Goal: Task Accomplishment & Management: Manage account settings

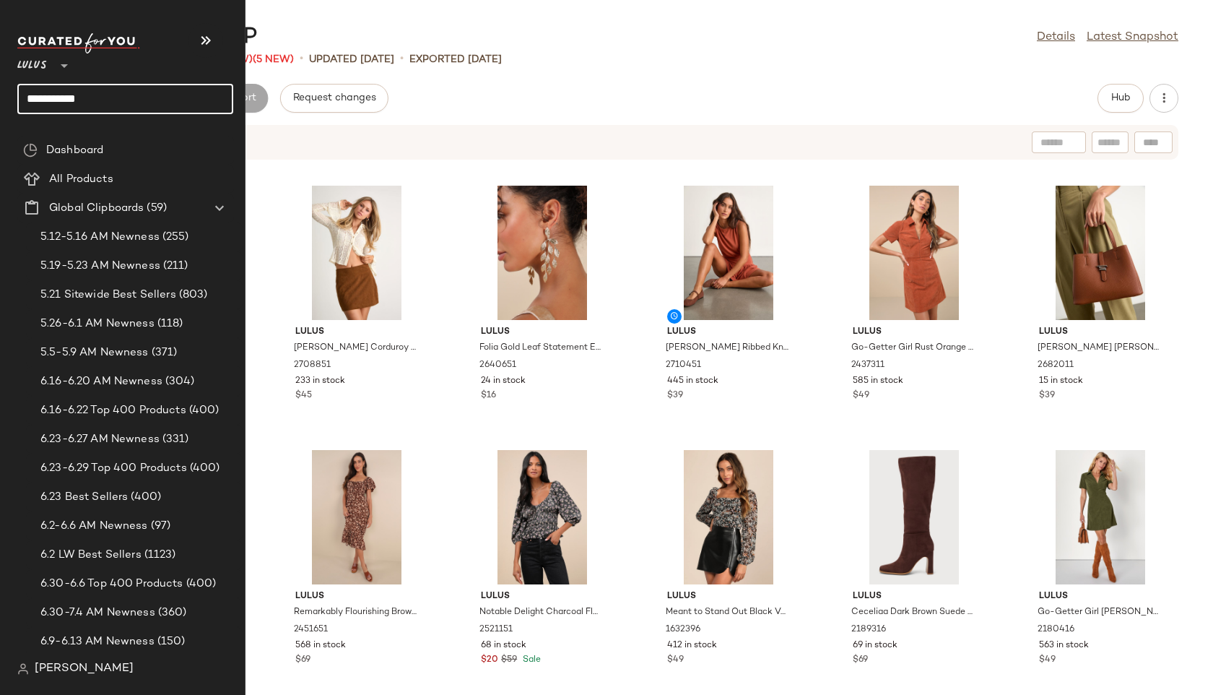
click at [75, 101] on input "**********" at bounding box center [125, 99] width 216 height 30
drag, startPoint x: 87, startPoint y: 100, endPoint x: 0, endPoint y: 74, distance: 90.4
click at [0, 74] on nav "**********" at bounding box center [122, 347] width 245 height 695
type input "*"
click at [79, 100] on input "******" at bounding box center [125, 99] width 216 height 30
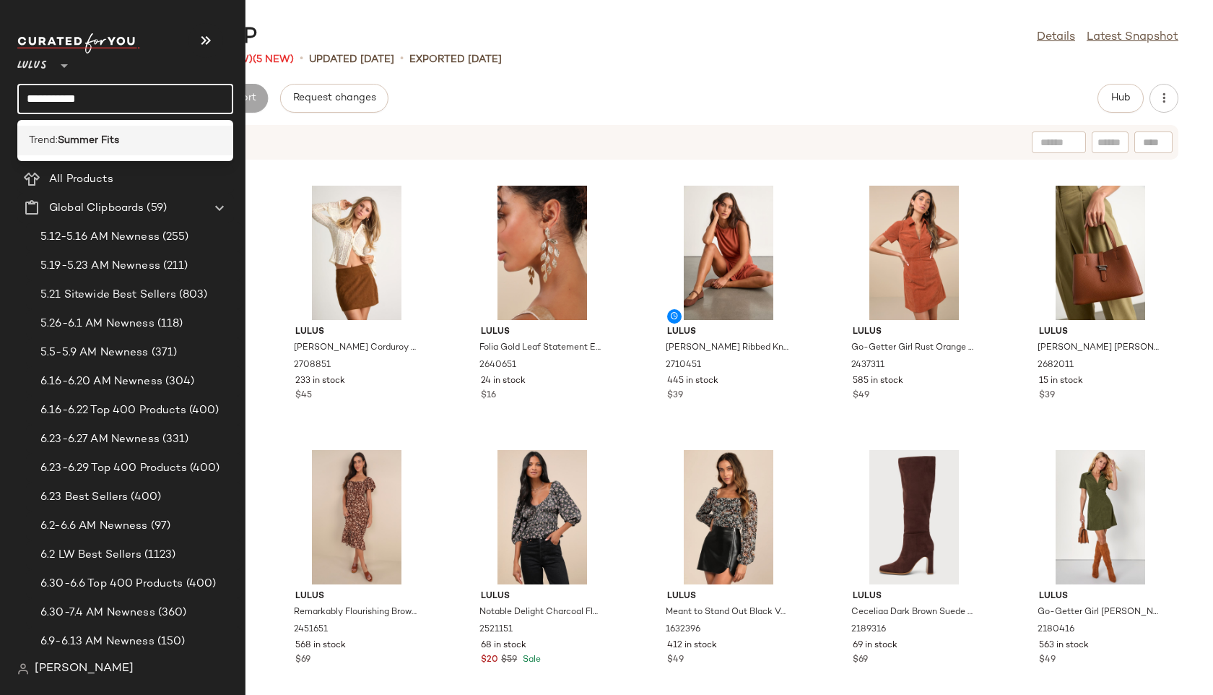
click at [64, 139] on b "Summer Fits" at bounding box center [88, 140] width 61 height 15
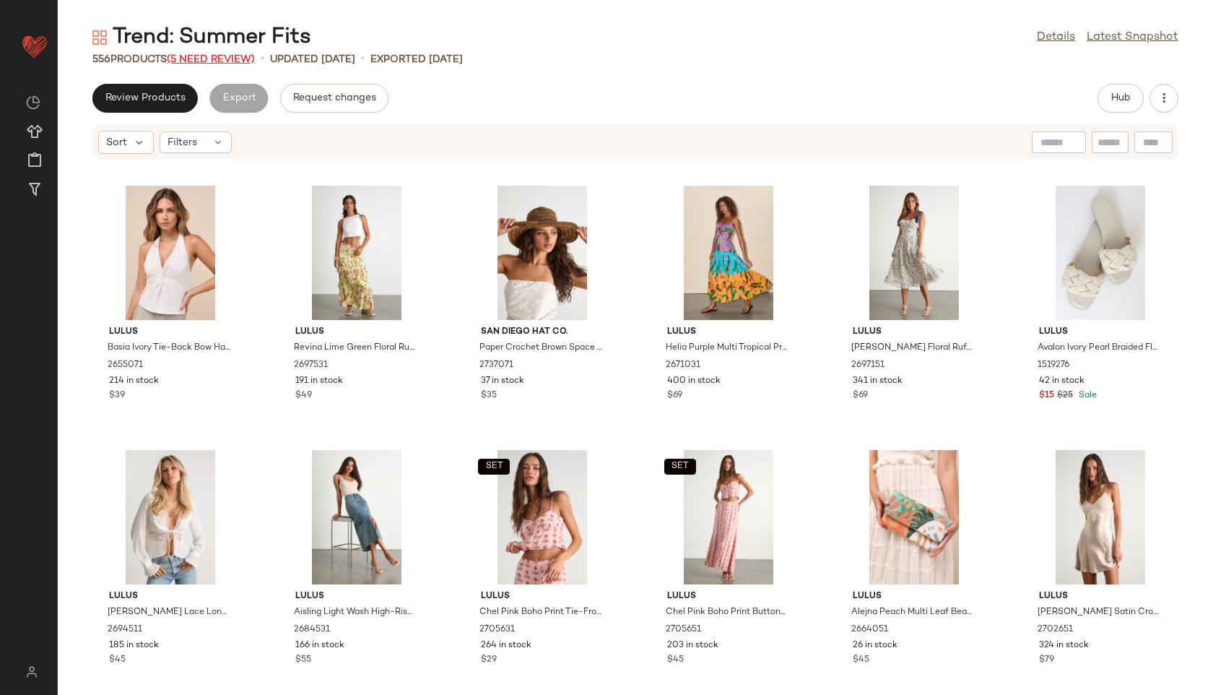
click at [219, 61] on span "(5 Need Review)" at bounding box center [211, 59] width 88 height 11
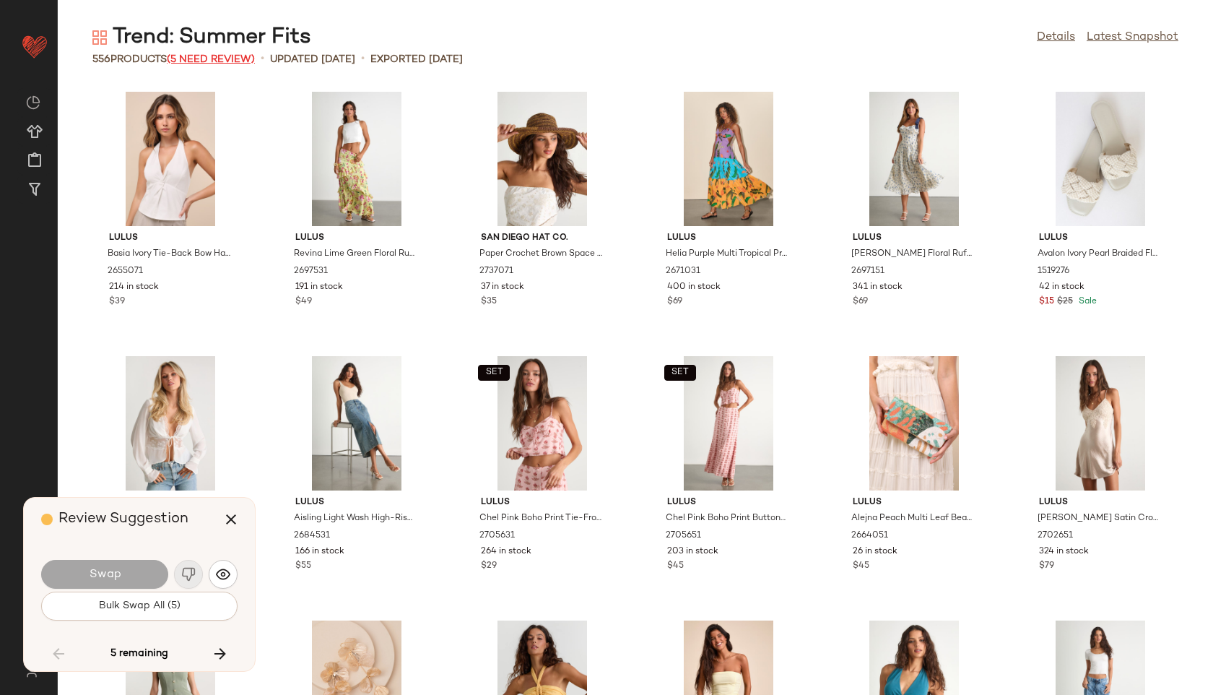
scroll to position [8720, 0]
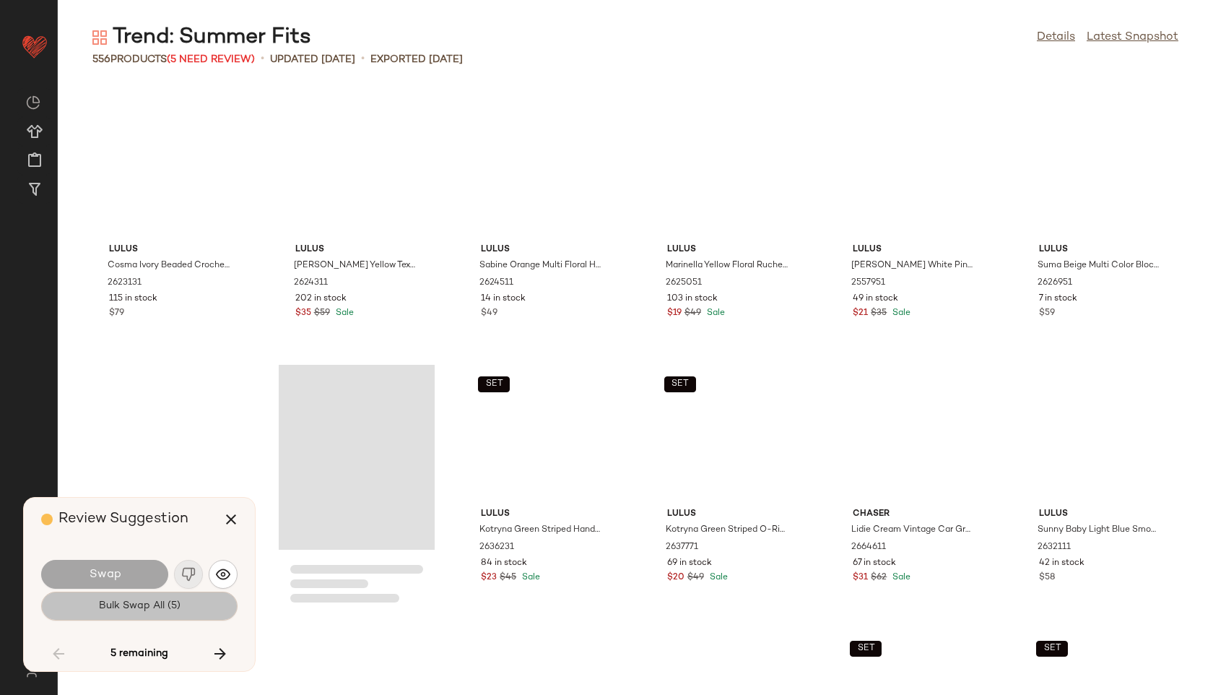
click at [174, 593] on button "Bulk Swap All (5)" at bounding box center [139, 605] width 196 height 29
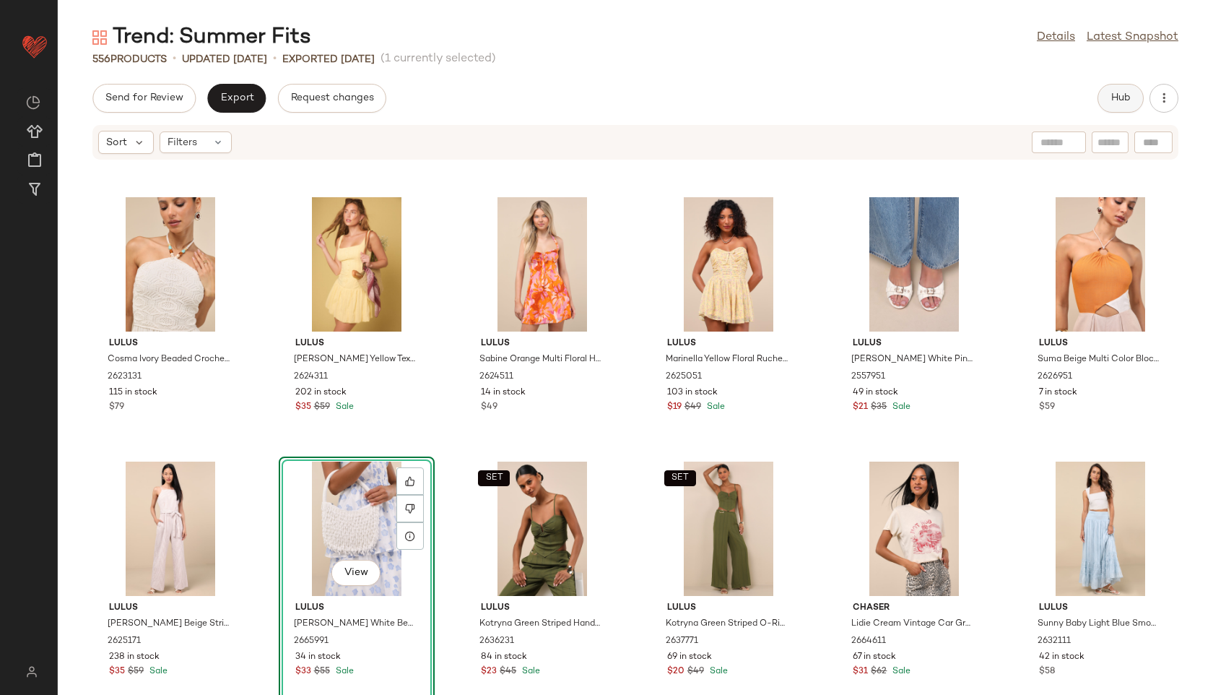
click at [1120, 98] on span "Hub" at bounding box center [1120, 98] width 20 height 12
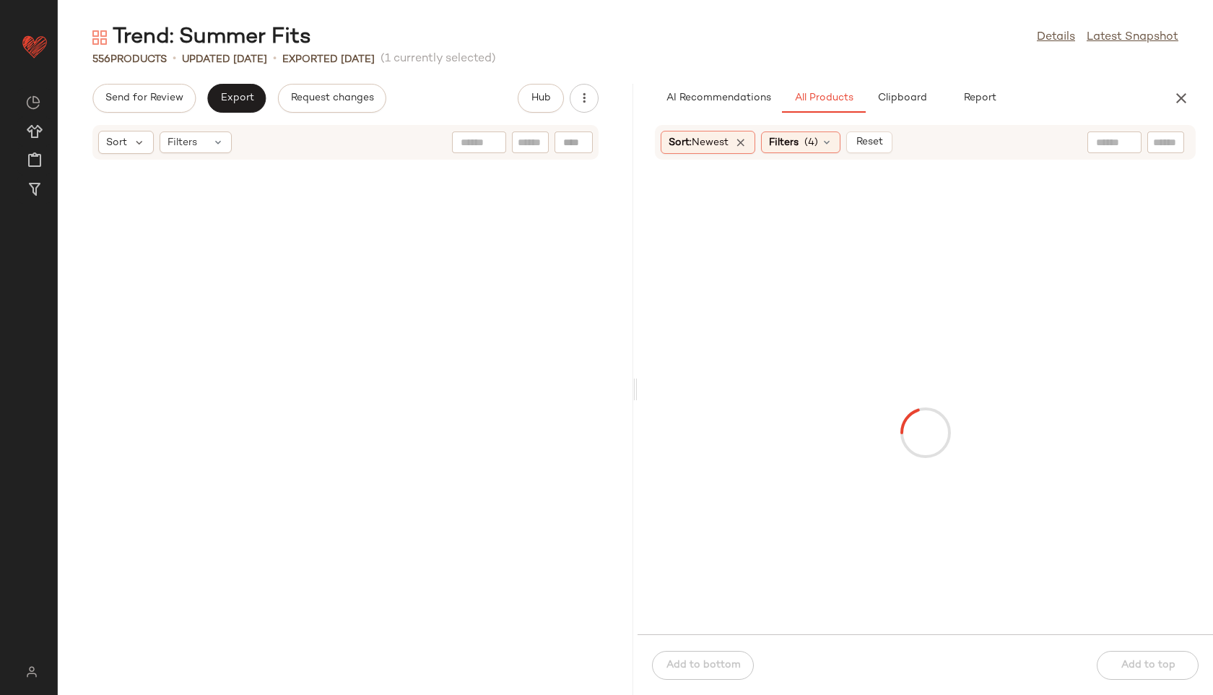
scroll to position [17440, 0]
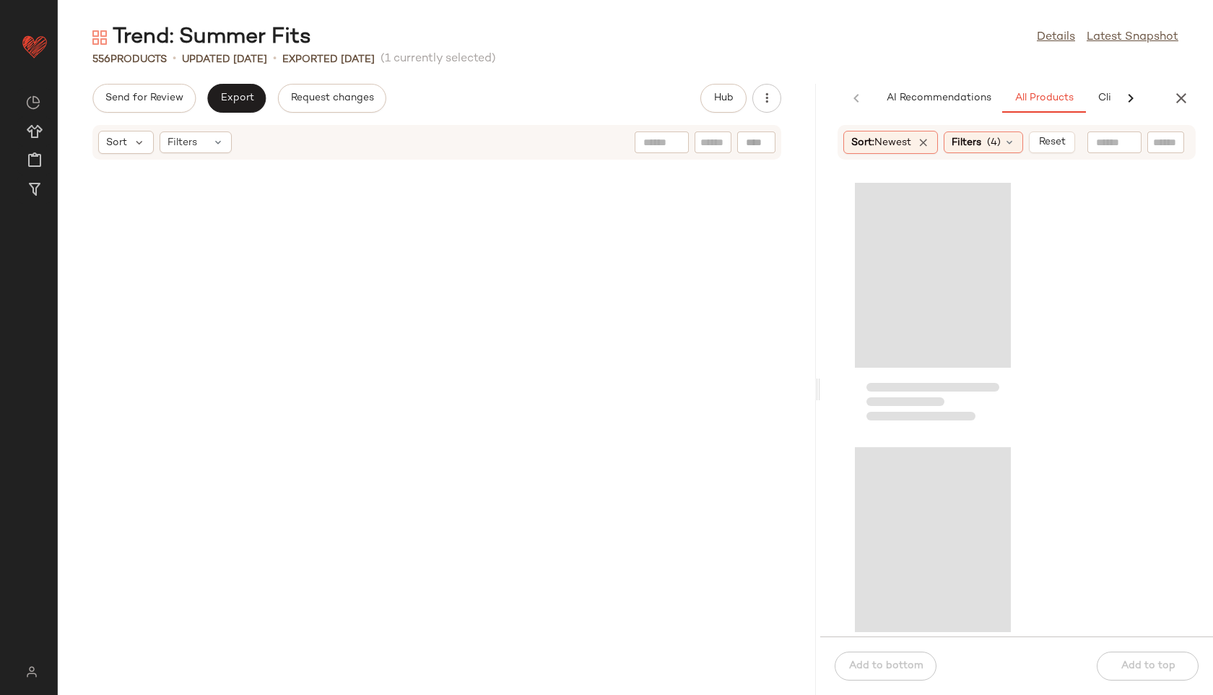
drag, startPoint x: 635, startPoint y: 388, endPoint x: 946, endPoint y: 401, distance: 310.7
click at [946, 401] on div "Trend: Summer Fits Details Latest Snapshot 556 Products • updated [DATE] • Expo…" at bounding box center [635, 358] width 1155 height 671
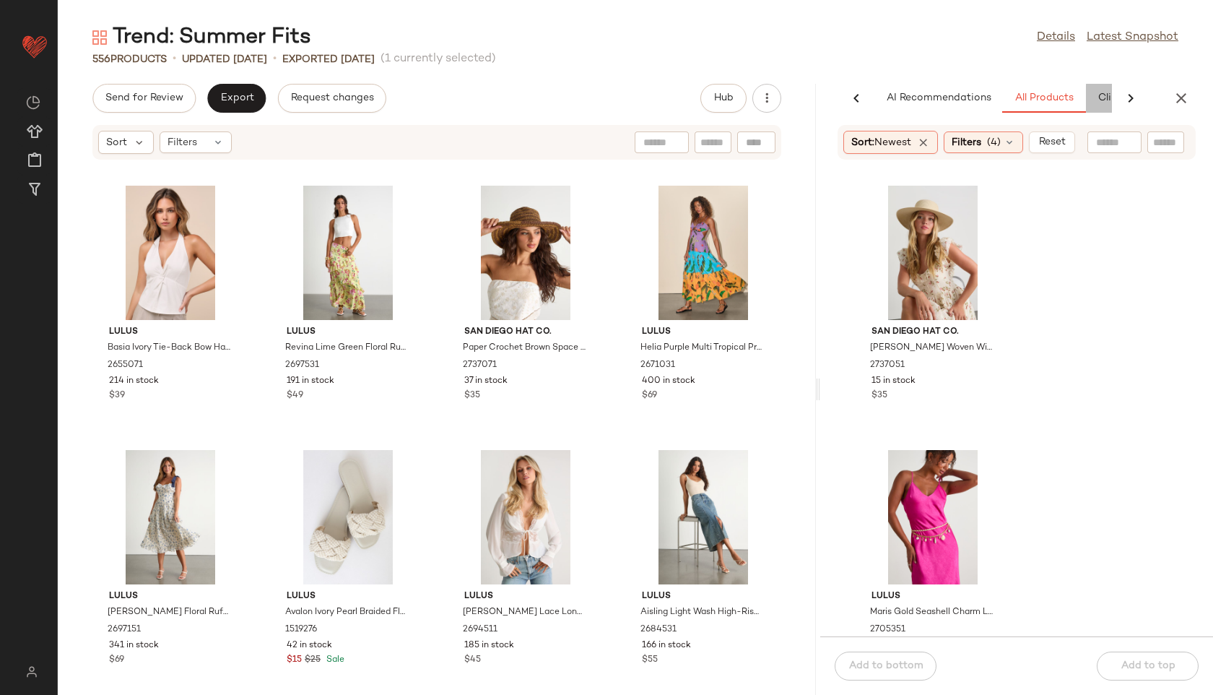
scroll to position [0, 75]
click at [1105, 97] on div "AI Recommendations All Products Clipboard Report" at bounding box center [985, 98] width 367 height 29
click at [1041, 97] on span "Clipboard" at bounding box center [1047, 98] width 50 height 12
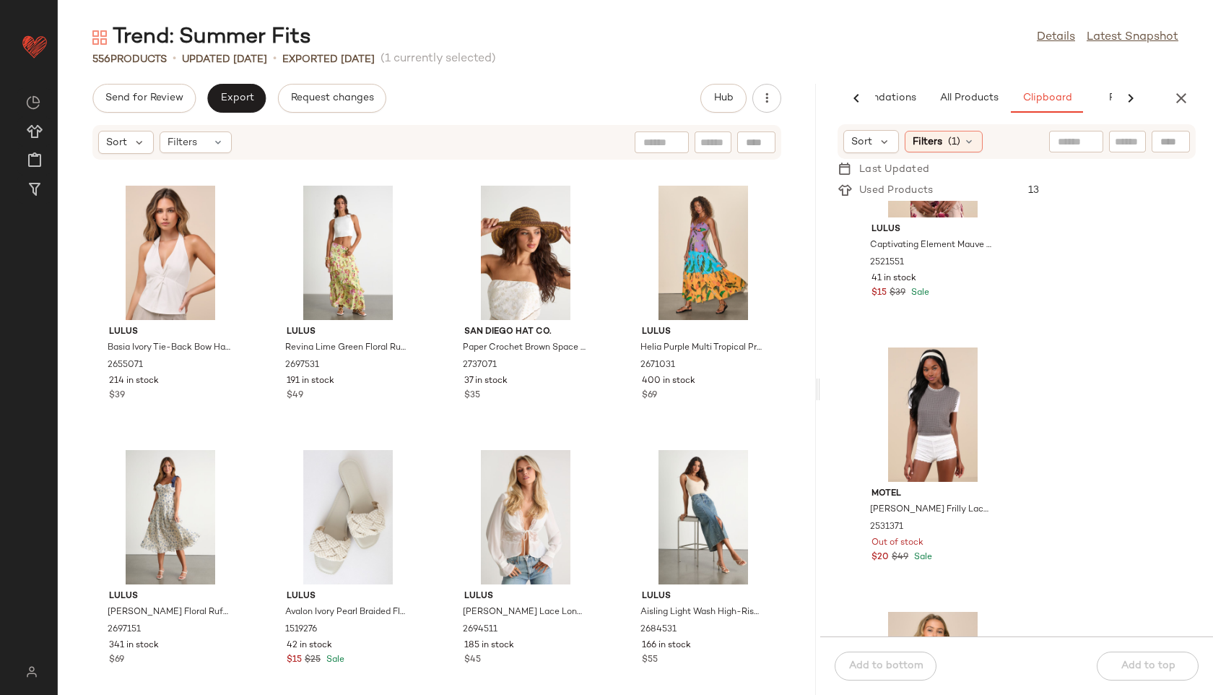
scroll to position [402, 0]
click at [962, 98] on span "All Products" at bounding box center [968, 98] width 59 height 12
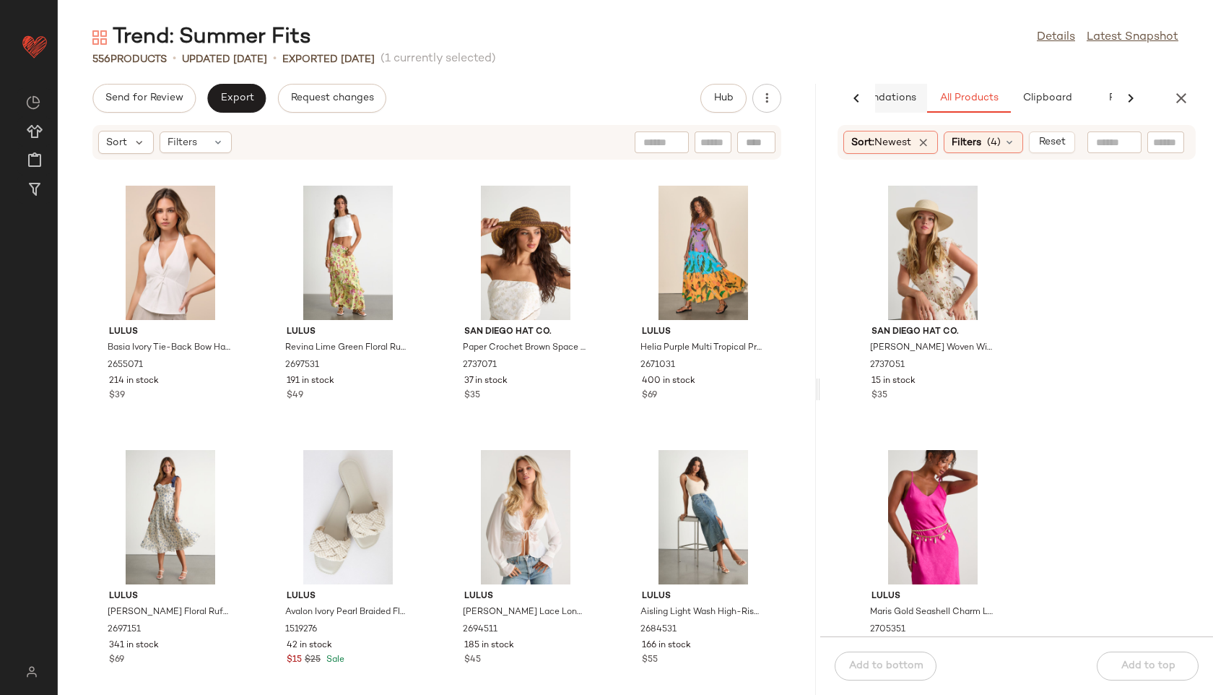
click at [907, 95] on span "AI Recommendations" at bounding box center [863, 98] width 105 height 12
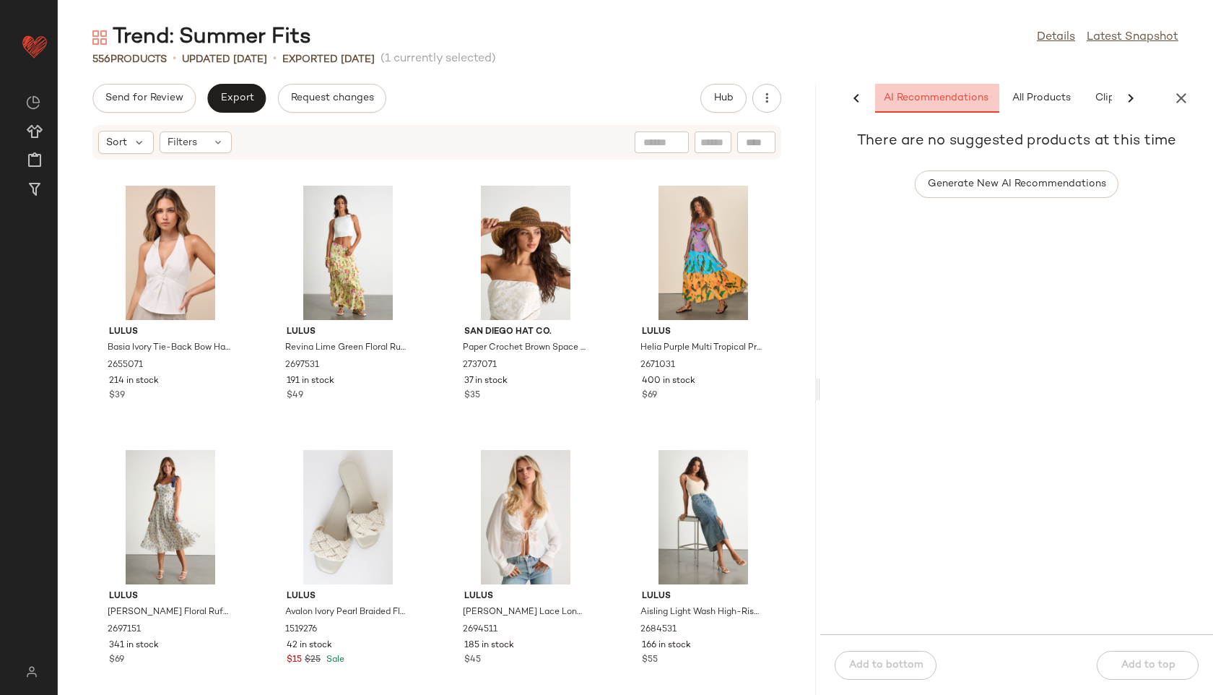
scroll to position [0, 0]
click at [1041, 94] on span "All Products" at bounding box center [1043, 98] width 59 height 12
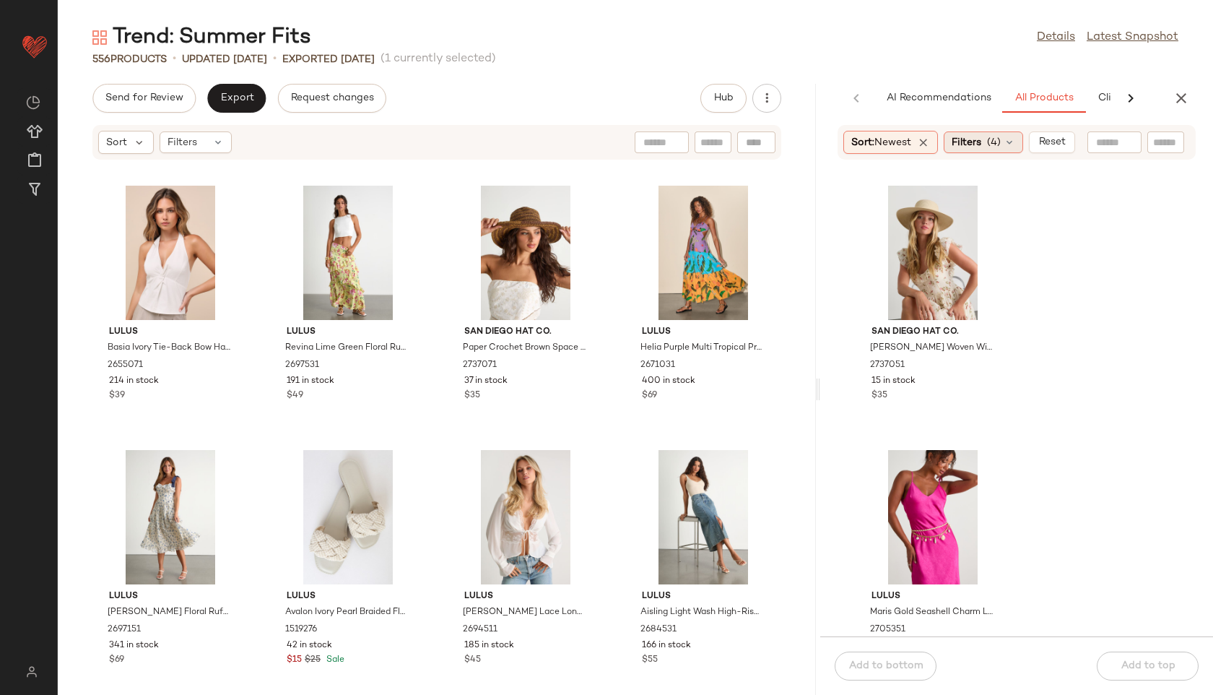
click at [1012, 136] on icon at bounding box center [1010, 142] width 12 height 12
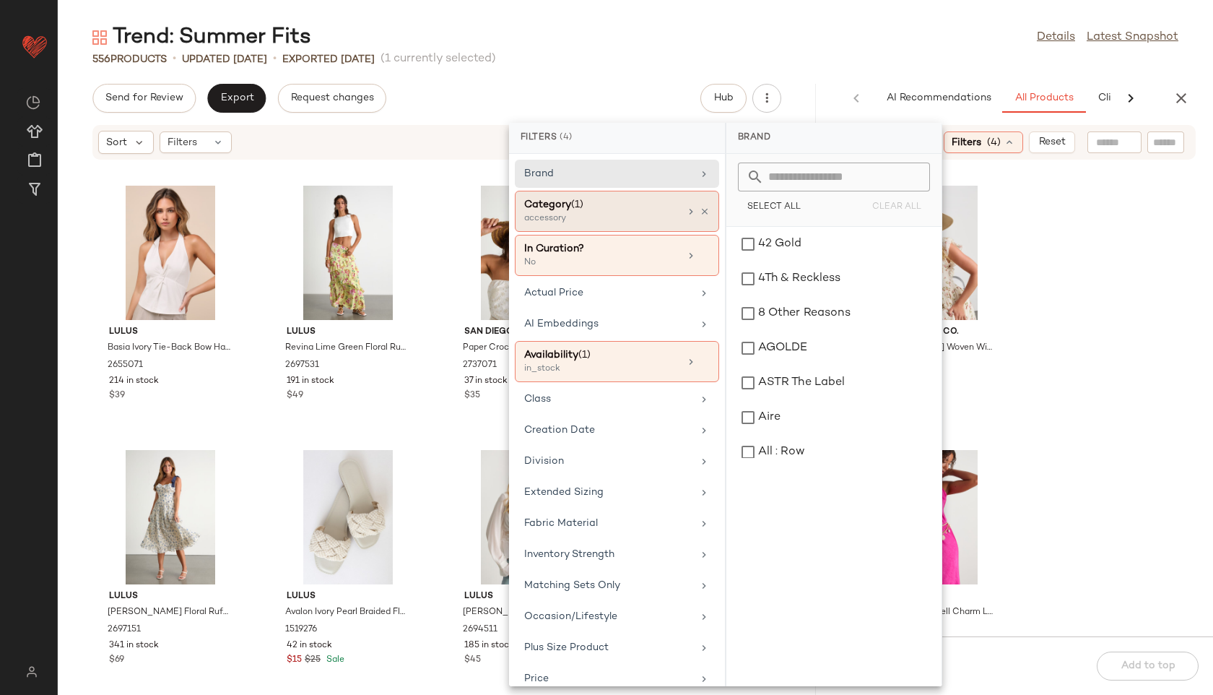
click at [627, 209] on div "Category (1)" at bounding box center [601, 204] width 155 height 15
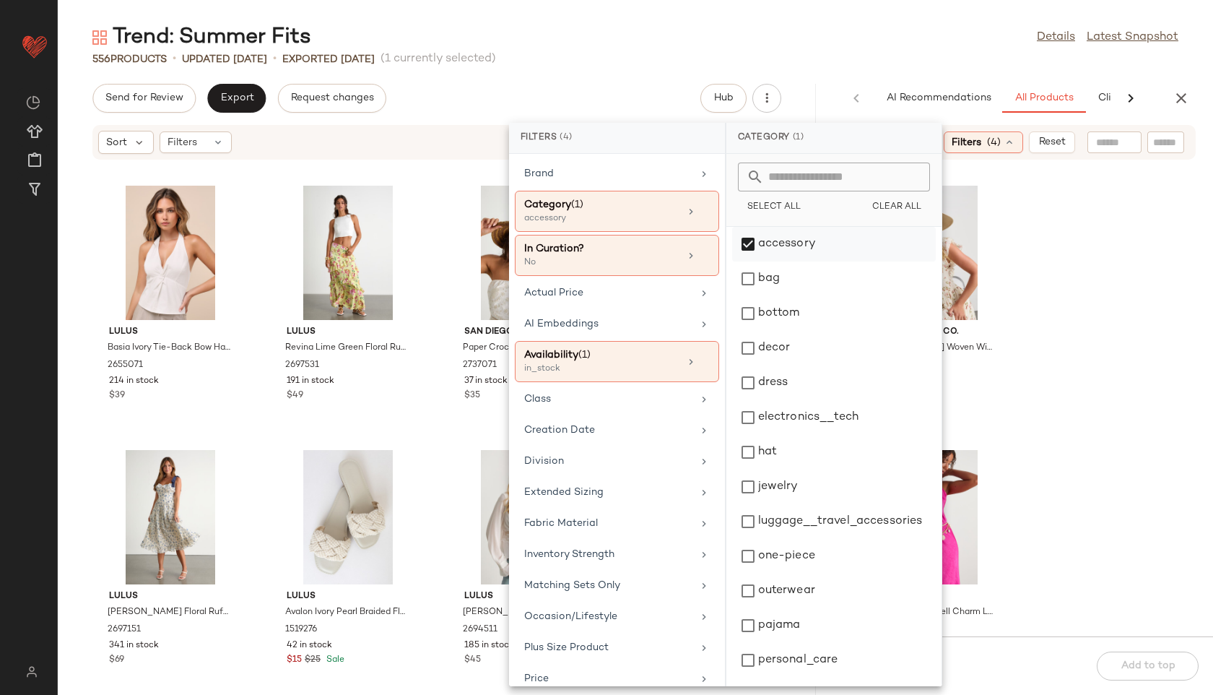
click at [776, 252] on div "accessory" at bounding box center [834, 244] width 204 height 35
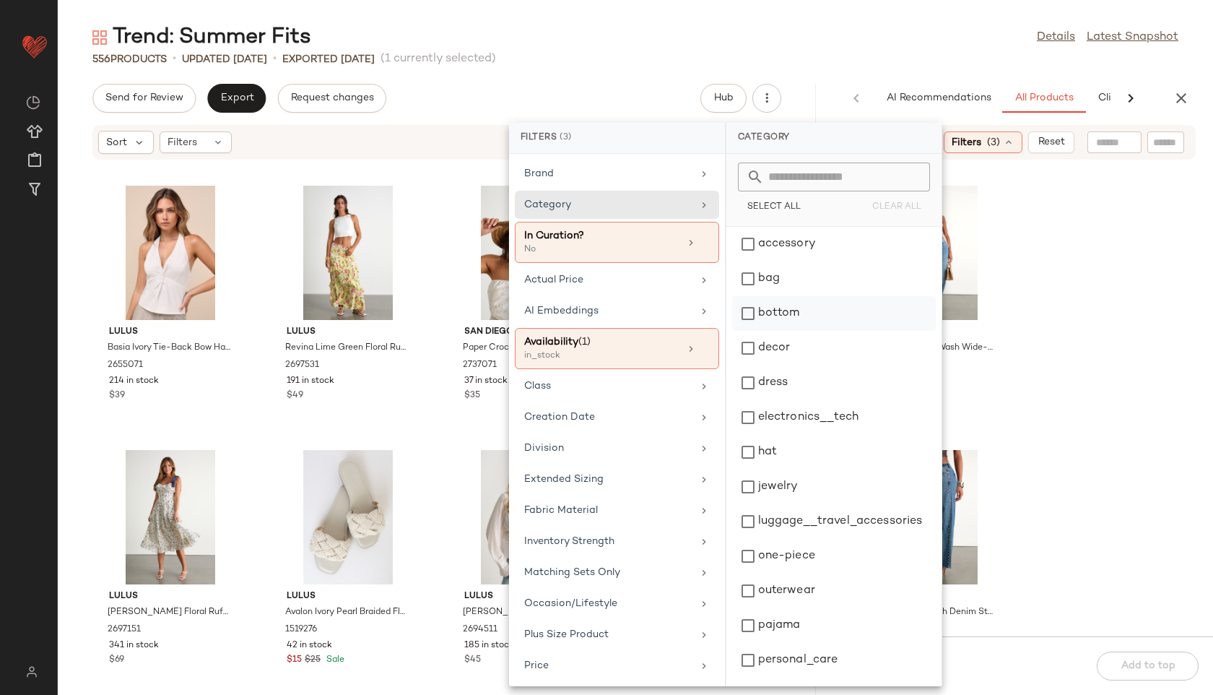
click at [776, 307] on div "bottom" at bounding box center [834, 313] width 204 height 35
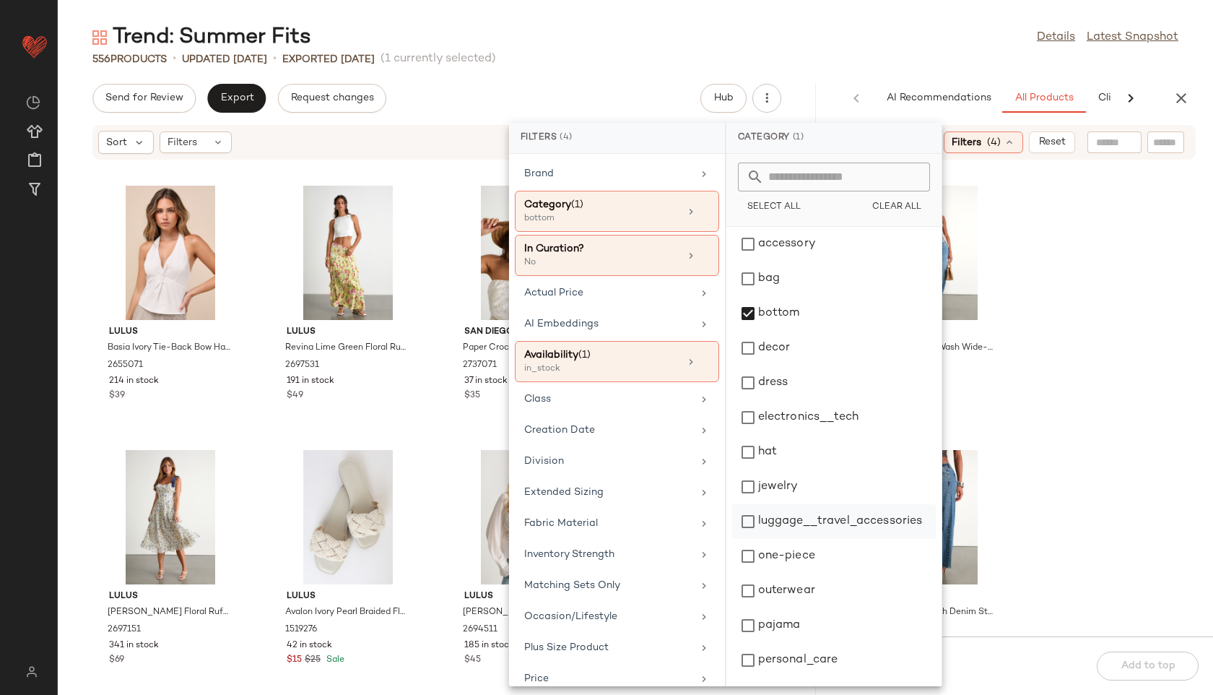
scroll to position [136, 0]
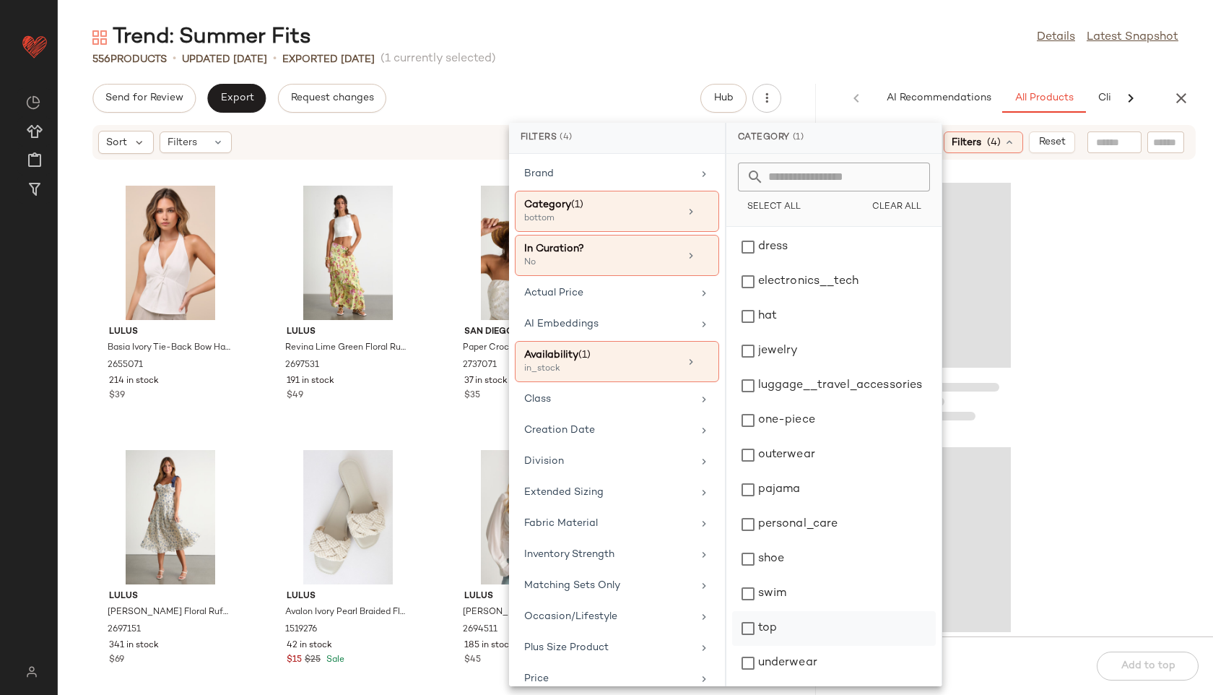
click at [767, 623] on div "top" at bounding box center [834, 628] width 204 height 35
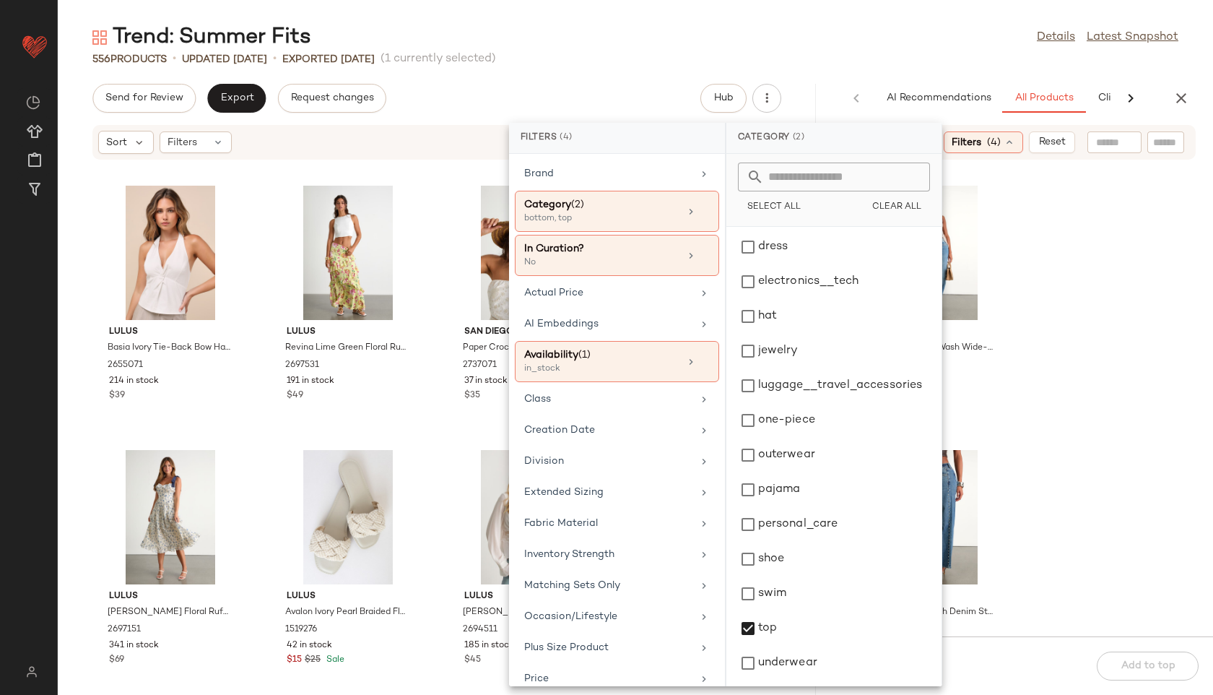
click at [832, 65] on div "556 Products • updated [DATE] • Exported [DATE] (1 currently selected)" at bounding box center [635, 59] width 1155 height 14
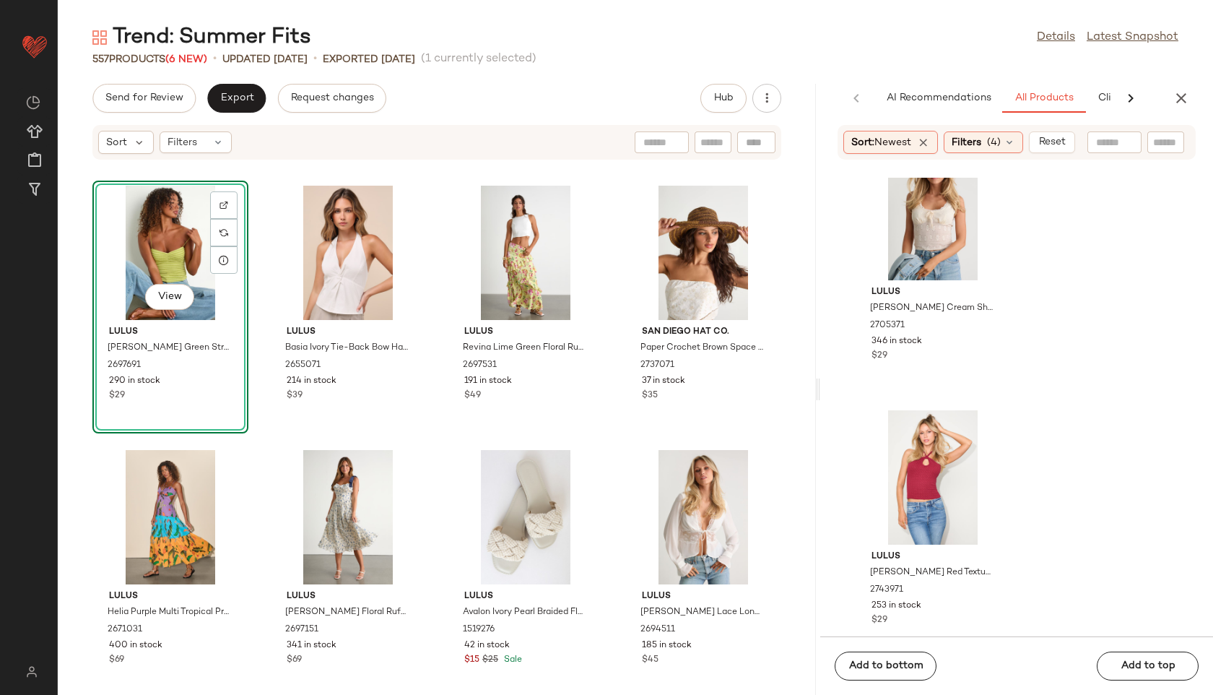
scroll to position [2167, 0]
click at [1000, 154] on div "Sort: Newest Filters (4) Reset" at bounding box center [1016, 142] width 358 height 35
click at [998, 144] on span "(4)" at bounding box center [994, 142] width 14 height 15
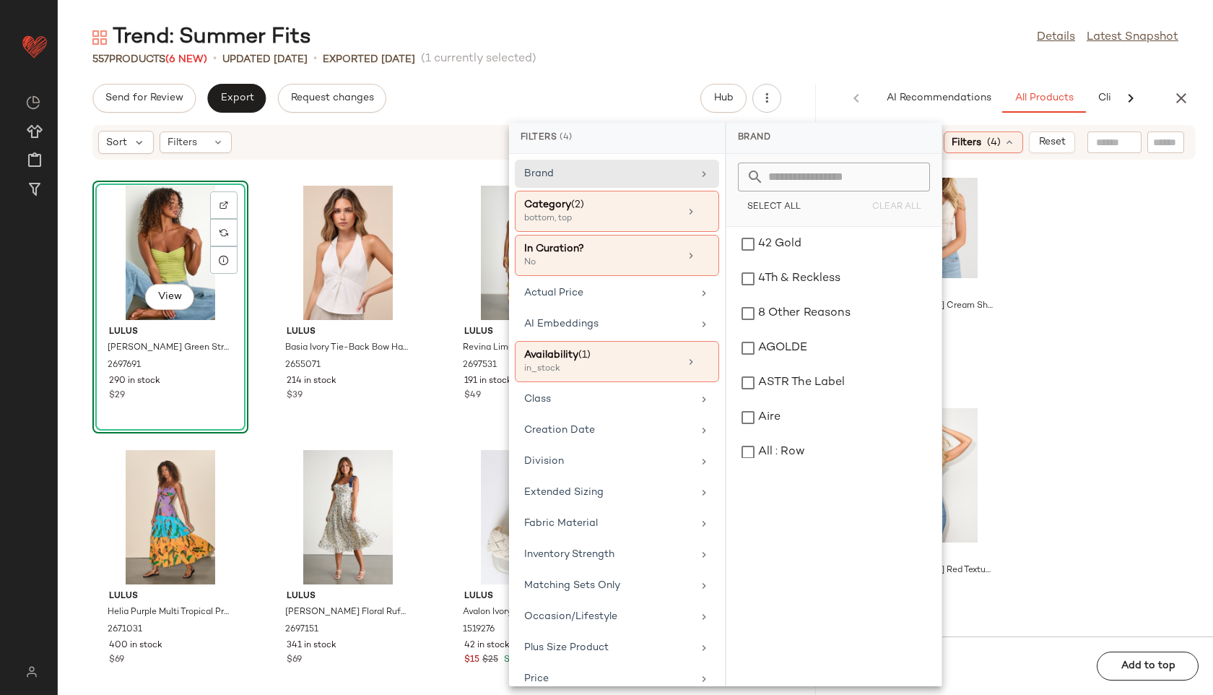
click at [965, 61] on div "557 Products (6 New) • updated [DATE] • Exported [DATE] (1 currently selected)" at bounding box center [635, 59] width 1155 height 14
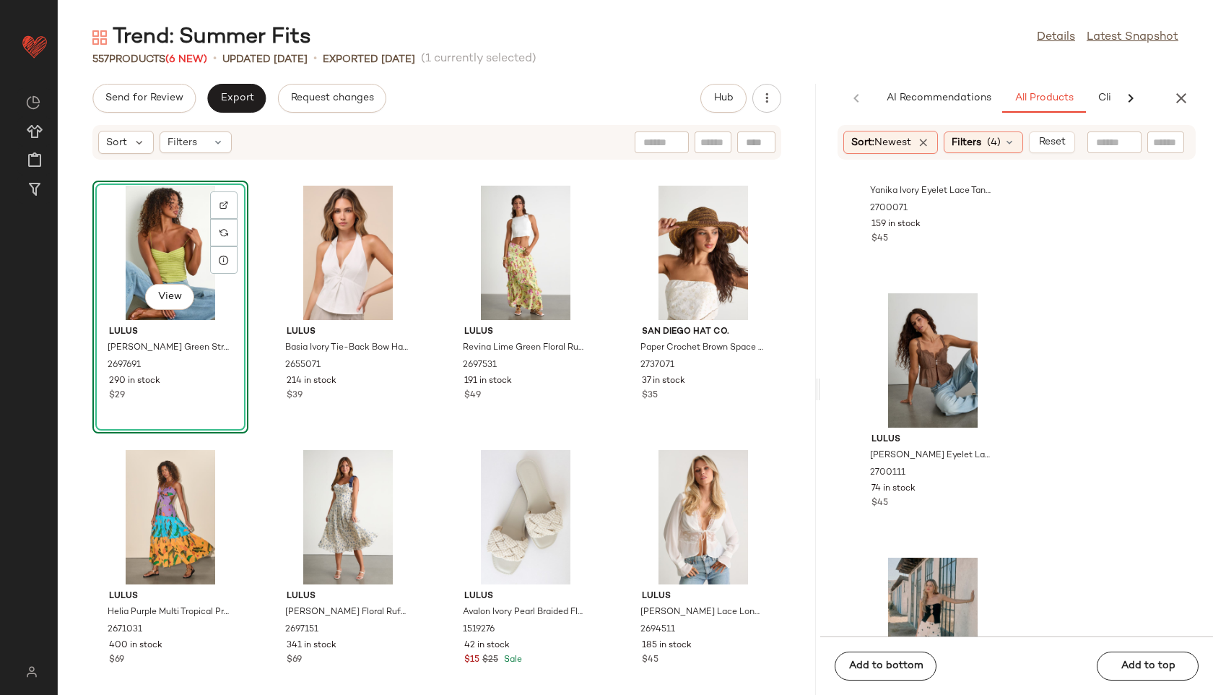
scroll to position [16048, 0]
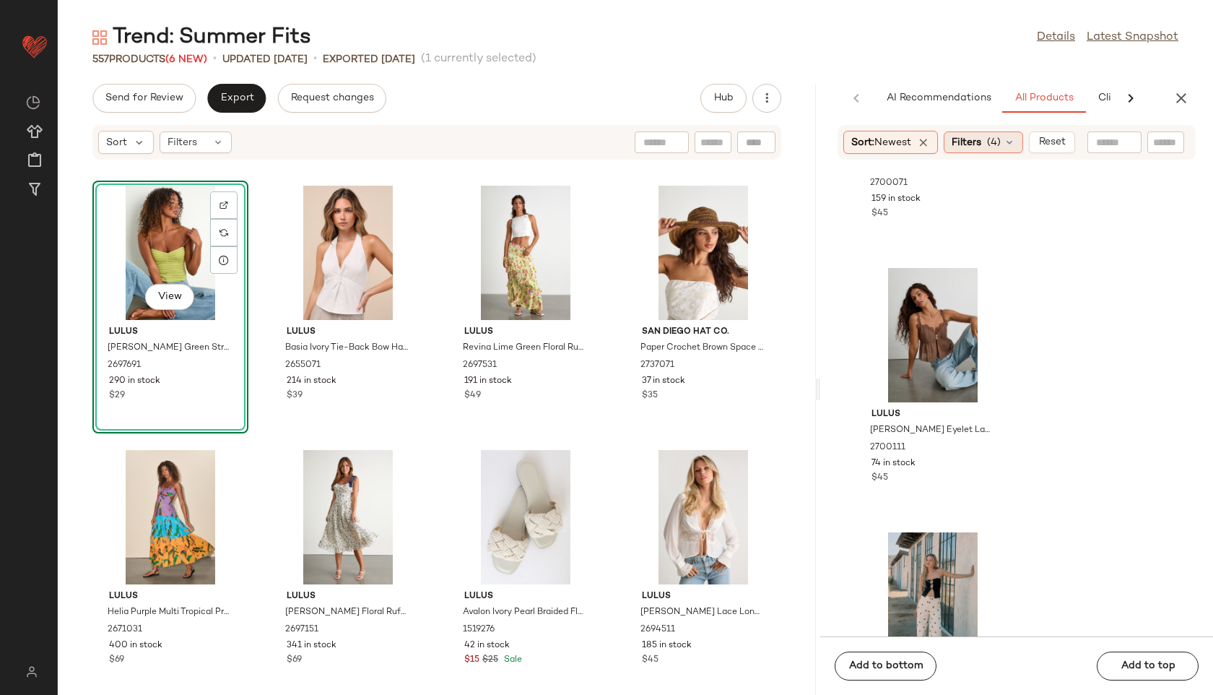
click at [981, 141] on span "Filters" at bounding box center [967, 142] width 30 height 15
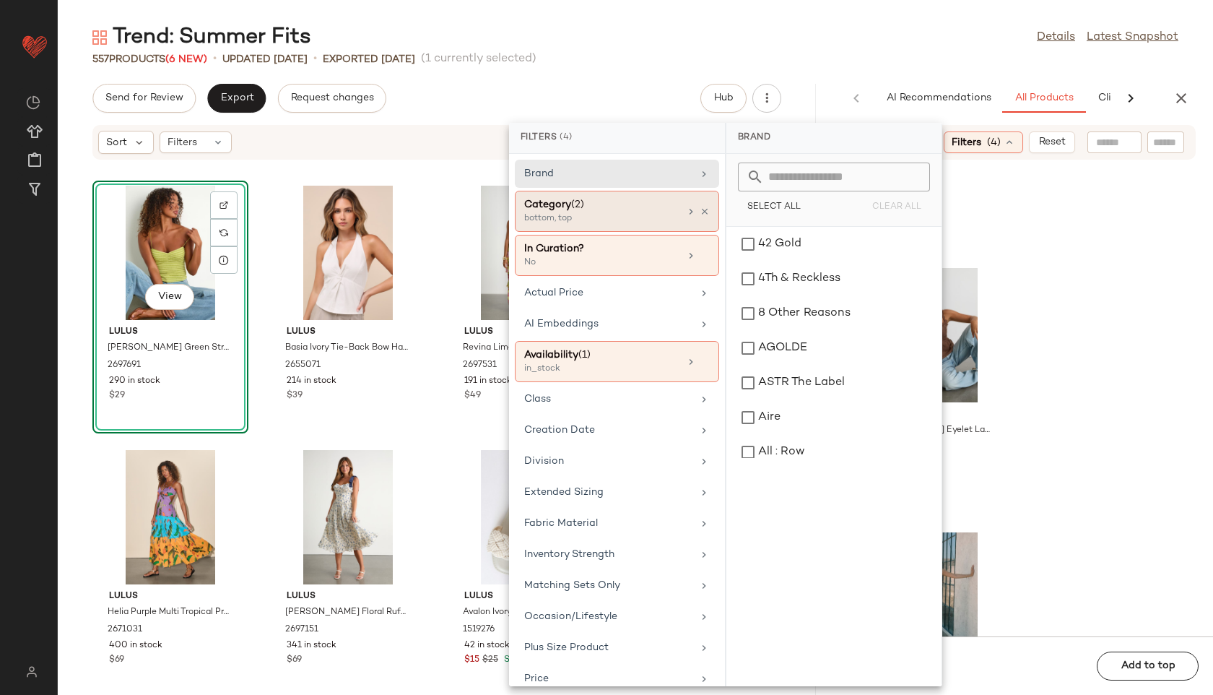
click at [612, 222] on div "bottom, top" at bounding box center [596, 218] width 144 height 13
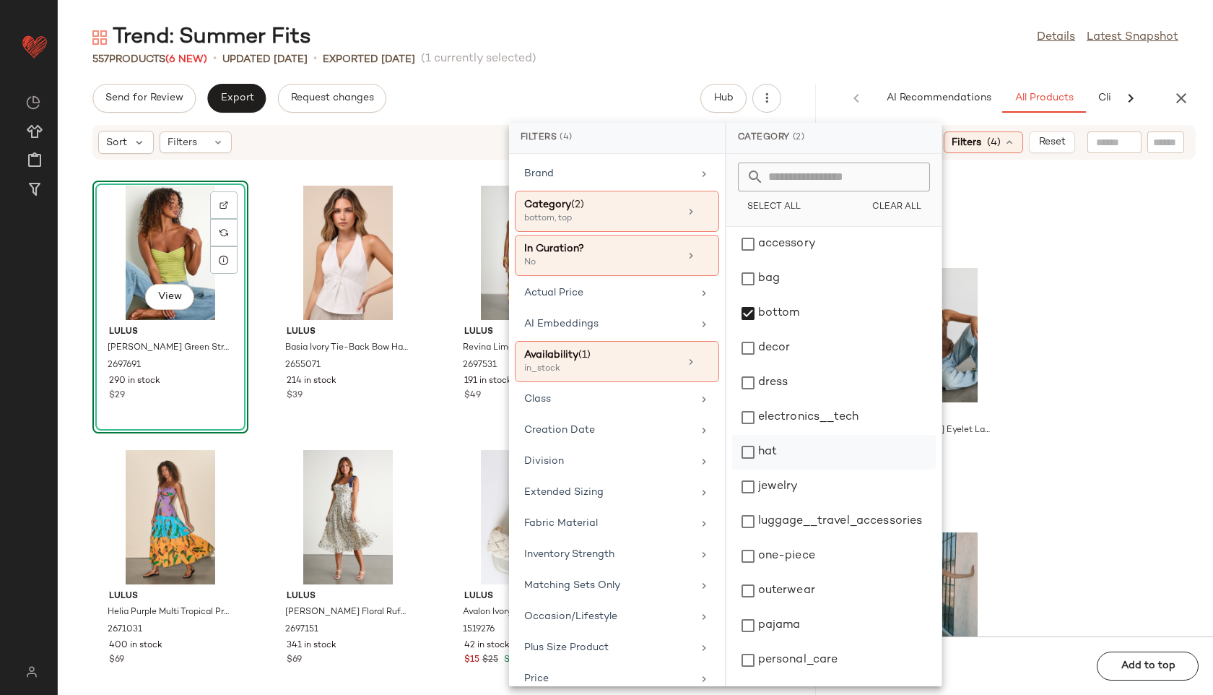
scroll to position [136, 0]
click at [767, 619] on div "top" at bounding box center [834, 628] width 204 height 35
click at [856, 28] on div "Trend: Summer Fits Details Latest Snapshot" at bounding box center [635, 37] width 1155 height 29
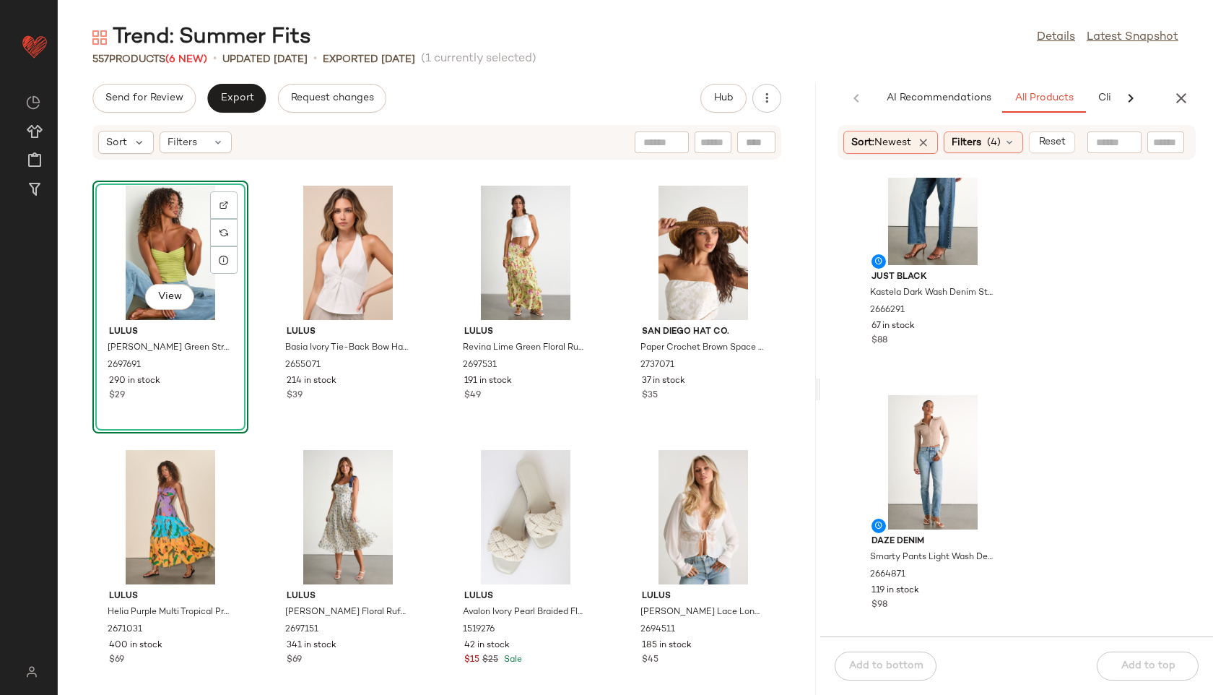
scroll to position [214, 0]
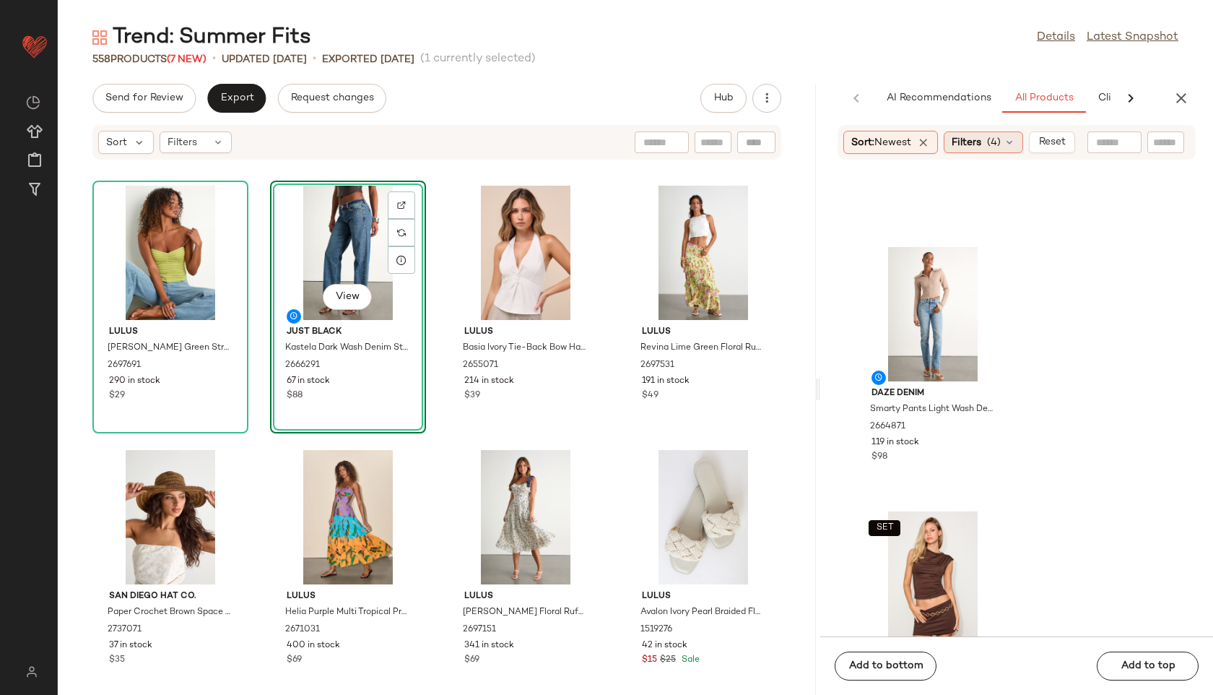
click at [988, 147] on div "Filters (4)" at bounding box center [983, 142] width 79 height 22
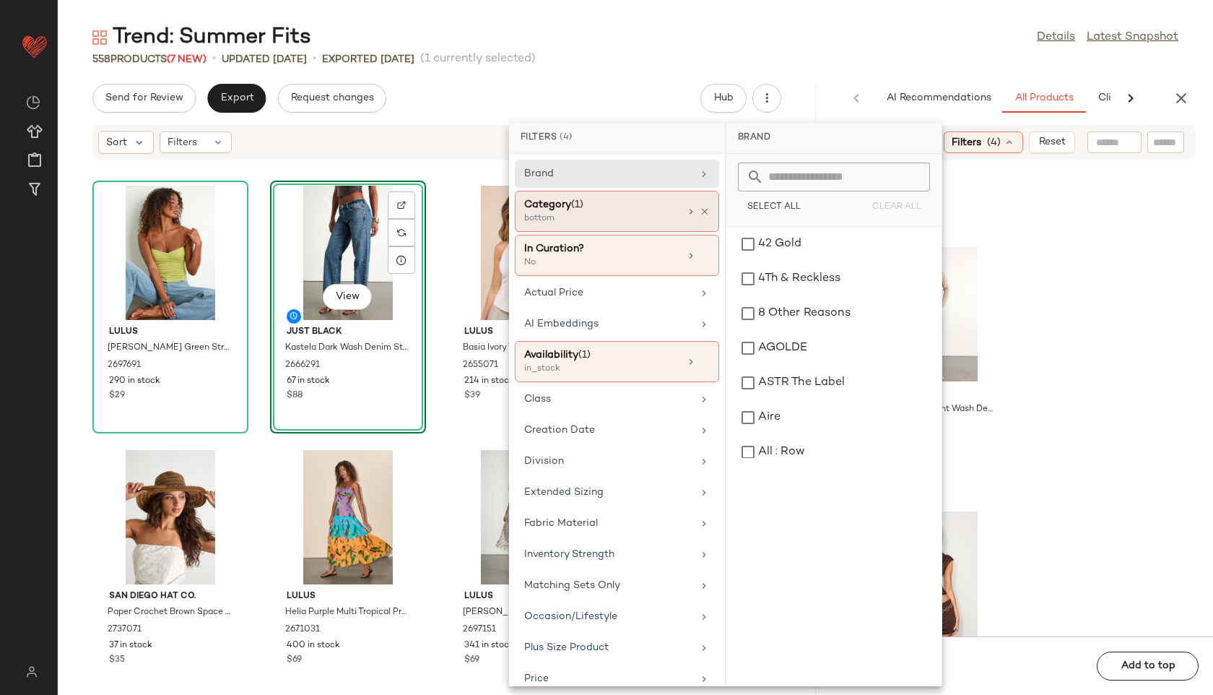
click at [586, 207] on div "Category (1)" at bounding box center [601, 204] width 155 height 15
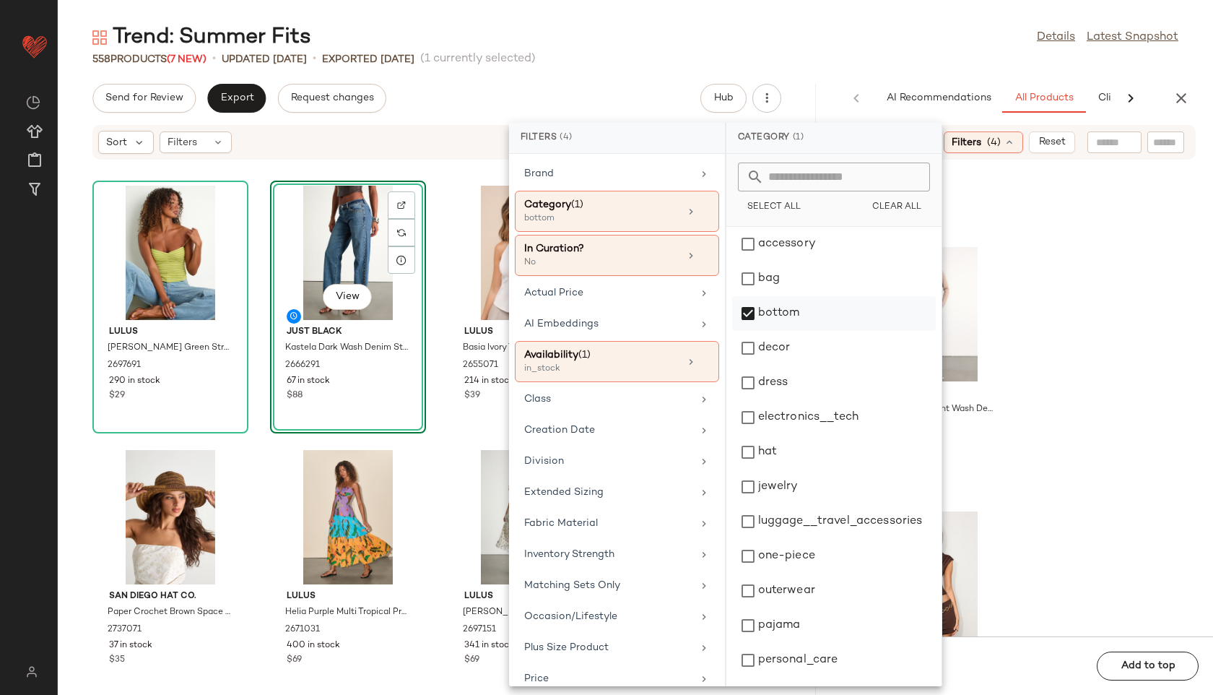
click at [793, 313] on div "bottom" at bounding box center [834, 313] width 204 height 35
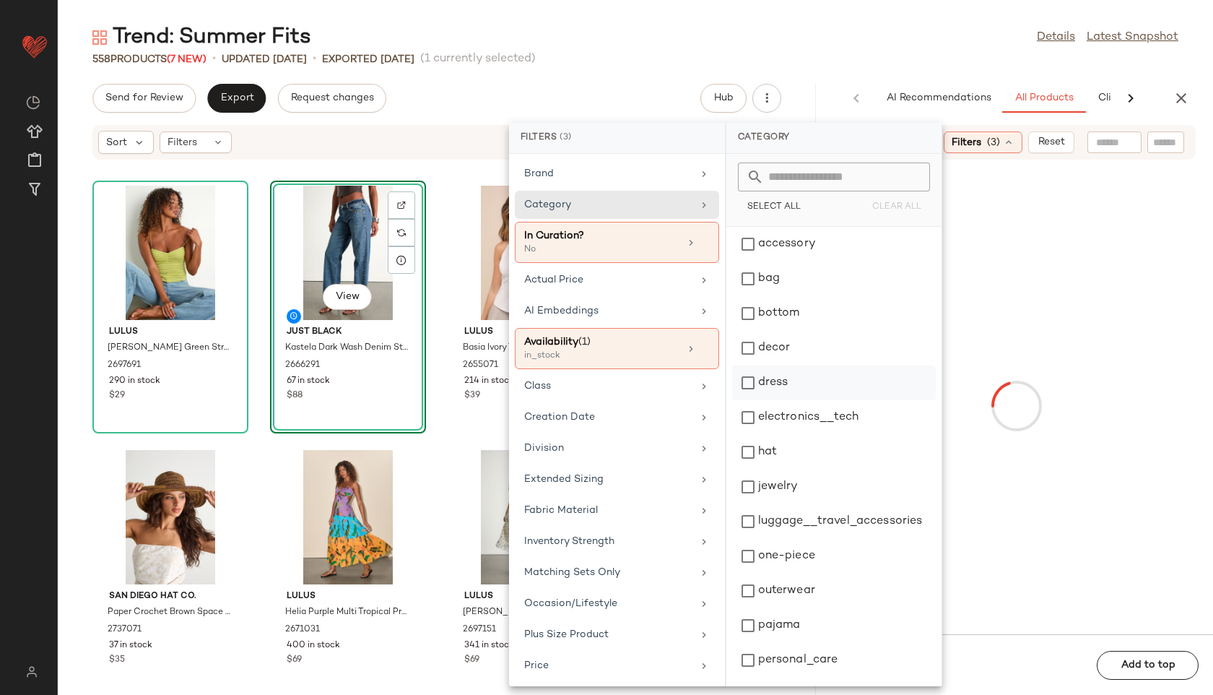
click at [784, 374] on div "dress" at bounding box center [834, 382] width 204 height 35
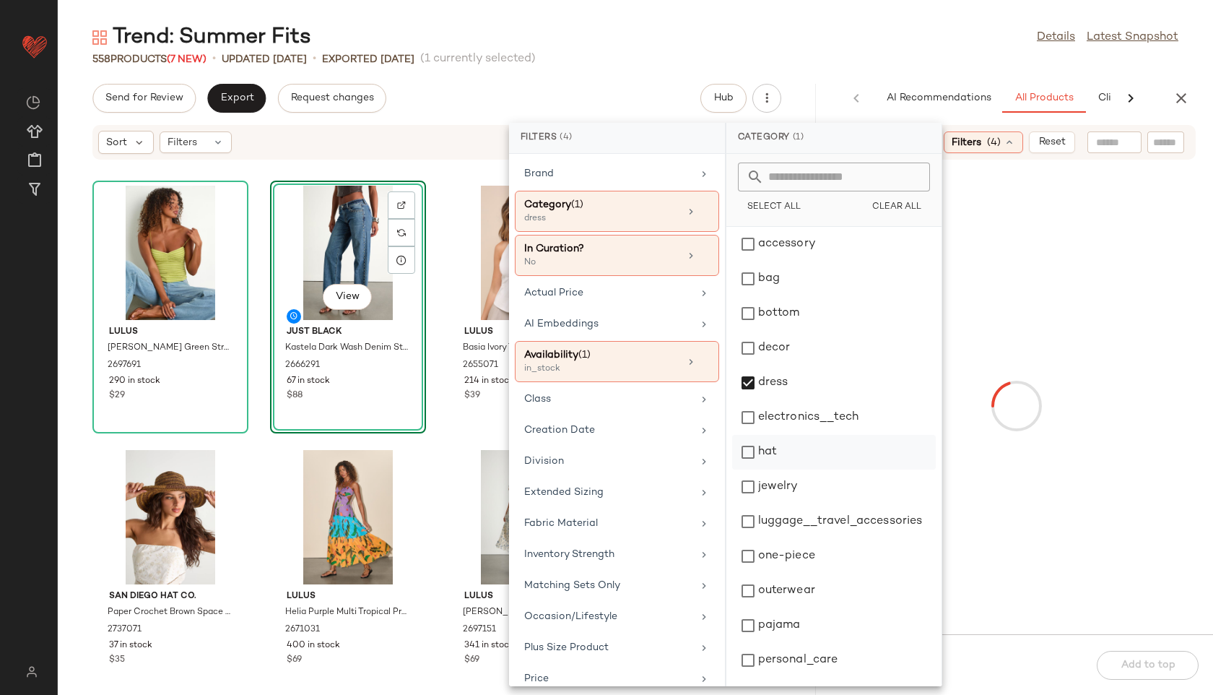
scroll to position [136, 0]
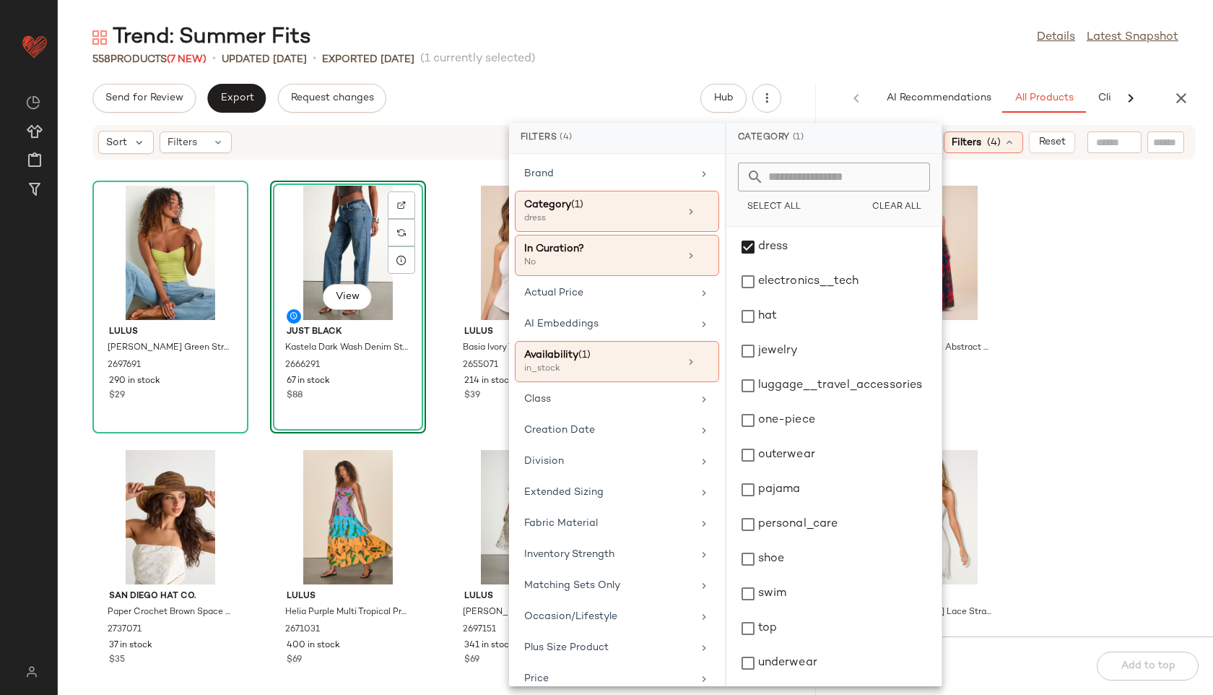
click at [852, 4] on main "Trend: Summer Fits Details Latest Snapshot 558 Products (7 New) • updated [DATE…" at bounding box center [606, 347] width 1213 height 695
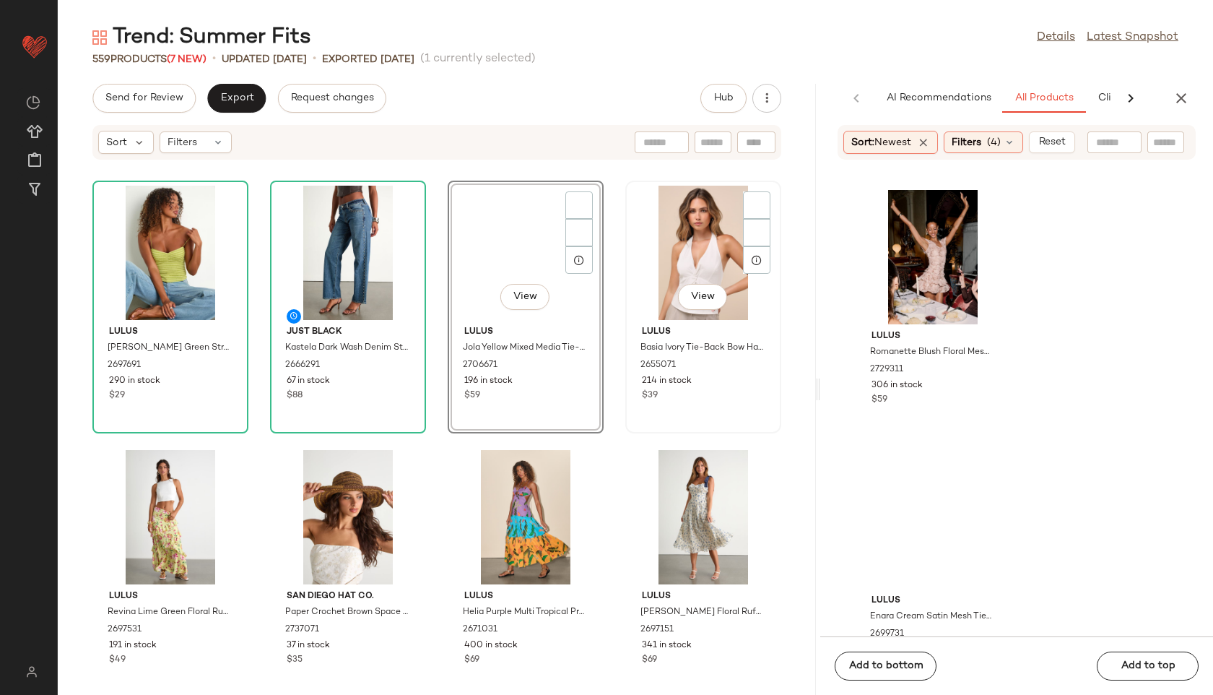
scroll to position [3442, 0]
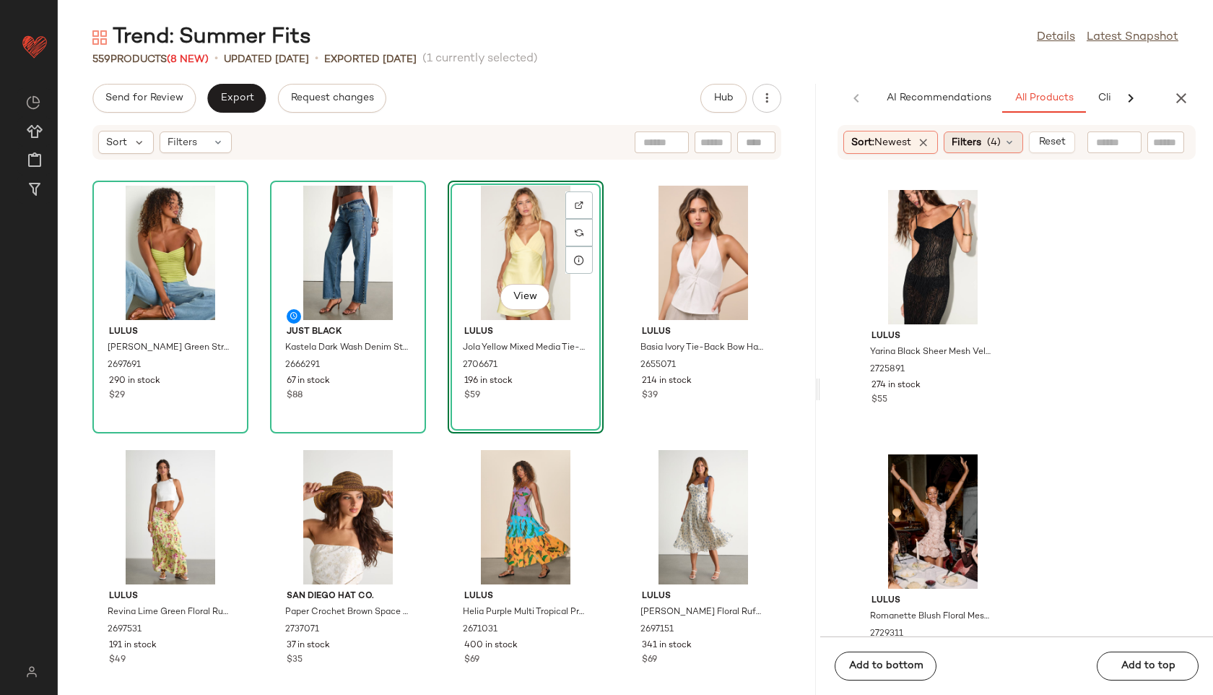
click at [985, 152] on div "Filters (4)" at bounding box center [983, 142] width 79 height 22
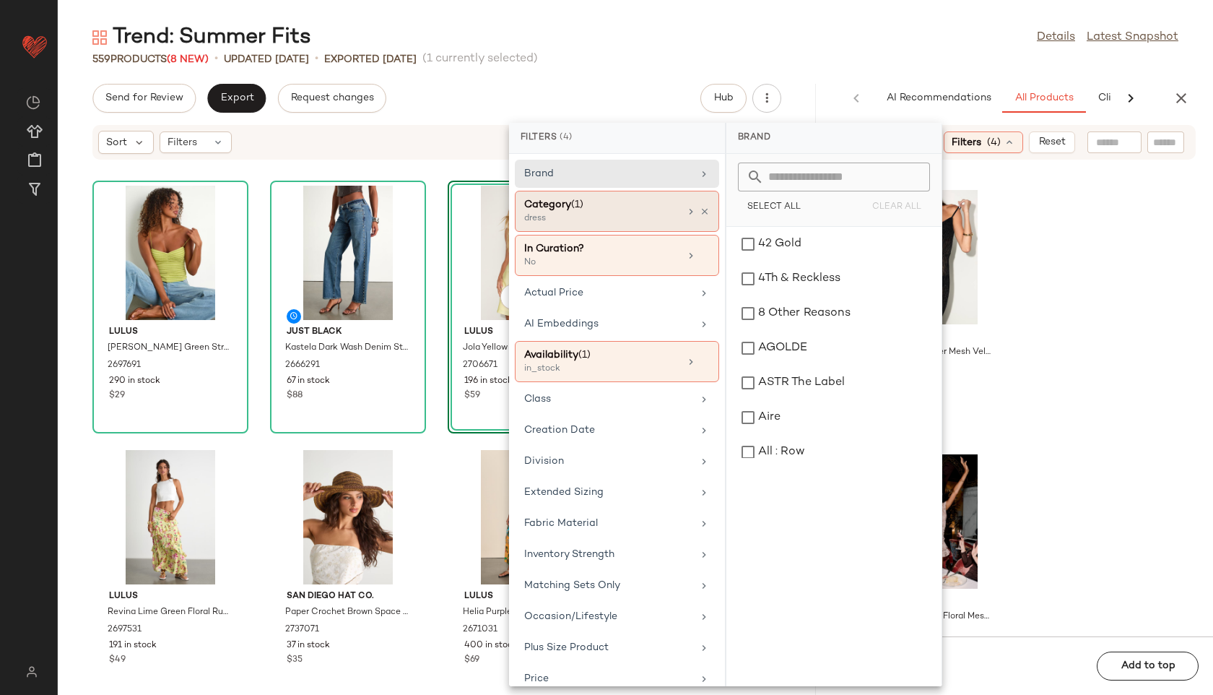
click at [634, 224] on div "dress" at bounding box center [596, 218] width 144 height 13
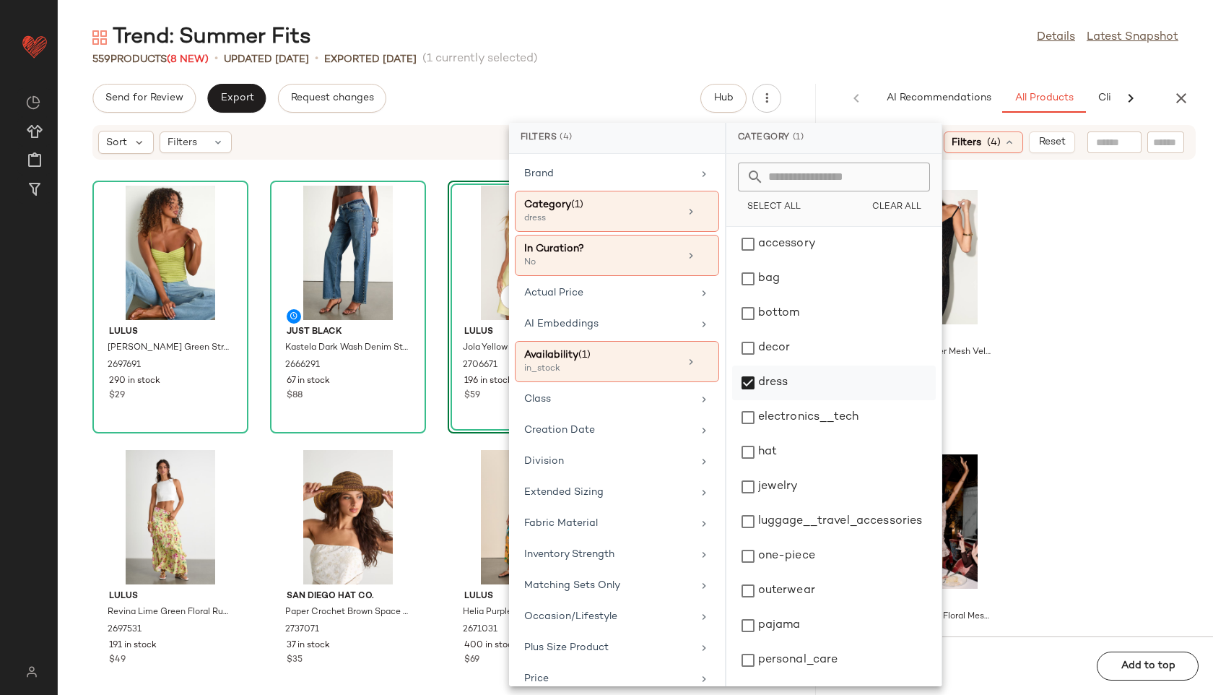
click at [760, 389] on div "dress" at bounding box center [834, 382] width 204 height 35
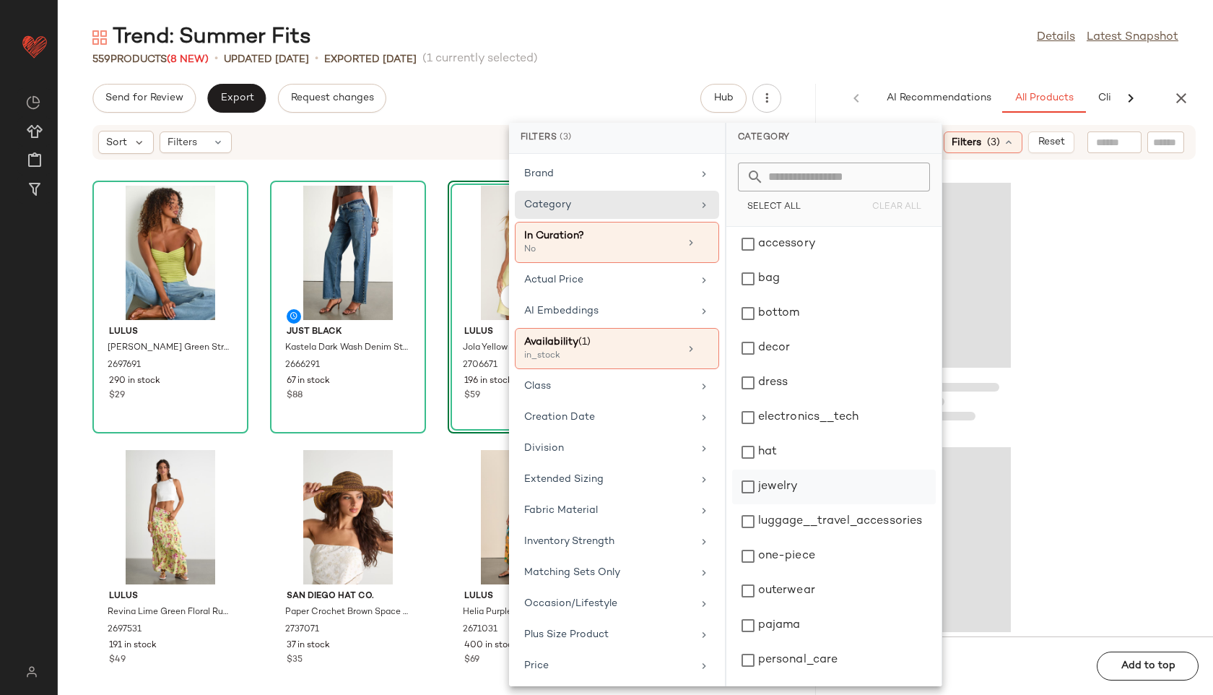
click at [770, 474] on div "jewelry" at bounding box center [834, 486] width 204 height 35
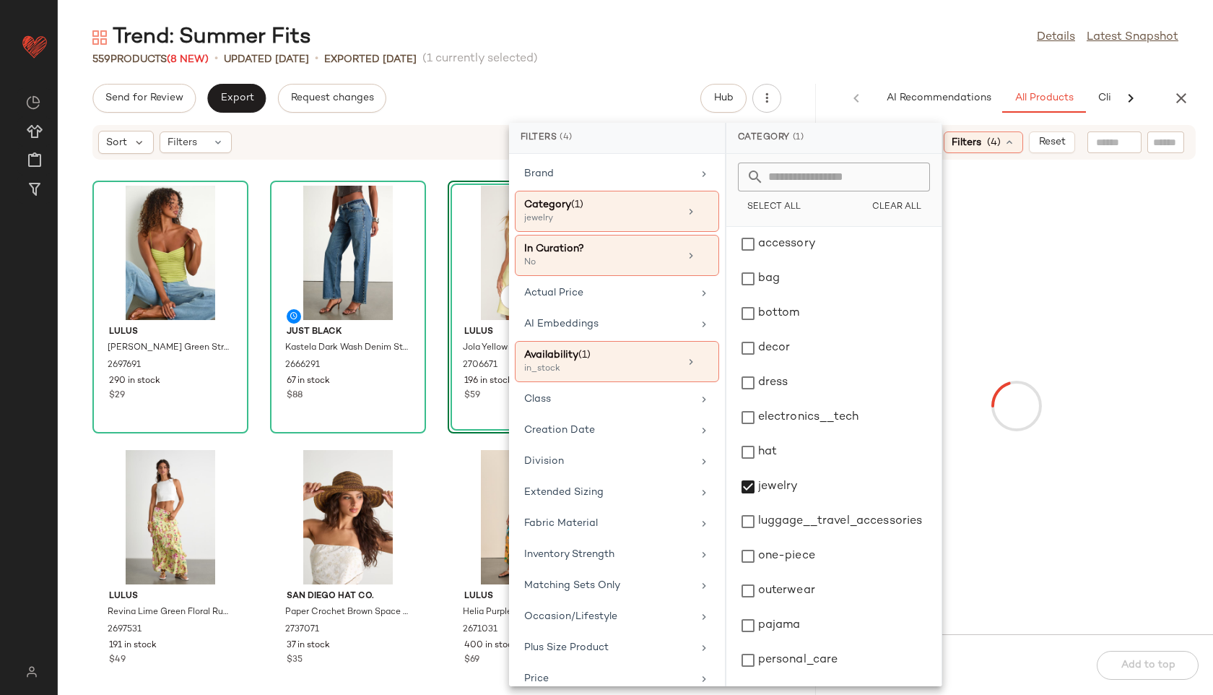
click at [793, 44] on div "Trend: Summer Fits Details Latest Snapshot" at bounding box center [635, 37] width 1155 height 29
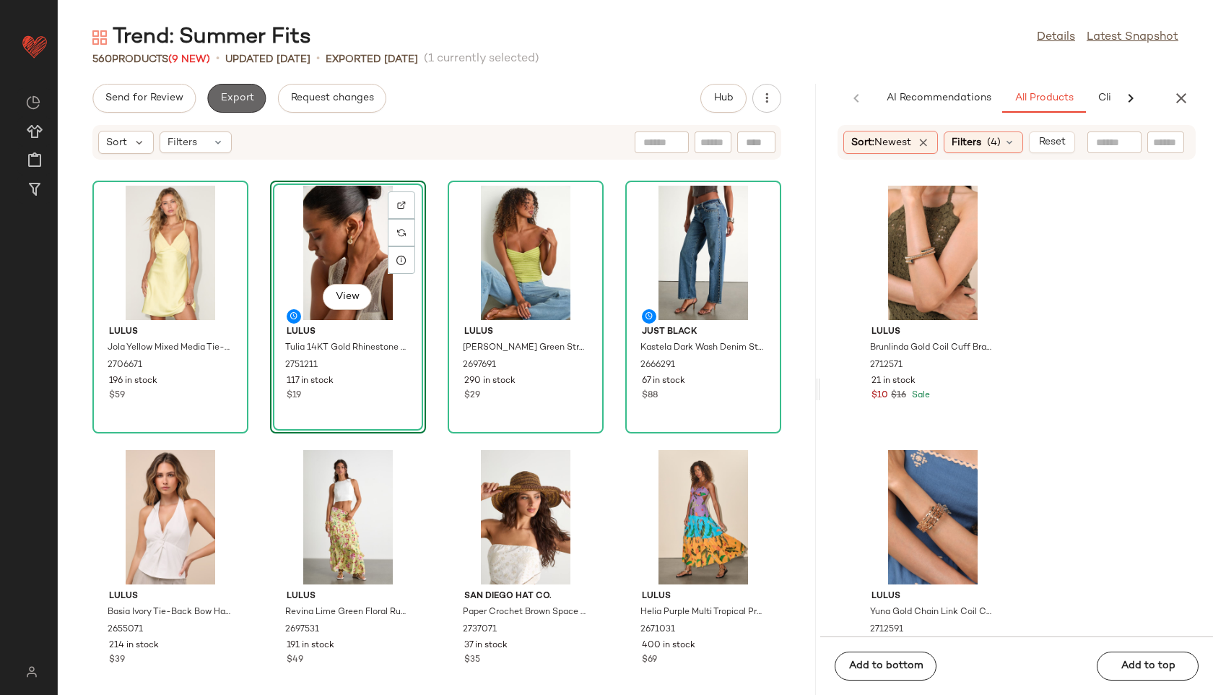
click at [230, 90] on button "Export" at bounding box center [236, 98] width 58 height 29
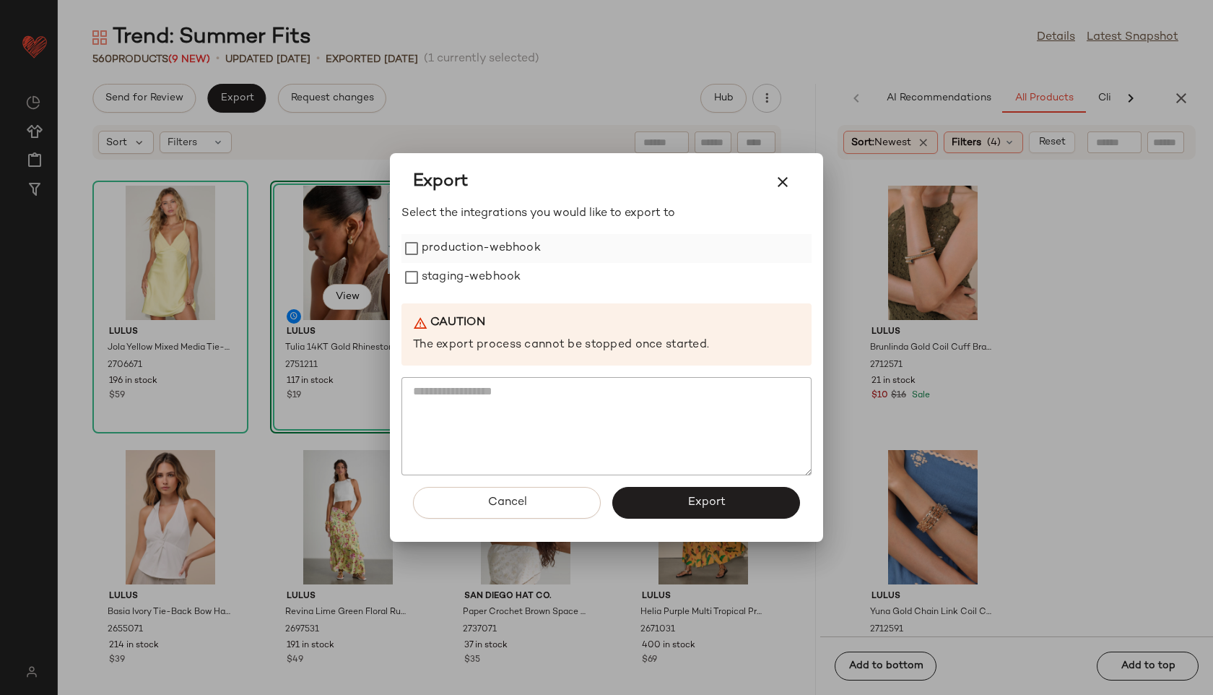
click at [526, 252] on label "production-webhook" at bounding box center [481, 248] width 119 height 29
click at [495, 284] on label "staging-webhook" at bounding box center [471, 277] width 99 height 29
click at [656, 498] on button "Export" at bounding box center [706, 503] width 188 height 32
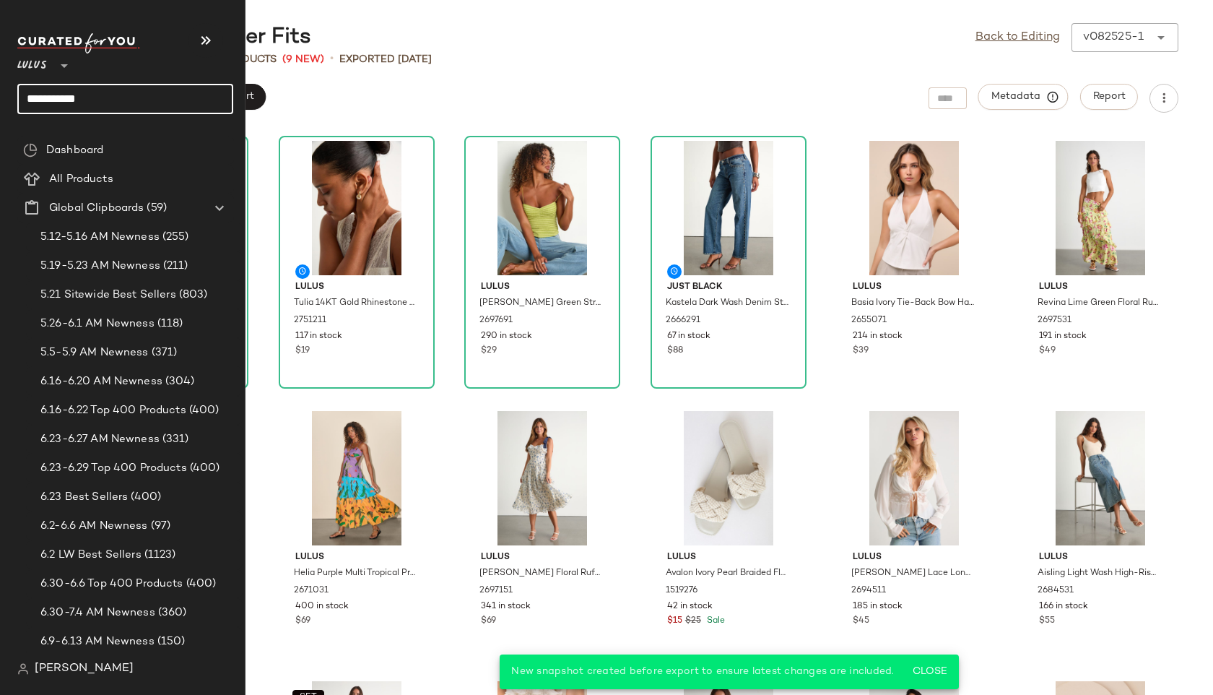
click at [92, 96] on input "**********" at bounding box center [125, 99] width 216 height 30
type input "**********"
click at [85, 138] on b "Summer Backless" at bounding box center [97, 140] width 87 height 15
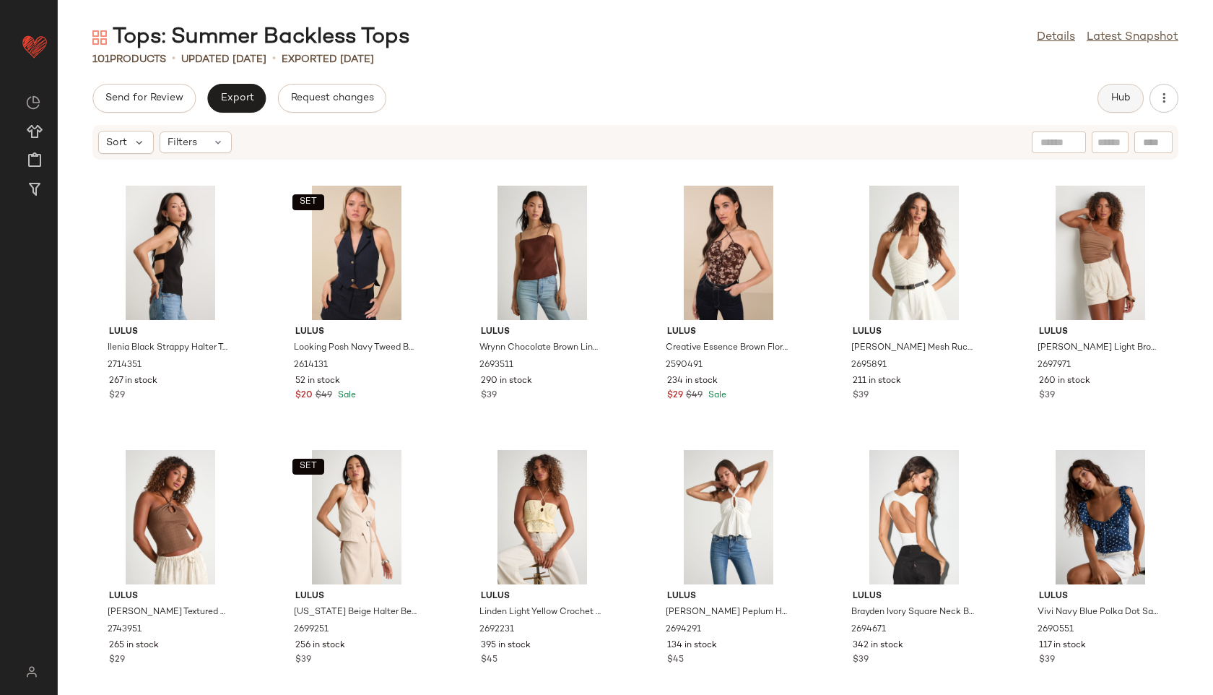
click at [1119, 97] on span "Hub" at bounding box center [1120, 98] width 20 height 12
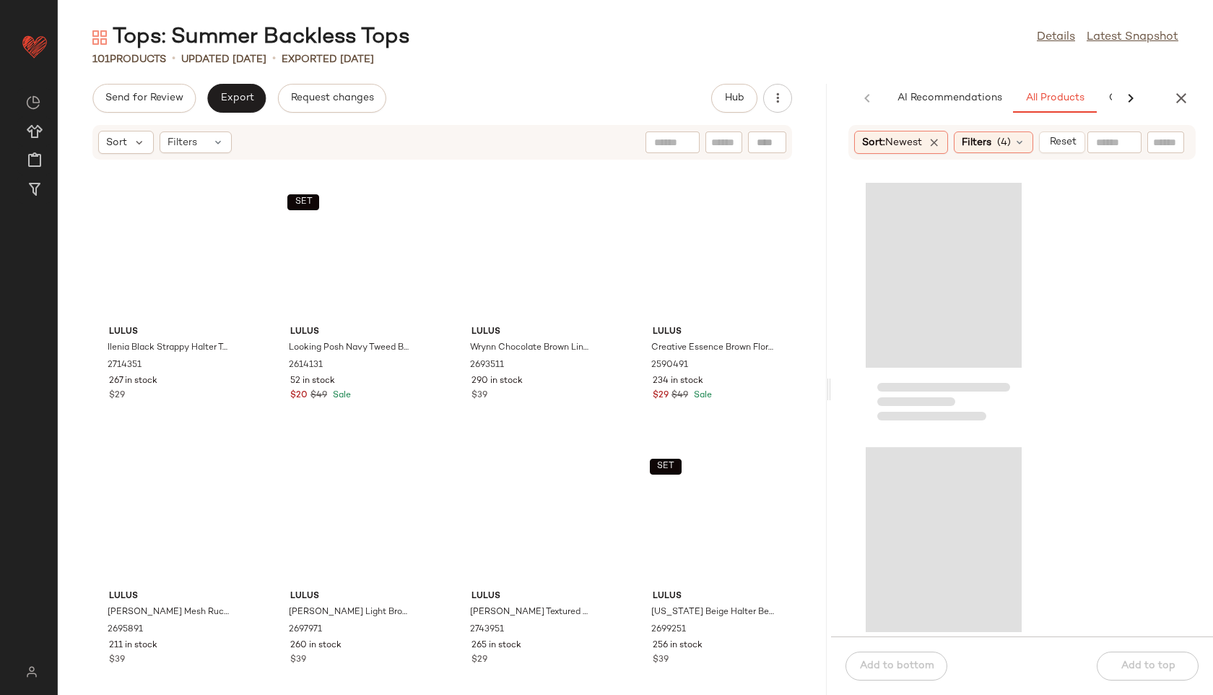
drag, startPoint x: 635, startPoint y: 393, endPoint x: 931, endPoint y: 427, distance: 298.0
click at [931, 427] on div "Tops: Summer Backless Tops Details Latest Snapshot 101 Products • updated [DATE…" at bounding box center [635, 358] width 1155 height 671
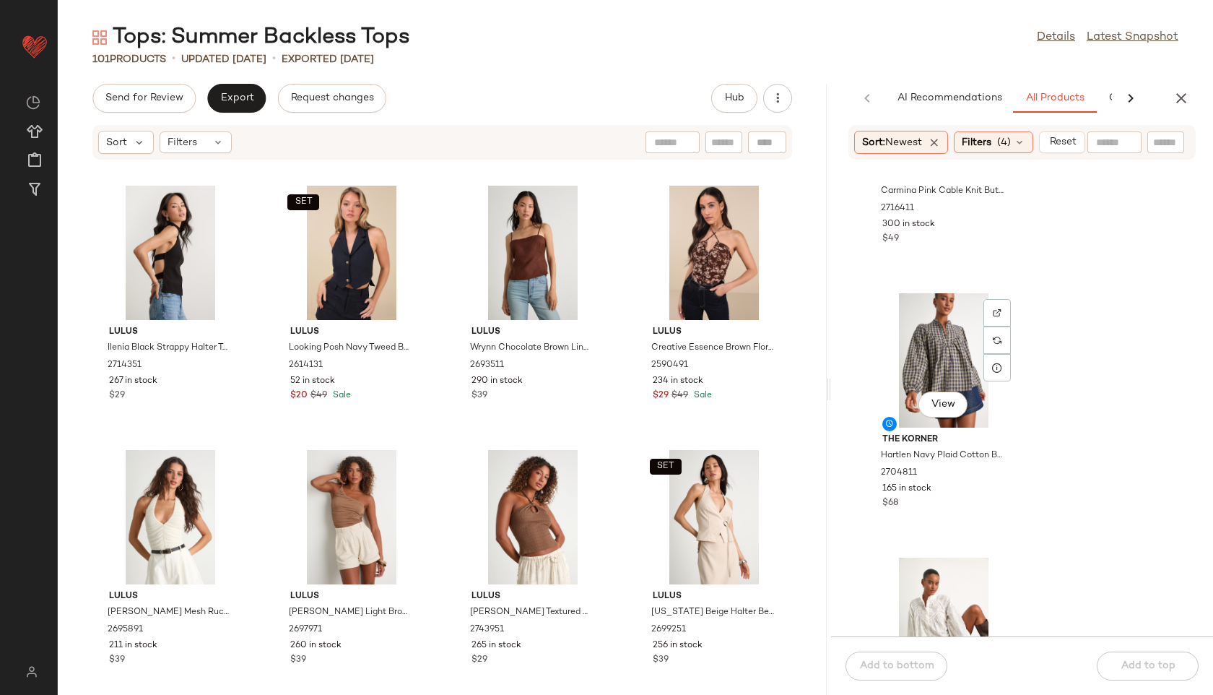
scroll to position [194, 0]
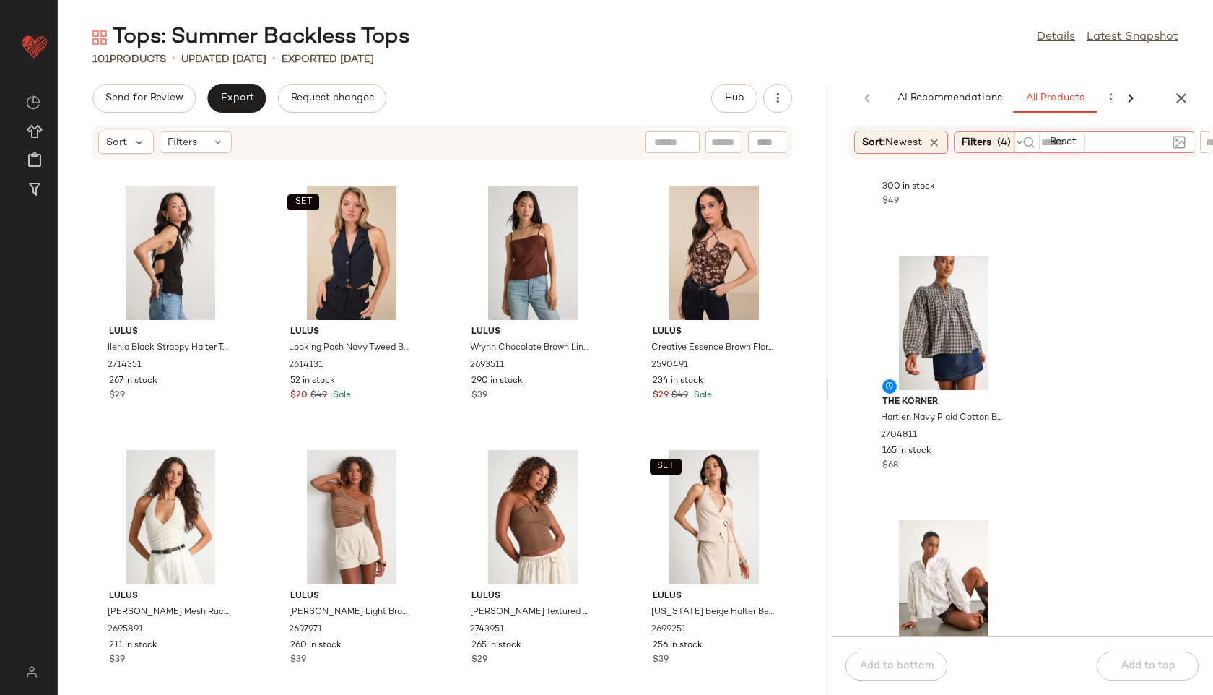
click at [1121, 133] on div at bounding box center [1104, 142] width 126 height 22
type input "********"
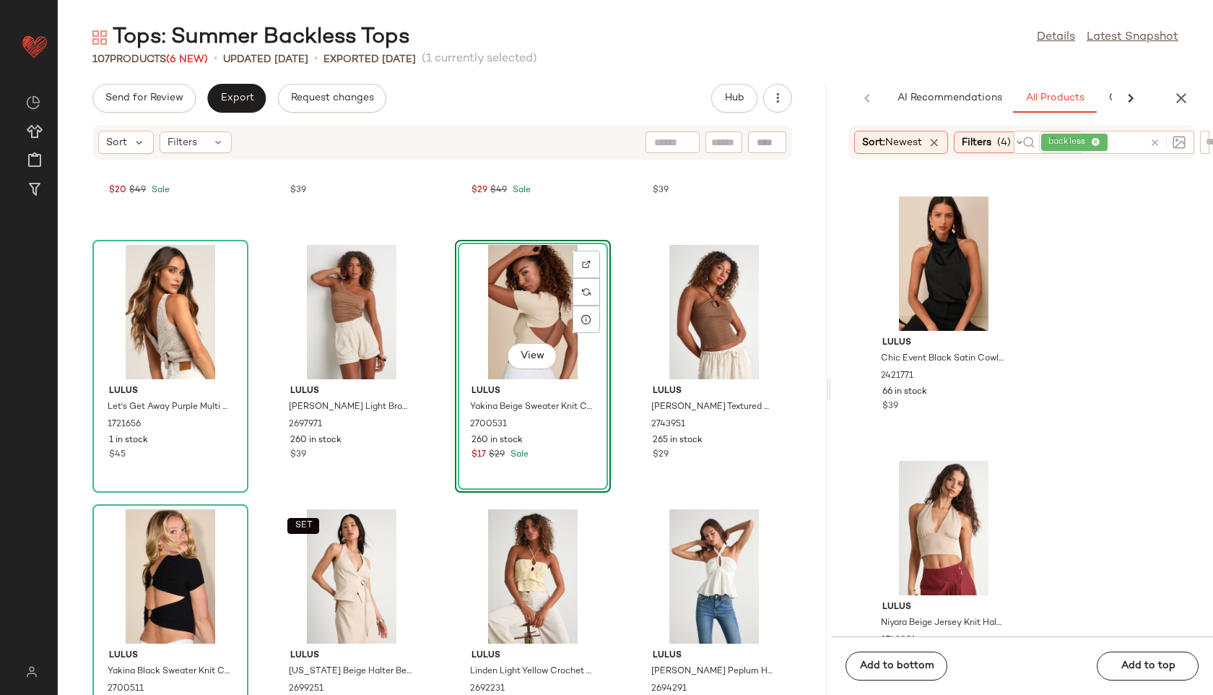
scroll to position [1061, 0]
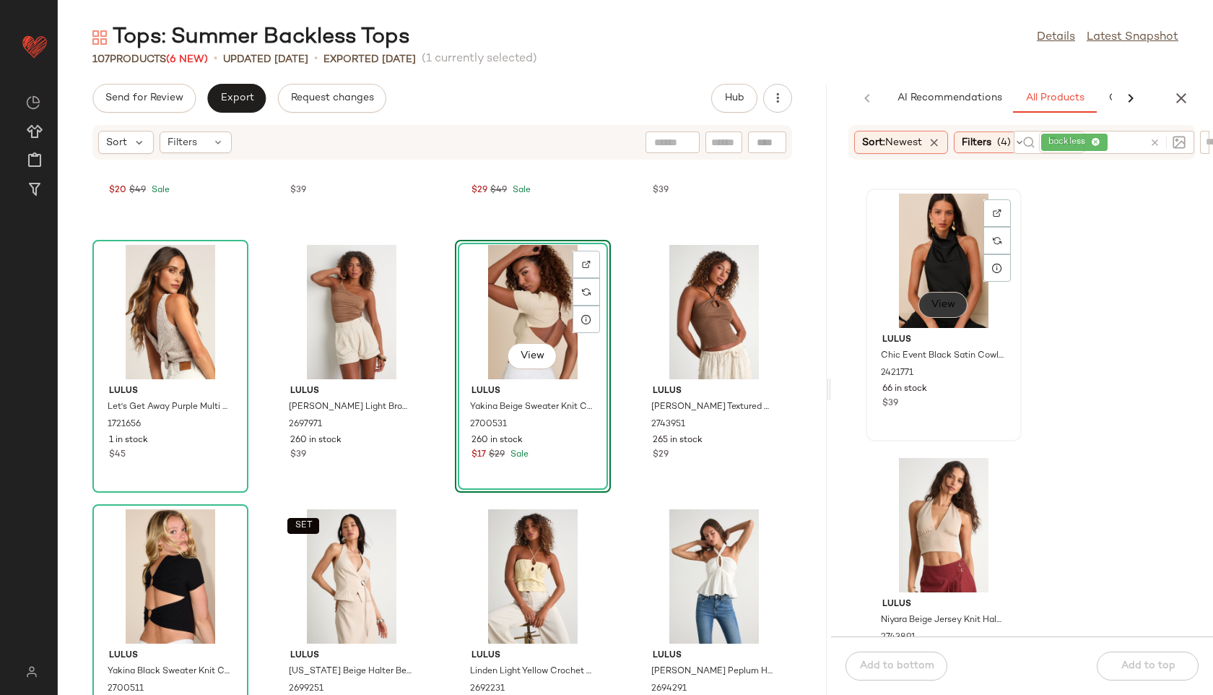
click at [934, 309] on span "View" at bounding box center [943, 305] width 25 height 12
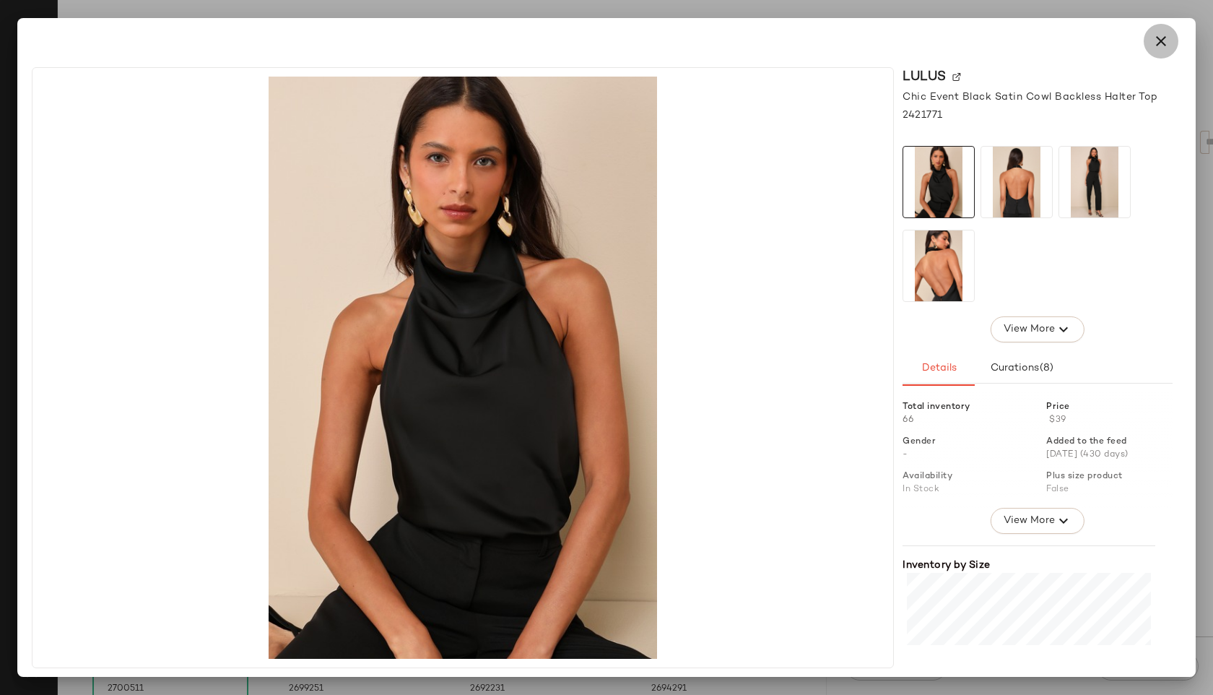
click at [1161, 48] on icon "button" at bounding box center [1160, 40] width 17 height 17
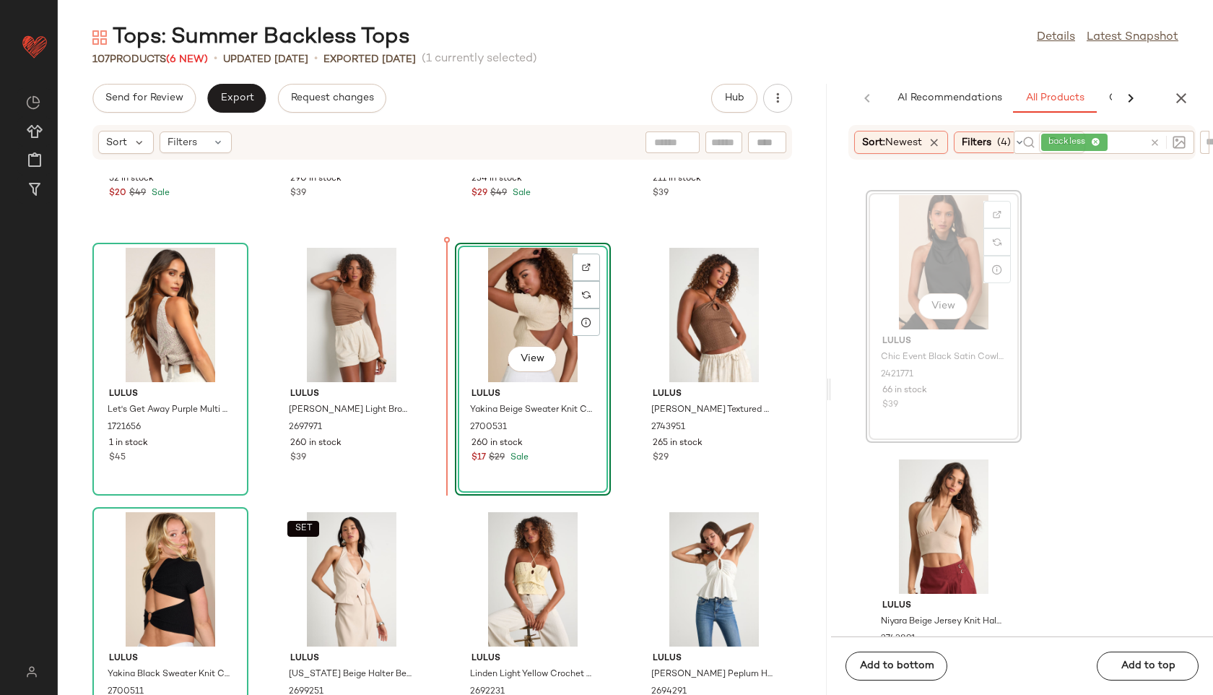
scroll to position [0, 0]
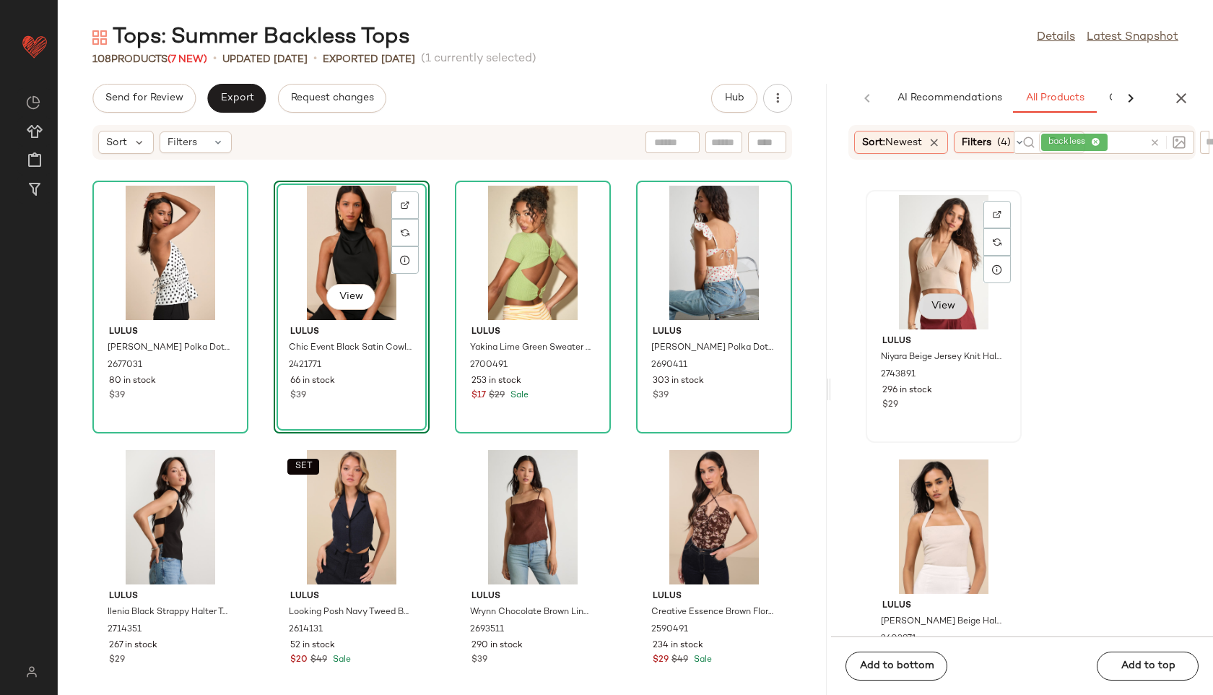
click at [936, 305] on span "View" at bounding box center [943, 306] width 25 height 12
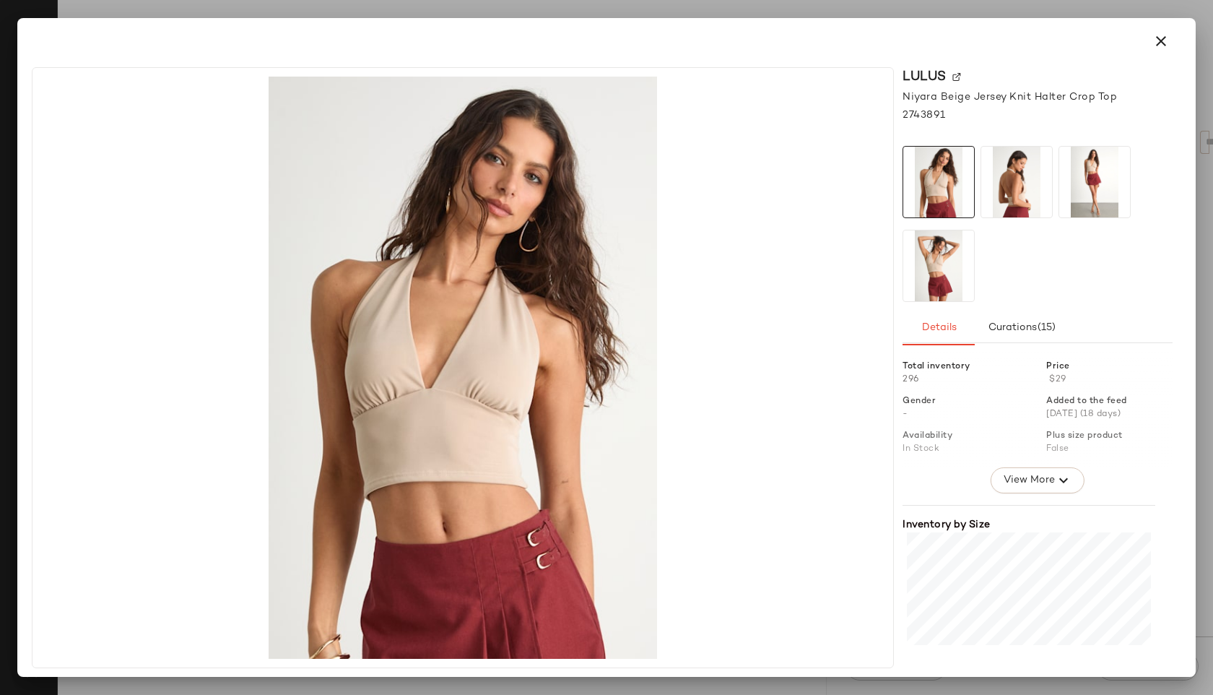
click at [1012, 187] on img at bounding box center [1016, 182] width 71 height 71
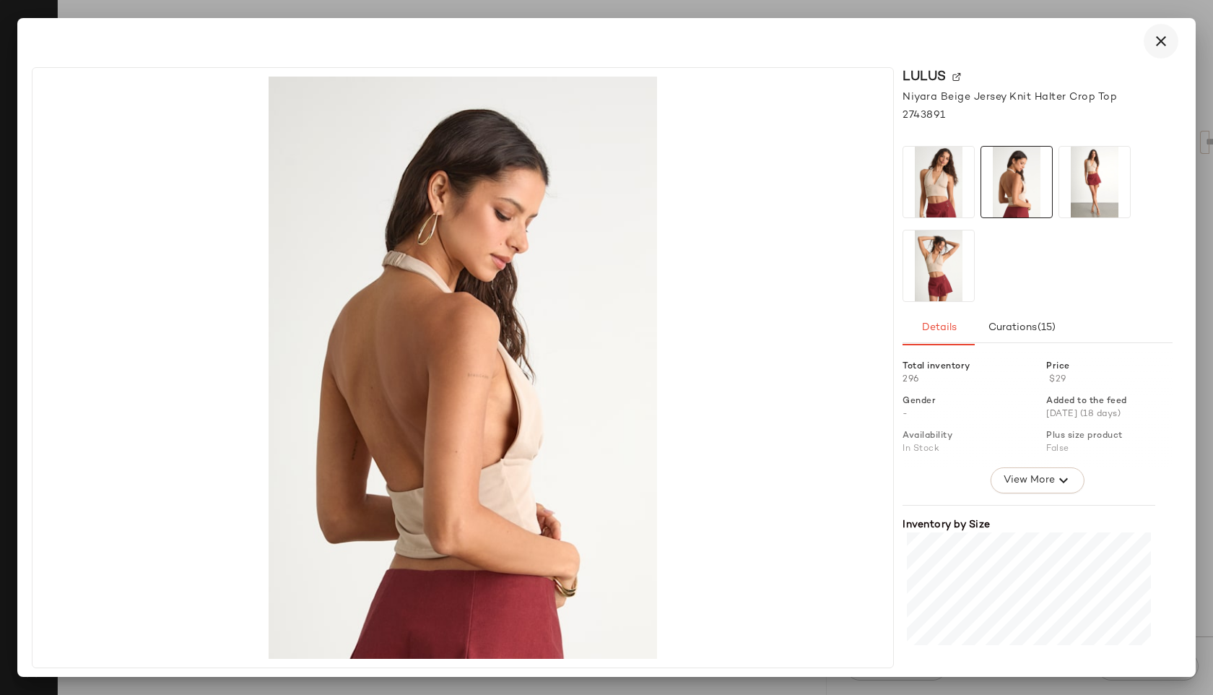
click at [1166, 40] on icon "button" at bounding box center [1160, 40] width 17 height 17
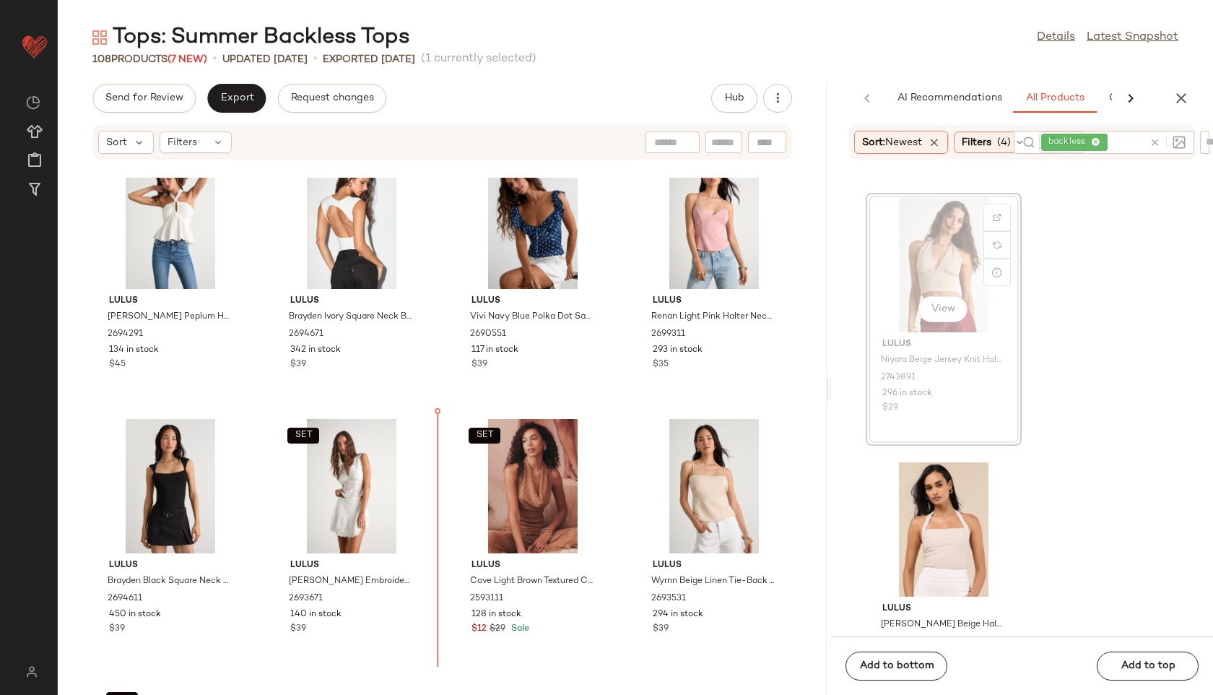
scroll to position [1136, 0]
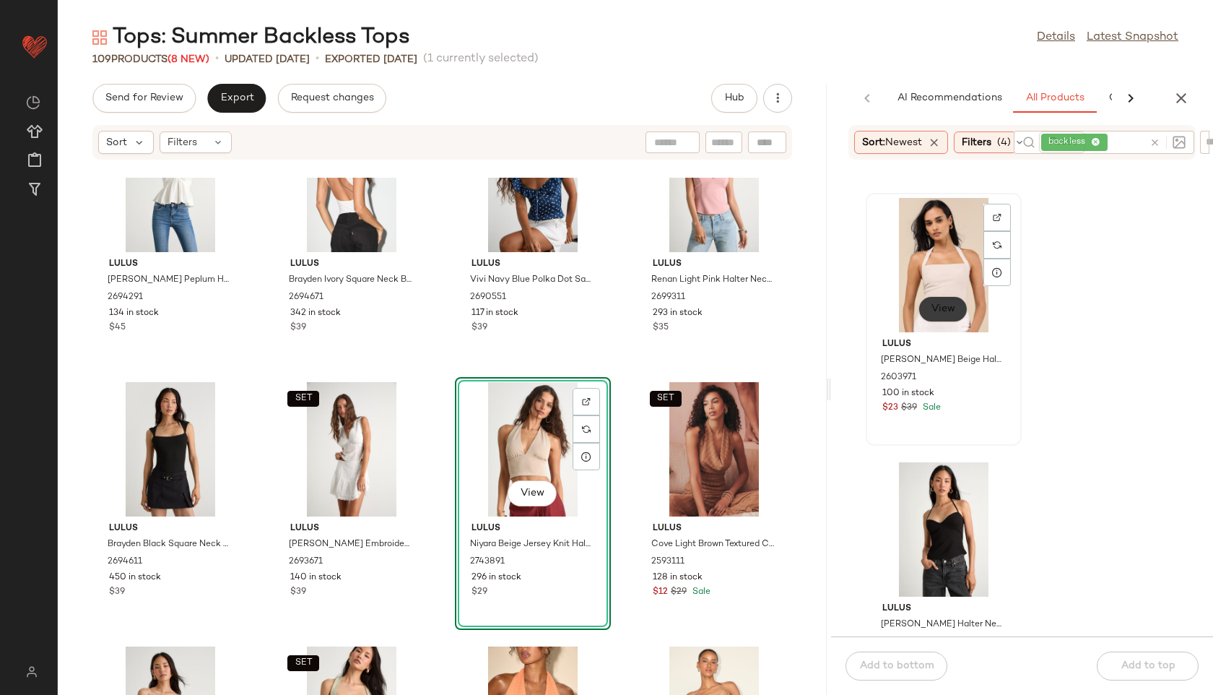
click at [946, 304] on span "View" at bounding box center [943, 309] width 25 height 12
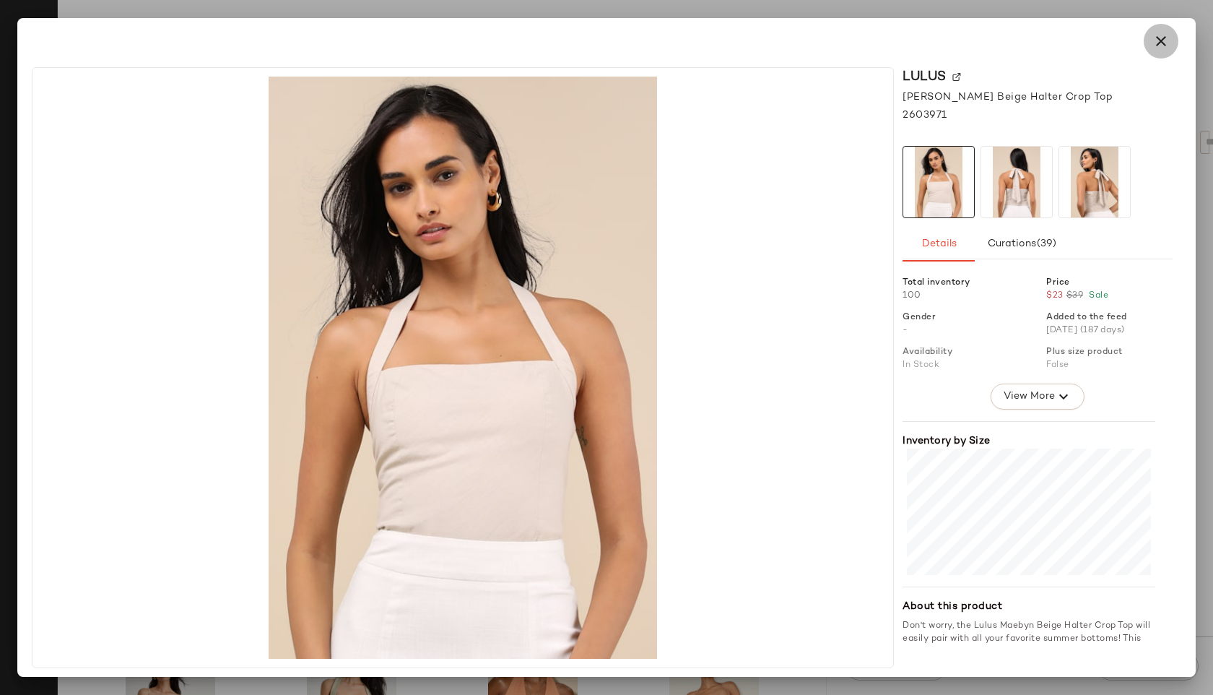
click at [1157, 41] on icon "button" at bounding box center [1160, 40] width 17 height 17
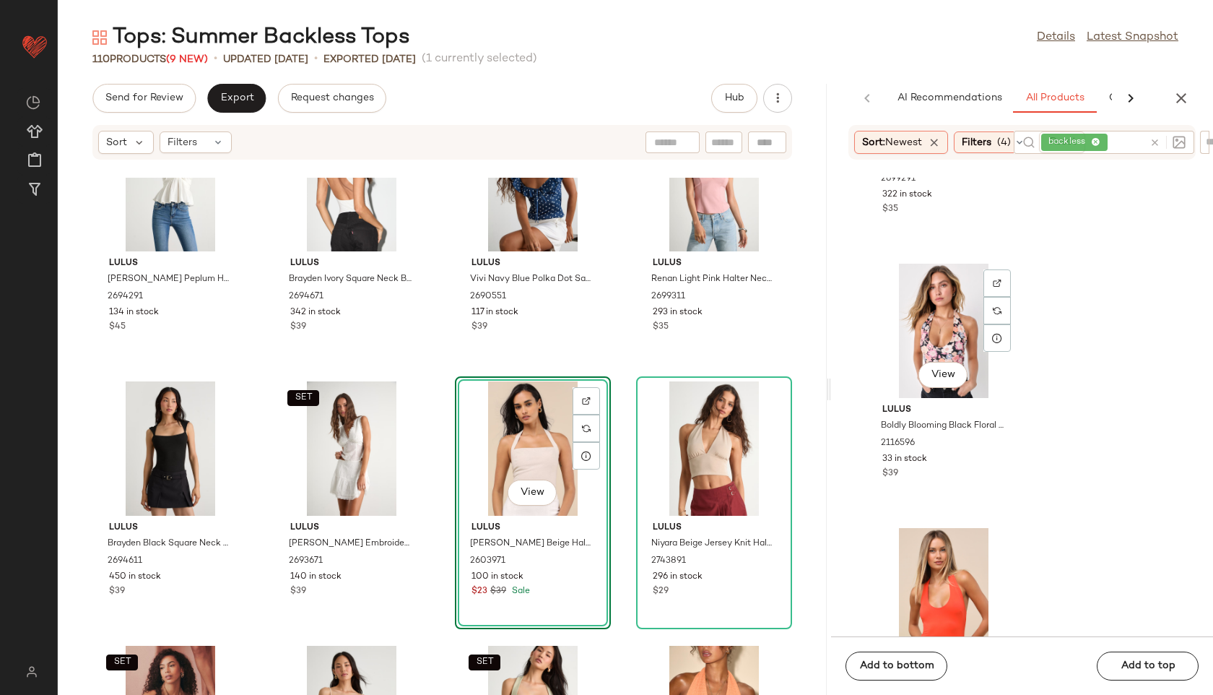
scroll to position [1258, 0]
click at [943, 370] on span "View" at bounding box center [943, 371] width 25 height 12
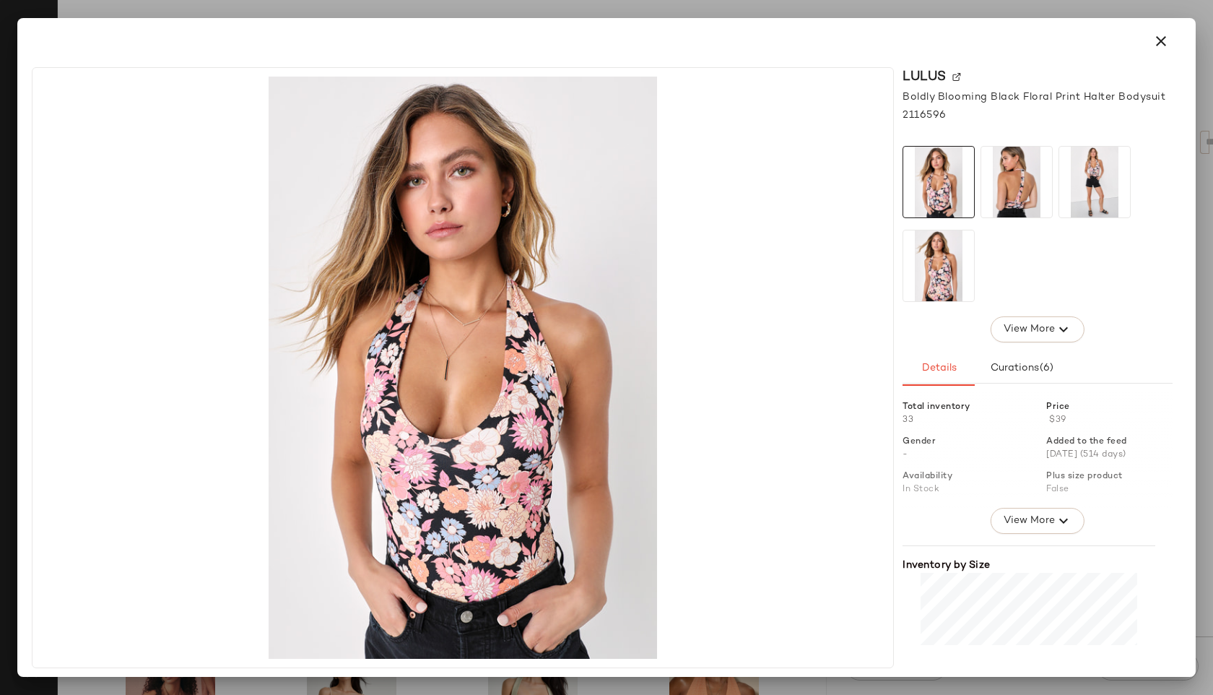
click at [1006, 168] on img at bounding box center [1016, 182] width 71 height 71
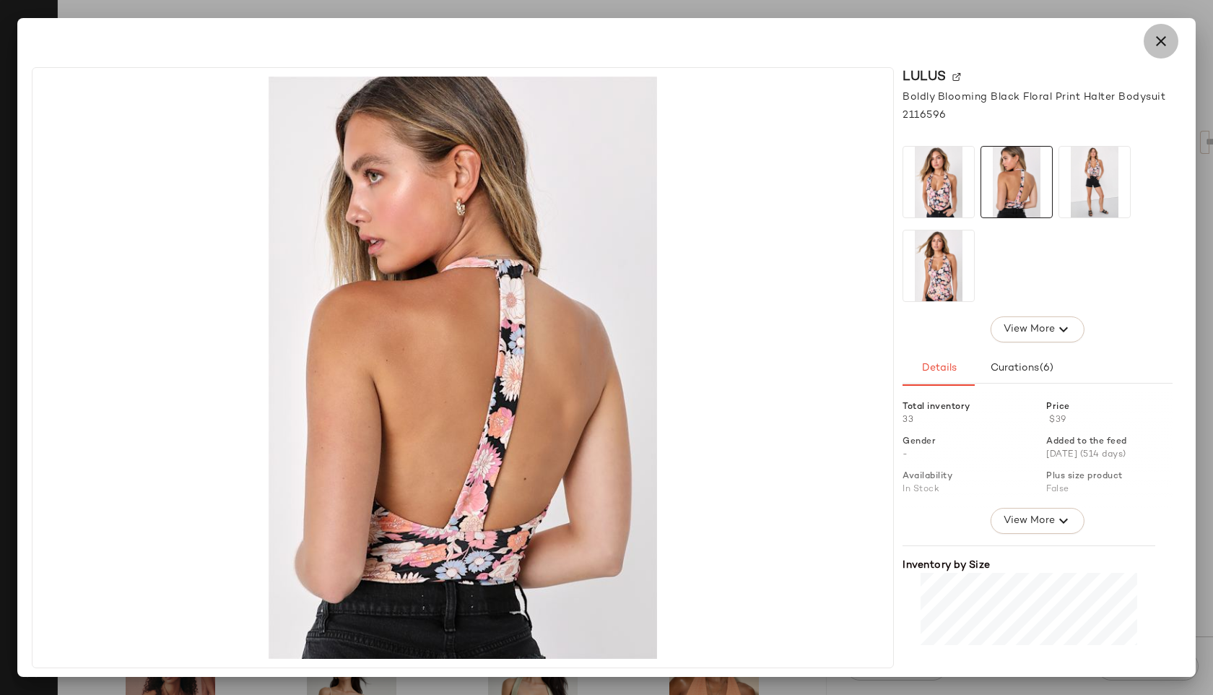
click at [1157, 43] on icon "button" at bounding box center [1160, 40] width 17 height 17
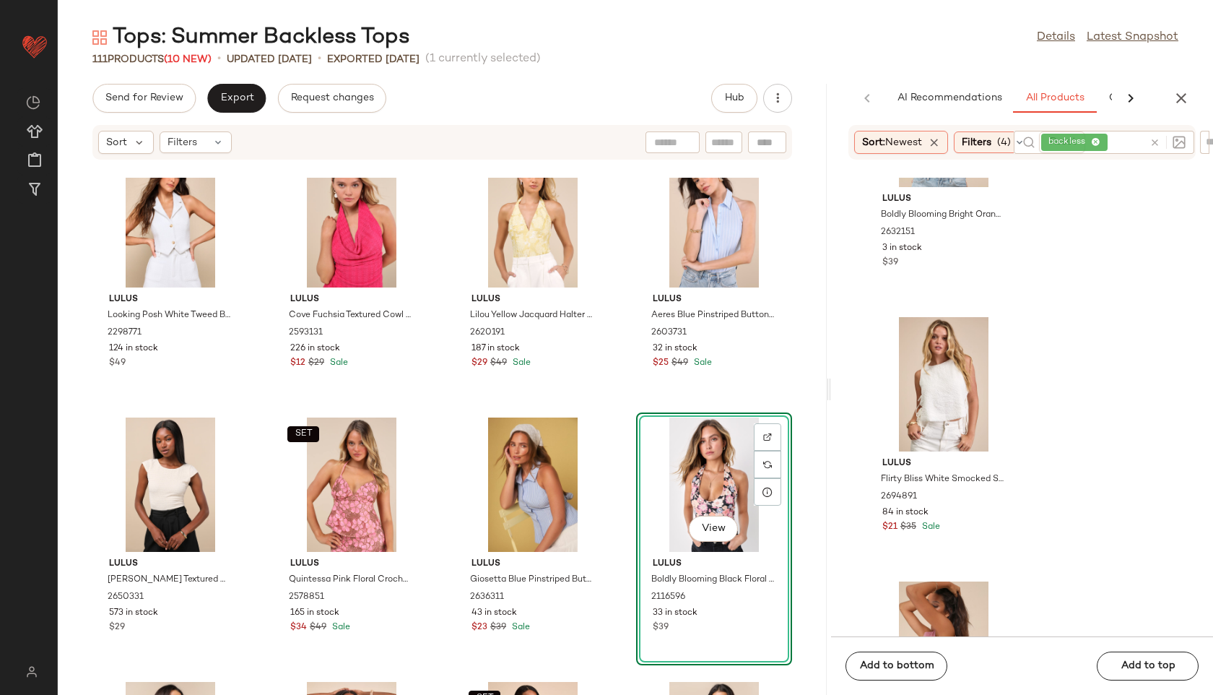
scroll to position [1468, 0]
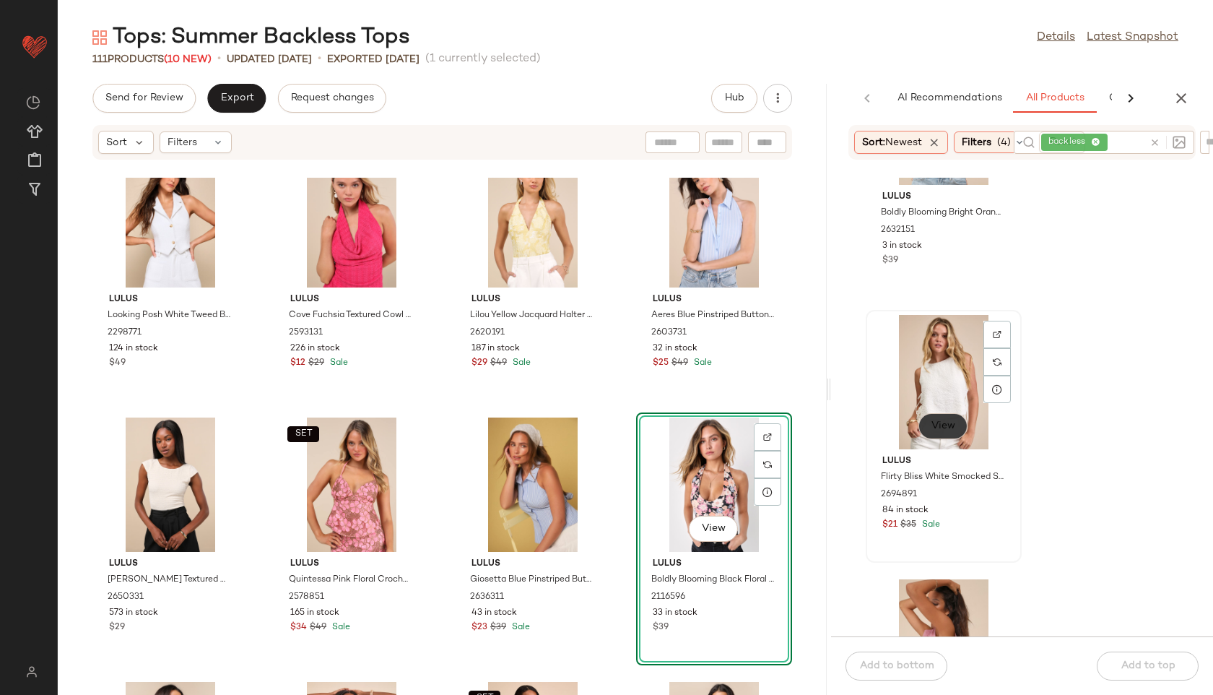
click at [944, 424] on span "View" at bounding box center [943, 426] width 25 height 12
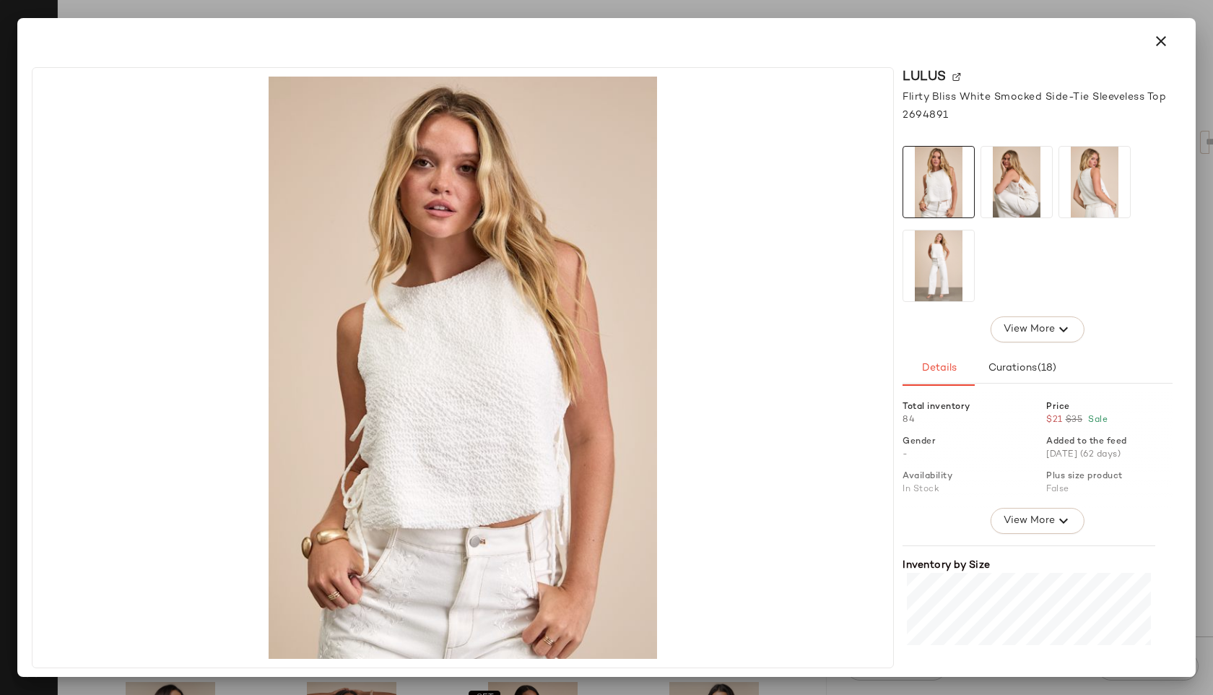
click at [1011, 167] on img at bounding box center [1016, 182] width 71 height 71
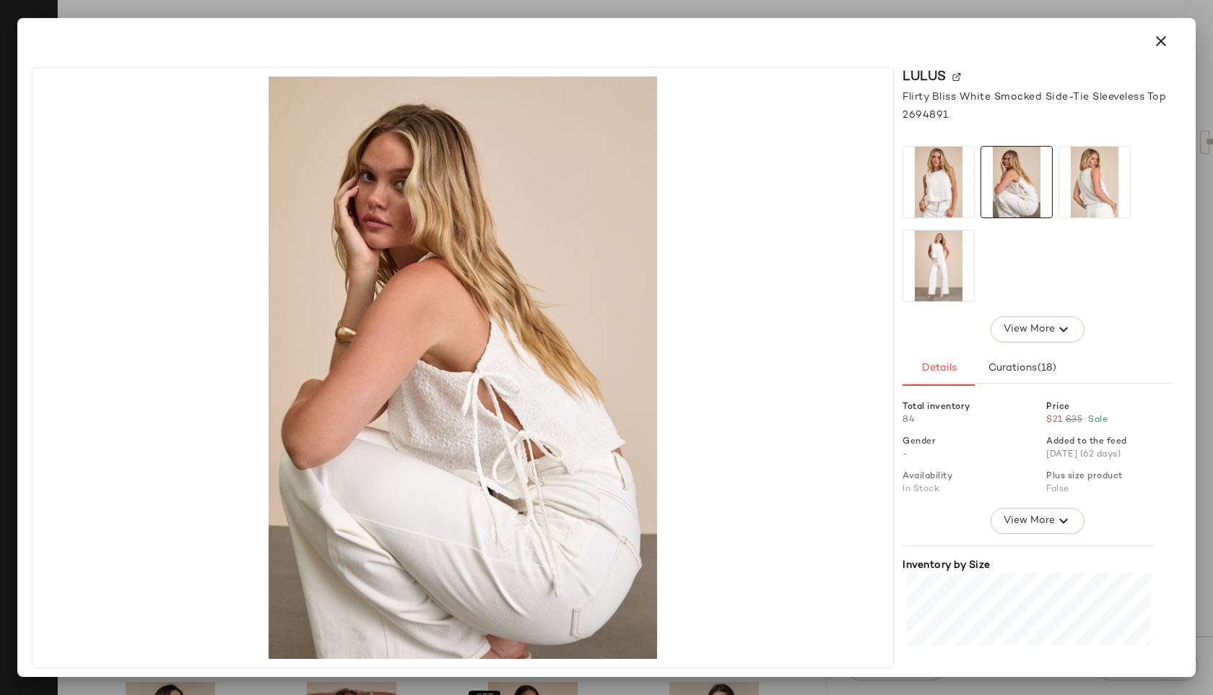
click at [1101, 169] on img at bounding box center [1094, 182] width 71 height 71
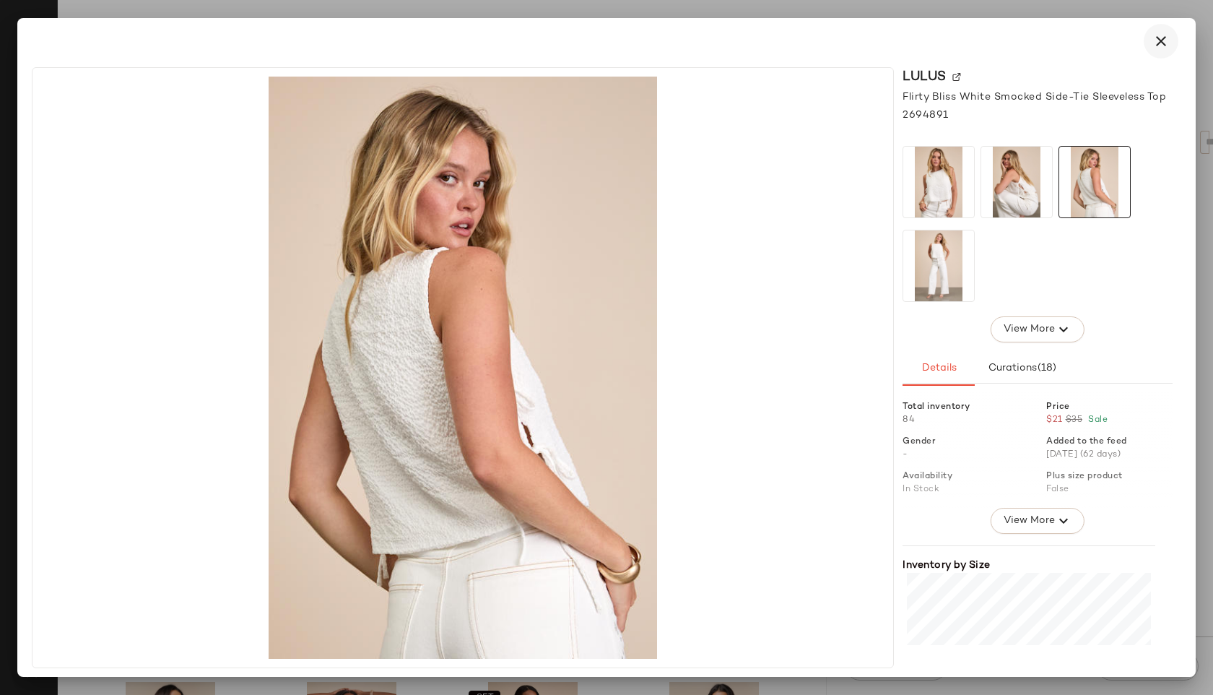
click at [1160, 30] on button "button" at bounding box center [1161, 41] width 35 height 35
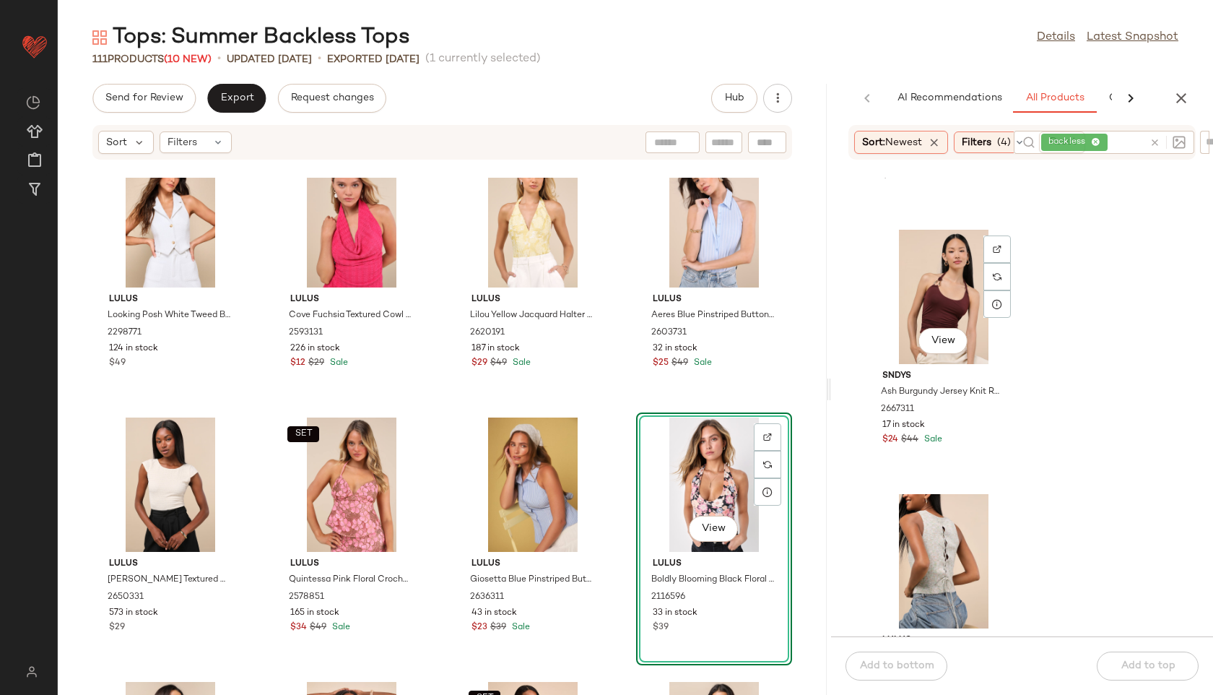
scroll to position [2084, 0]
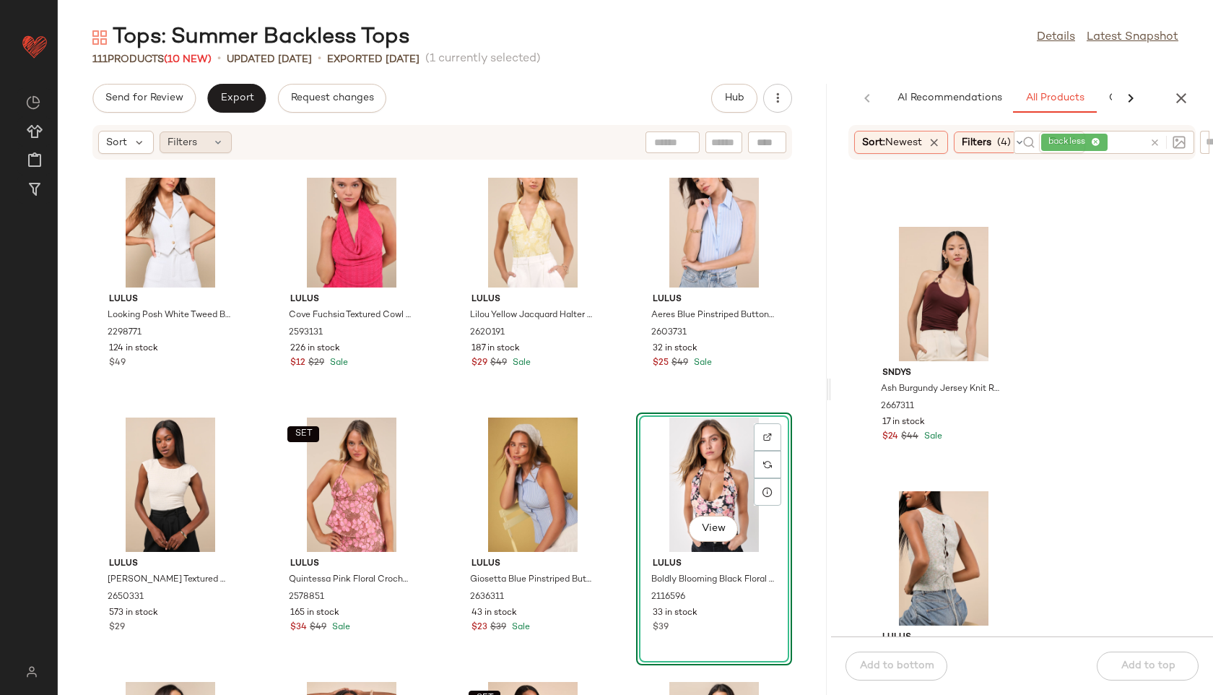
click at [206, 151] on div "Filters" at bounding box center [196, 142] width 72 height 22
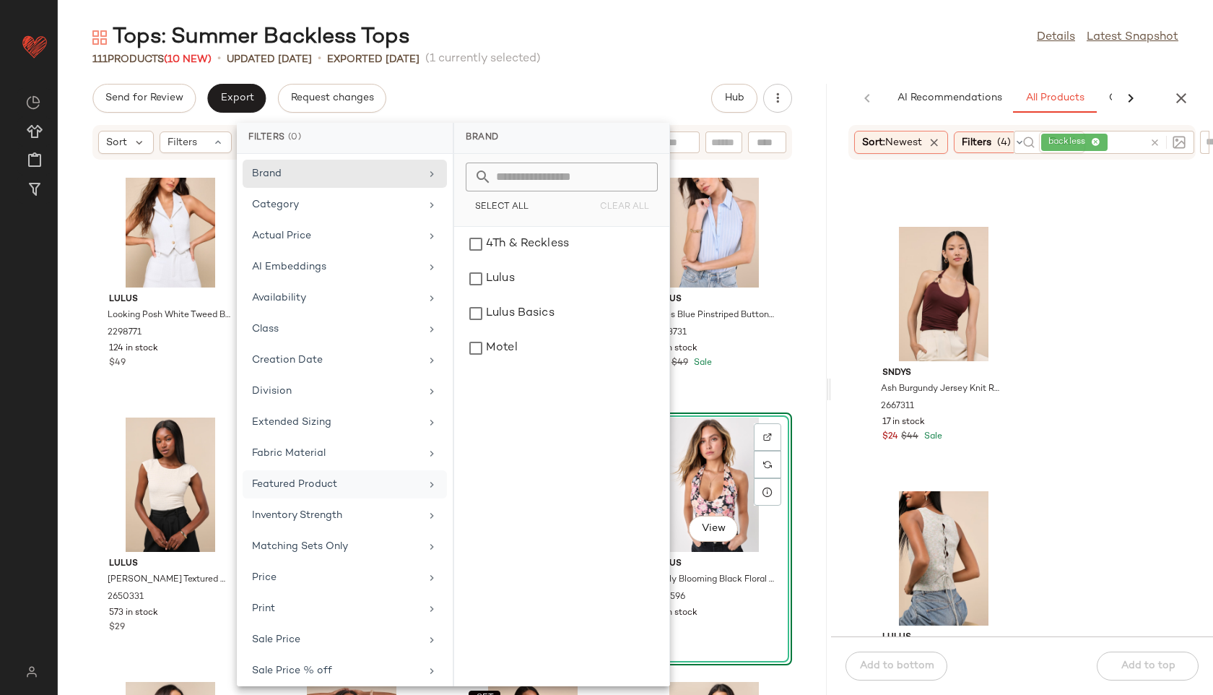
scroll to position [100, 0]
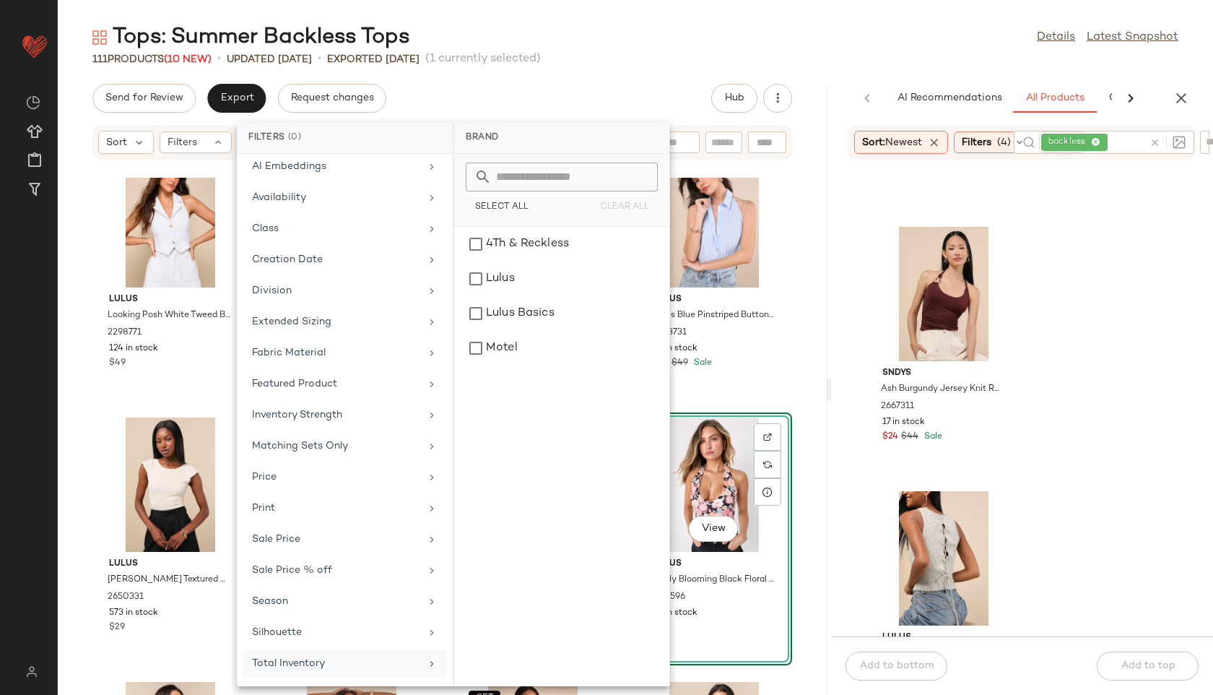
click at [310, 663] on div "Total Inventory" at bounding box center [336, 663] width 168 height 15
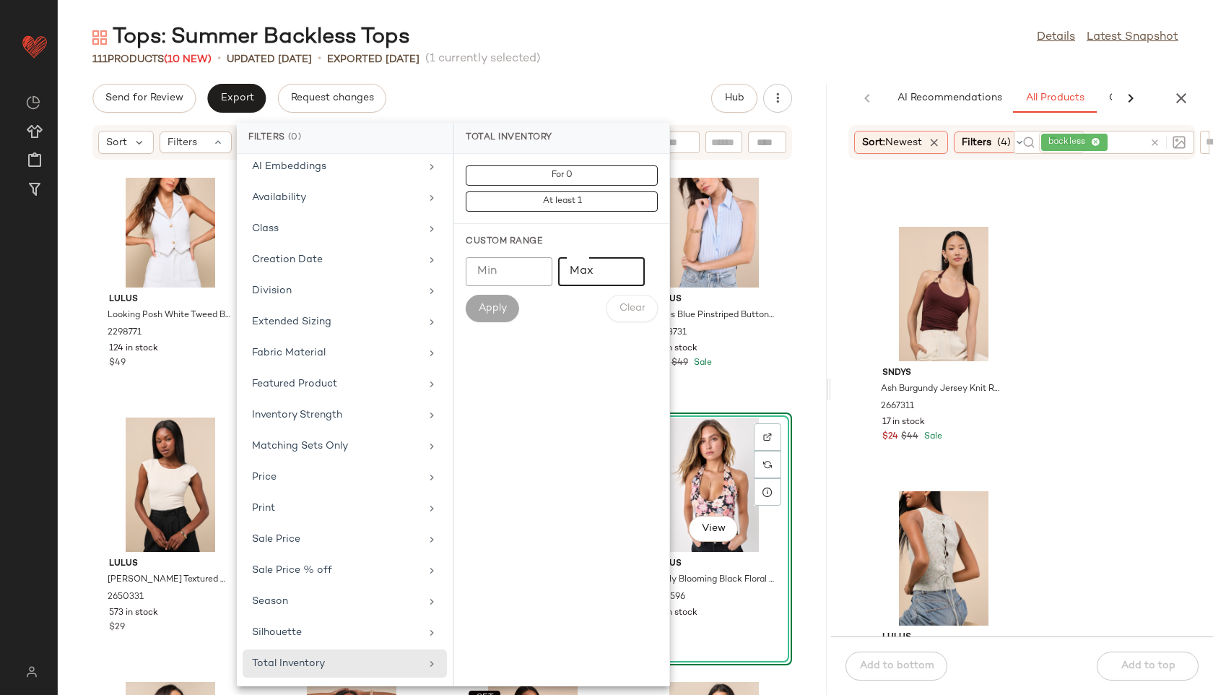
click at [591, 280] on input "Max" at bounding box center [601, 271] width 87 height 29
type input "**"
click at [500, 304] on span "Apply" at bounding box center [492, 308] width 29 height 12
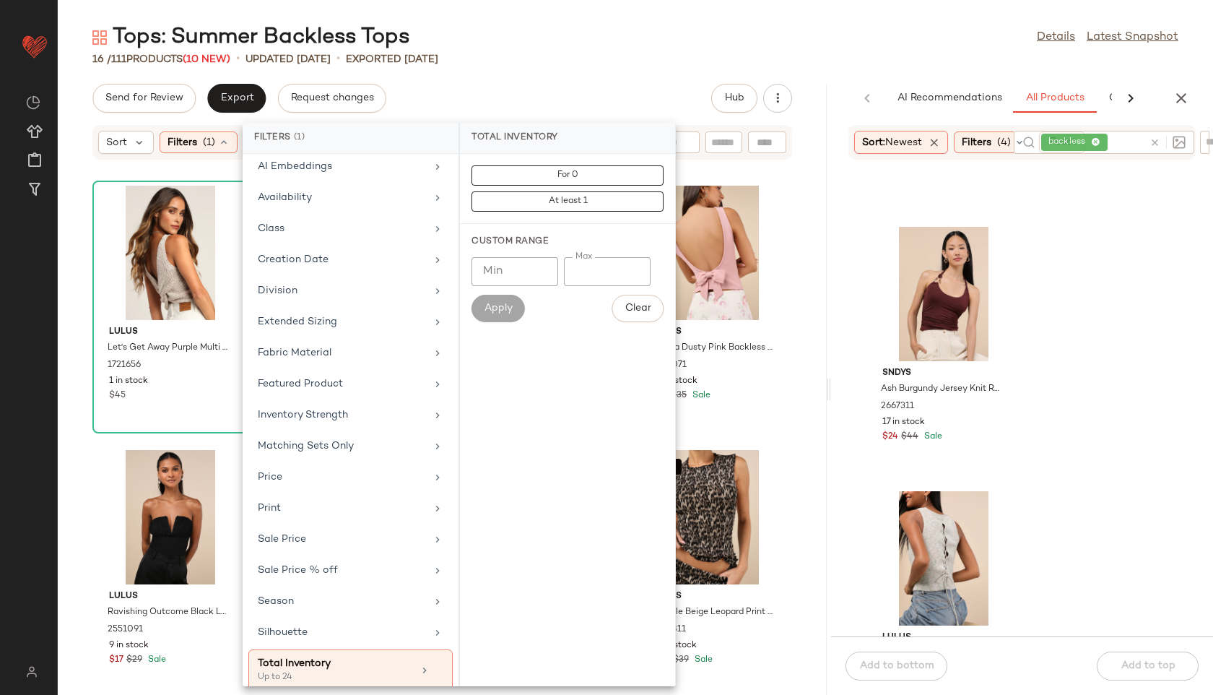
click at [611, 56] on div "16 / 111 Products (10 New) • updated [DATE] • Exported [DATE]" at bounding box center [635, 59] width 1155 height 14
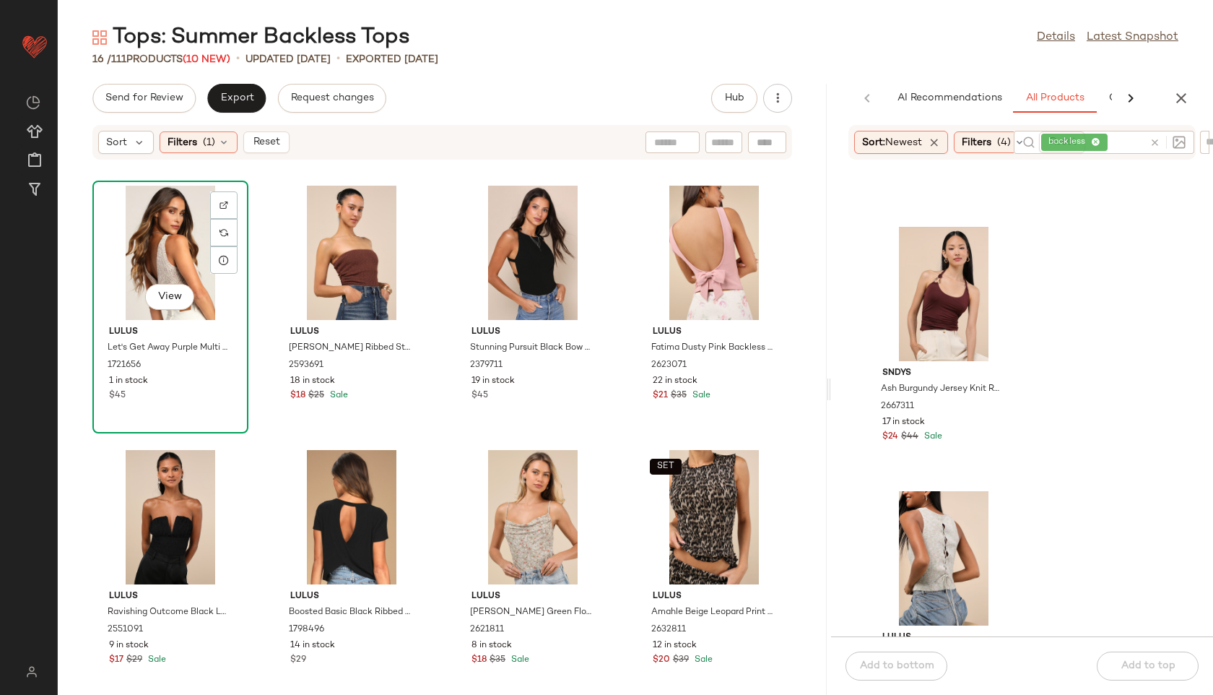
click at [149, 241] on div "View" at bounding box center [170, 253] width 146 height 134
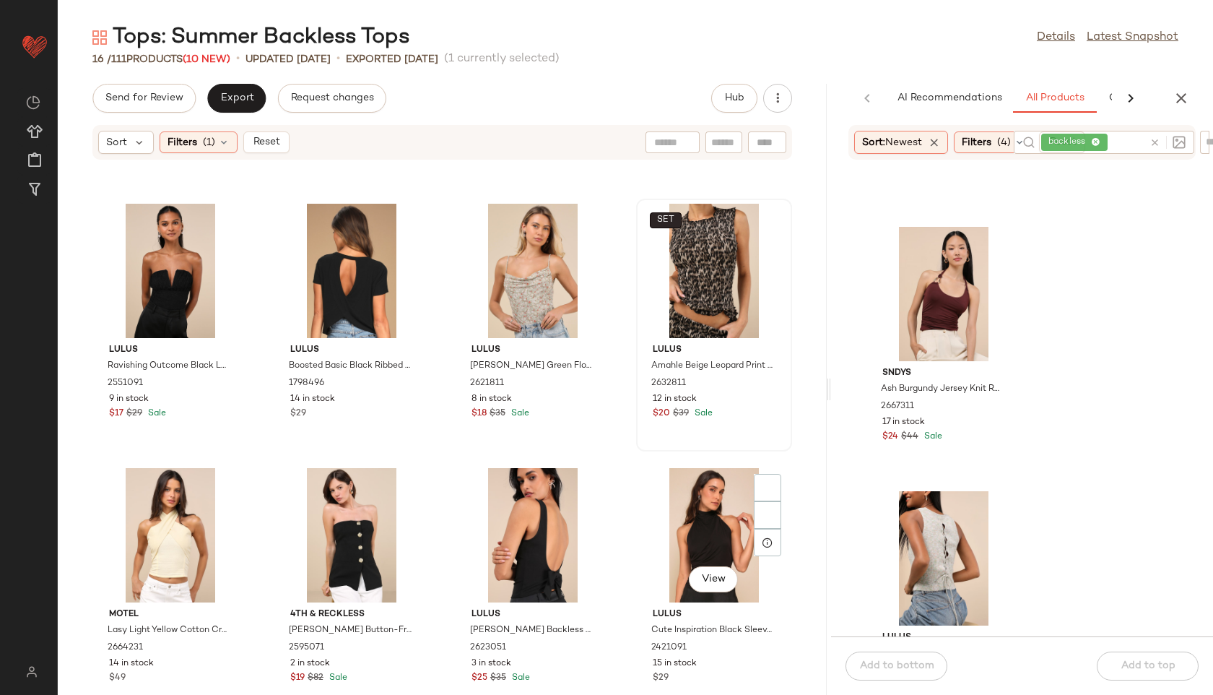
scroll to position [543, 0]
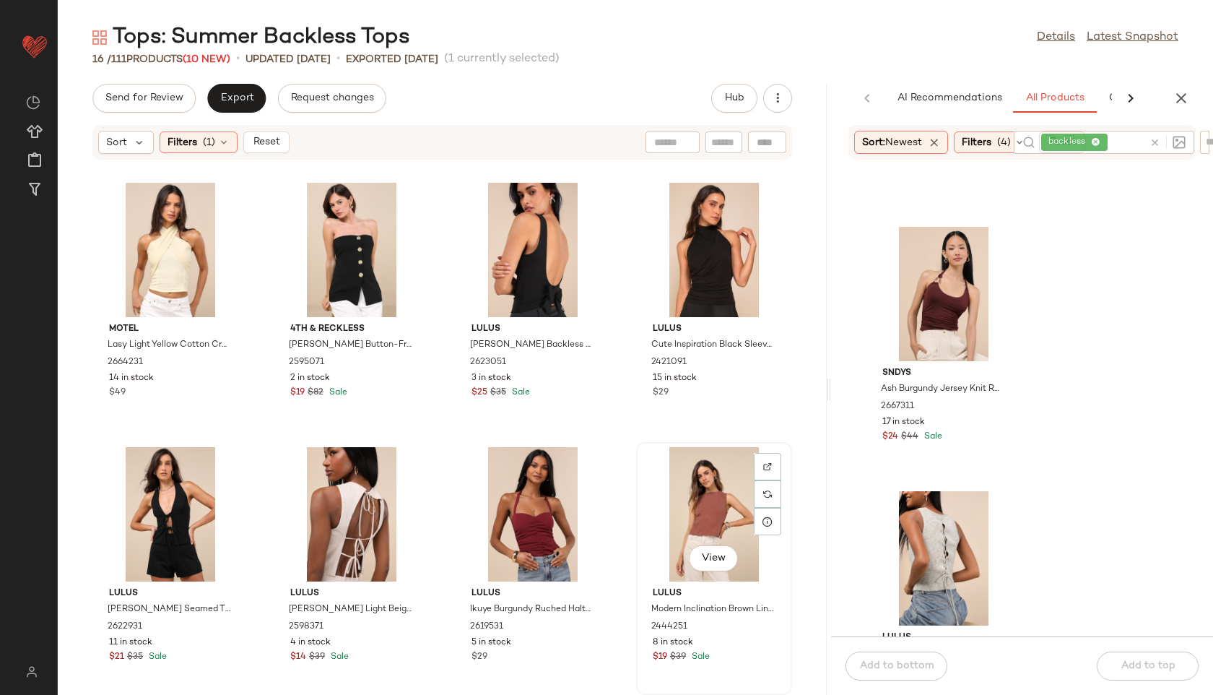
click at [696, 487] on div "View" at bounding box center [714, 514] width 146 height 134
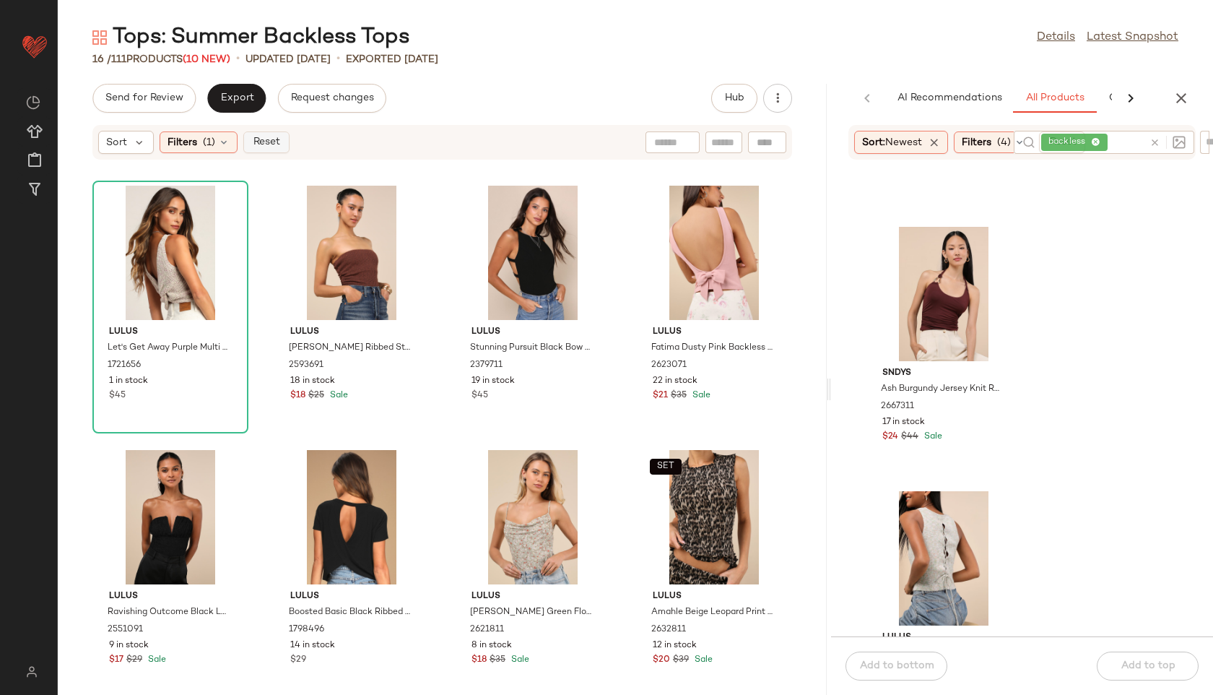
click at [274, 140] on span "Reset" at bounding box center [265, 142] width 27 height 12
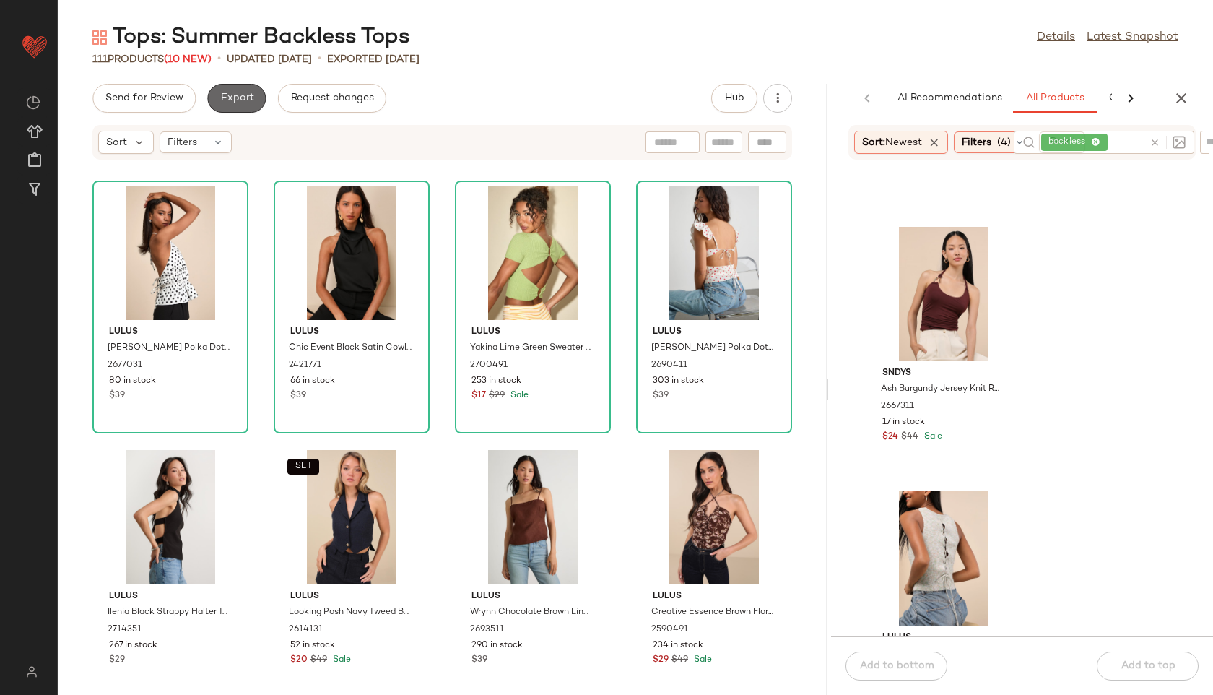
click at [231, 93] on span "Export" at bounding box center [236, 98] width 34 height 12
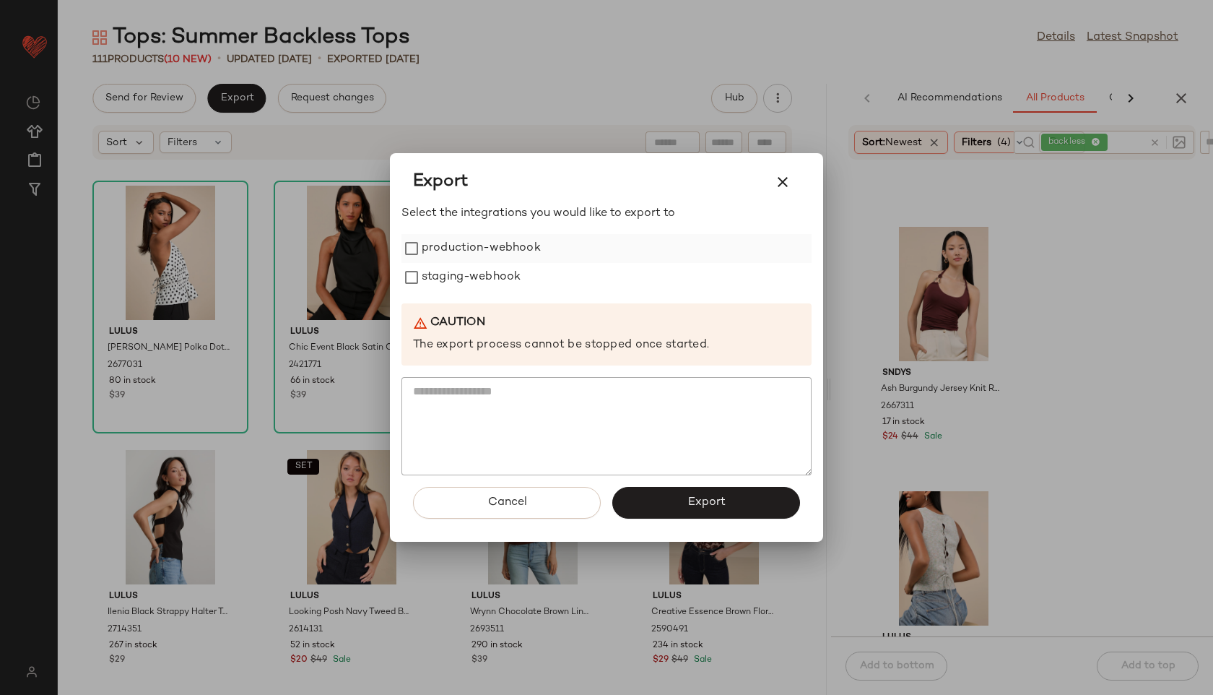
click at [439, 255] on label "production-webhook" at bounding box center [481, 248] width 119 height 29
click at [432, 275] on label "staging-webhook" at bounding box center [471, 277] width 99 height 29
click at [663, 505] on button "Export" at bounding box center [706, 503] width 188 height 32
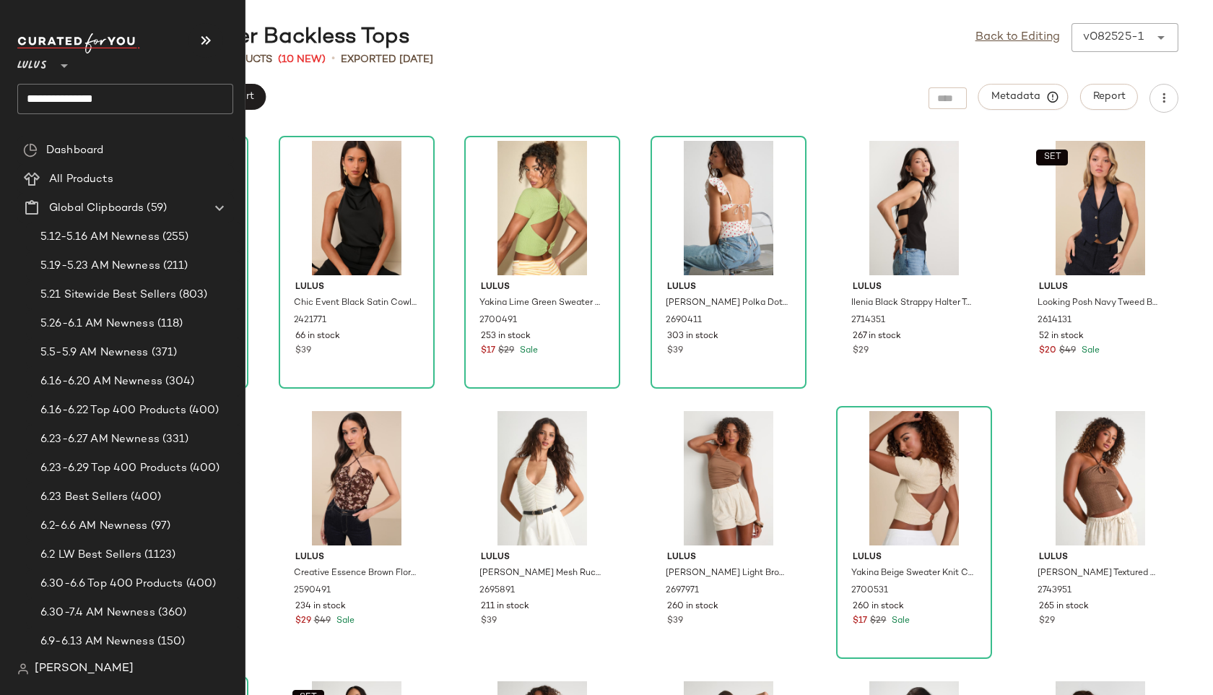
click at [134, 92] on input "**********" at bounding box center [125, 99] width 216 height 30
click at [76, 96] on input "**********" at bounding box center [125, 99] width 216 height 30
drag, startPoint x: 76, startPoint y: 96, endPoint x: 0, endPoint y: 97, distance: 75.8
click at [0, 97] on nav "**********" at bounding box center [122, 347] width 245 height 695
click at [126, 92] on input "**********" at bounding box center [125, 99] width 216 height 30
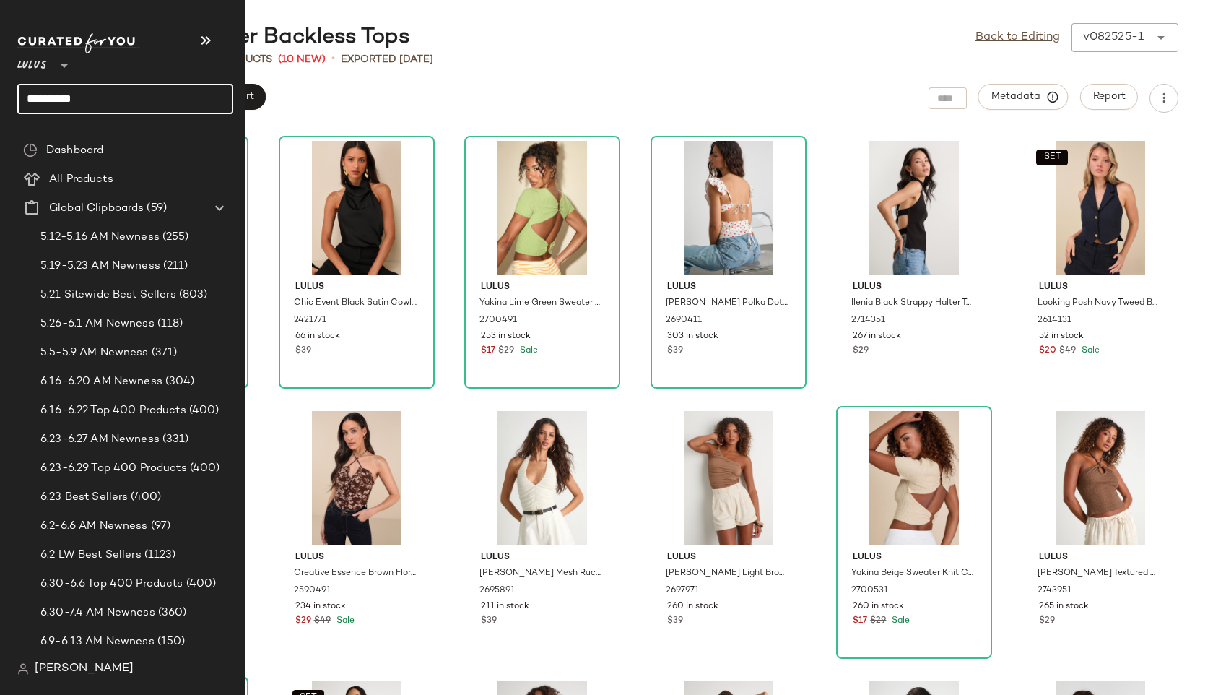
click at [95, 101] on input "*********" at bounding box center [125, 99] width 216 height 30
click at [25, 96] on input "*********" at bounding box center [125, 99] width 216 height 30
click at [164, 98] on input "**********" at bounding box center [125, 99] width 216 height 30
type input "**********"
click at [145, 144] on span "-Up Tops" at bounding box center [153, 140] width 45 height 15
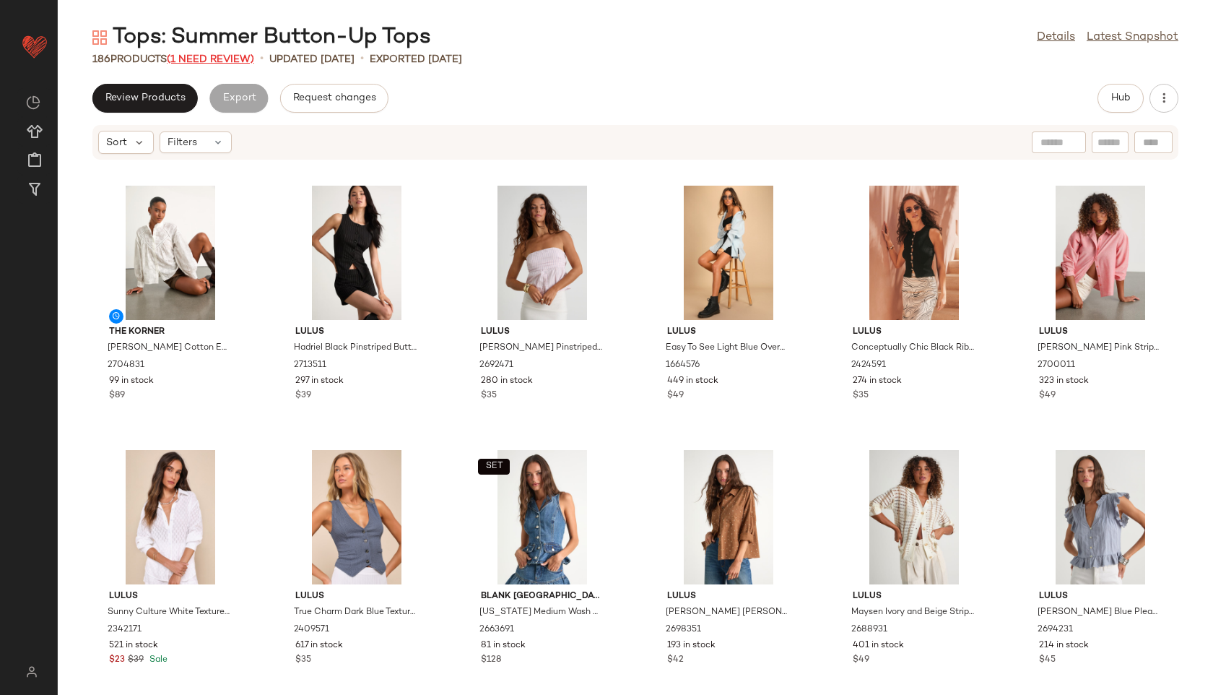
click at [227, 56] on span "(1 Need Review)" at bounding box center [210, 59] width 87 height 11
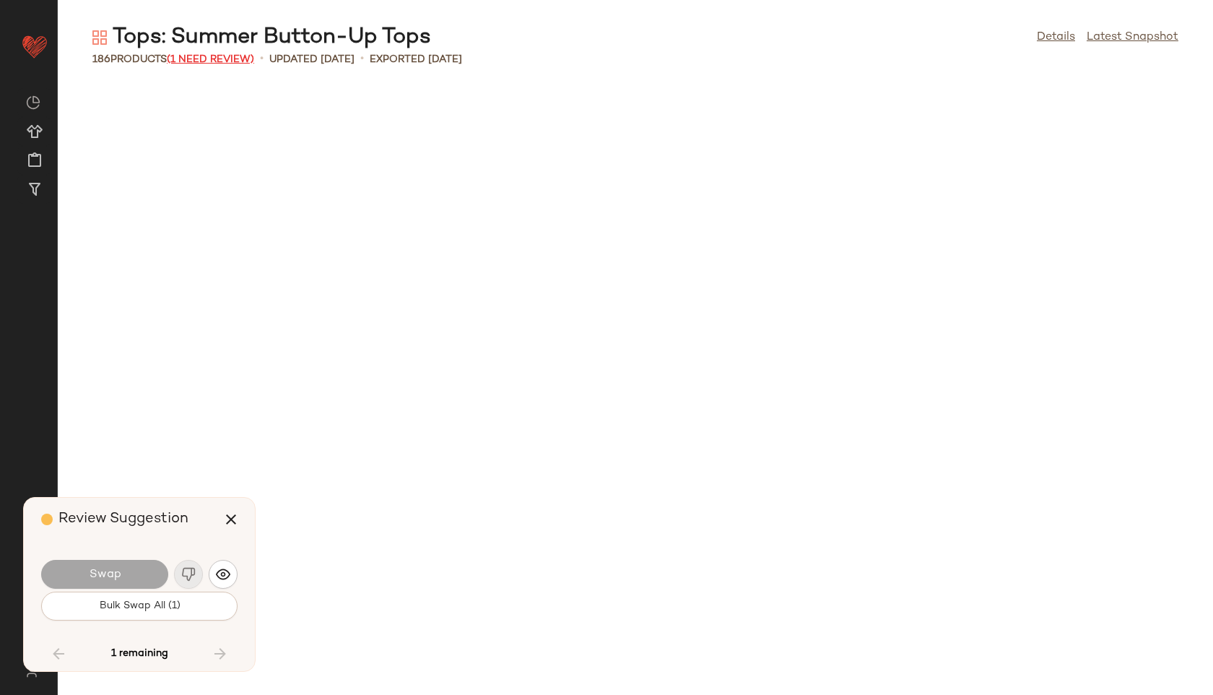
scroll to position [6077, 0]
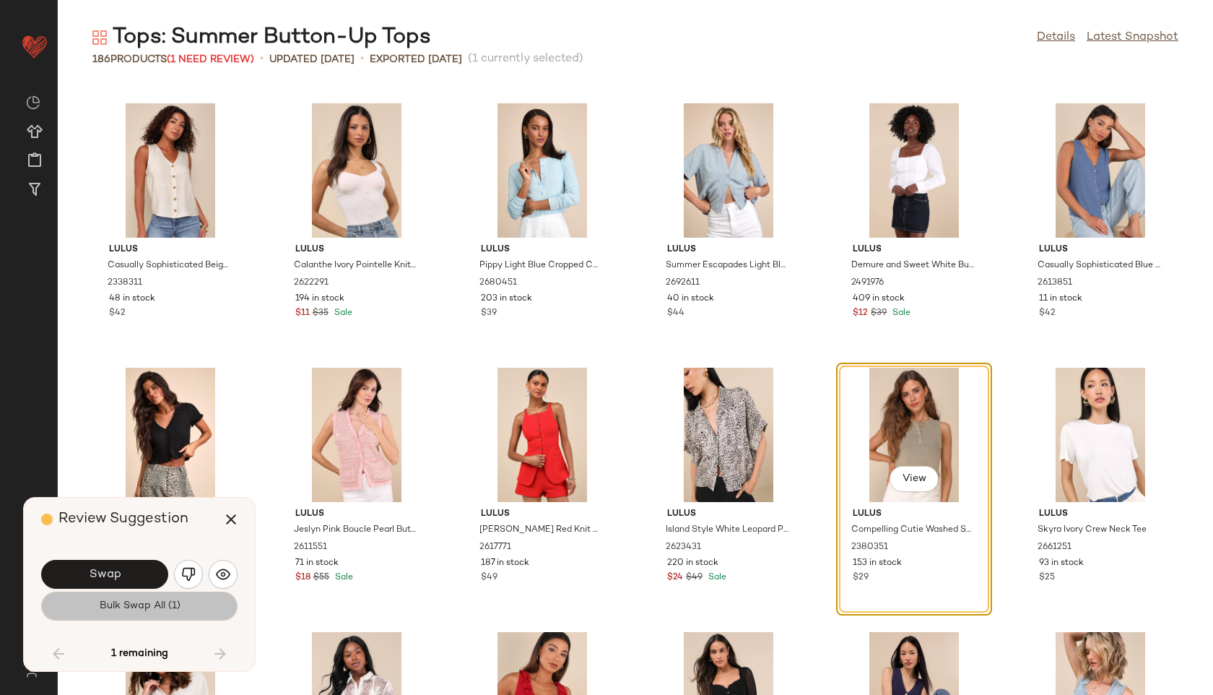
click at [194, 611] on button "Bulk Swap All (1)" at bounding box center [139, 605] width 196 height 29
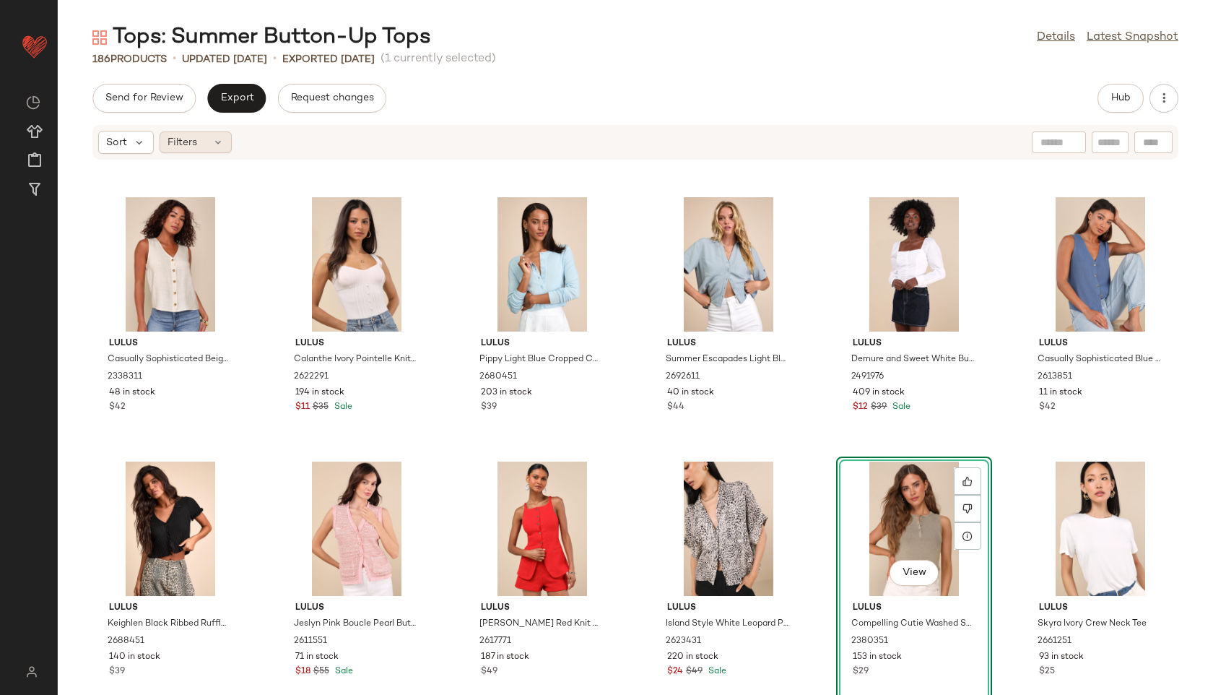
click at [180, 146] on span "Filters" at bounding box center [182, 142] width 30 height 15
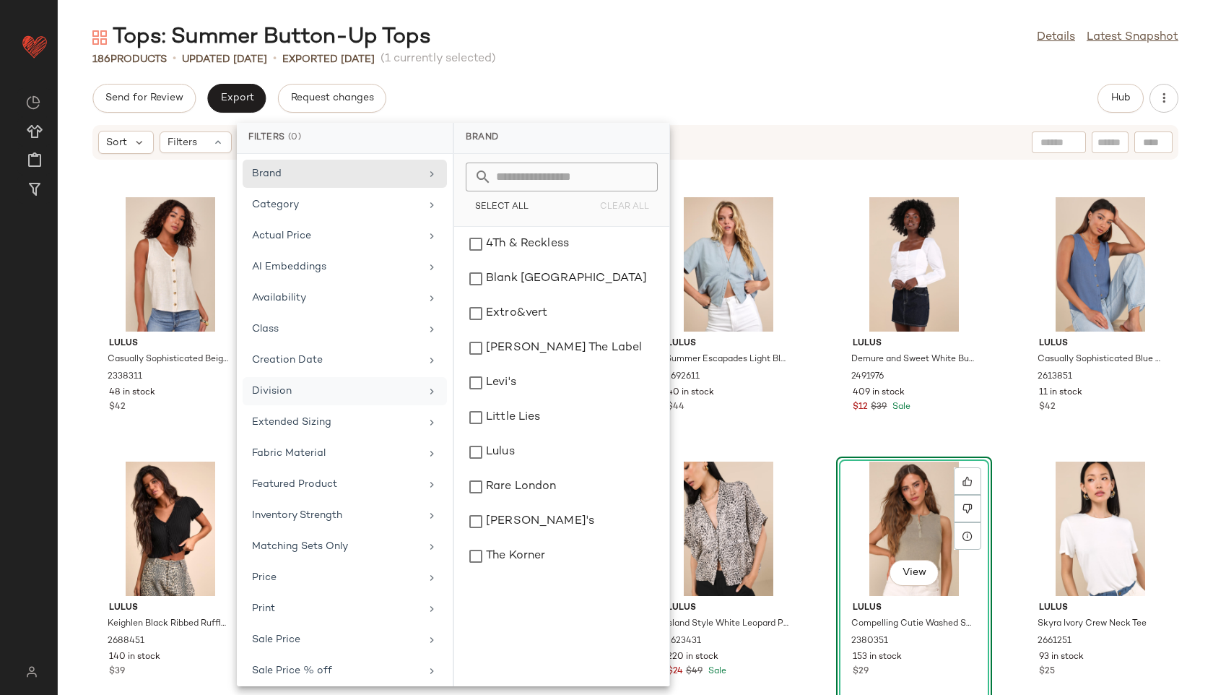
scroll to position [100, 0]
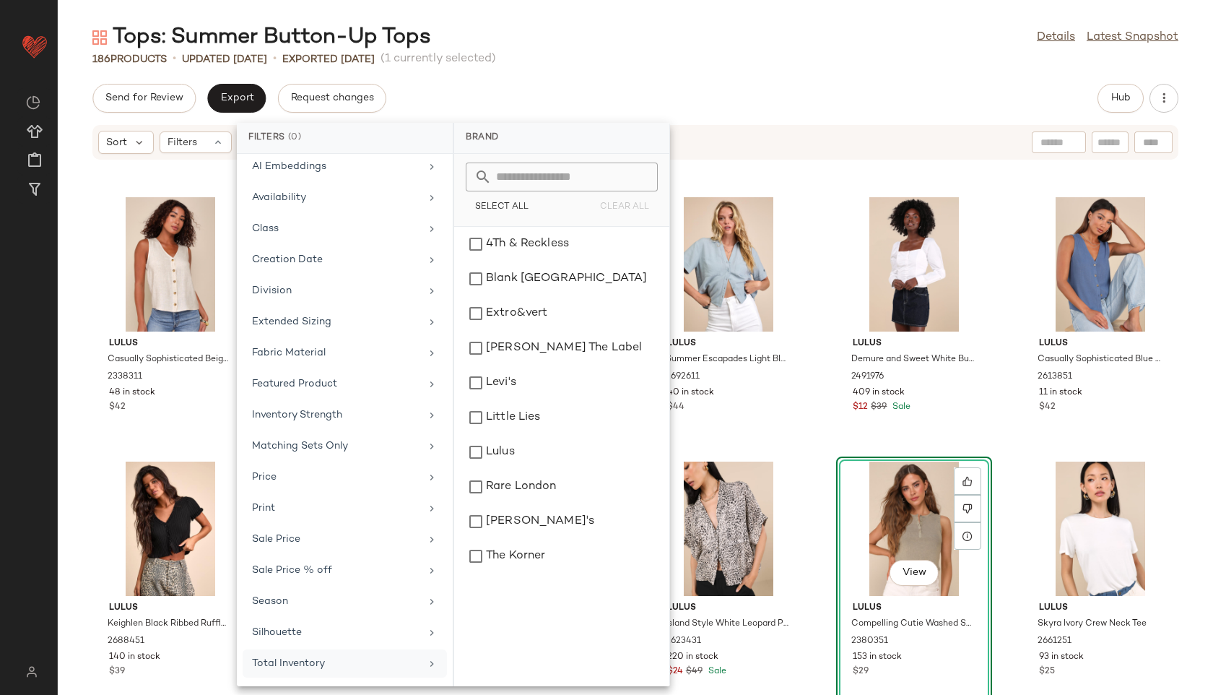
click at [341, 668] on div "Total Inventory" at bounding box center [336, 663] width 168 height 15
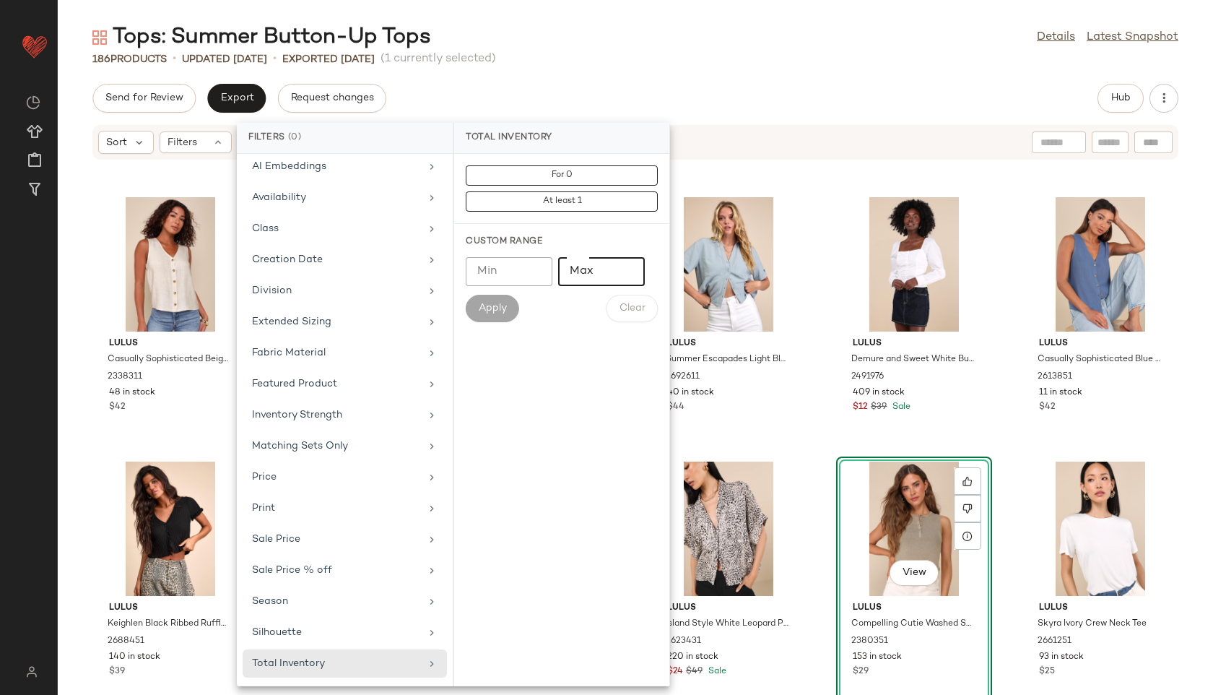
click at [596, 274] on input "Max" at bounding box center [601, 271] width 87 height 29
type input "**"
click at [499, 315] on button "Apply" at bounding box center [492, 308] width 53 height 27
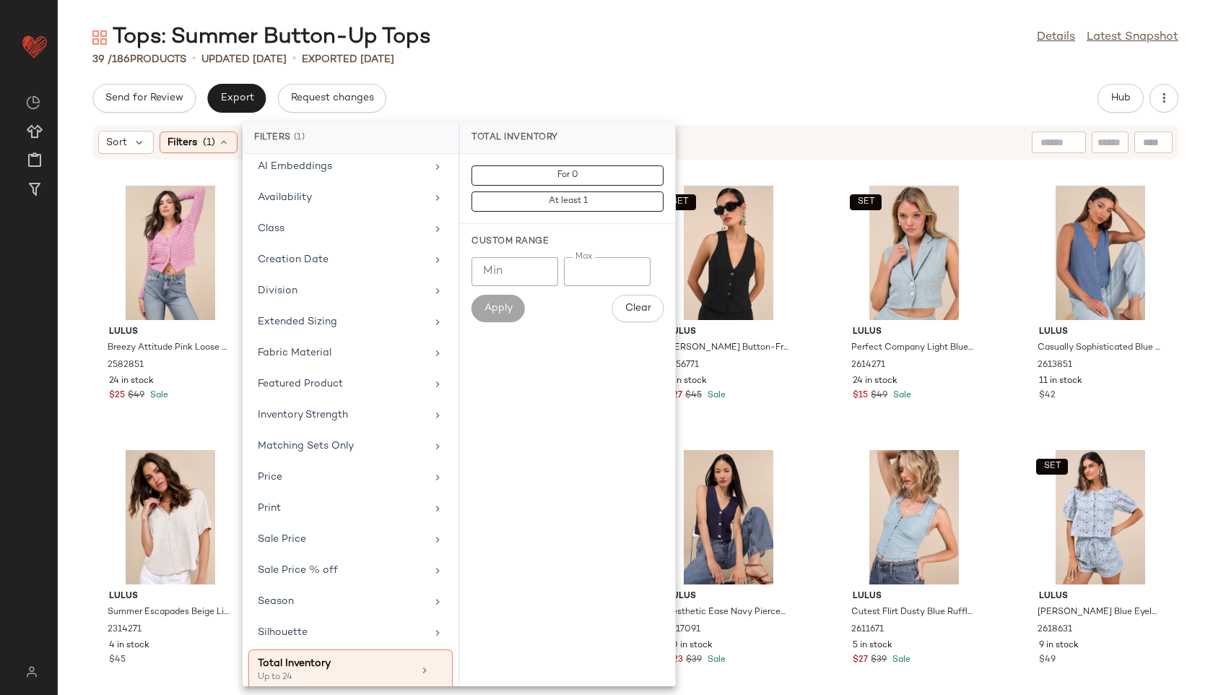
click at [637, 71] on div "Tops: Summer Button-Up Tops Details Latest Snapshot 39 / 186 Products • updated…" at bounding box center [635, 358] width 1155 height 671
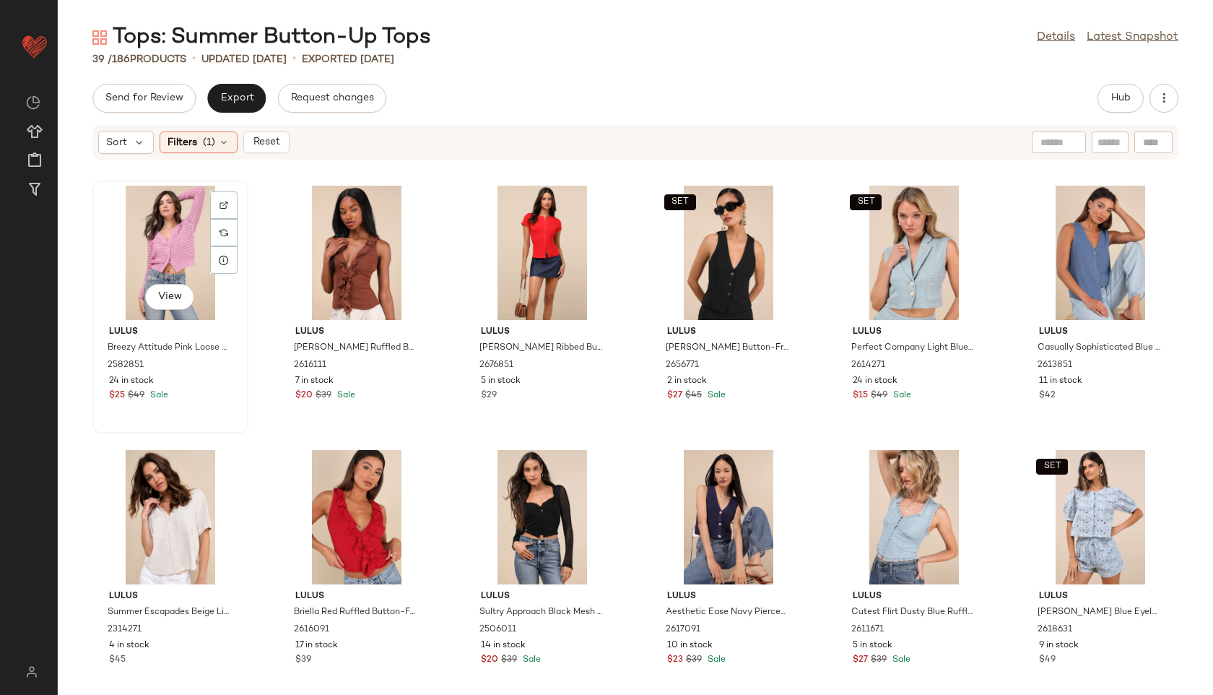
click at [155, 239] on div "View" at bounding box center [170, 253] width 146 height 134
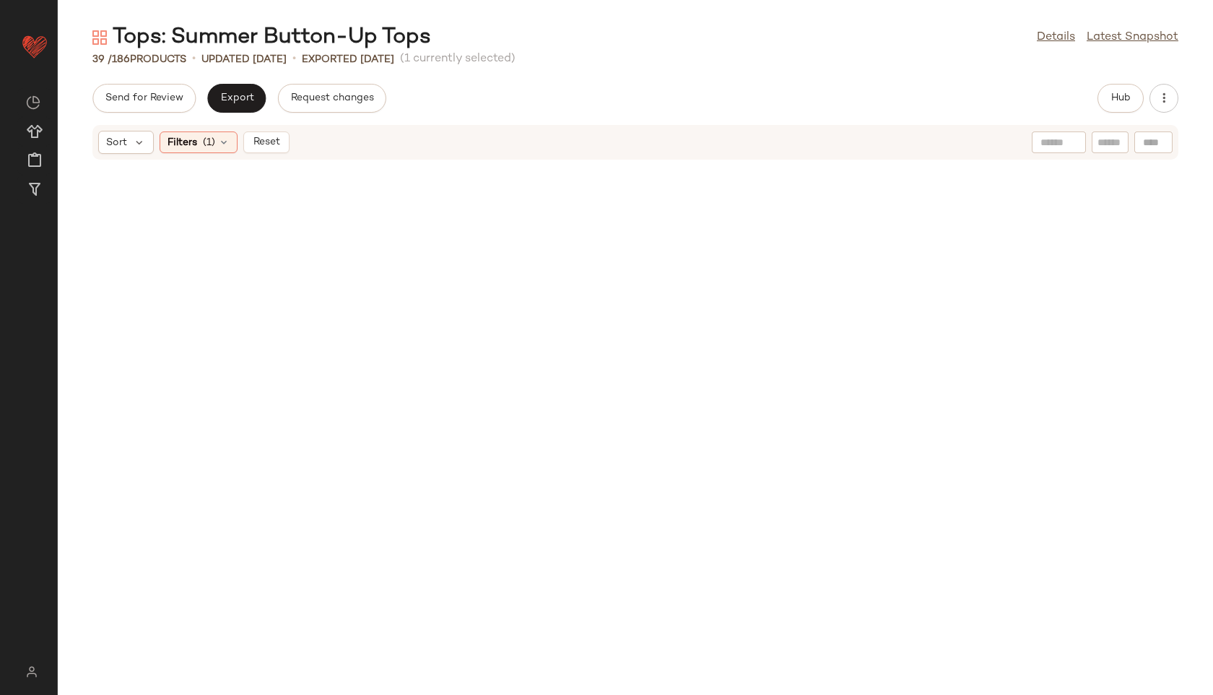
scroll to position [1336, 0]
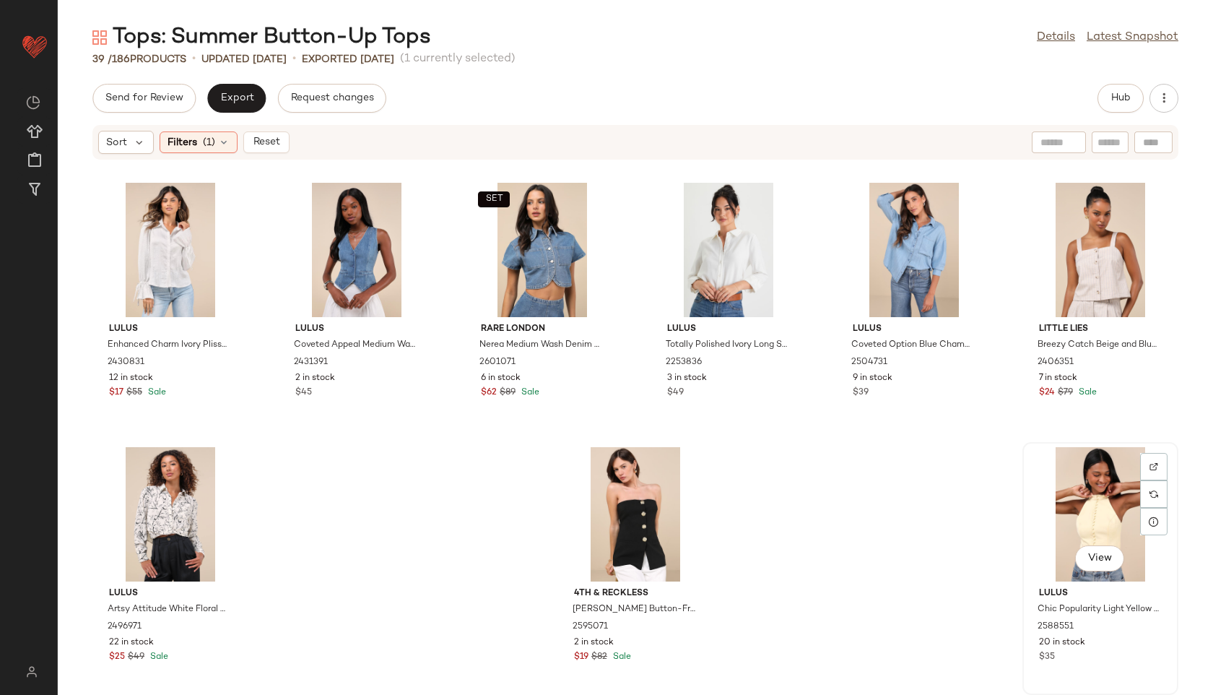
click at [1117, 508] on div "View" at bounding box center [1100, 514] width 146 height 134
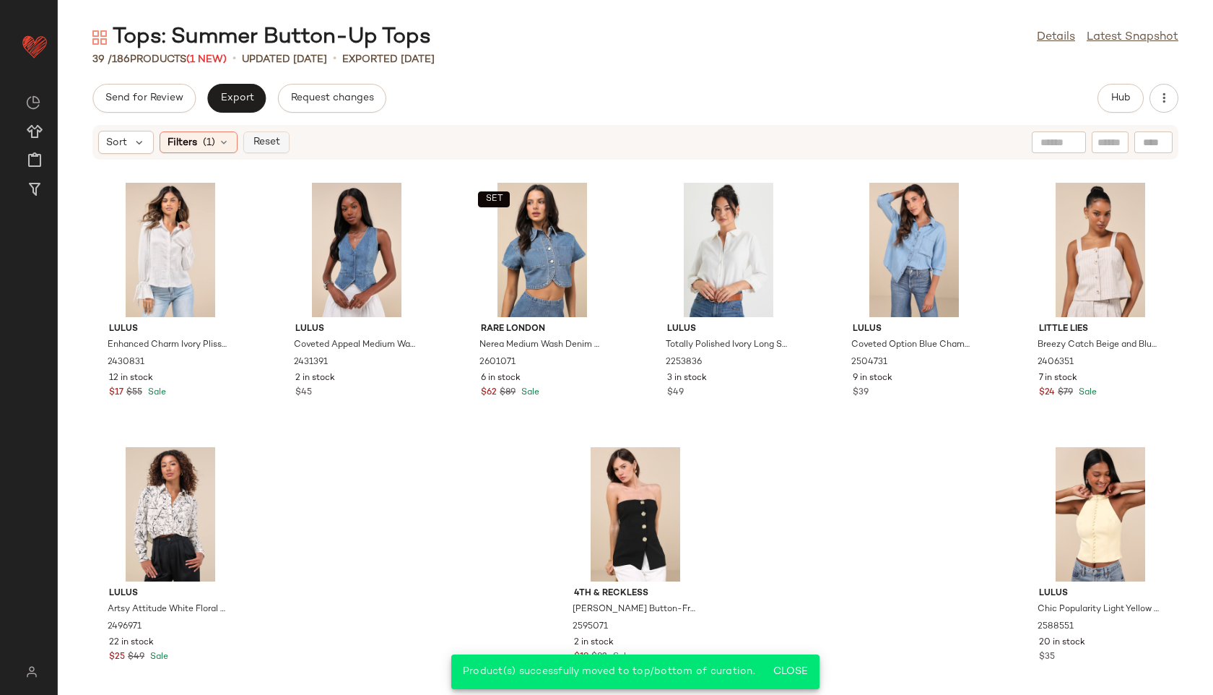
click at [269, 139] on span "Reset" at bounding box center [265, 142] width 27 height 12
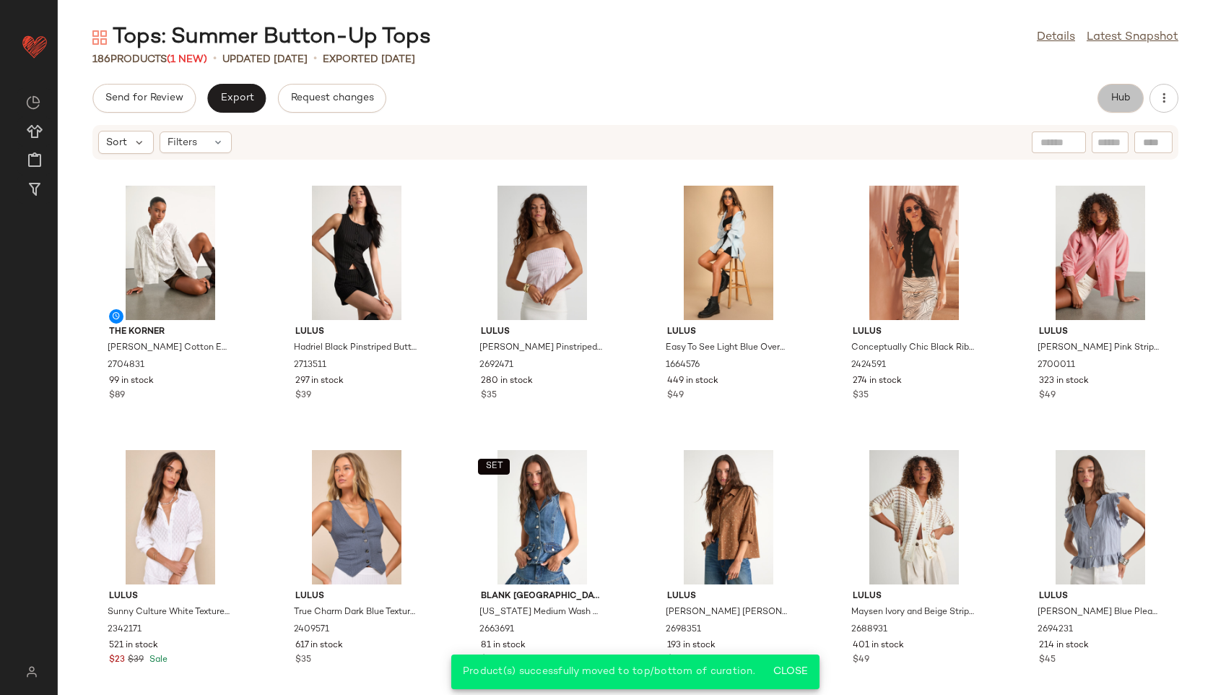
click at [1123, 87] on button "Hub" at bounding box center [1120, 98] width 46 height 29
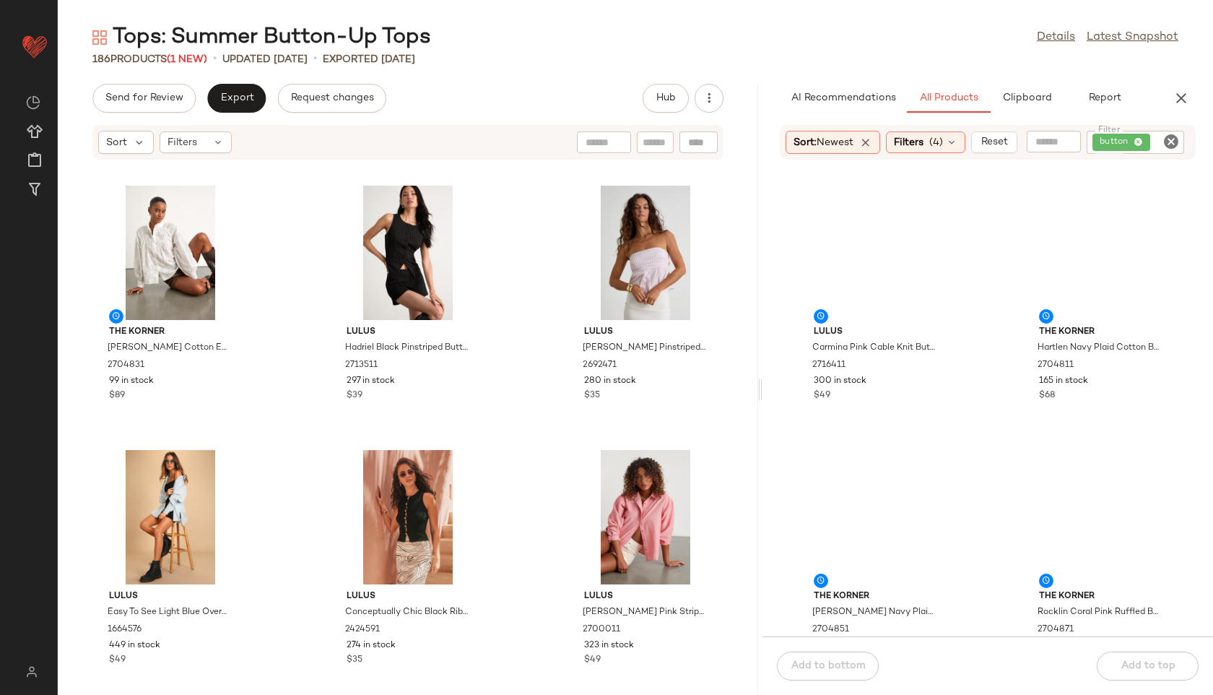
drag, startPoint x: 635, startPoint y: 391, endPoint x: 905, endPoint y: 405, distance: 270.4
click at [905, 404] on div "Tops: Summer Button-Up Tops Details Latest Snapshot 186 Products (1 New) • upda…" at bounding box center [635, 358] width 1155 height 671
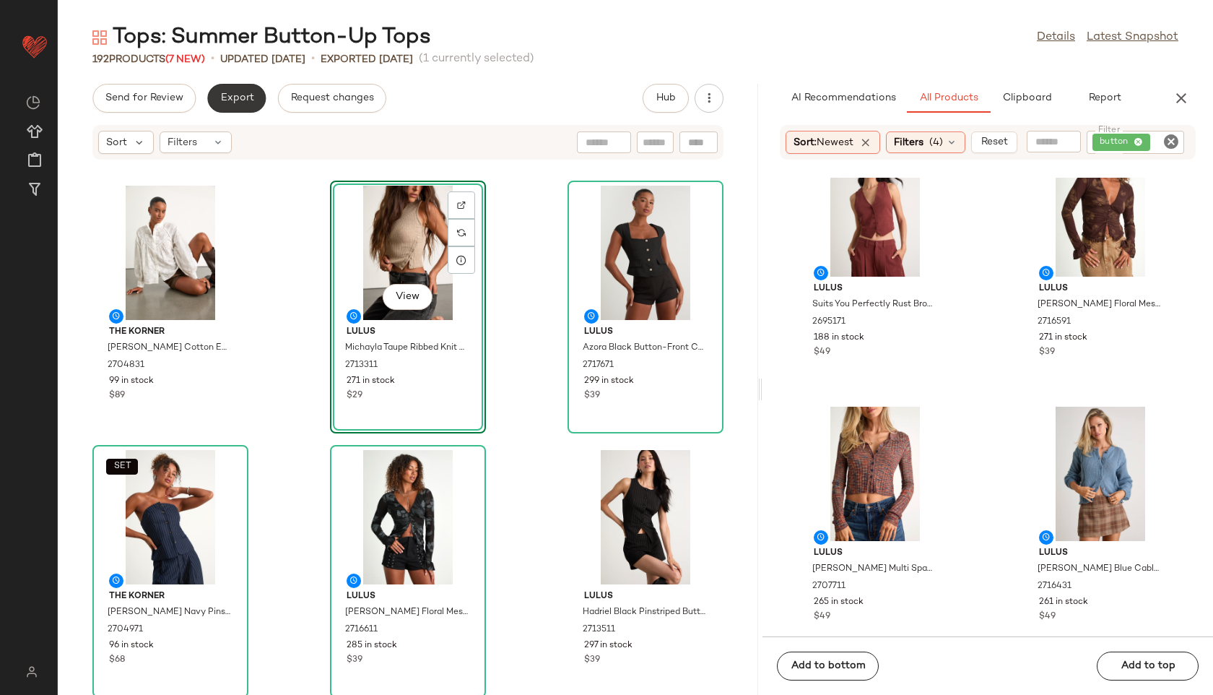
click at [239, 101] on span "Export" at bounding box center [236, 98] width 34 height 12
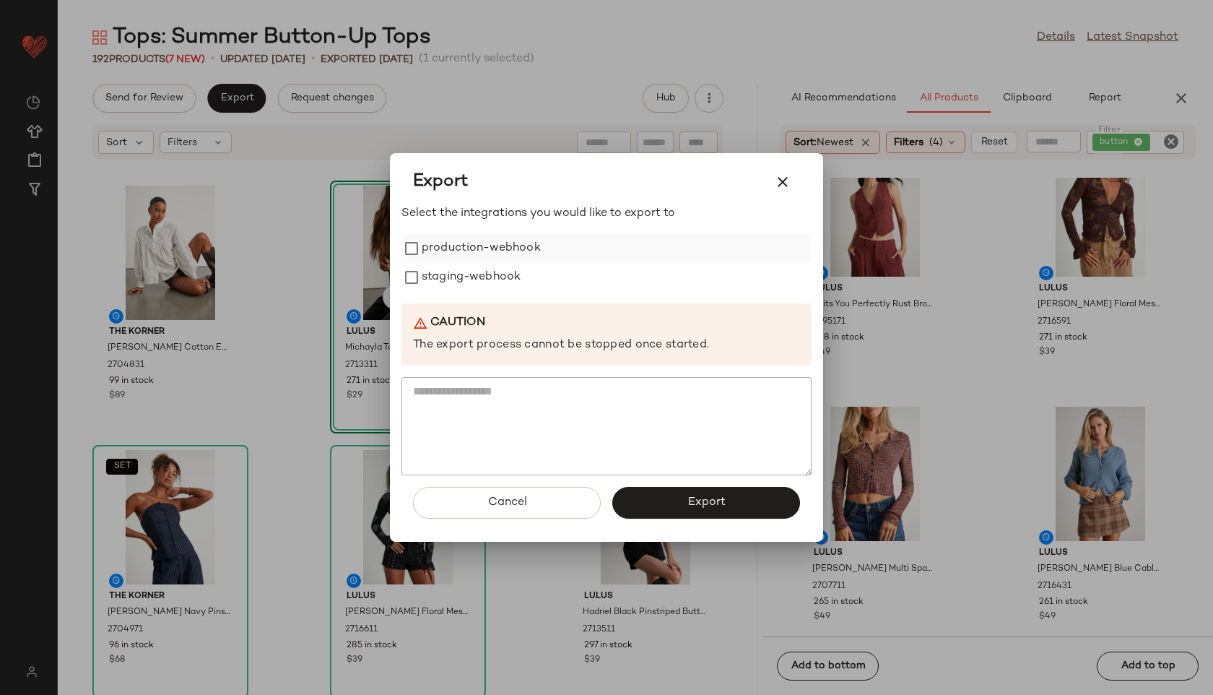
click at [492, 253] on label "production-webhook" at bounding box center [481, 248] width 119 height 29
click at [490, 287] on label "staging-webhook" at bounding box center [471, 277] width 99 height 29
click at [695, 521] on div "Cancel Export" at bounding box center [606, 508] width 410 height 66
click at [694, 503] on span "Export" at bounding box center [706, 502] width 38 height 14
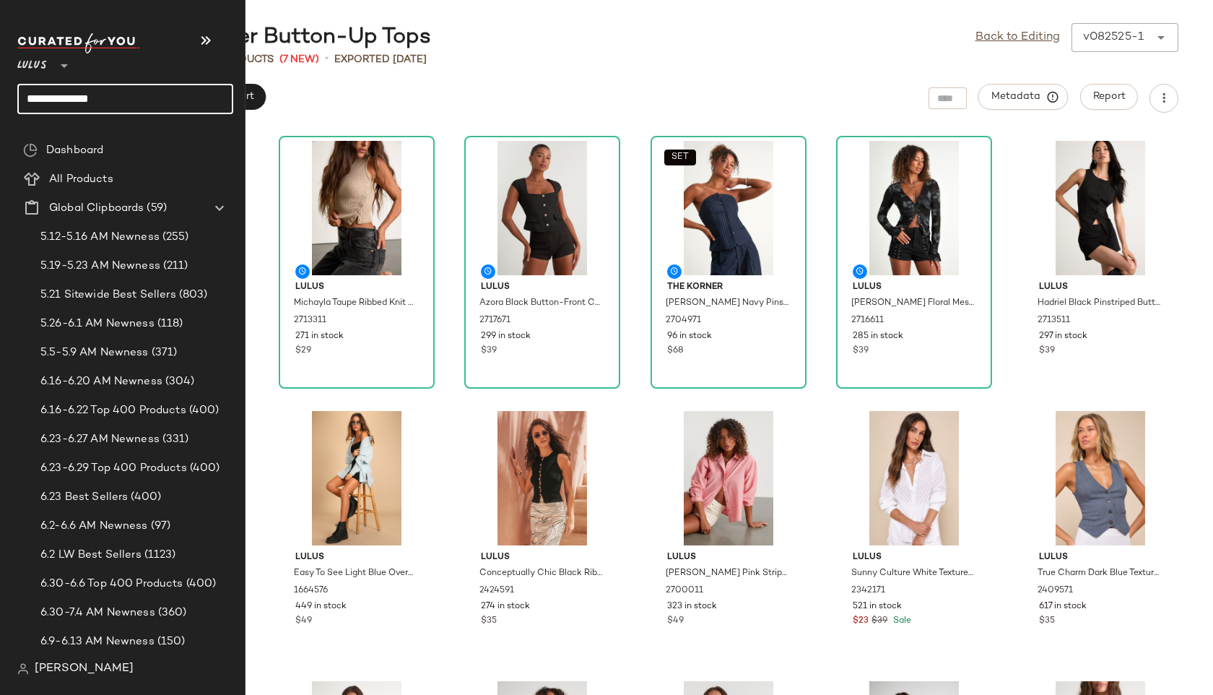
click at [122, 96] on input "**********" at bounding box center [125, 99] width 216 height 30
type input "**********"
click at [103, 103] on input "**********" at bounding box center [125, 99] width 216 height 30
click at [66, 142] on span "Dashboard" at bounding box center [74, 150] width 57 height 17
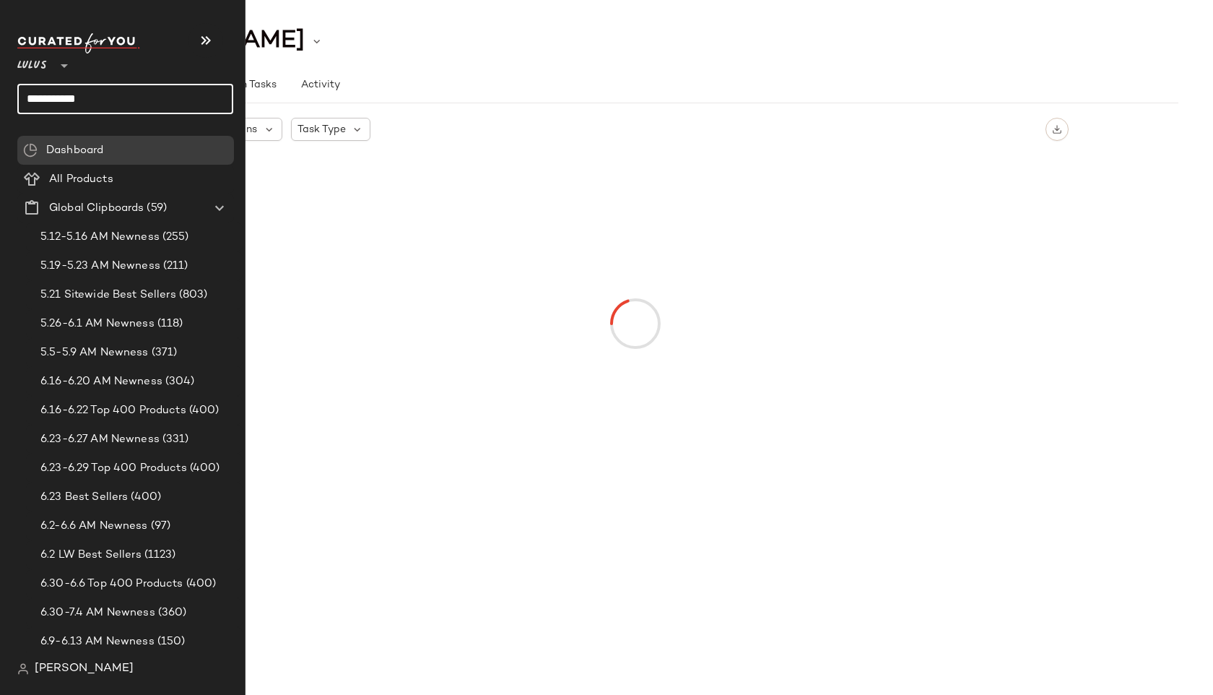
click at [107, 97] on input "**********" at bounding box center [125, 99] width 216 height 30
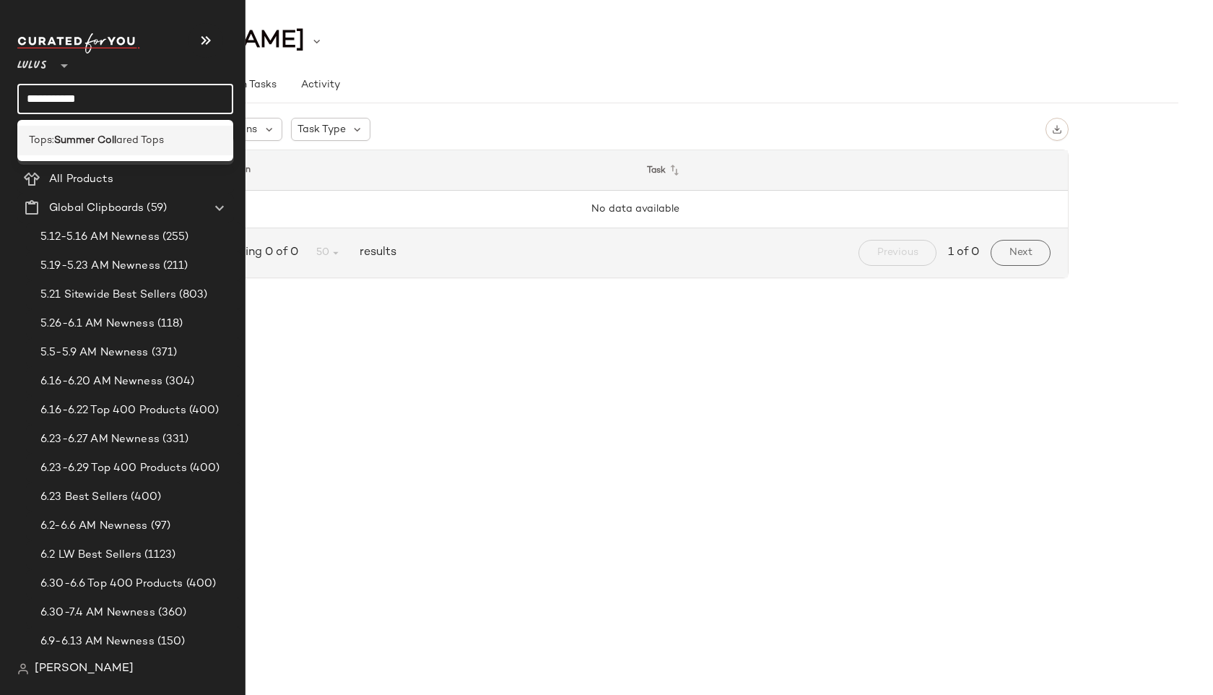
click at [64, 133] on b "Summer Coll" at bounding box center [85, 140] width 62 height 15
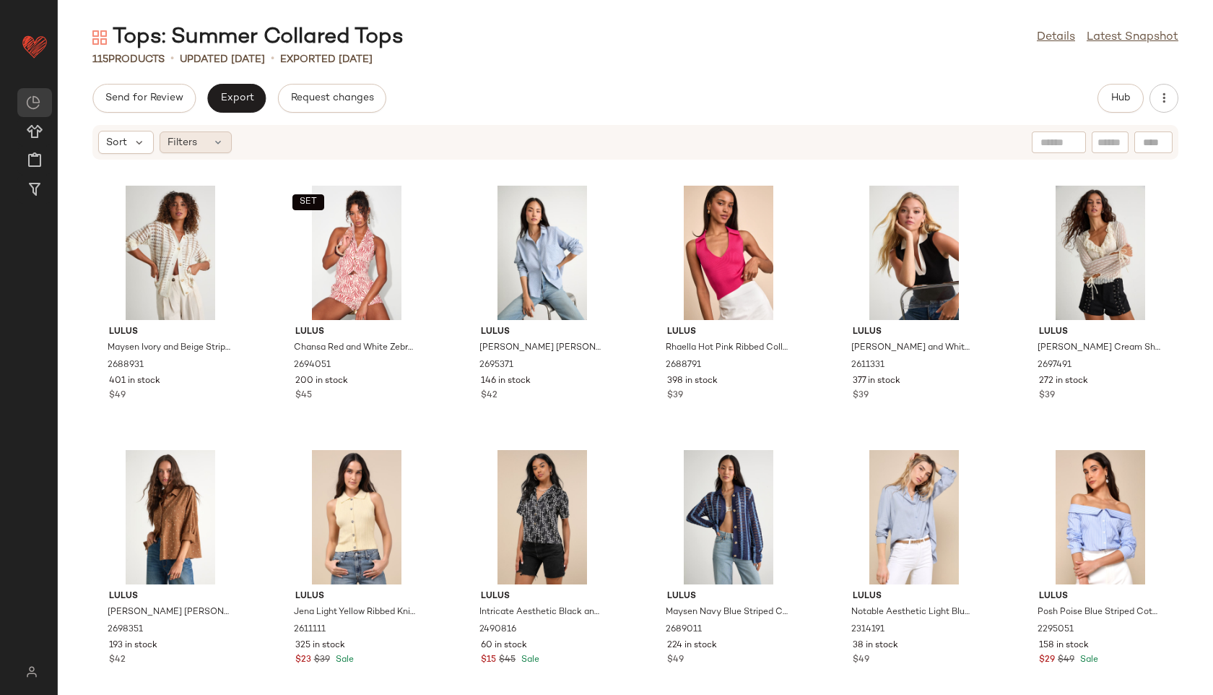
click at [187, 138] on span "Filters" at bounding box center [182, 142] width 30 height 15
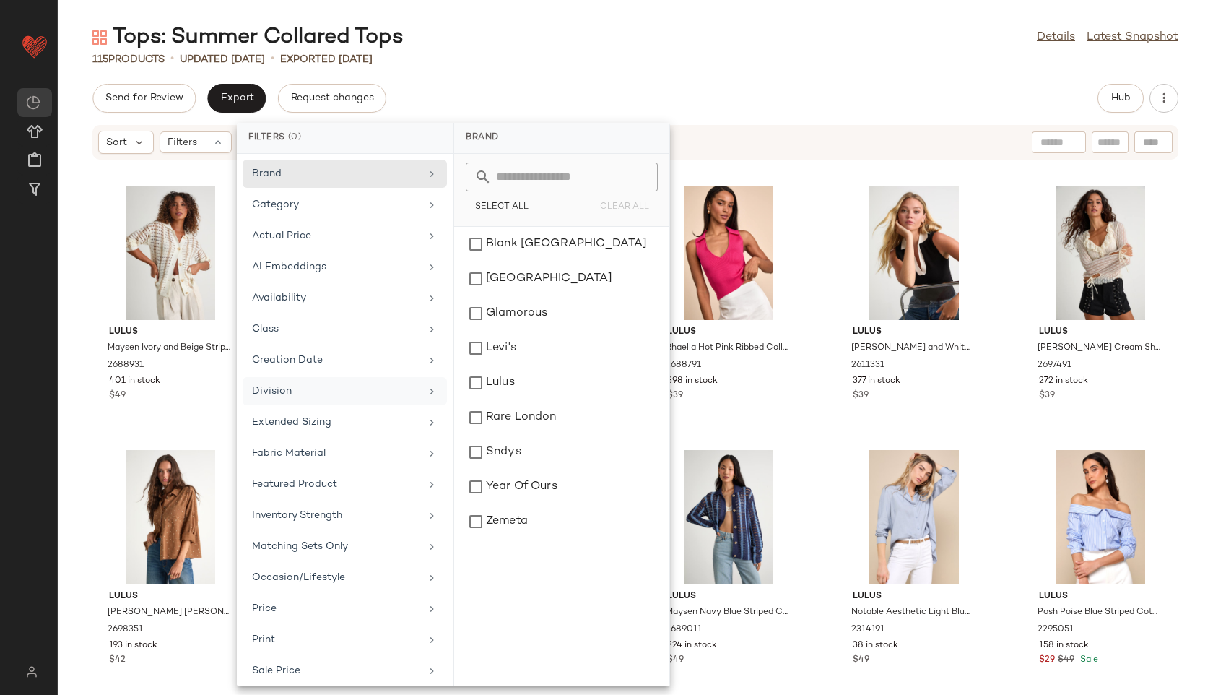
scroll to position [131, 0]
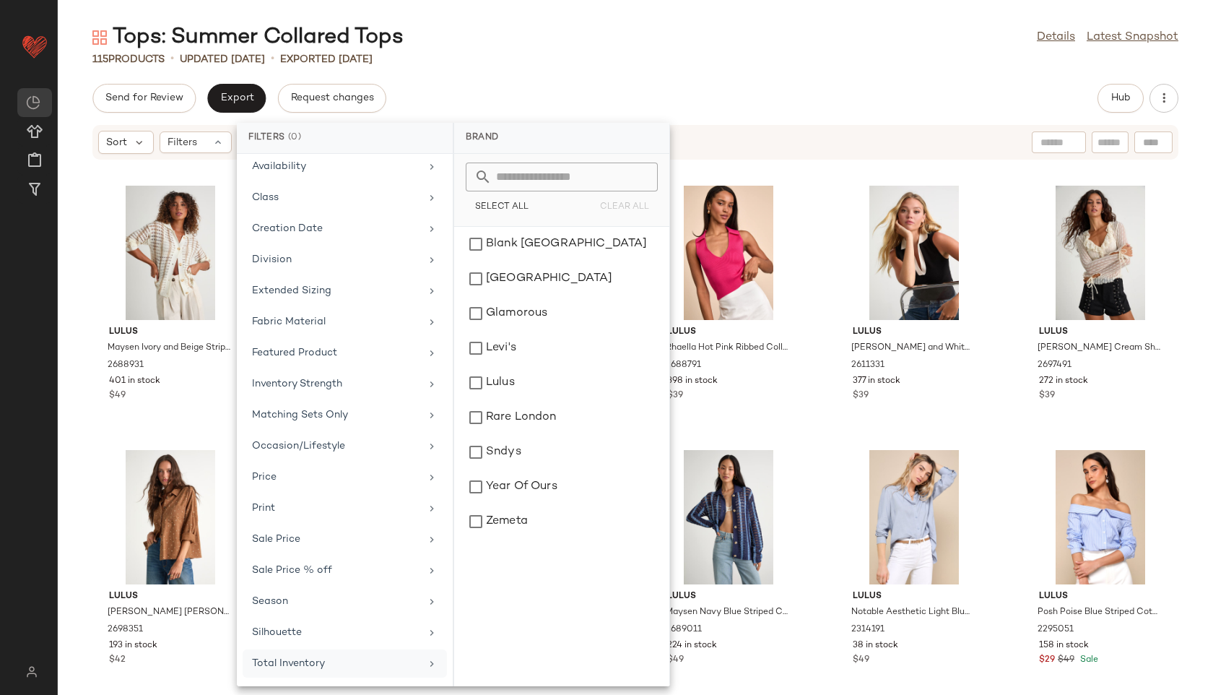
click at [329, 669] on div "Total Inventory" at bounding box center [336, 663] width 168 height 15
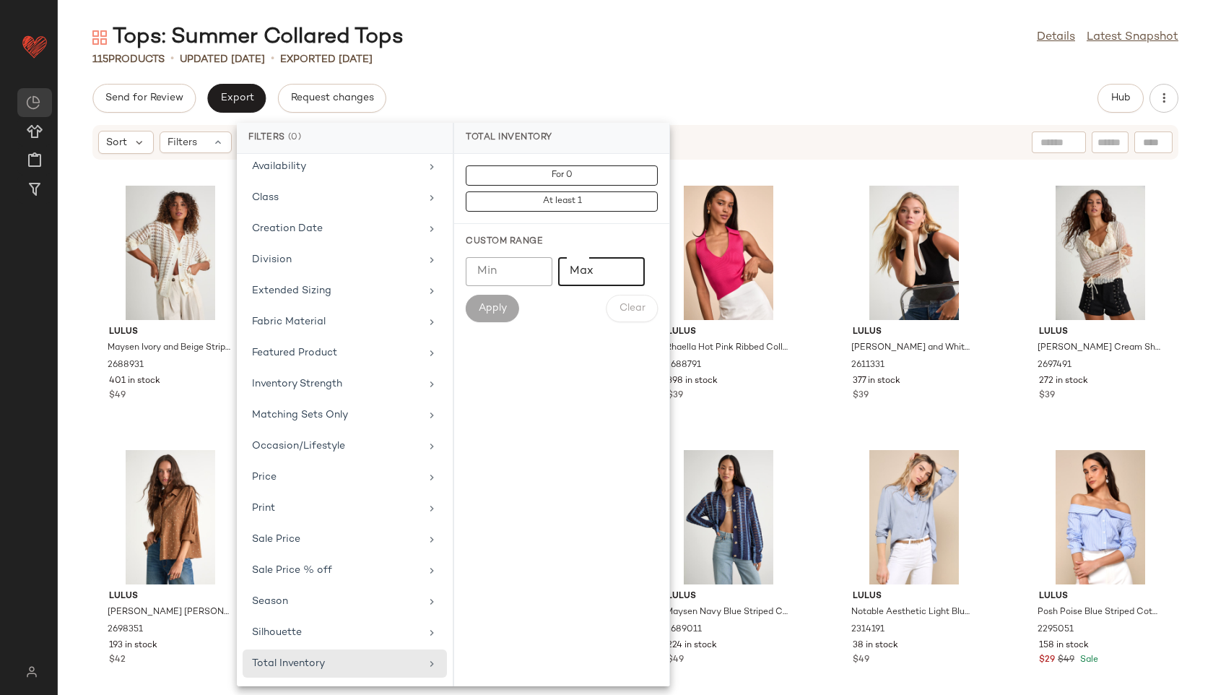
click at [609, 264] on input "Max" at bounding box center [601, 271] width 87 height 29
type input "**"
click at [486, 309] on span "Apply" at bounding box center [492, 308] width 29 height 12
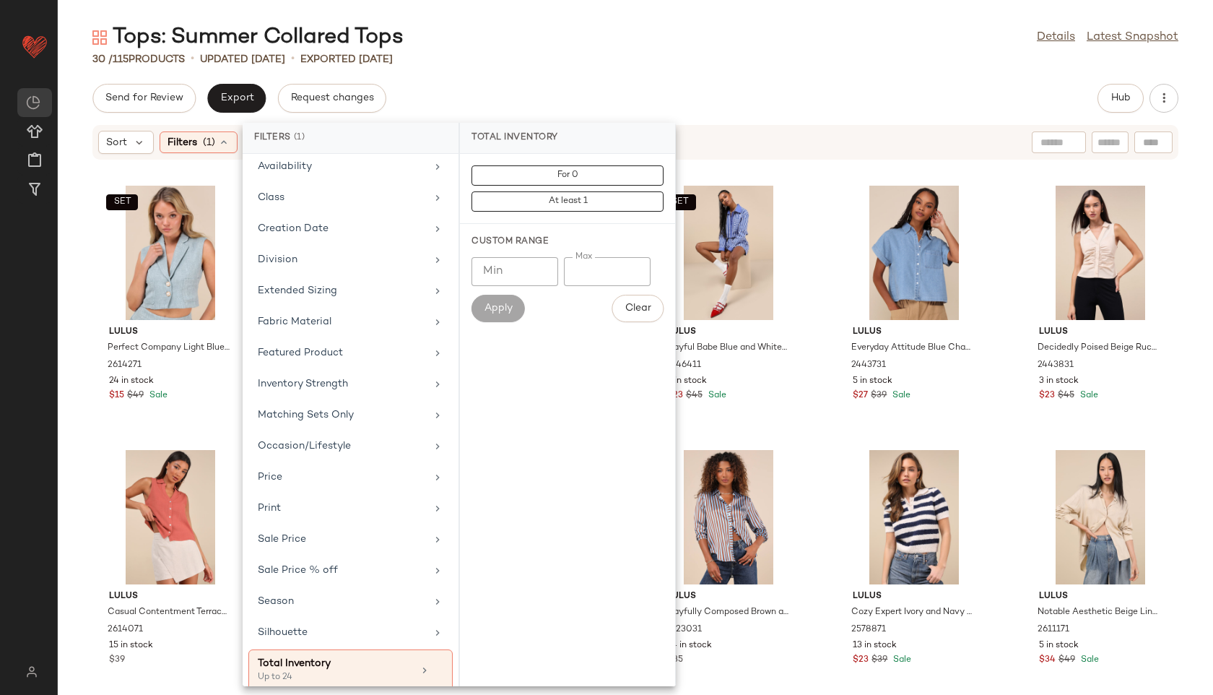
click at [536, 76] on div "Tops: Summer Collared Tops Details Latest Snapshot 30 / 115 Products • updated …" at bounding box center [635, 358] width 1155 height 671
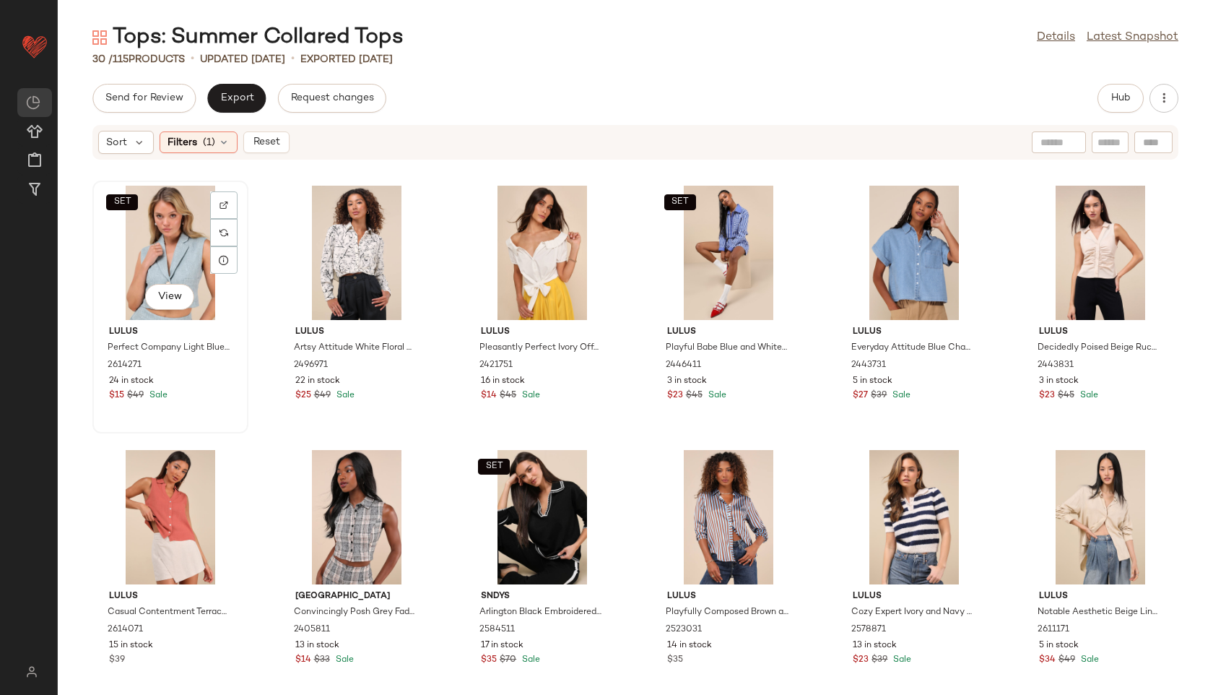
click at [162, 236] on div "SET View" at bounding box center [170, 253] width 146 height 134
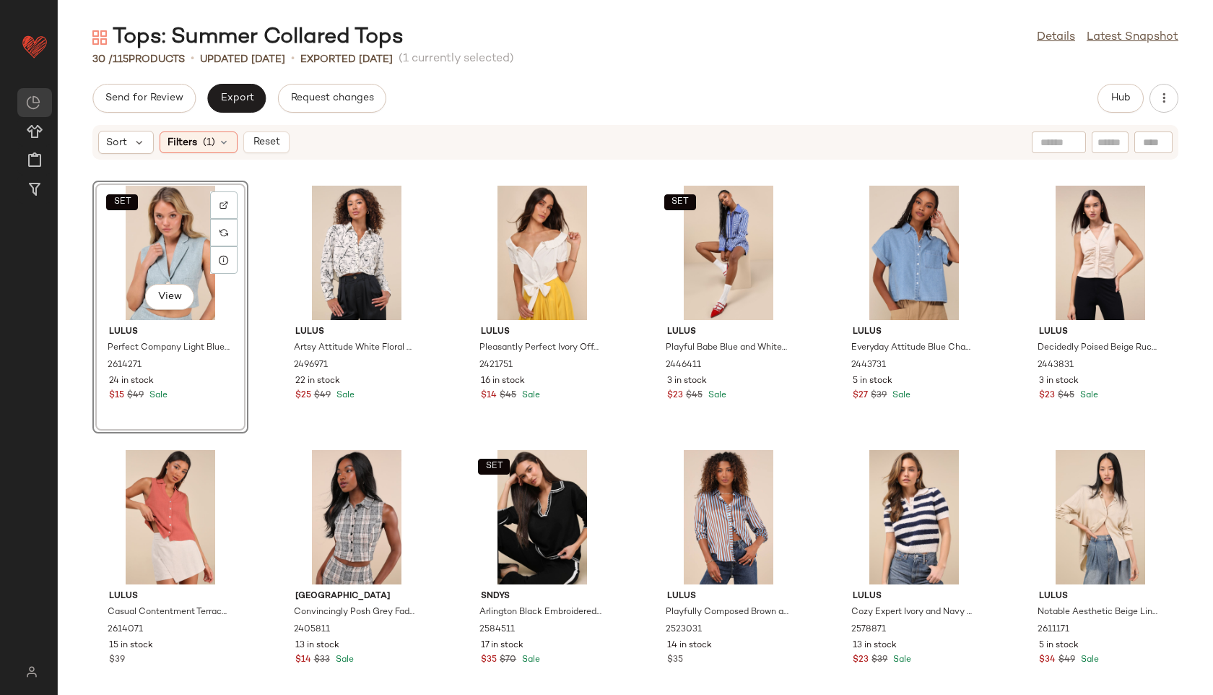
scroll to position [807, 0]
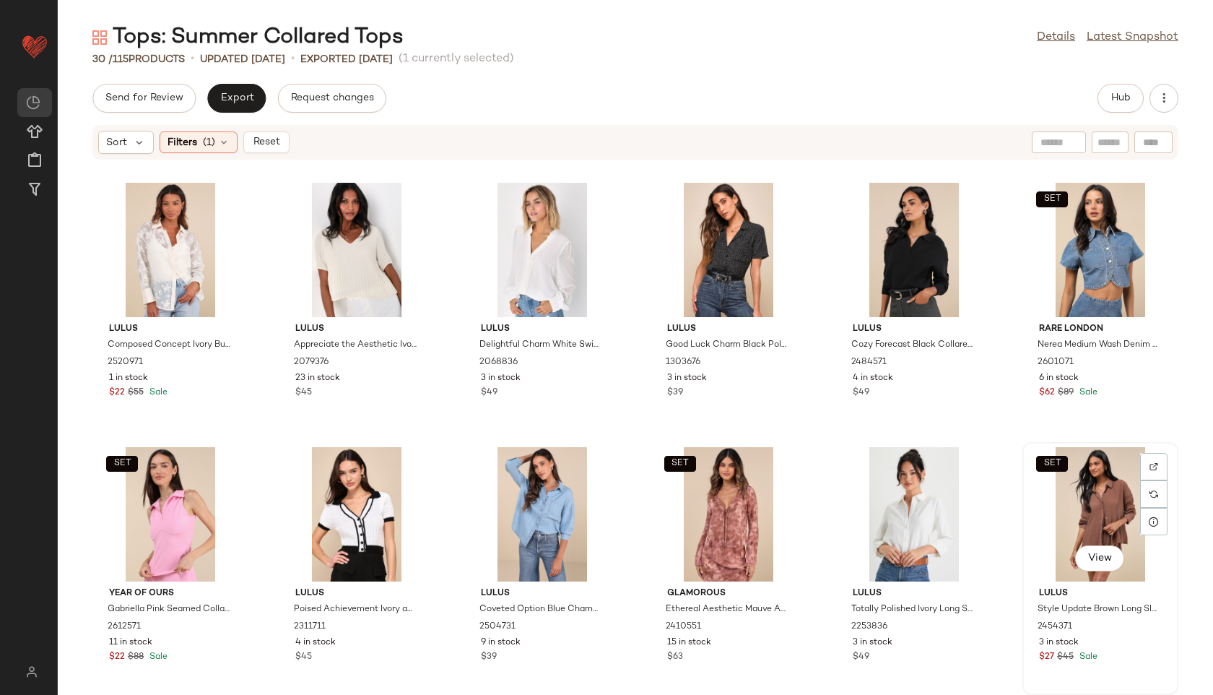
click at [1100, 510] on div "SET View" at bounding box center [1100, 514] width 146 height 134
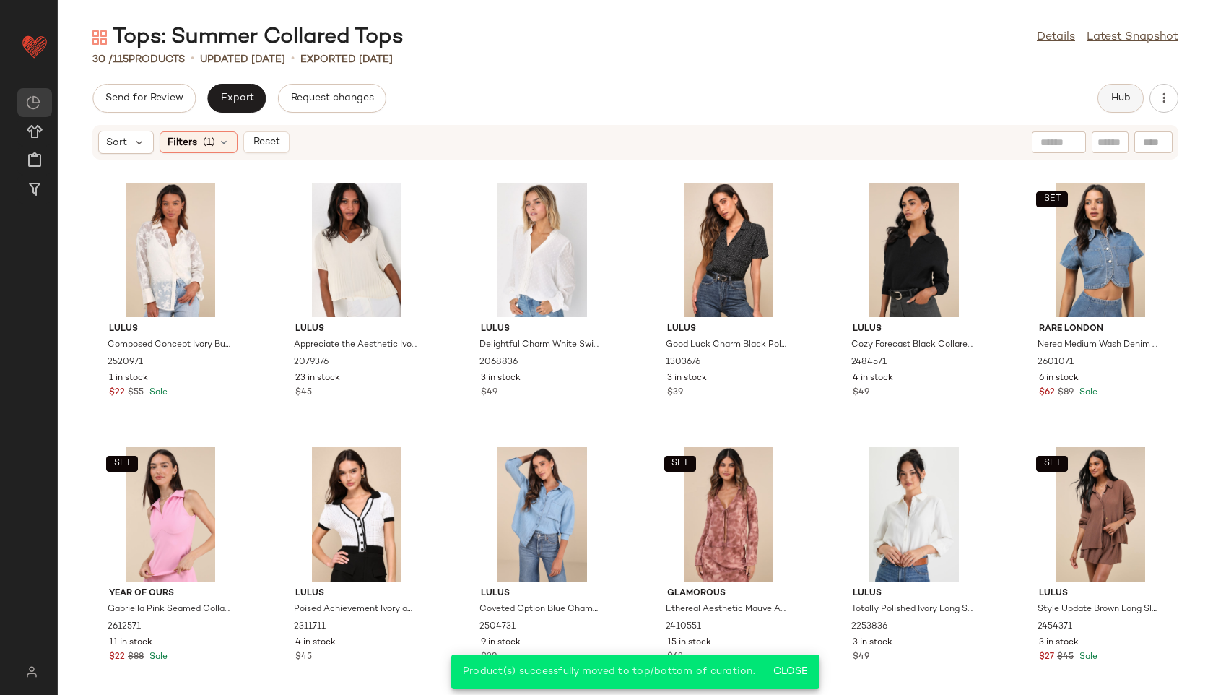
click at [1109, 105] on button "Hub" at bounding box center [1120, 98] width 46 height 29
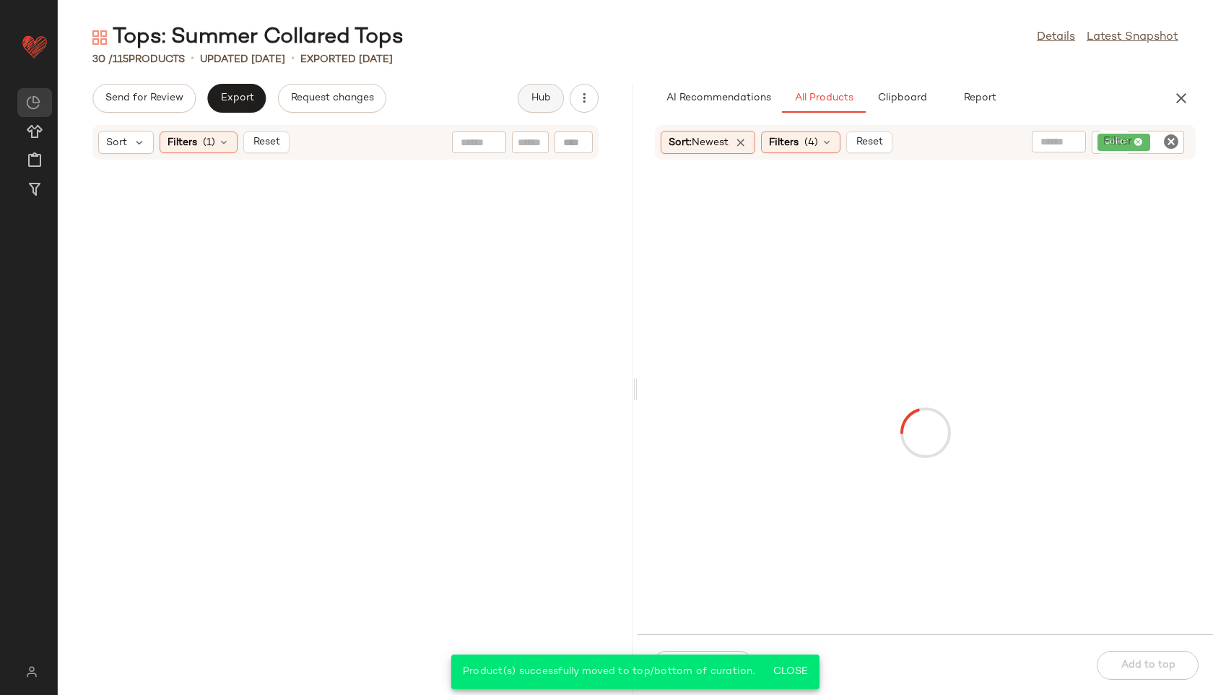
scroll to position [2128, 0]
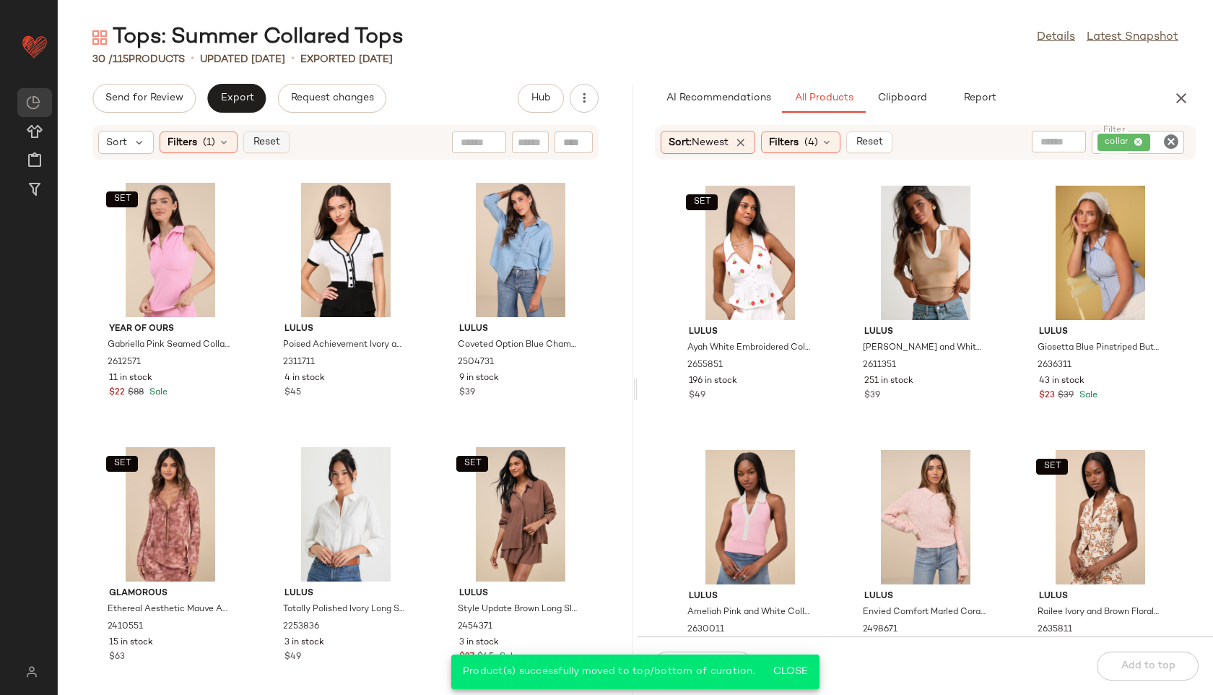
click at [255, 146] on span "Reset" at bounding box center [265, 142] width 27 height 12
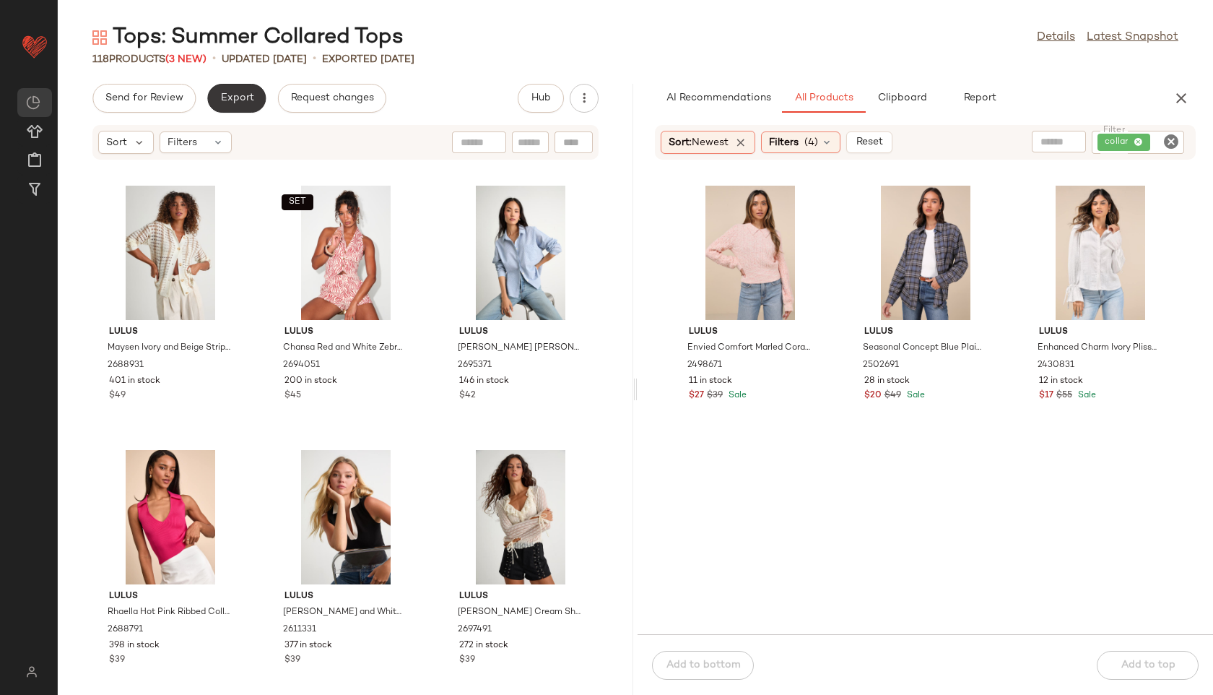
click at [248, 97] on span "Export" at bounding box center [236, 98] width 34 height 12
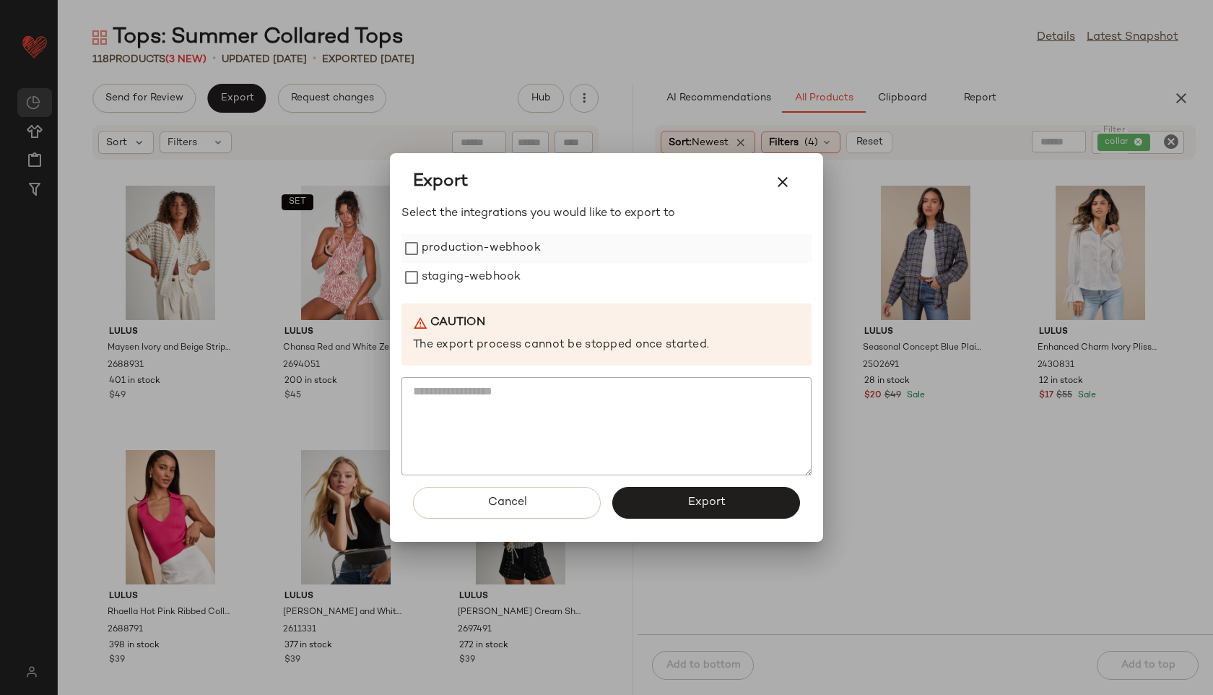
click at [439, 245] on label "production-webhook" at bounding box center [481, 248] width 119 height 29
click at [441, 277] on label "staging-webhook" at bounding box center [471, 277] width 99 height 29
click at [674, 508] on button "Export" at bounding box center [706, 503] width 188 height 32
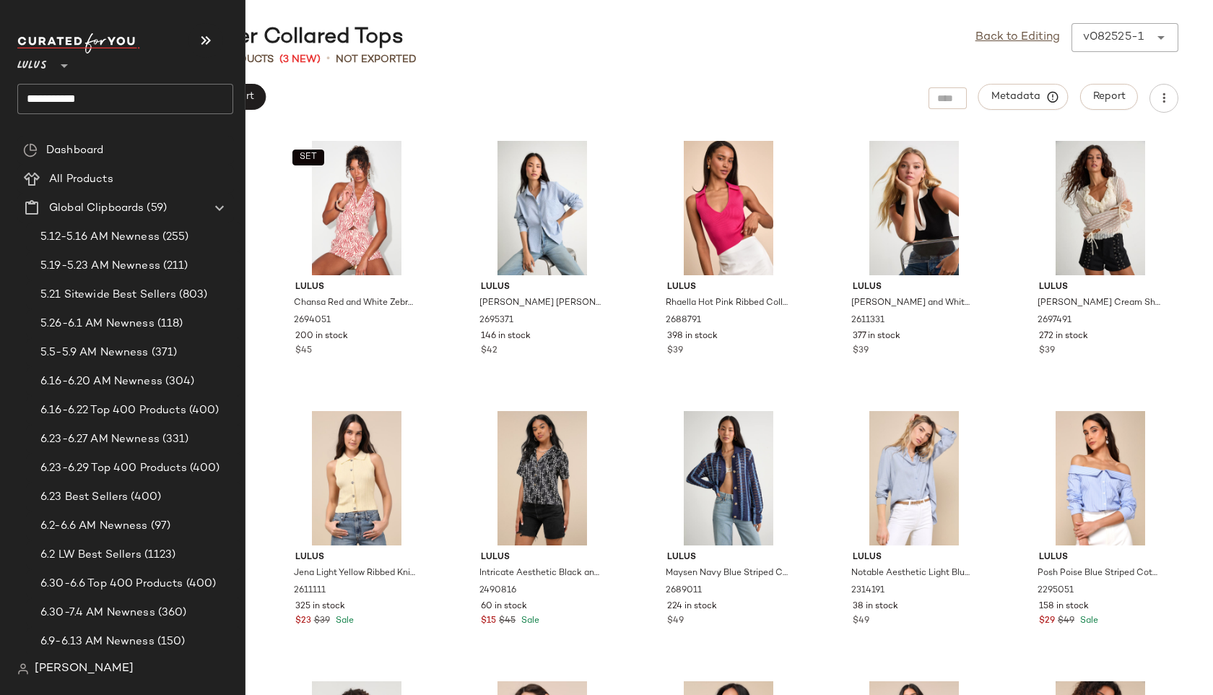
click at [111, 99] on input "**********" at bounding box center [125, 99] width 216 height 30
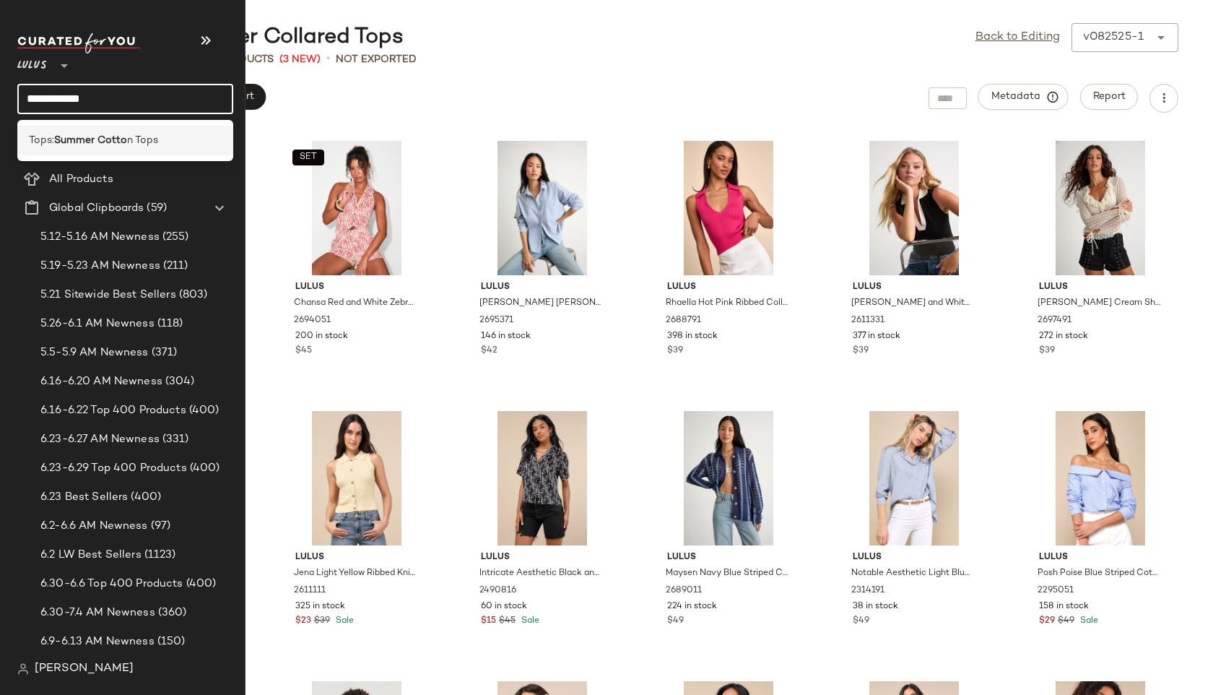
type input "**********"
click at [72, 131] on div "Tops: Summer Cotto n Tops" at bounding box center [125, 141] width 216 height 30
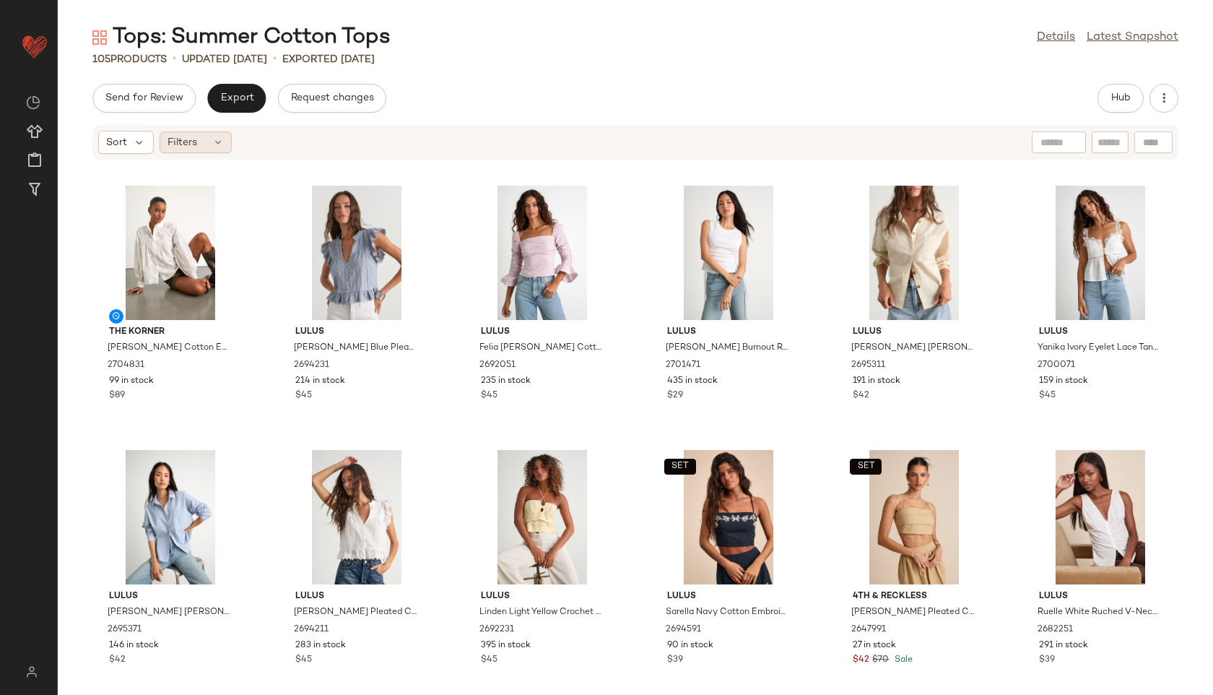
click at [173, 140] on span "Filters" at bounding box center [182, 142] width 30 height 15
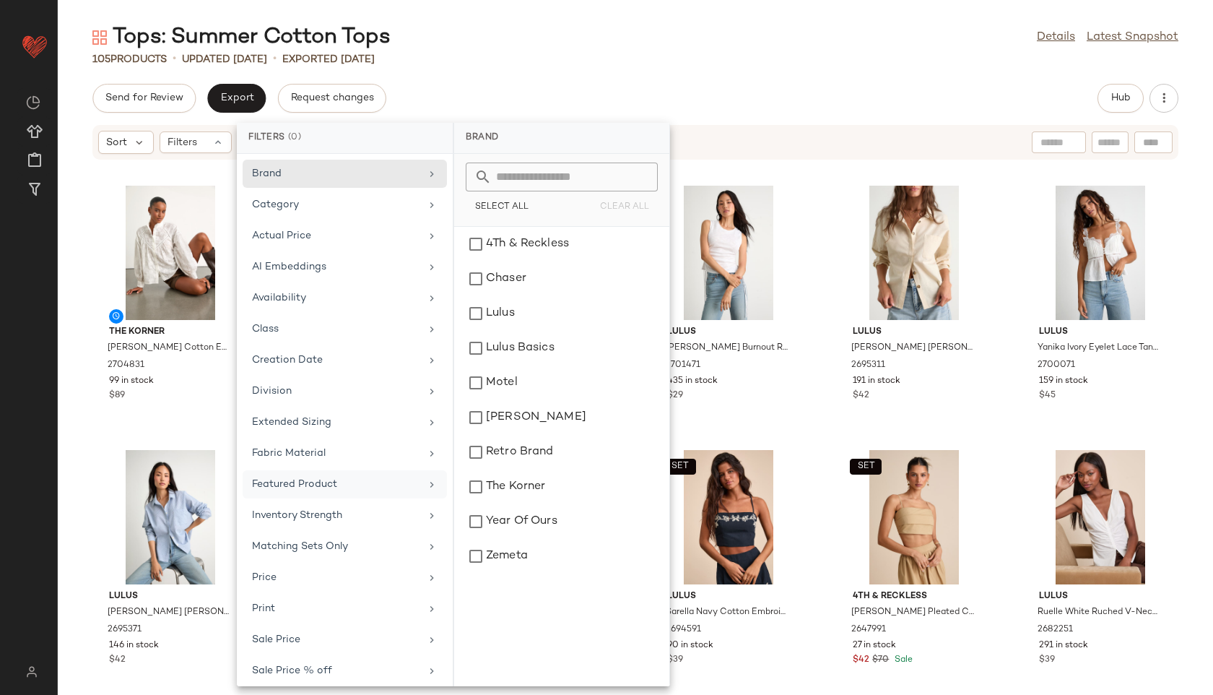
scroll to position [100, 0]
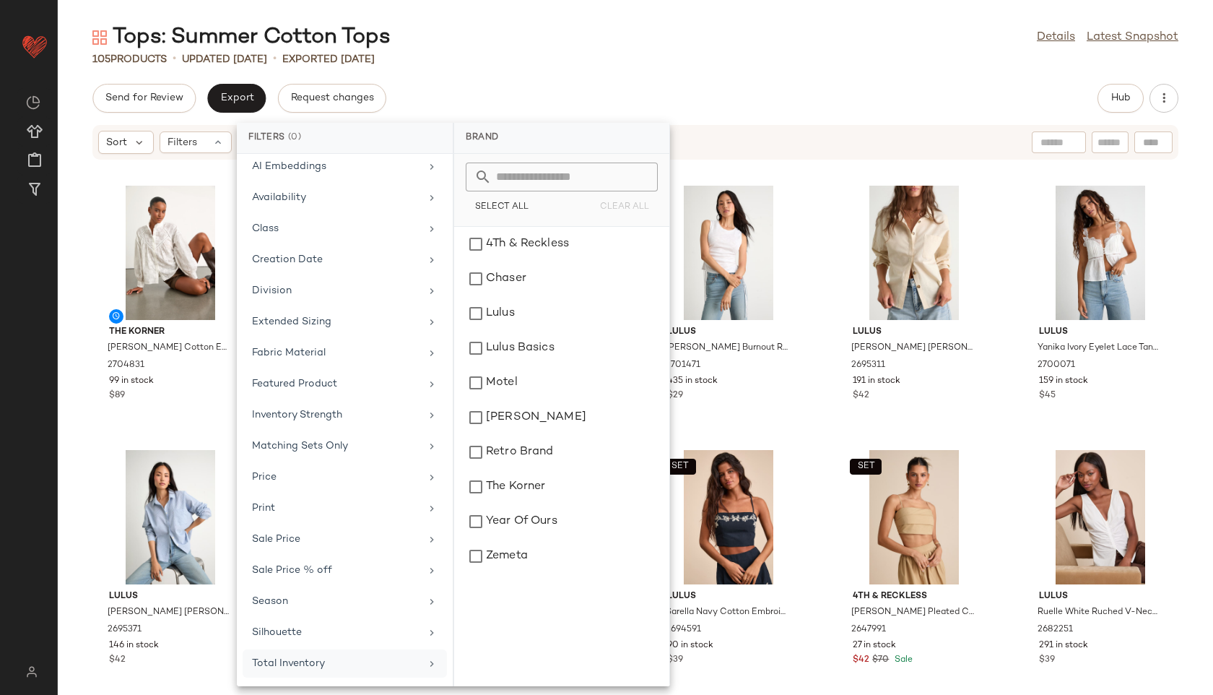
click at [387, 663] on div "Total Inventory" at bounding box center [336, 663] width 168 height 15
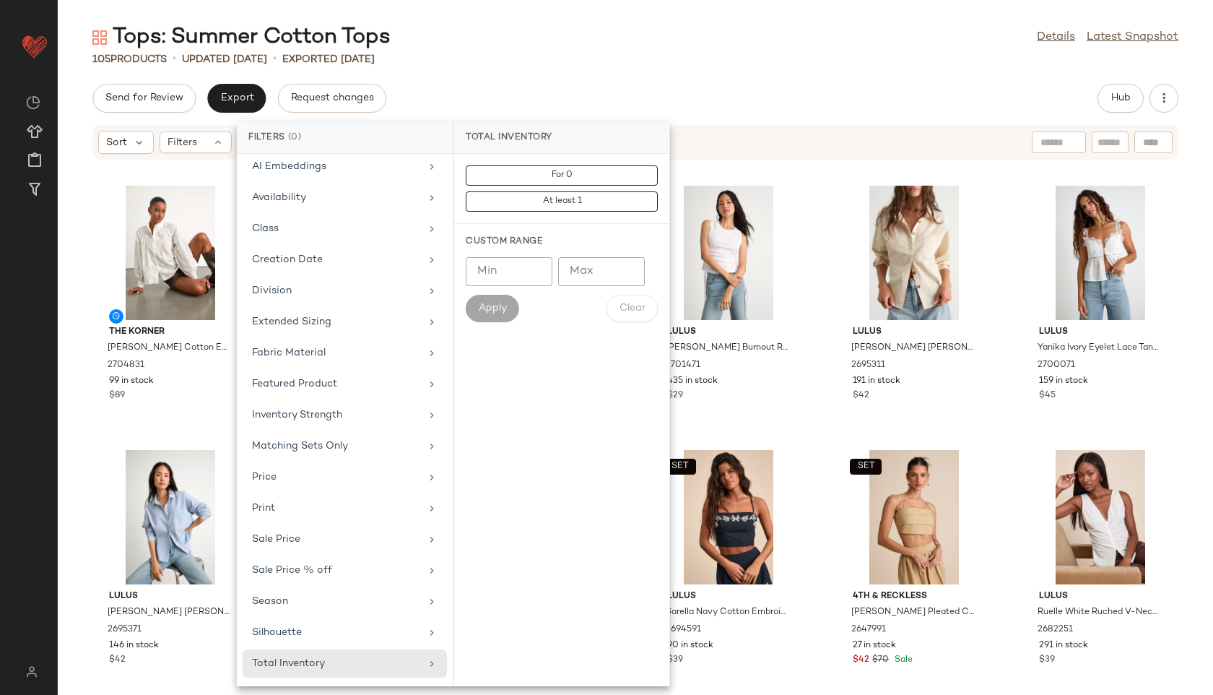
click at [605, 270] on input "Max" at bounding box center [601, 271] width 87 height 29
type input "**"
click at [500, 310] on span "Apply" at bounding box center [492, 308] width 29 height 12
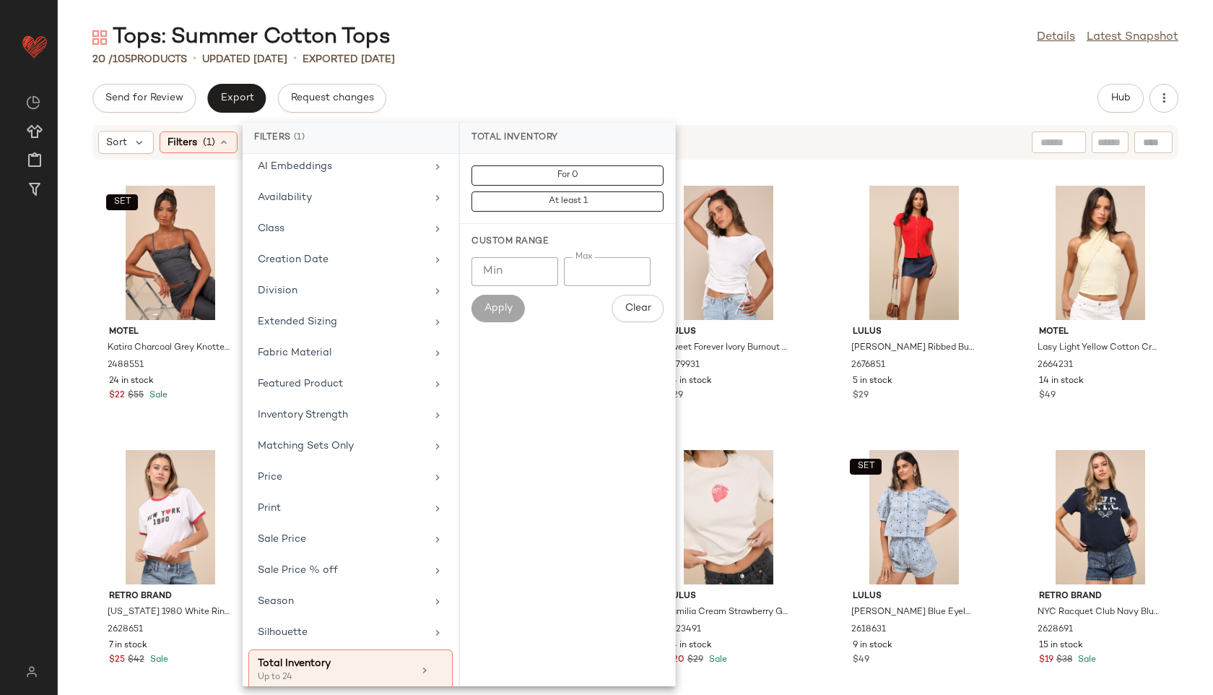
click at [593, 77] on div "Tops: Summer Cotton Tops Details Latest Snapshot 20 / 105 Products • updated [D…" at bounding box center [635, 358] width 1155 height 671
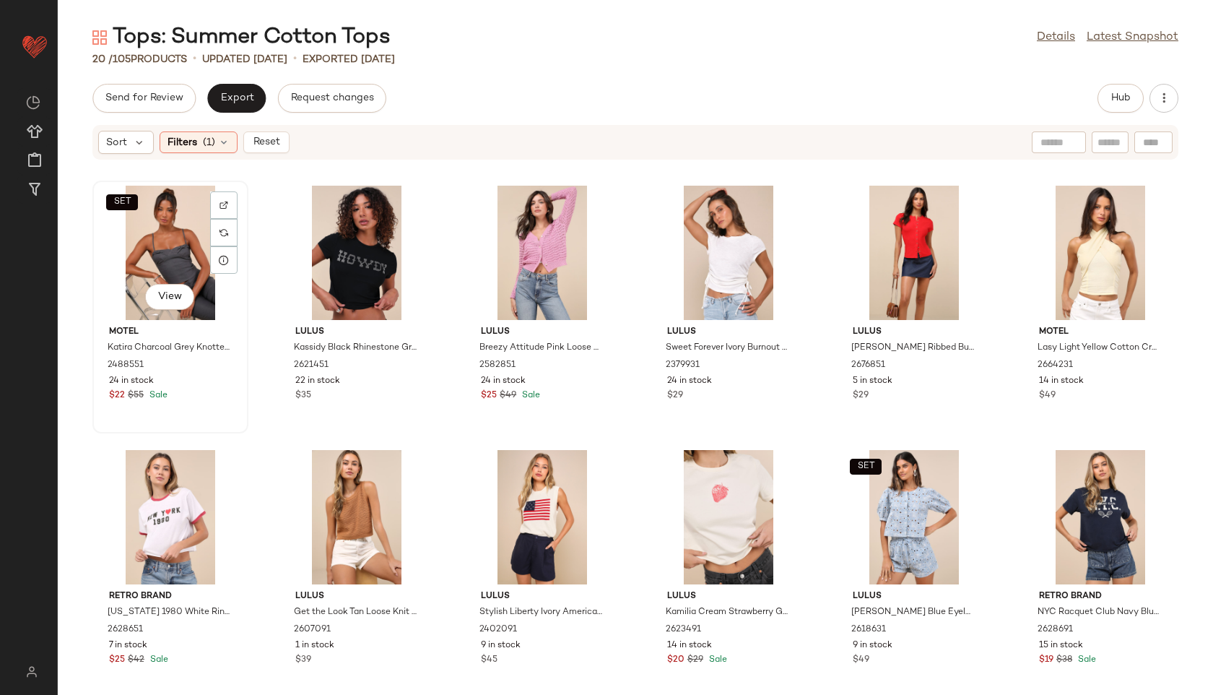
click at [178, 256] on div "SET View" at bounding box center [170, 253] width 146 height 134
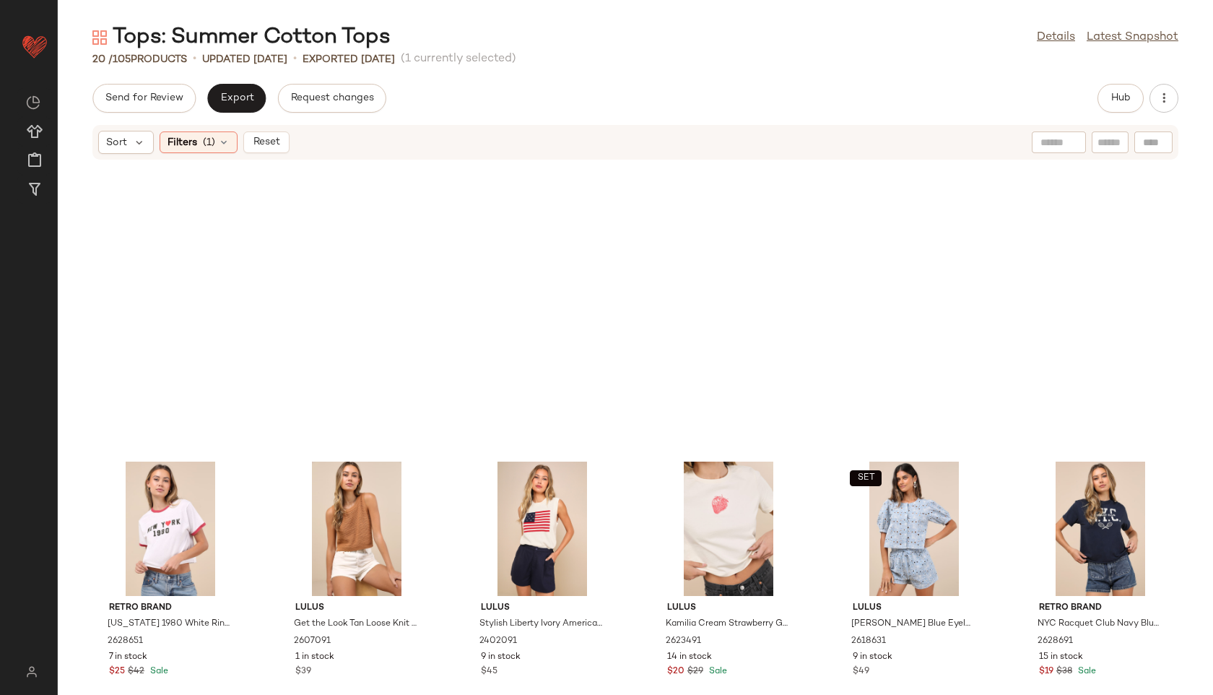
scroll to position [543, 0]
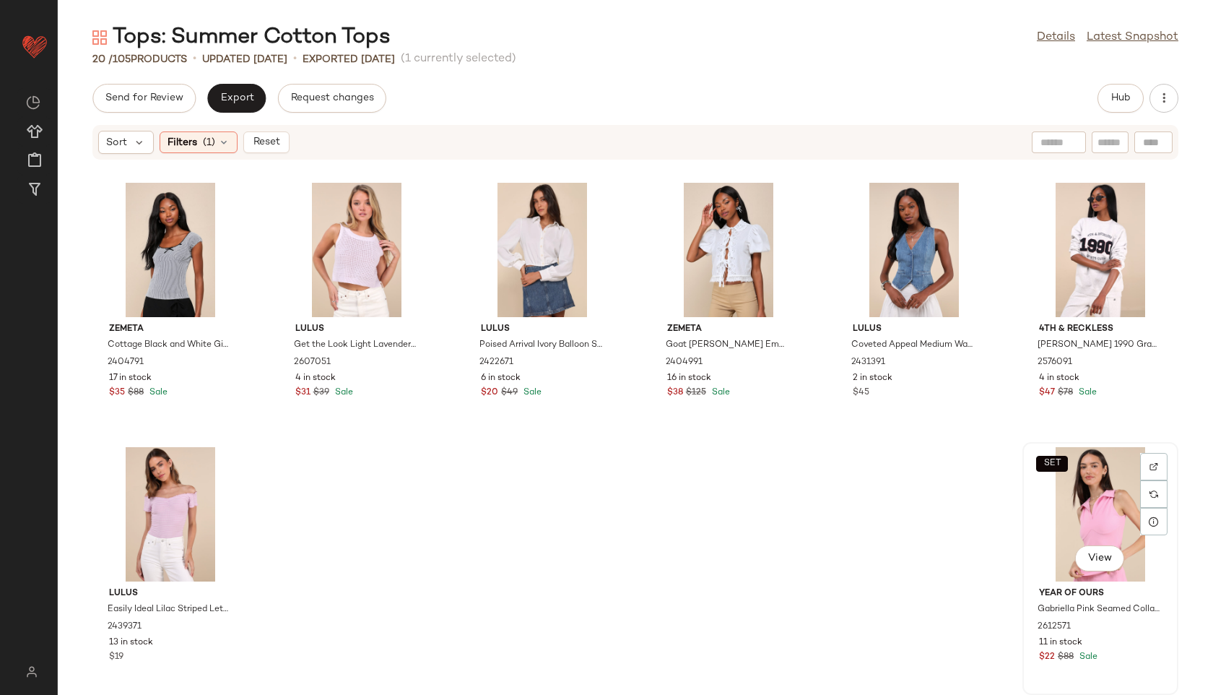
click at [1069, 483] on div "SET View" at bounding box center [1100, 514] width 146 height 134
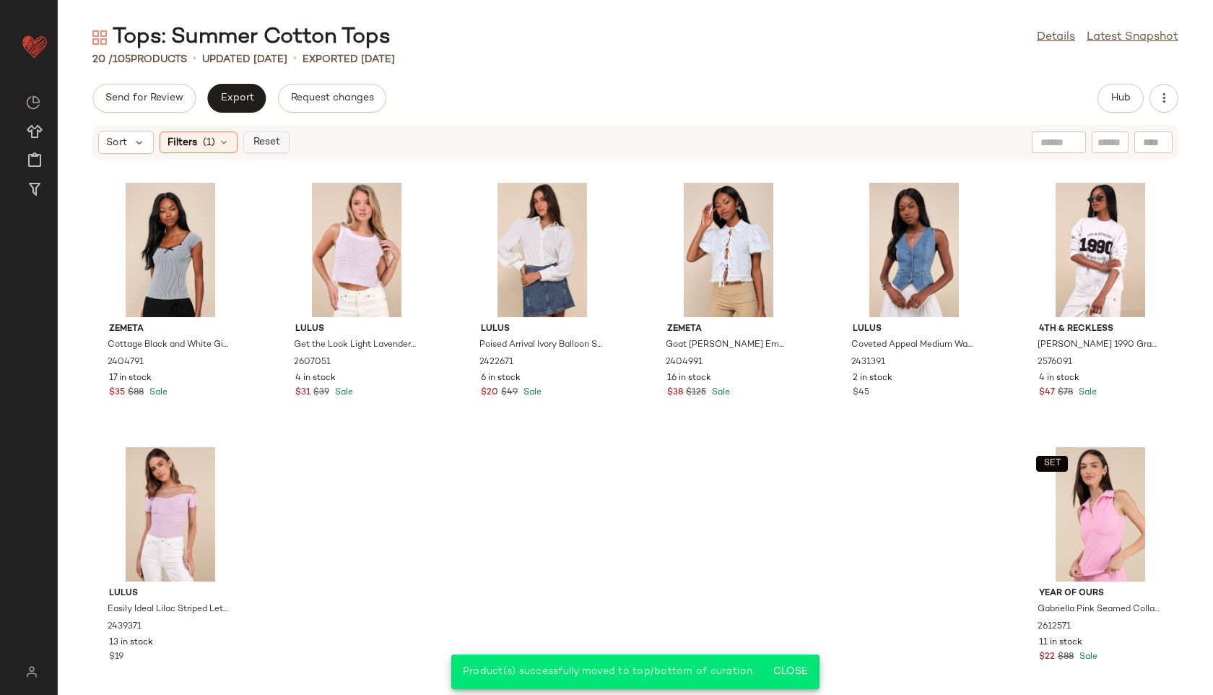
click at [263, 146] on span "Reset" at bounding box center [265, 142] width 27 height 12
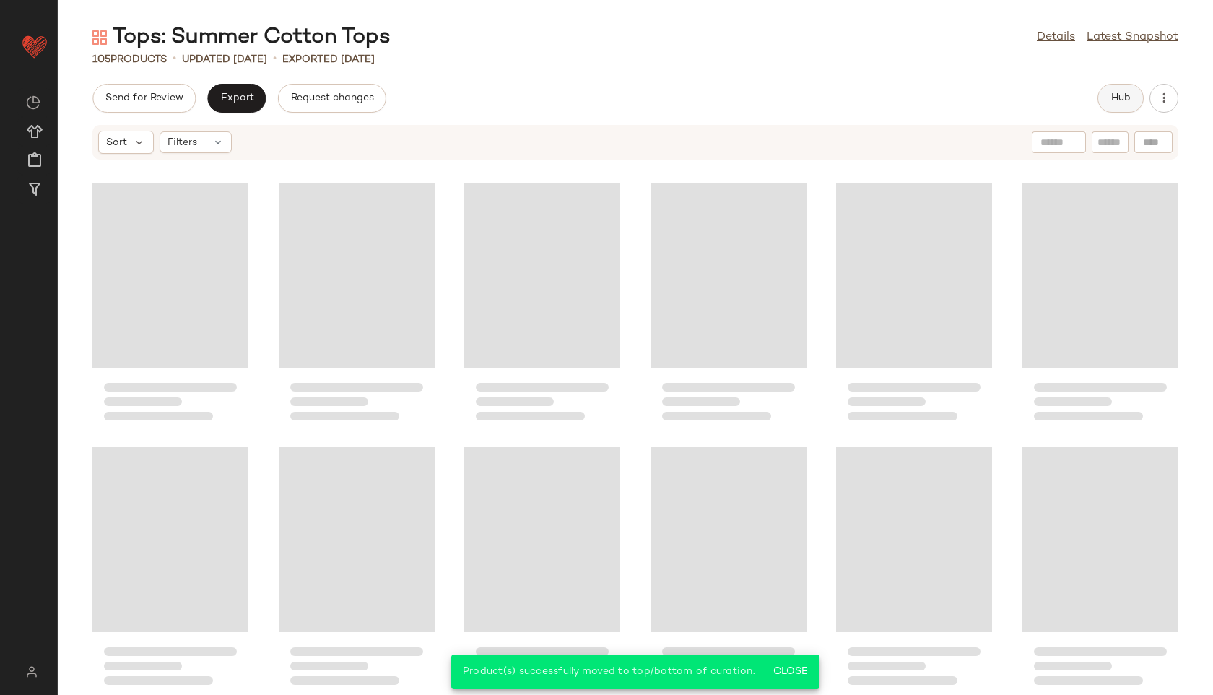
click at [1121, 95] on span "Hub" at bounding box center [1120, 98] width 20 height 12
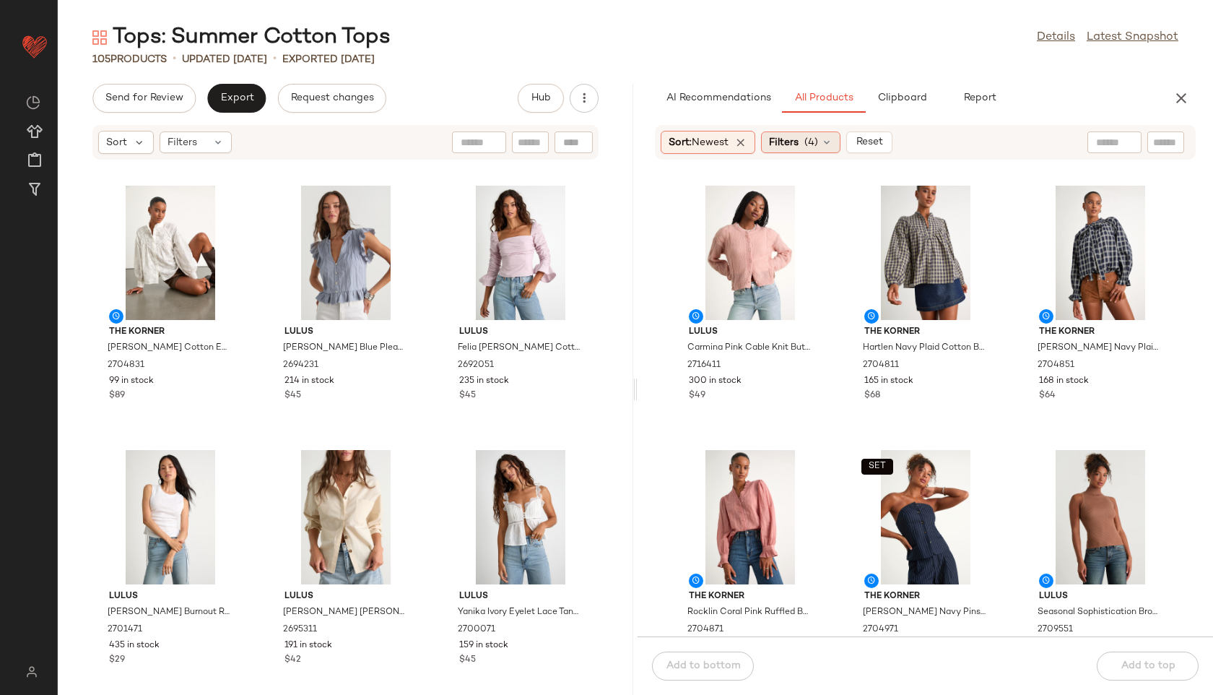
click at [798, 147] on span "Filters" at bounding box center [784, 142] width 30 height 15
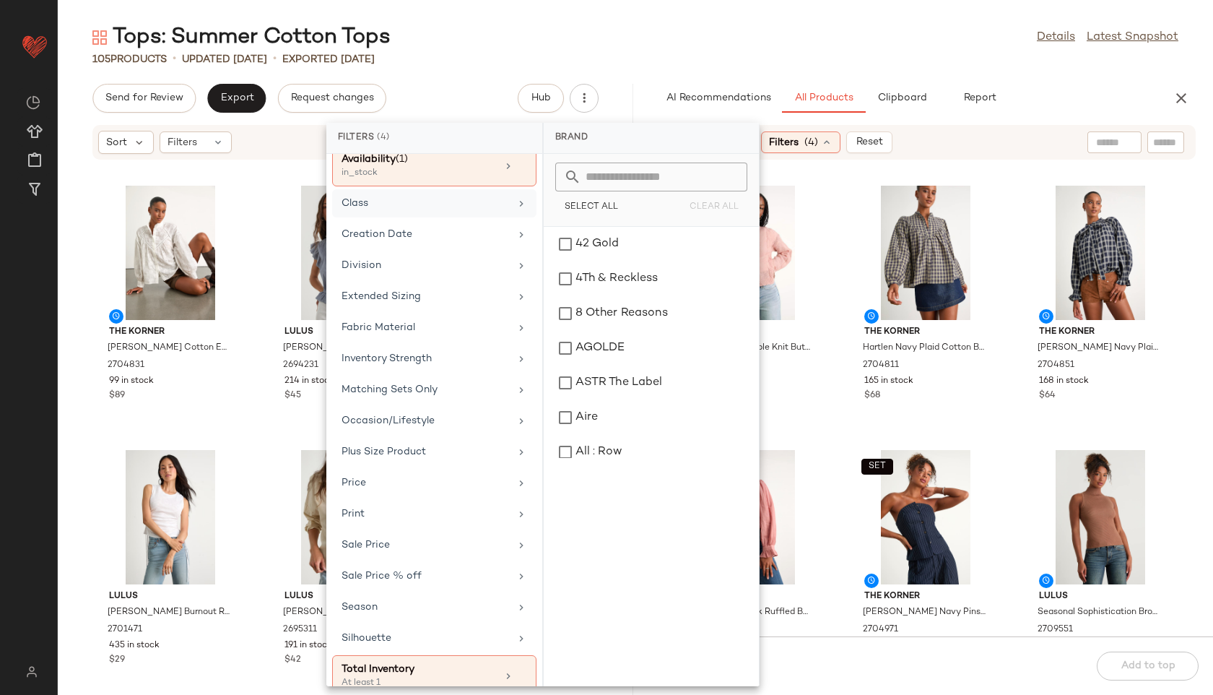
scroll to position [195, 0]
click at [475, 332] on div "Fabric Material" at bounding box center [425, 328] width 168 height 15
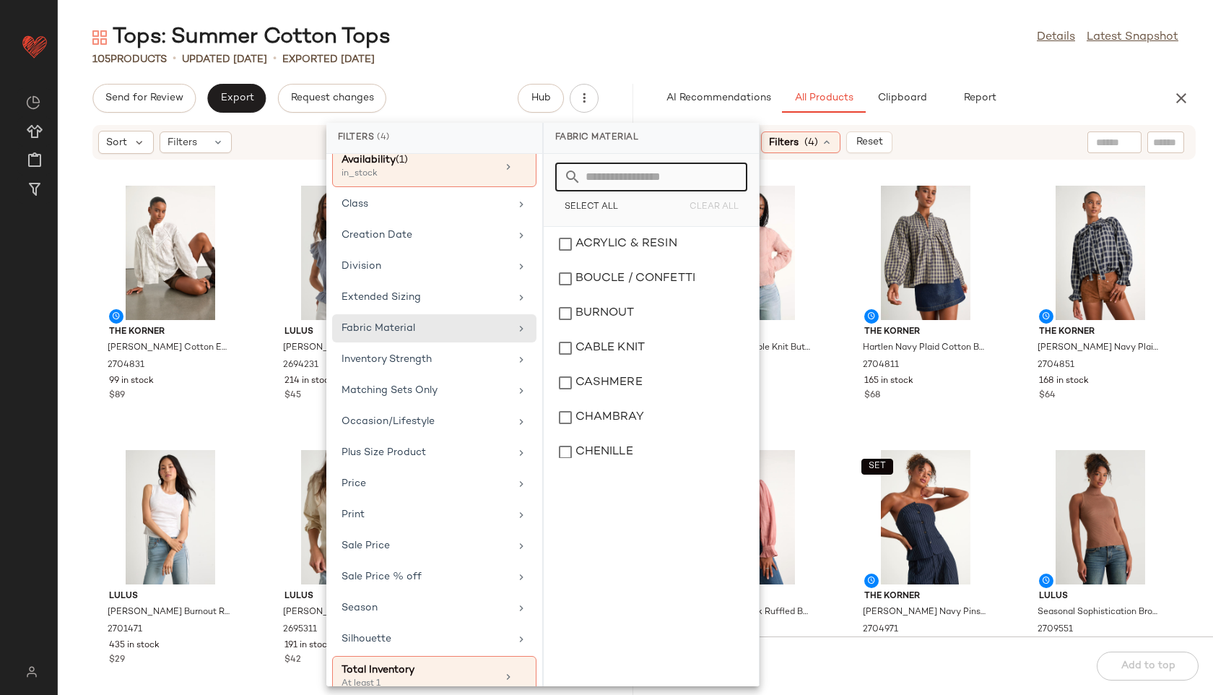
click at [642, 176] on input "text" at bounding box center [659, 176] width 157 height 29
type input "****"
click at [630, 248] on div "COTTON" at bounding box center [651, 244] width 204 height 35
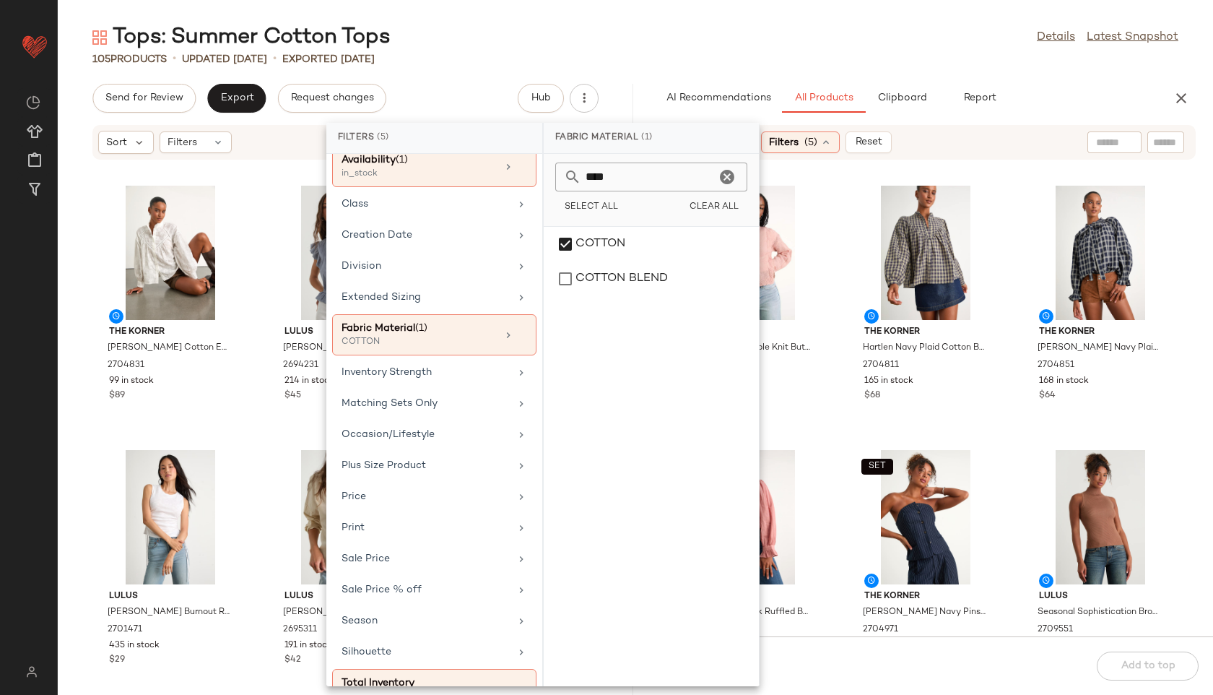
click at [771, 29] on div "Tops: Summer Cotton Tops Details Latest Snapshot" at bounding box center [635, 37] width 1155 height 29
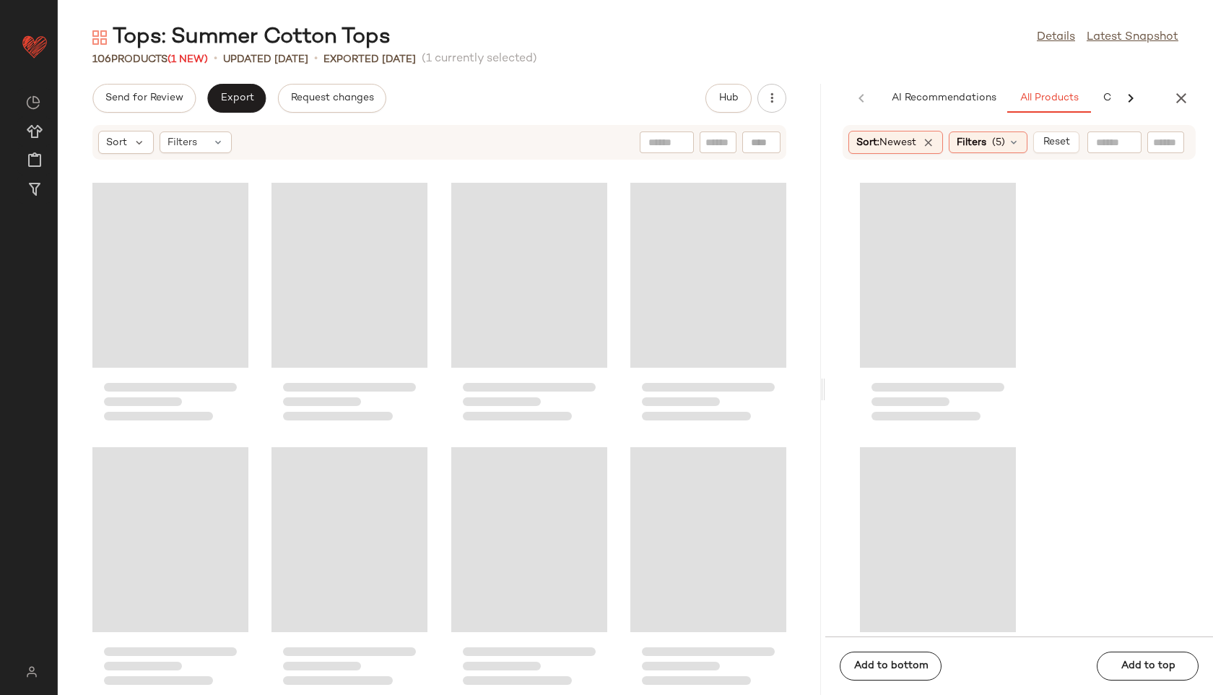
drag, startPoint x: 636, startPoint y: 389, endPoint x: 979, endPoint y: 380, distance: 343.1
click at [979, 380] on div "Tops: Summer Cotton Tops Details Latest Snapshot 106 Products (1 New) • updated…" at bounding box center [635, 358] width 1155 height 671
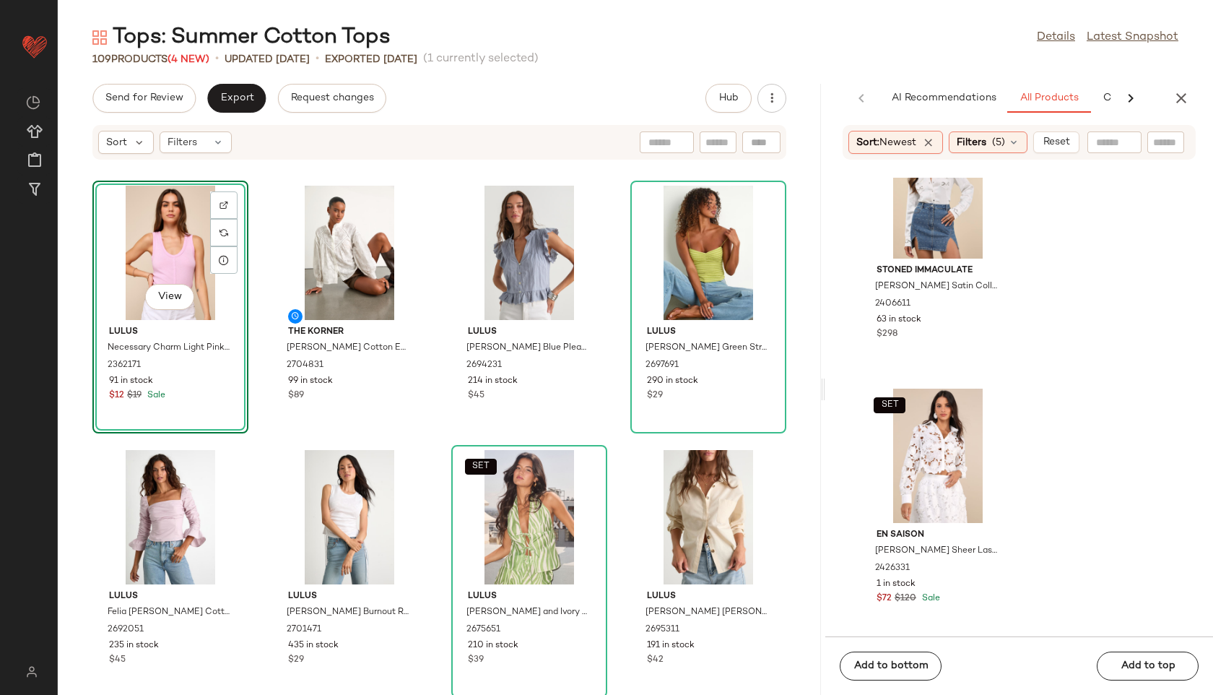
scroll to position [1130, 0]
click at [223, 93] on span "Export" at bounding box center [236, 98] width 34 height 12
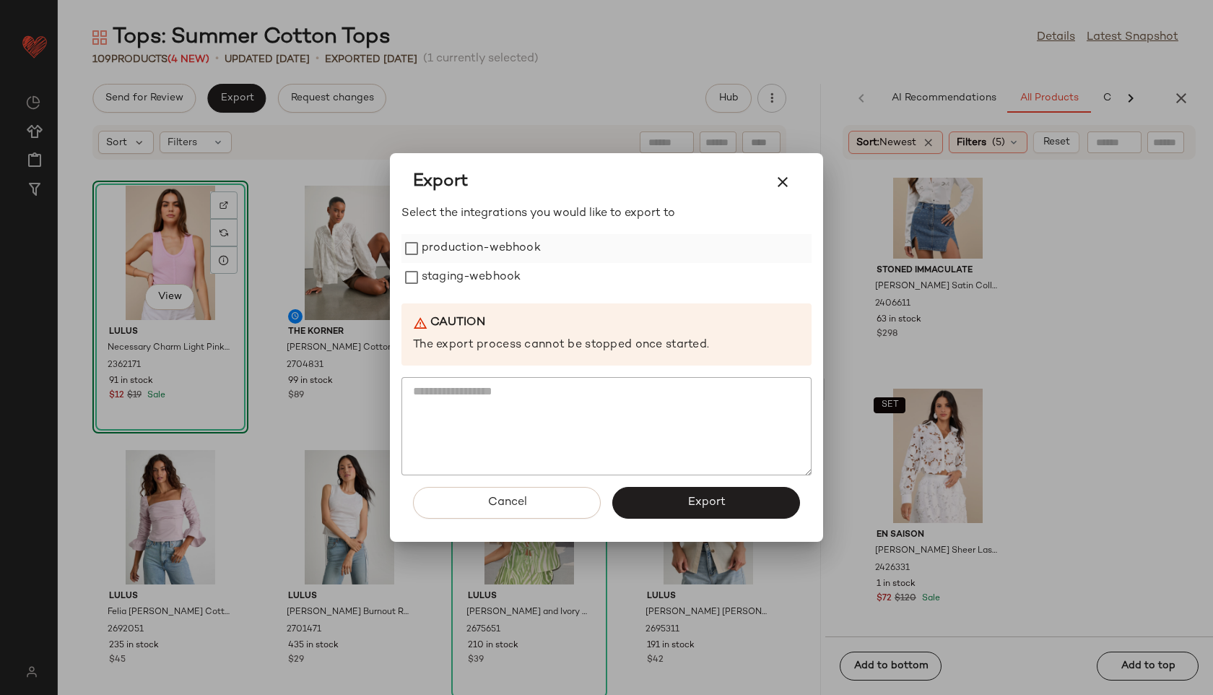
click at [439, 240] on label "production-webhook" at bounding box center [481, 248] width 119 height 29
click at [446, 273] on label "staging-webhook" at bounding box center [471, 277] width 99 height 29
click at [659, 507] on button "Export" at bounding box center [706, 503] width 188 height 32
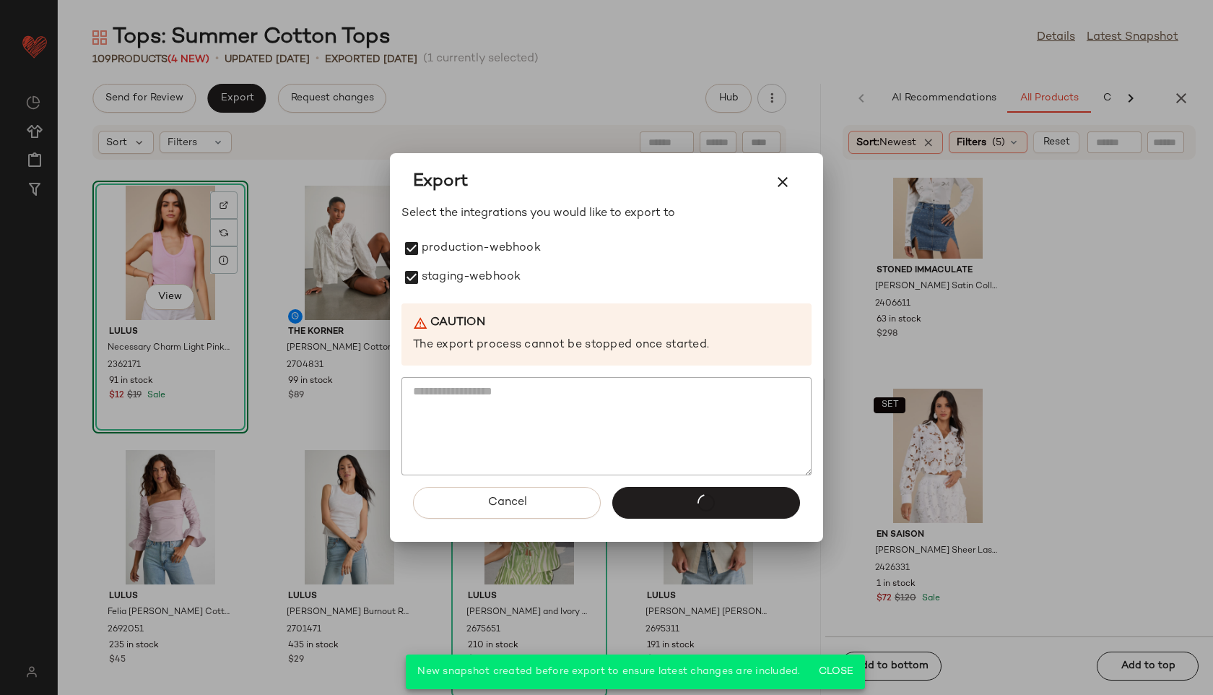
scroll to position [1394, 0]
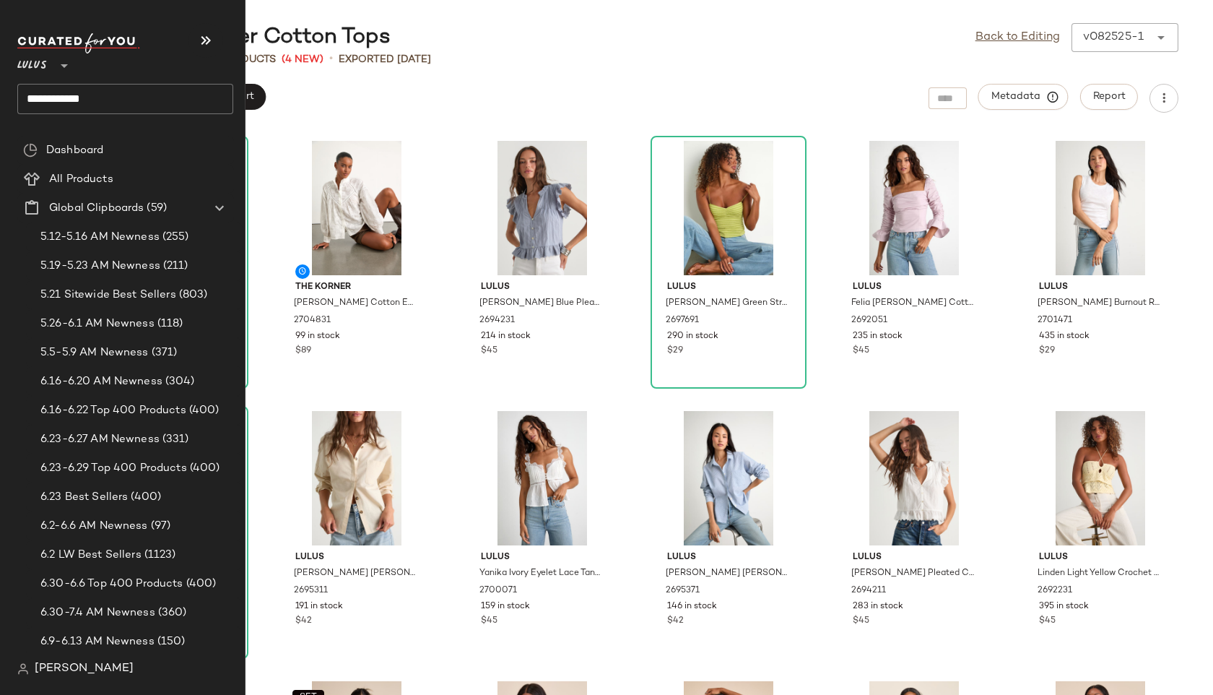
click at [126, 94] on input "**********" at bounding box center [125, 99] width 216 height 30
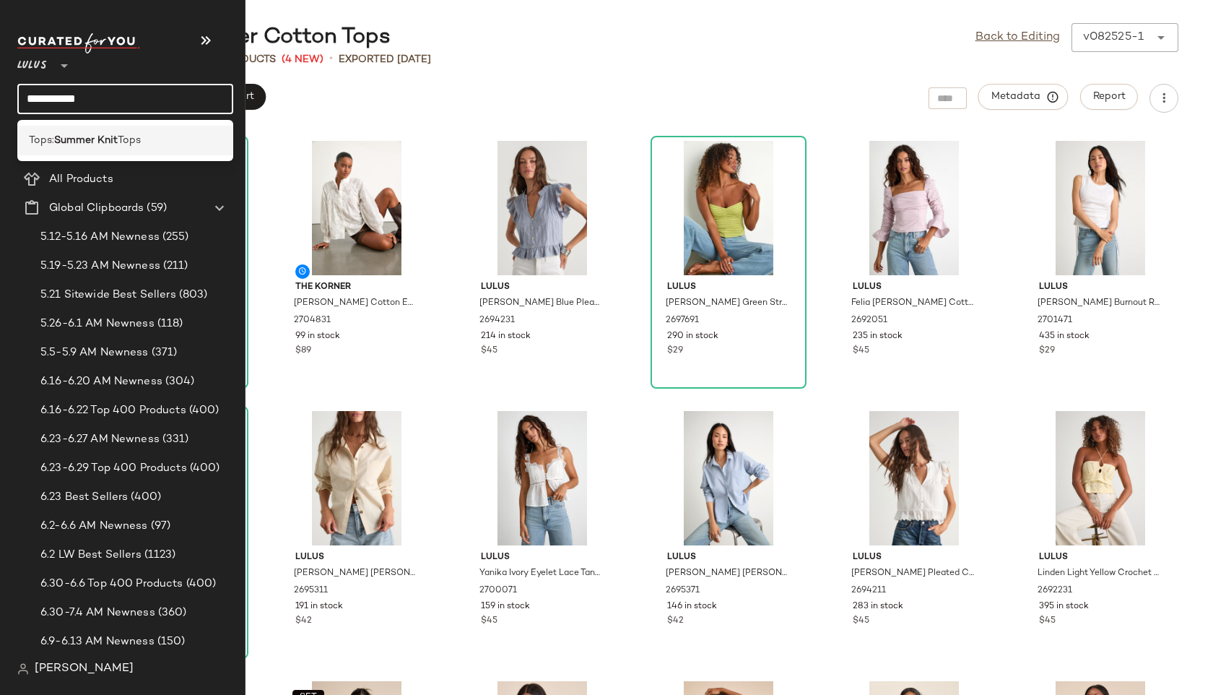
type input "**********"
click at [71, 145] on b "Summer Knit" at bounding box center [86, 140] width 64 height 15
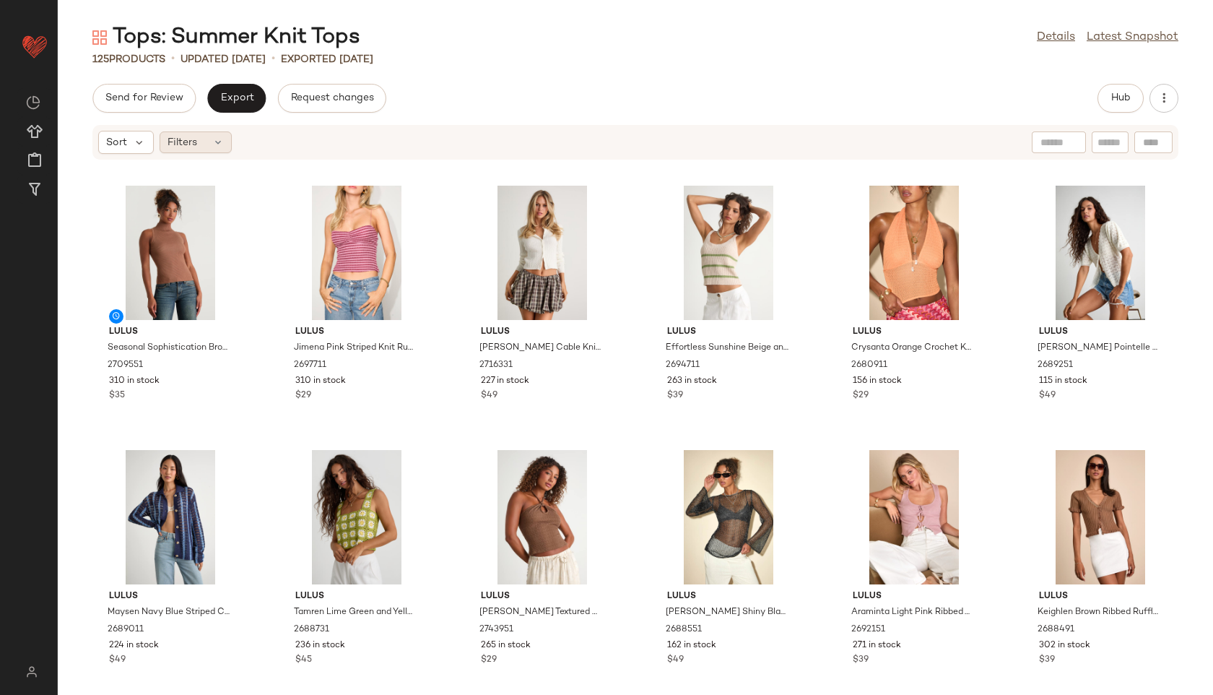
click at [201, 144] on div "Filters" at bounding box center [196, 142] width 72 height 22
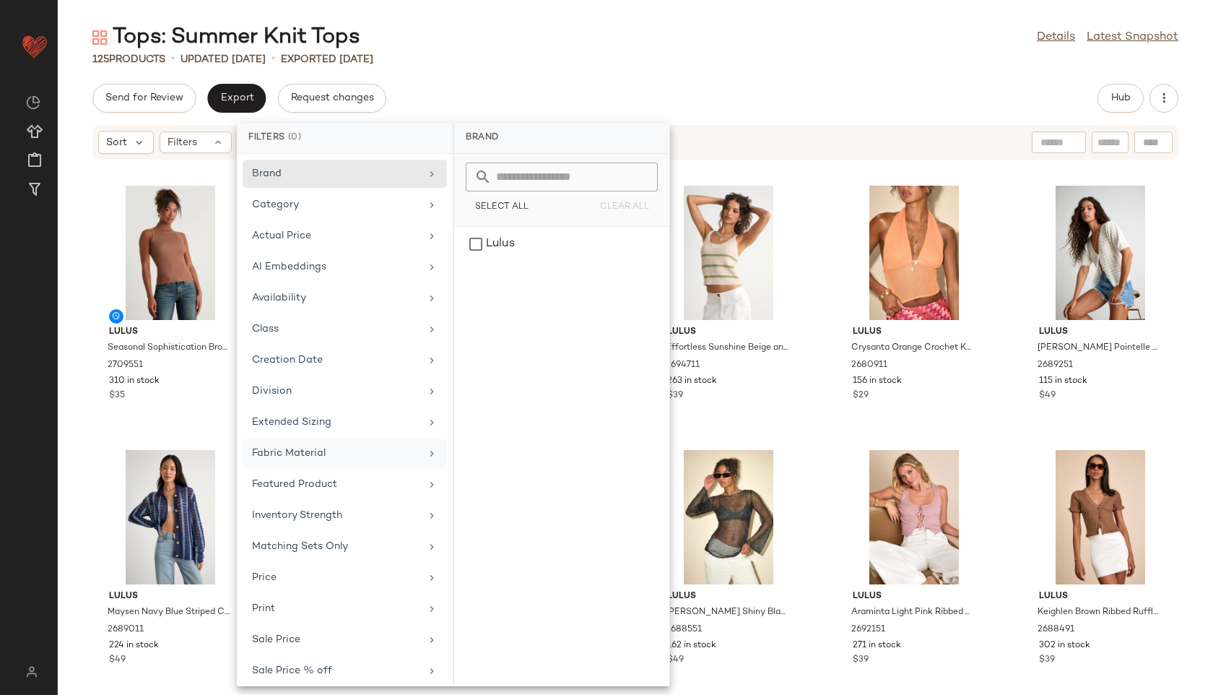
scroll to position [100, 0]
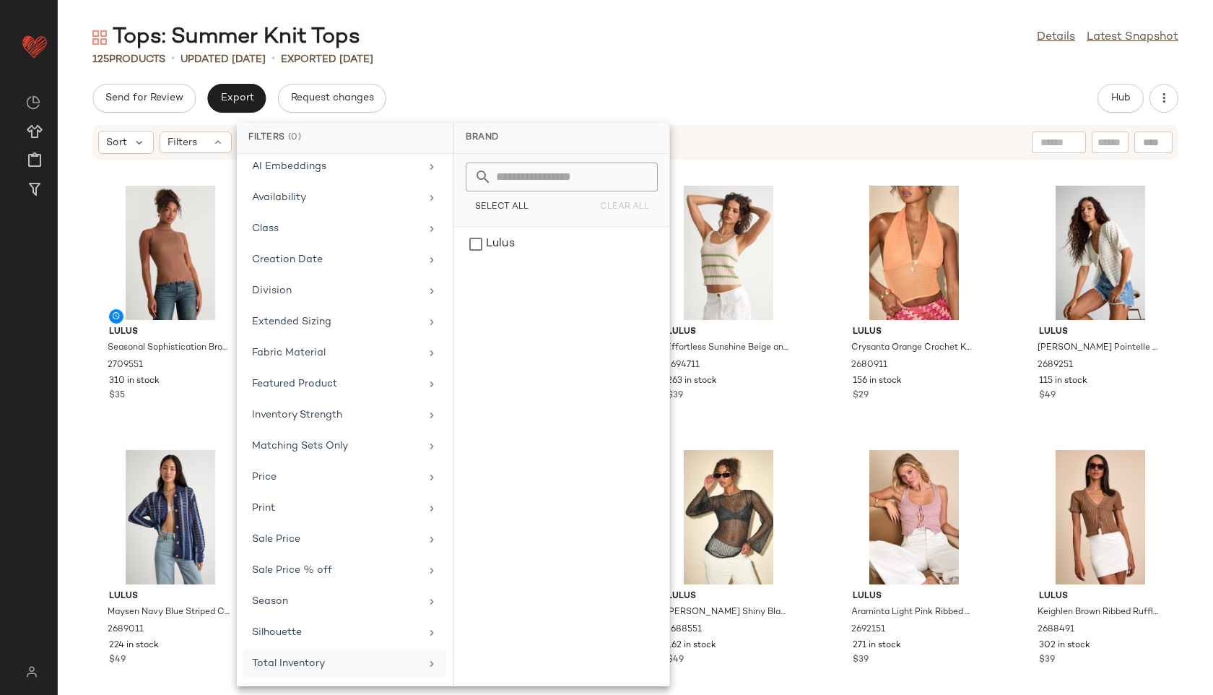
click at [339, 668] on div "Total Inventory" at bounding box center [336, 663] width 168 height 15
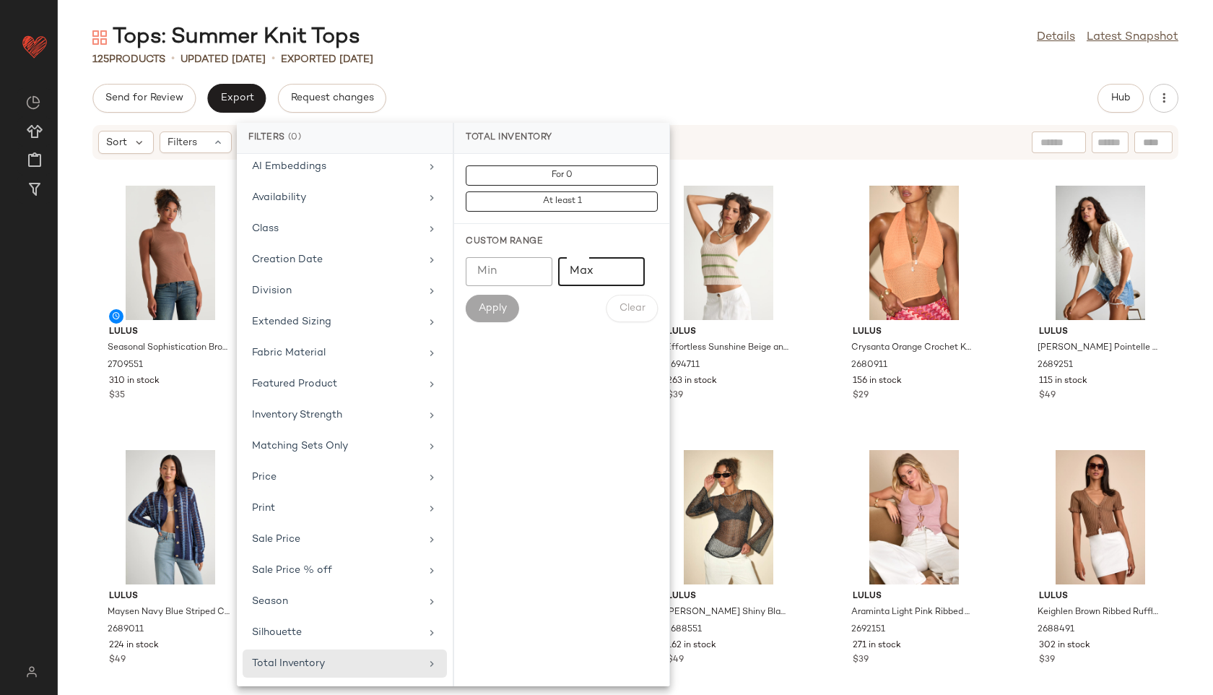
click at [585, 266] on input "Max" at bounding box center [601, 271] width 87 height 29
type input "**"
click at [499, 307] on span "Apply" at bounding box center [492, 308] width 29 height 12
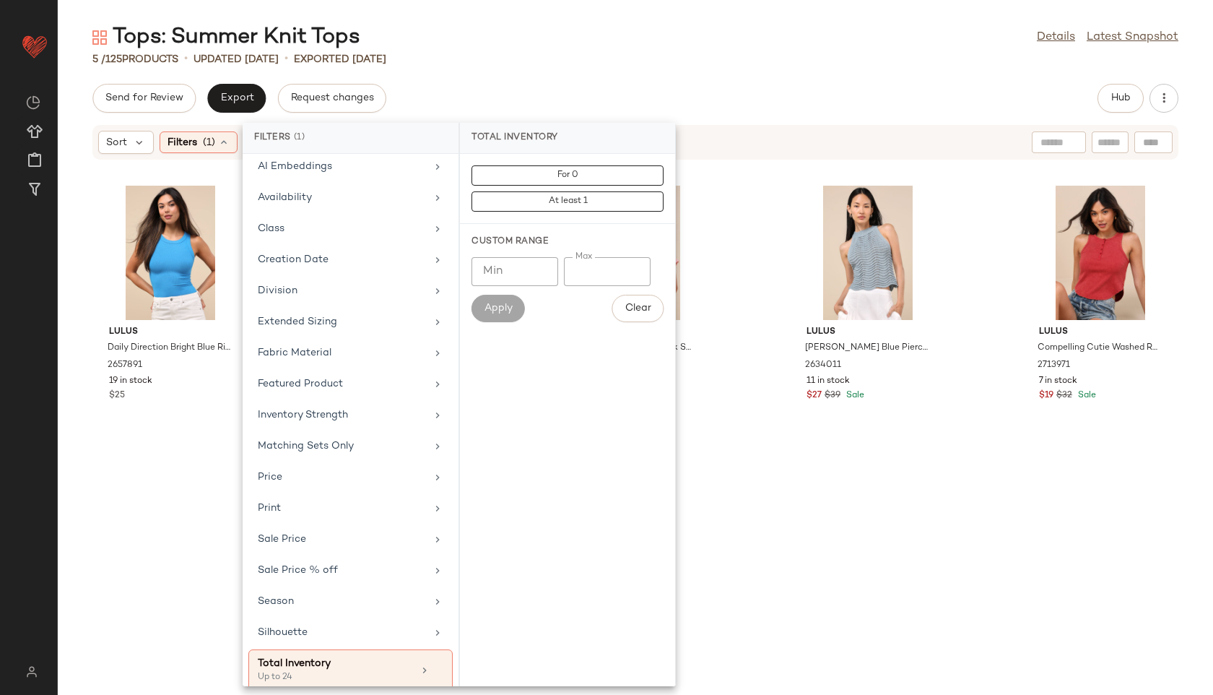
click at [575, 84] on div "Send for Review Export Request changes Hub" at bounding box center [635, 98] width 1155 height 29
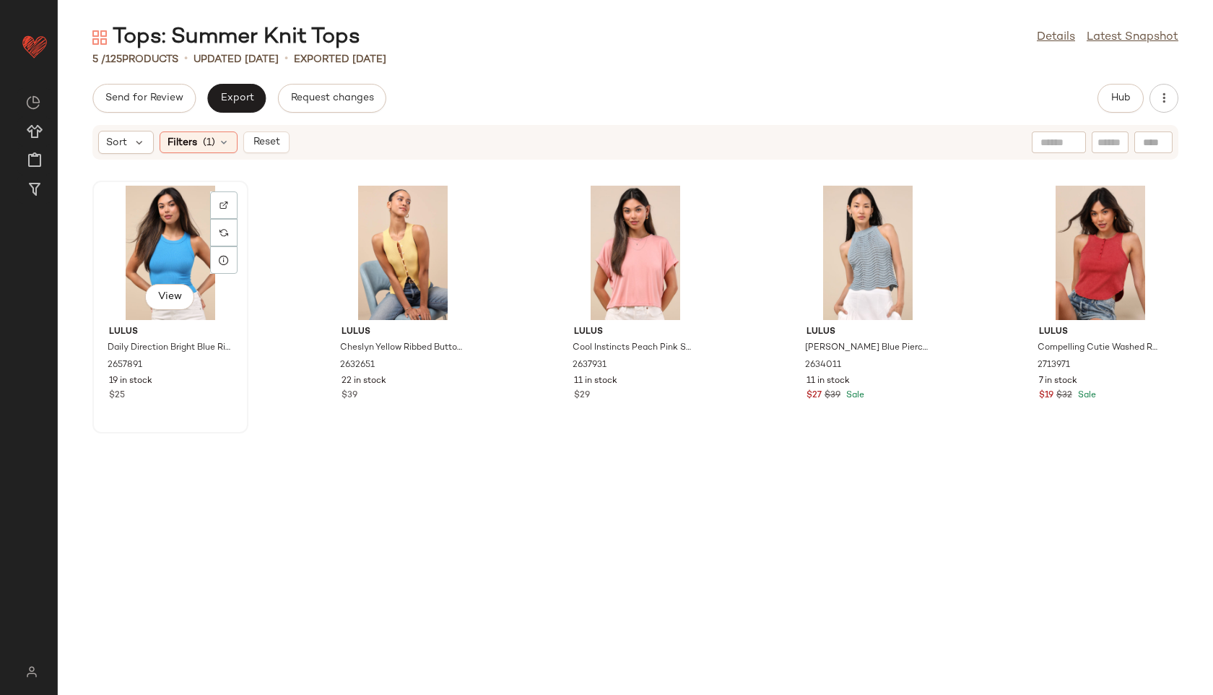
click at [168, 274] on div "View" at bounding box center [170, 253] width 146 height 134
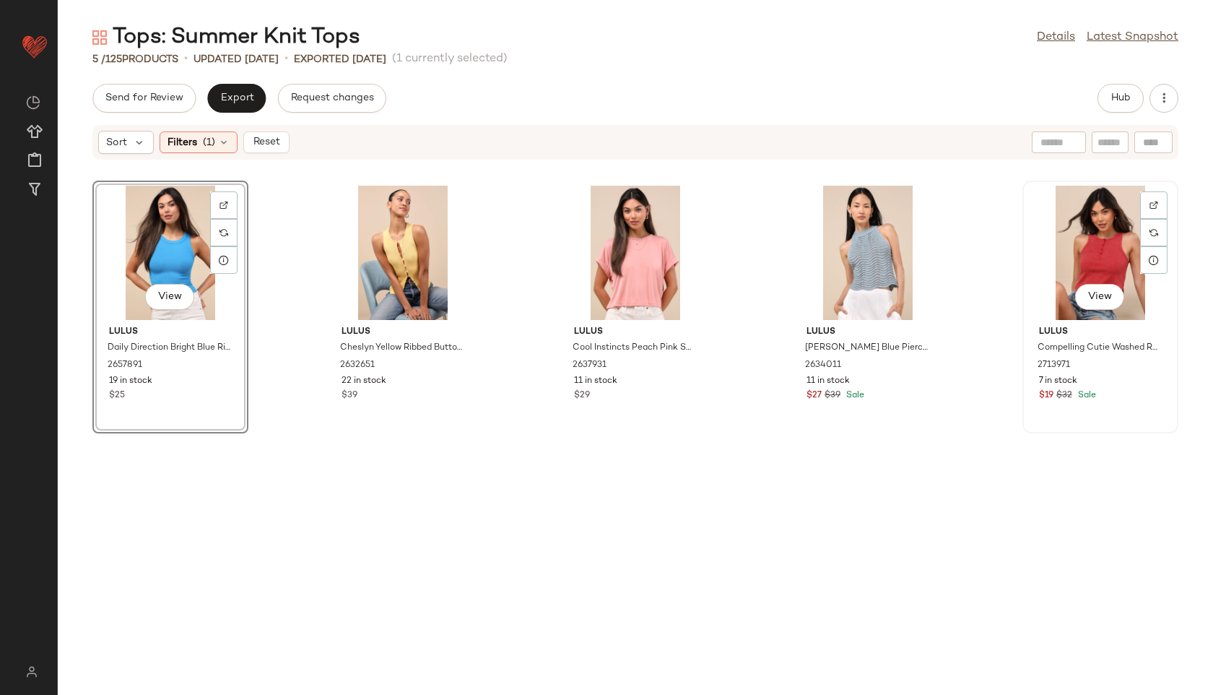
click at [1084, 224] on div "View" at bounding box center [1100, 253] width 146 height 134
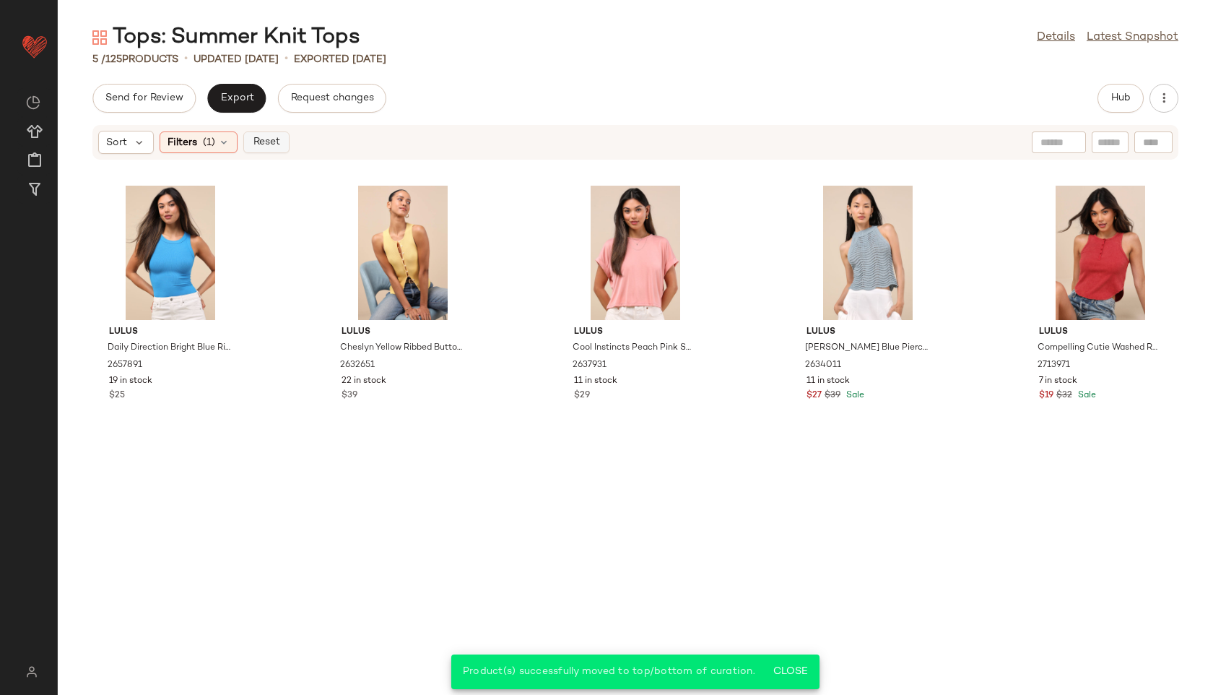
click at [258, 142] on span "Reset" at bounding box center [265, 142] width 27 height 12
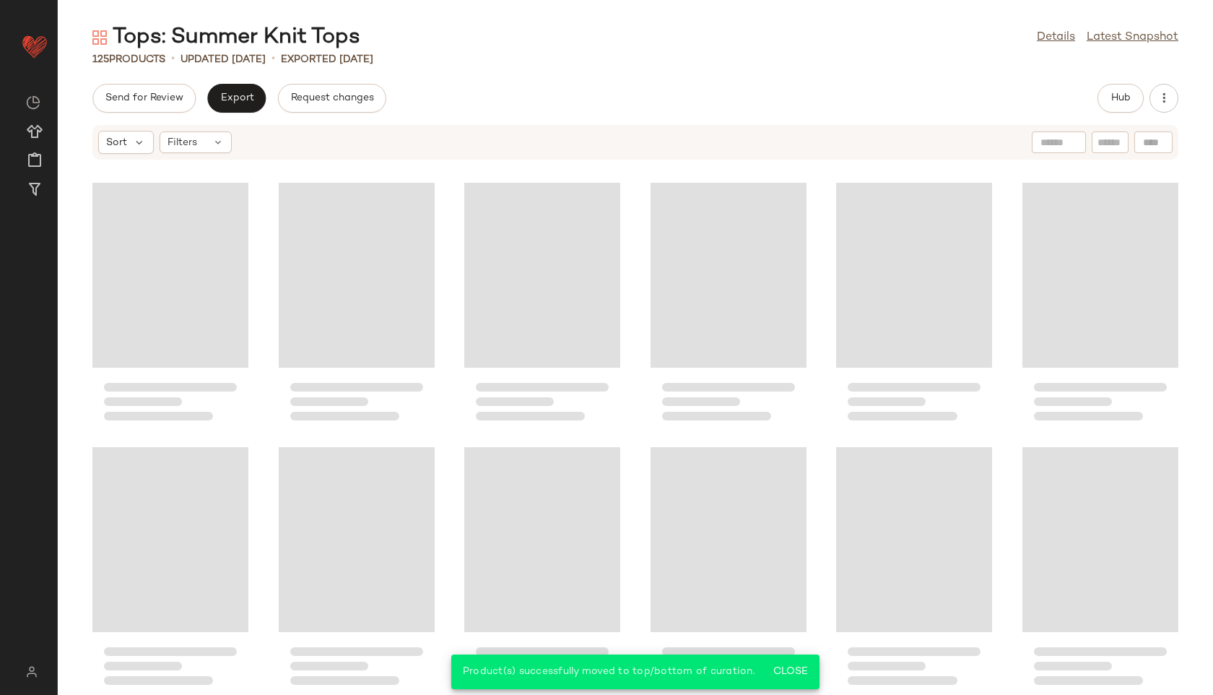
scroll to position [5035, 0]
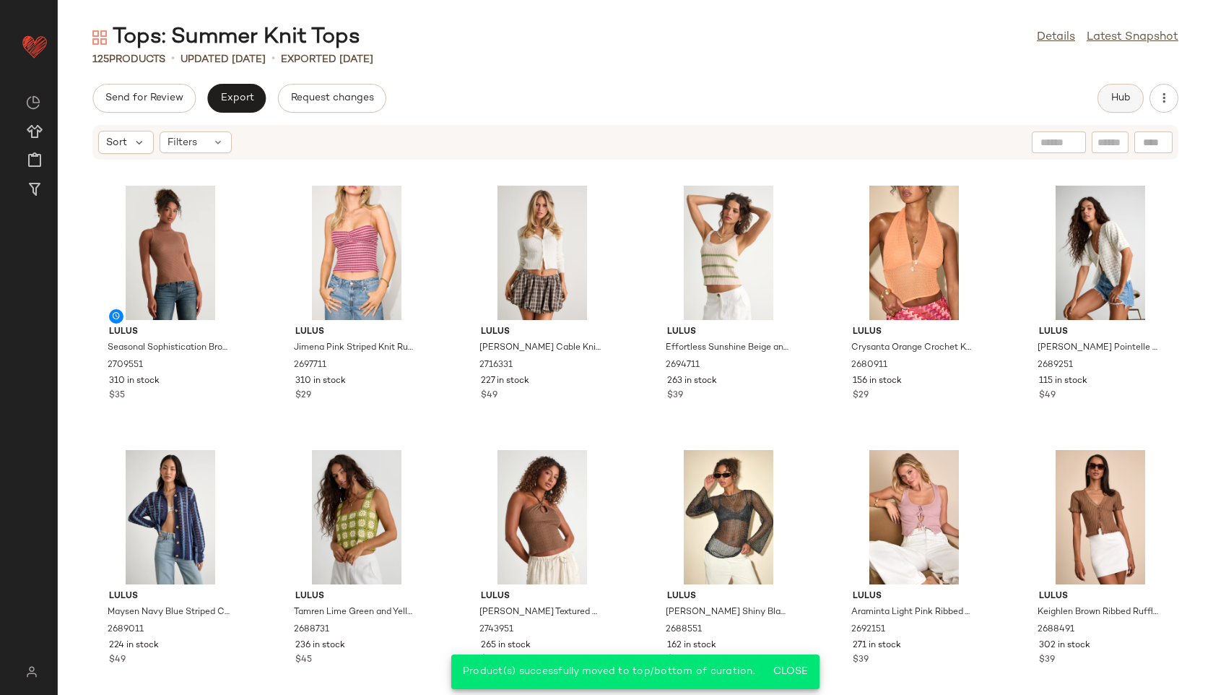
click at [1100, 102] on button "Hub" at bounding box center [1120, 98] width 46 height 29
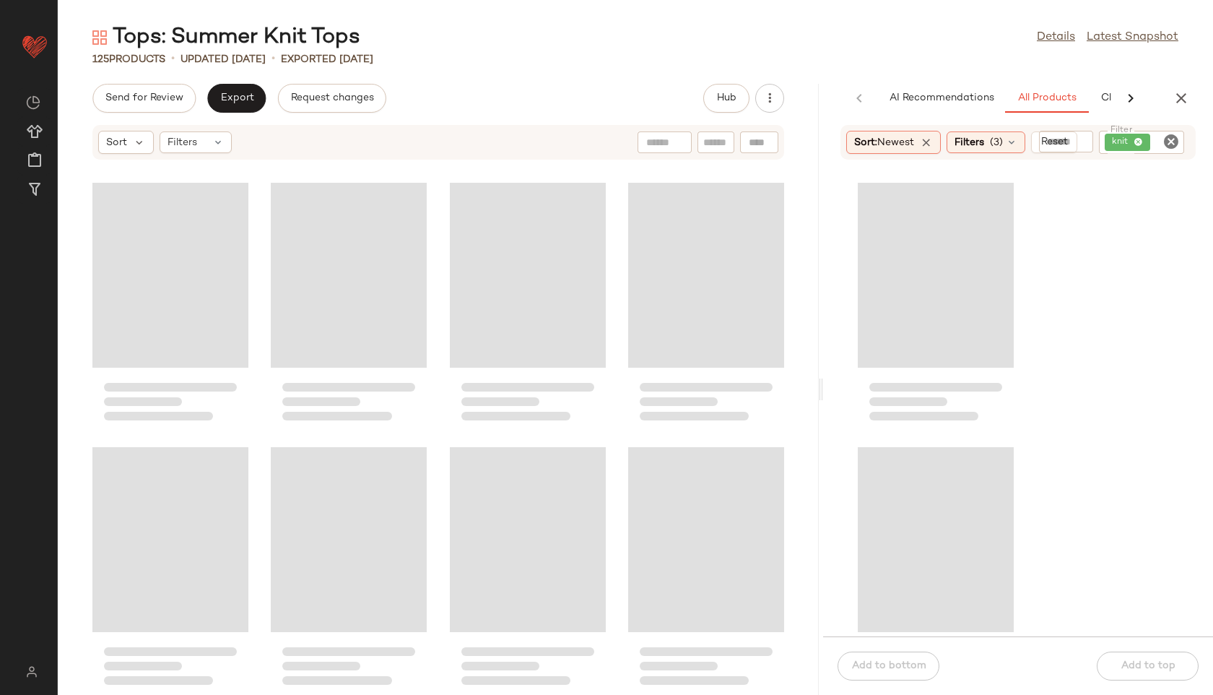
drag, startPoint x: 635, startPoint y: 390, endPoint x: 828, endPoint y: 379, distance: 193.8
click at [828, 379] on div "Tops: Summer Knit Tops Details Latest Snapshot 125 Products • updated [DATE] • …" at bounding box center [635, 358] width 1155 height 671
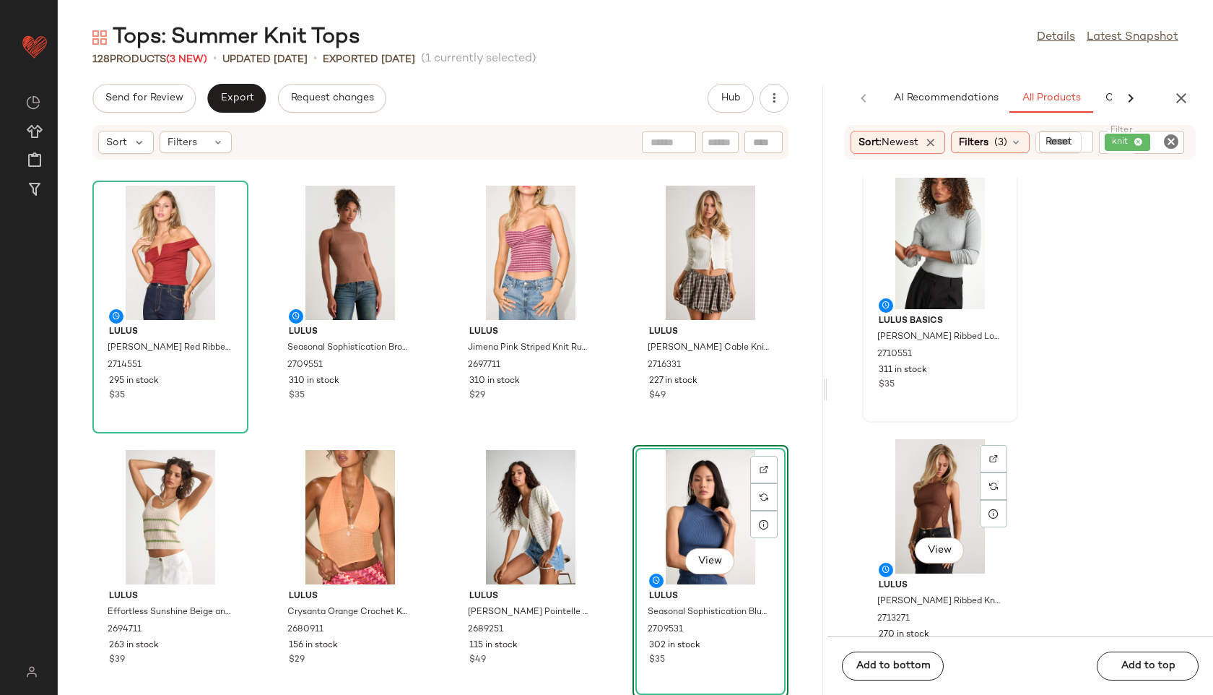
scroll to position [1139, 0]
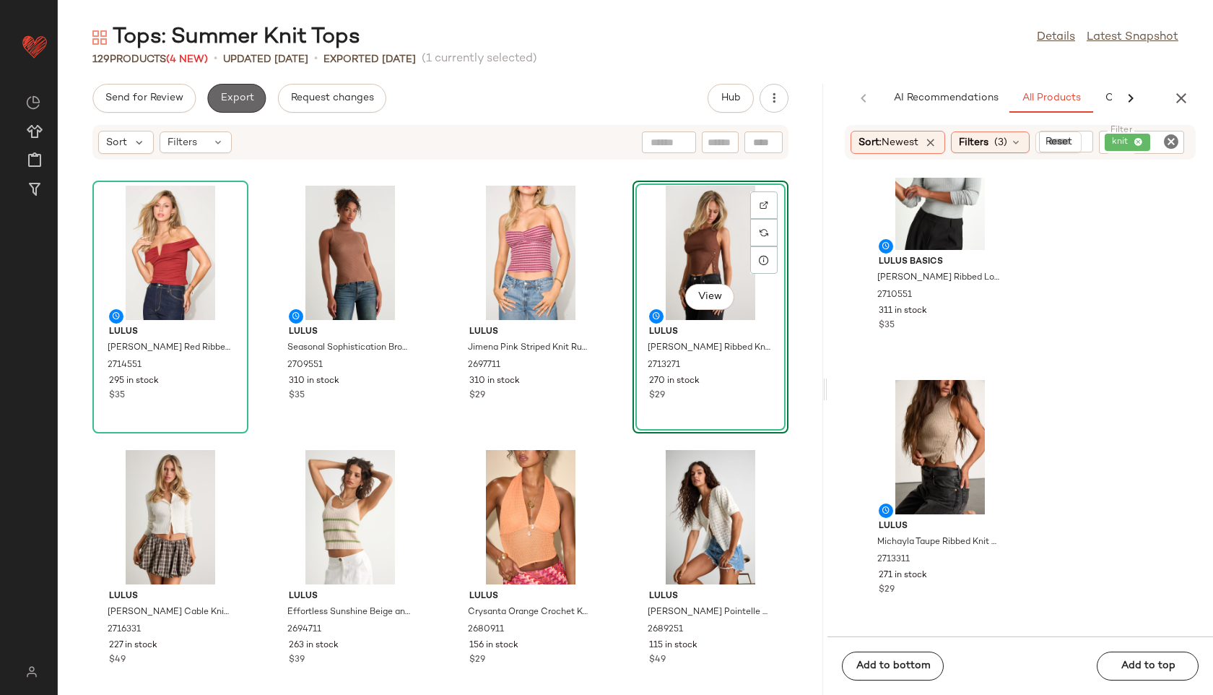
click at [245, 106] on button "Export" at bounding box center [236, 98] width 58 height 29
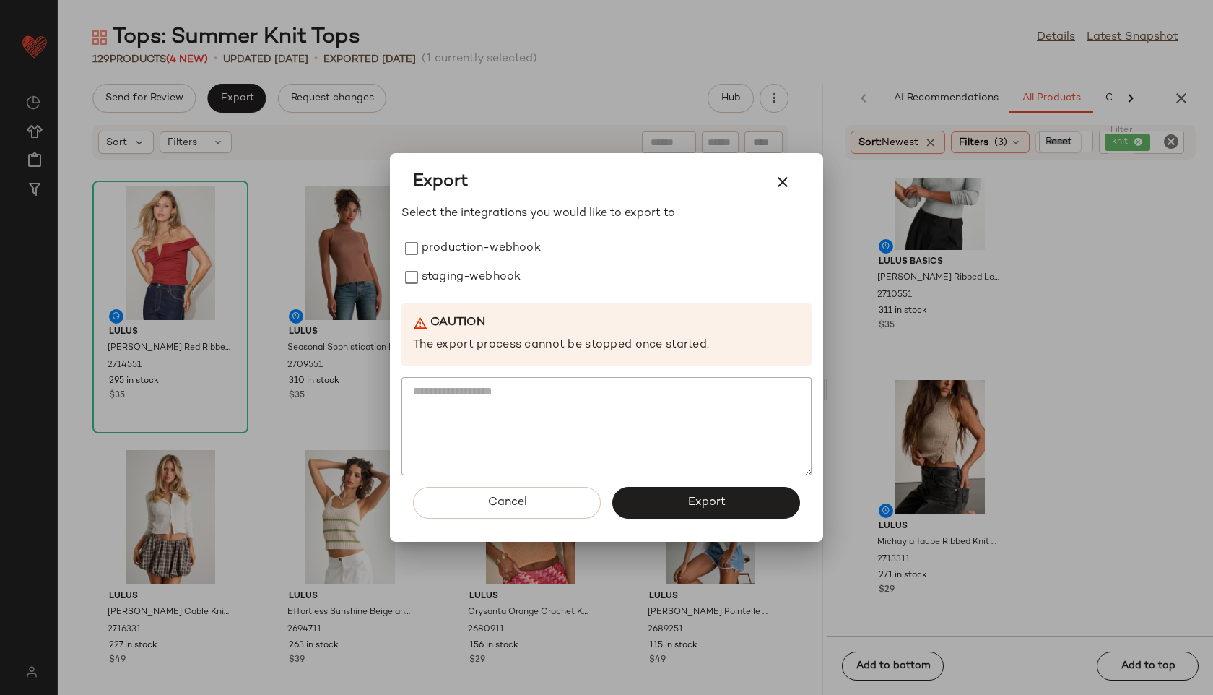
click at [466, 232] on div "Select the integrations you would like to export to production-webhook staging-…" at bounding box center [606, 340] width 410 height 270
click at [468, 238] on label "production-webhook" at bounding box center [481, 248] width 119 height 29
click at [471, 284] on label "staging-webhook" at bounding box center [471, 277] width 99 height 29
click at [750, 496] on button "Export" at bounding box center [706, 503] width 188 height 32
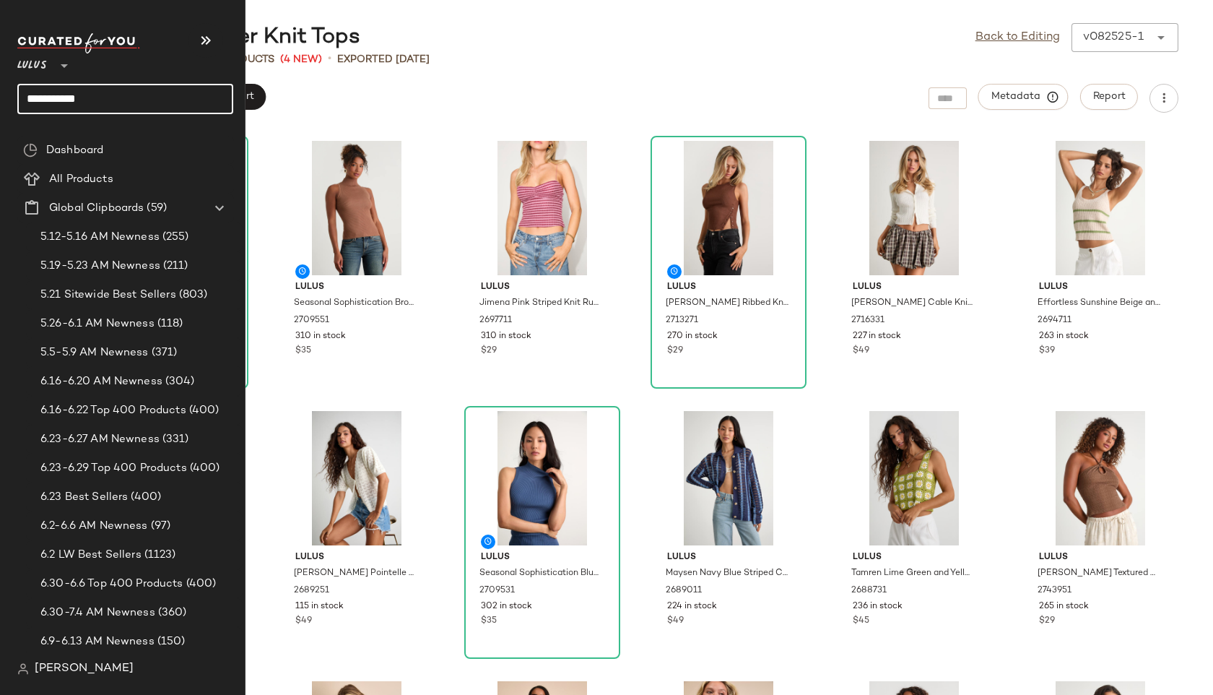
click at [110, 105] on input "**********" at bounding box center [125, 99] width 216 height 30
type input "**********"
click at [106, 138] on b "Summer Lace" at bounding box center [87, 140] width 67 height 15
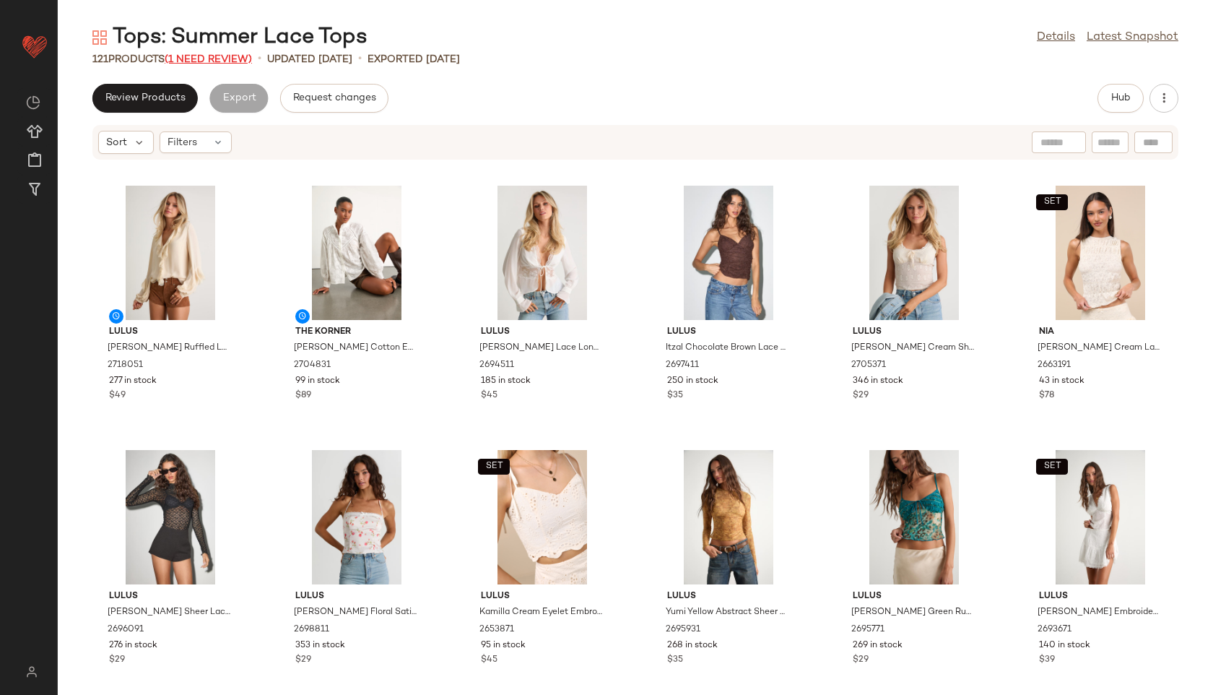
click at [230, 58] on span "(1 Need Review)" at bounding box center [208, 59] width 87 height 11
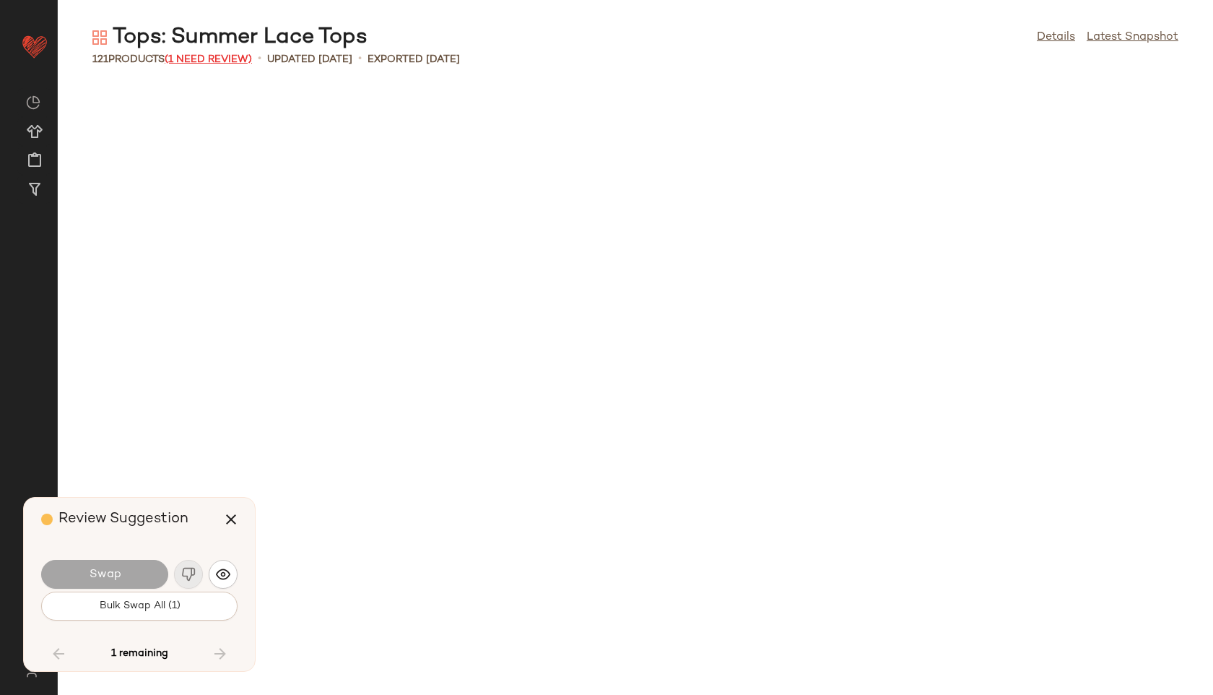
scroll to position [3435, 0]
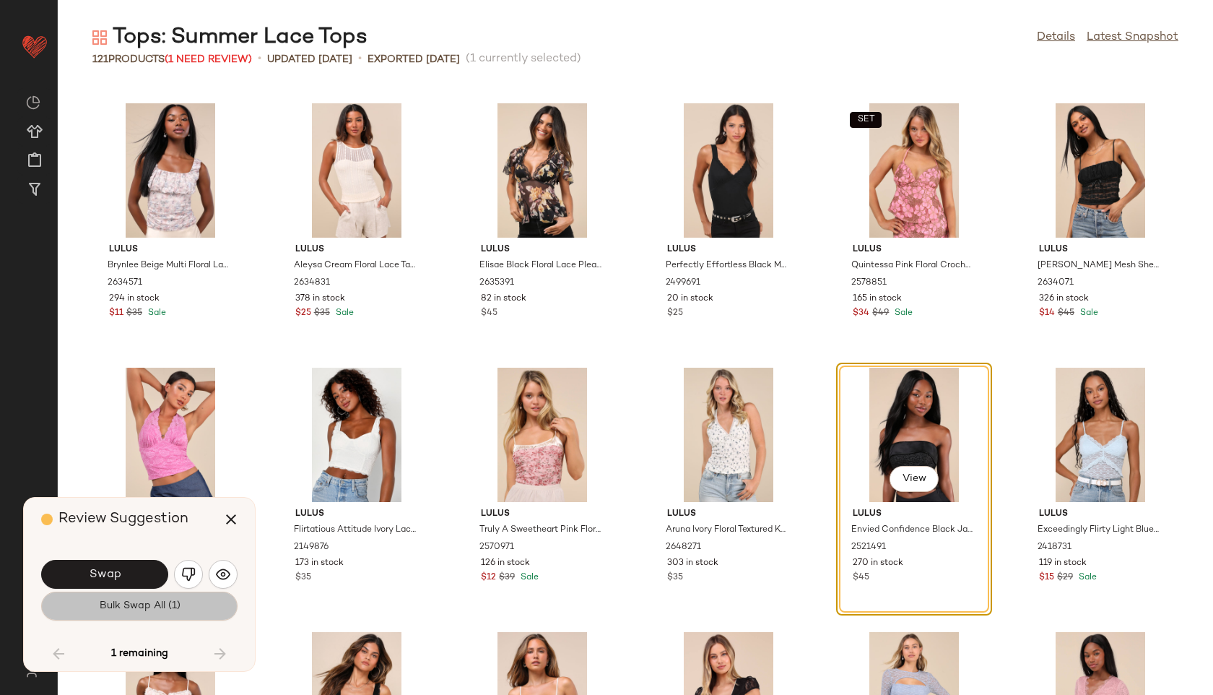
click at [193, 605] on button "Bulk Swap All (1)" at bounding box center [139, 605] width 196 height 29
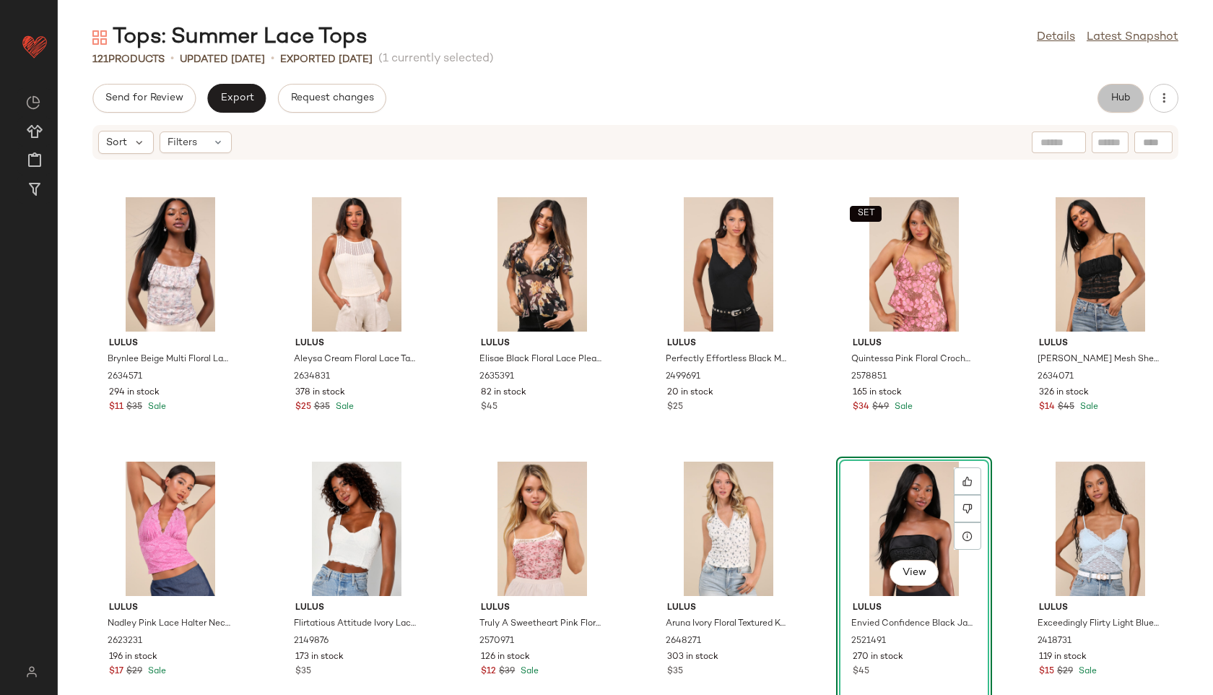
click at [1108, 94] on button "Hub" at bounding box center [1120, 98] width 46 height 29
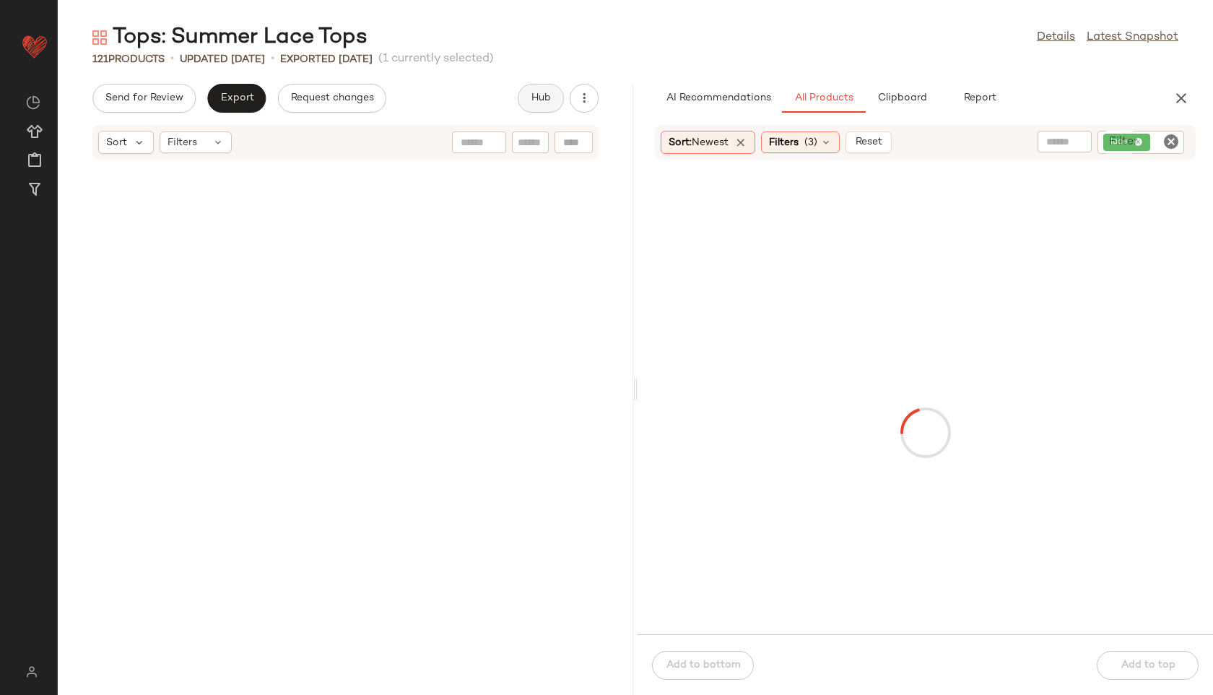
scroll to position [6870, 0]
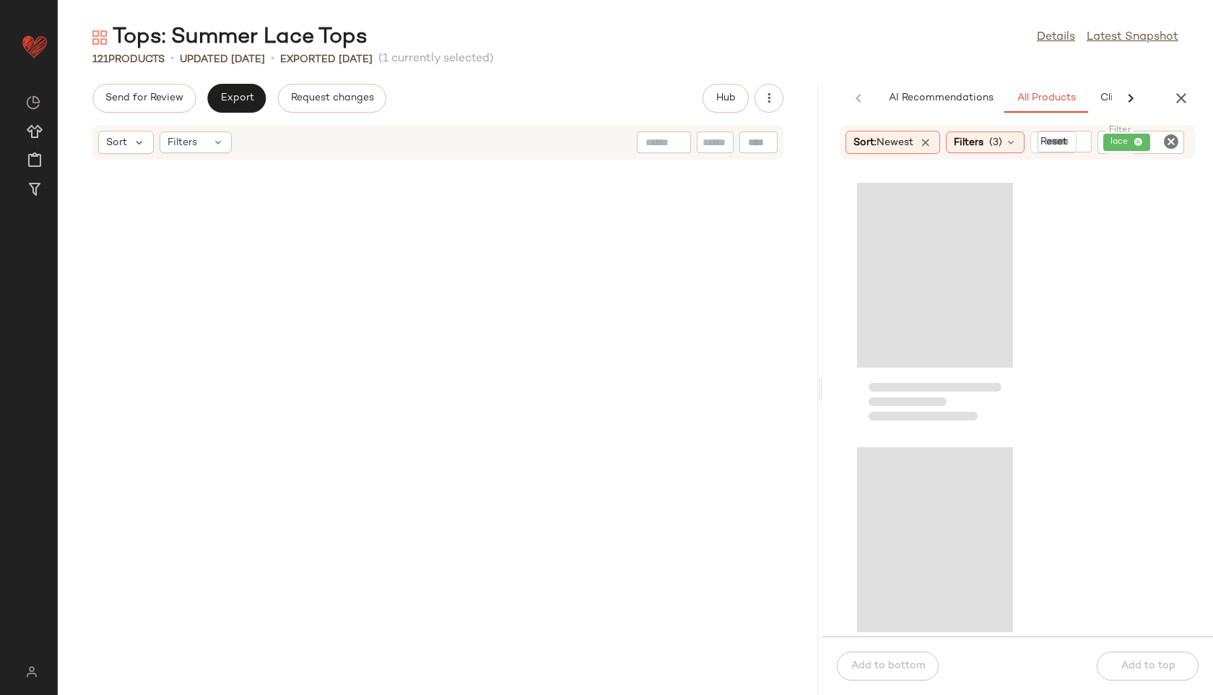
drag, startPoint x: 635, startPoint y: 391, endPoint x: 928, endPoint y: 381, distance: 292.5
click at [928, 381] on div "Tops: Summer Lace Tops Details Latest Snapshot 121 Products • updated [DATE] • …" at bounding box center [635, 358] width 1155 height 671
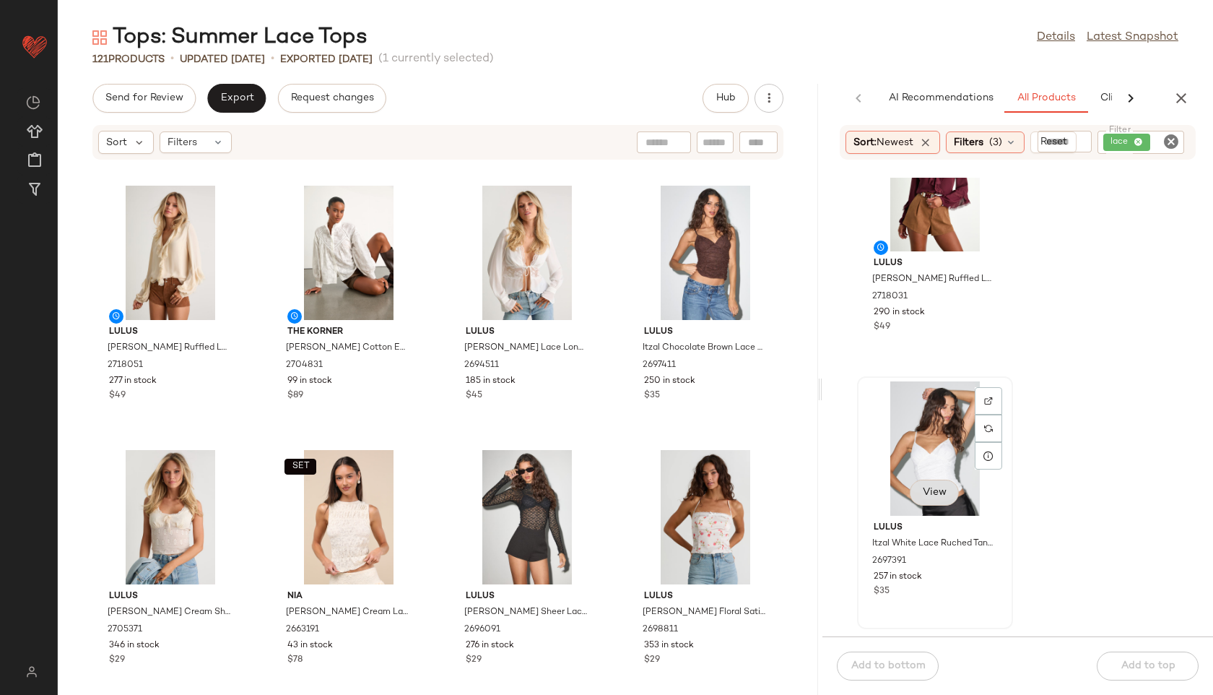
scroll to position [70, 0]
click at [938, 492] on span "View" at bounding box center [934, 491] width 25 height 12
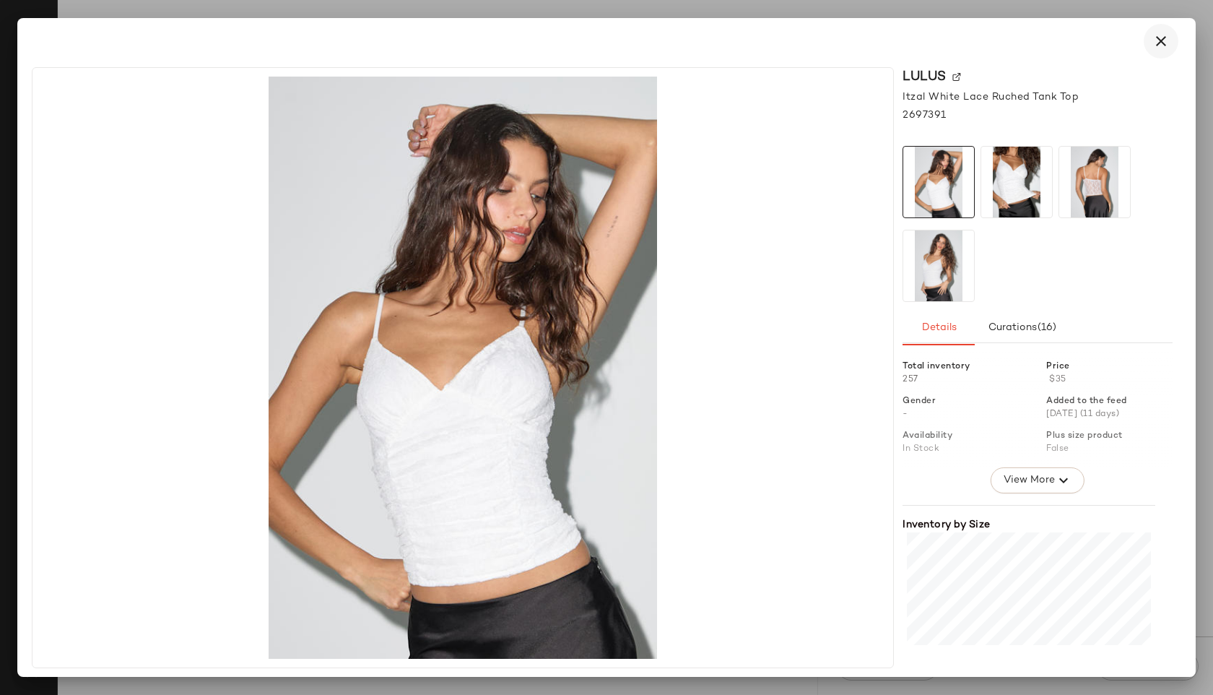
click at [1155, 48] on icon "button" at bounding box center [1160, 40] width 17 height 17
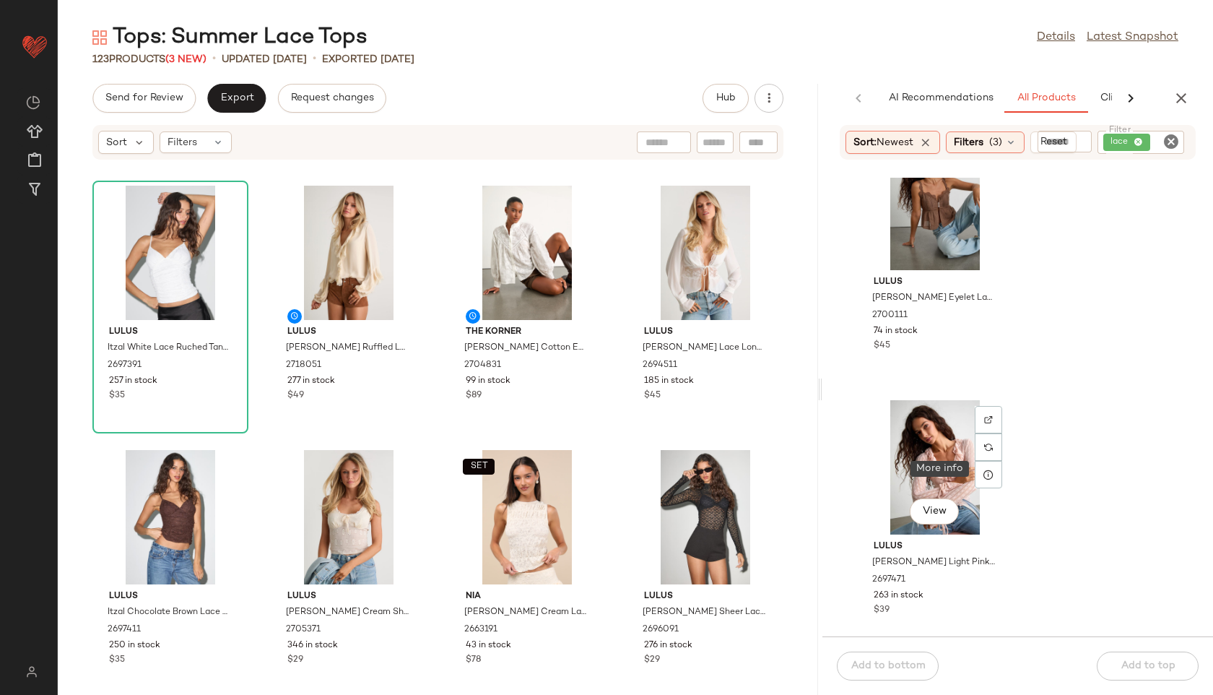
scroll to position [331, 0]
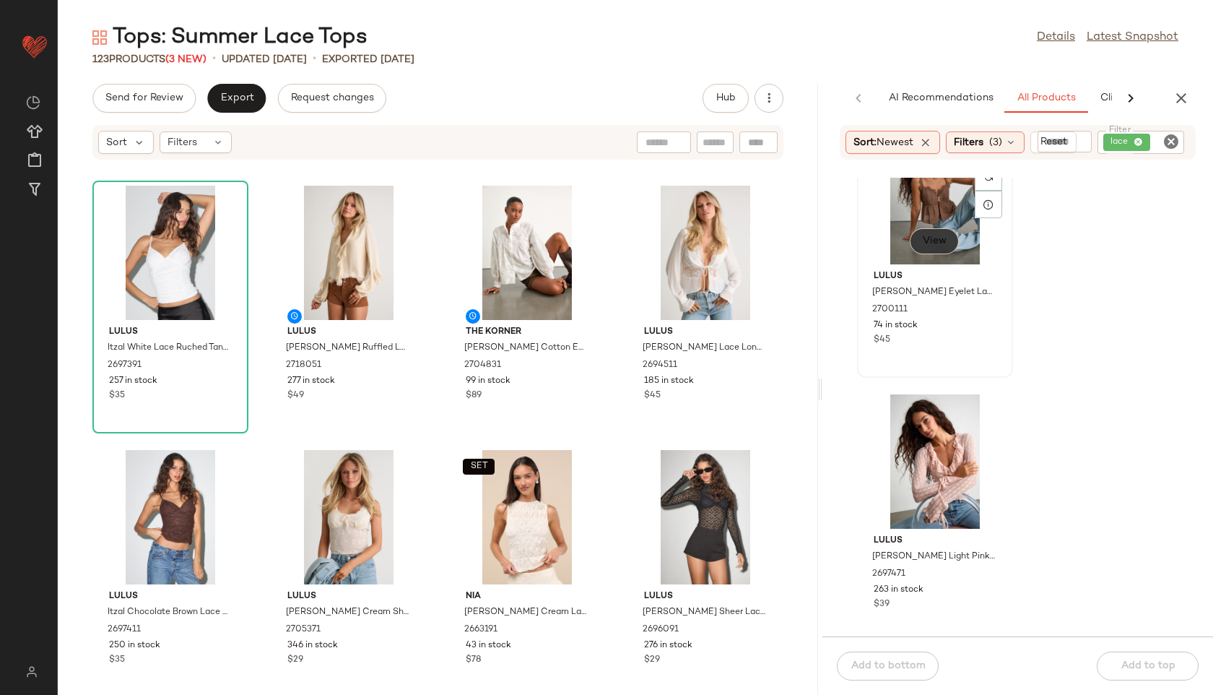
click at [936, 239] on span "View" at bounding box center [934, 241] width 25 height 12
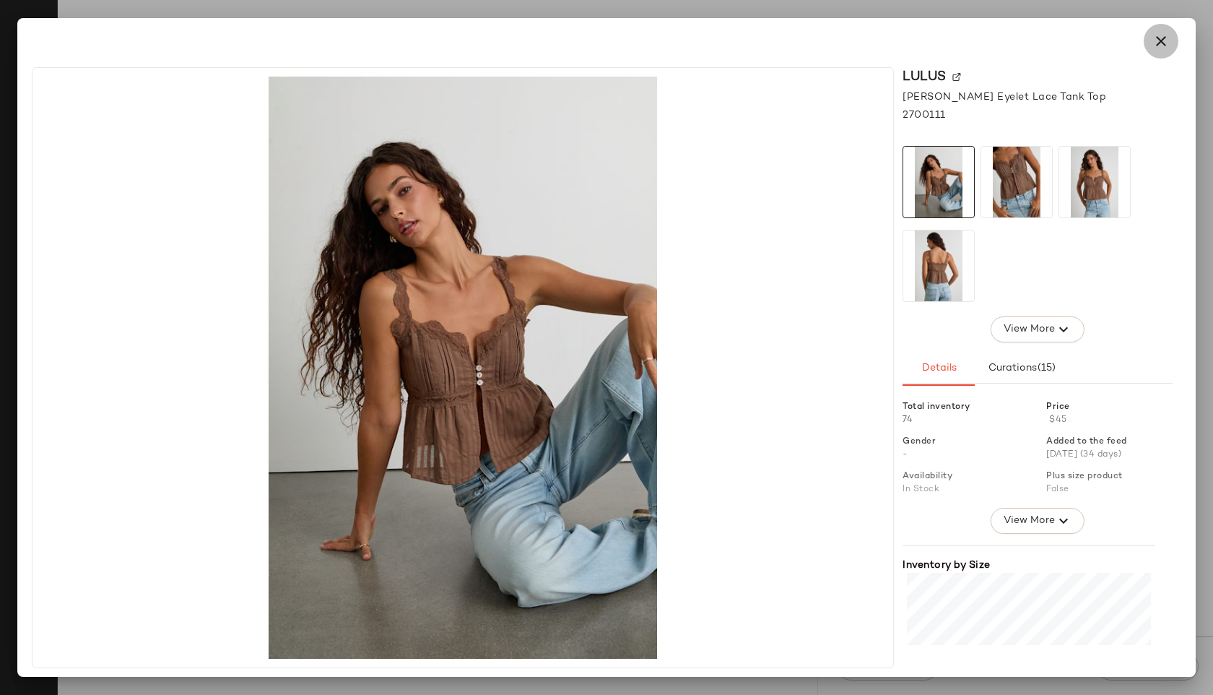
click at [1157, 35] on icon "button" at bounding box center [1160, 40] width 17 height 17
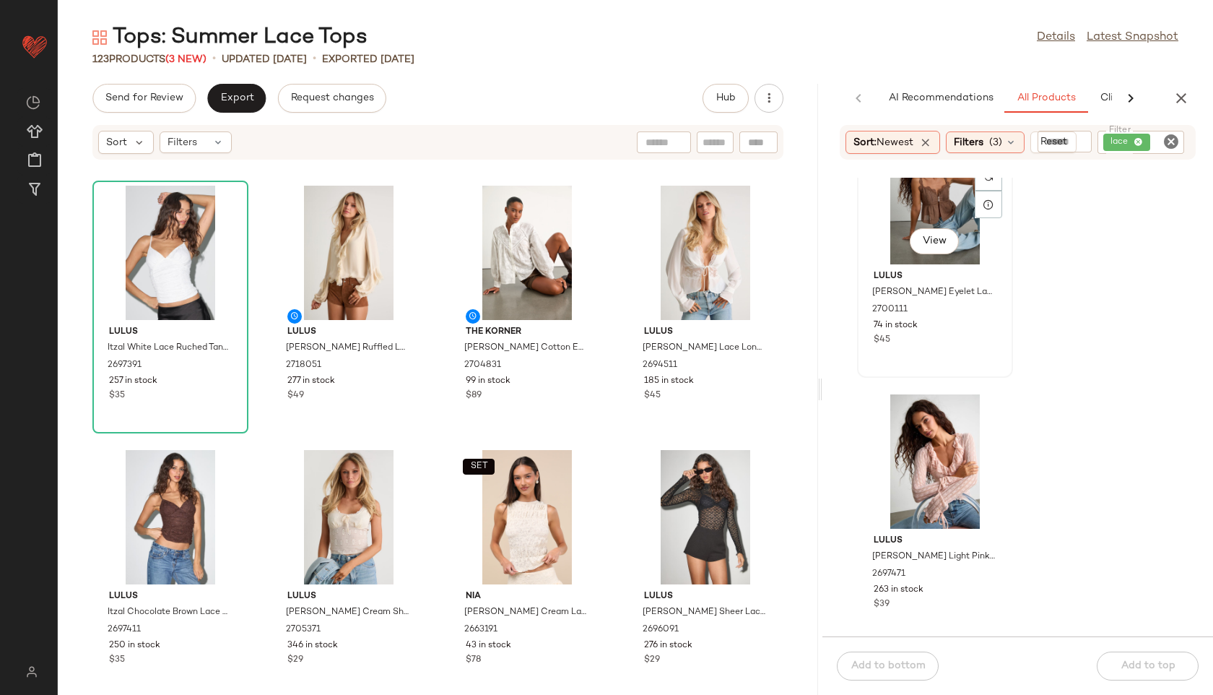
scroll to position [328, 0]
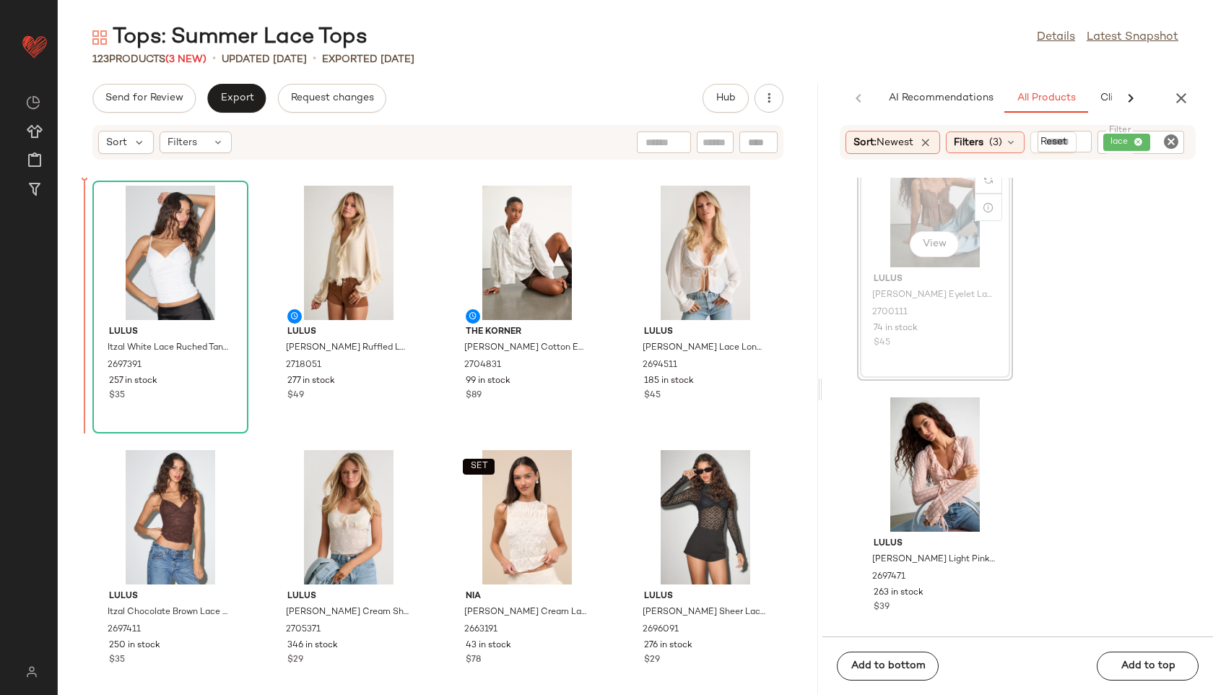
drag, startPoint x: 925, startPoint y: 208, endPoint x: 87, endPoint y: 239, distance: 838.8
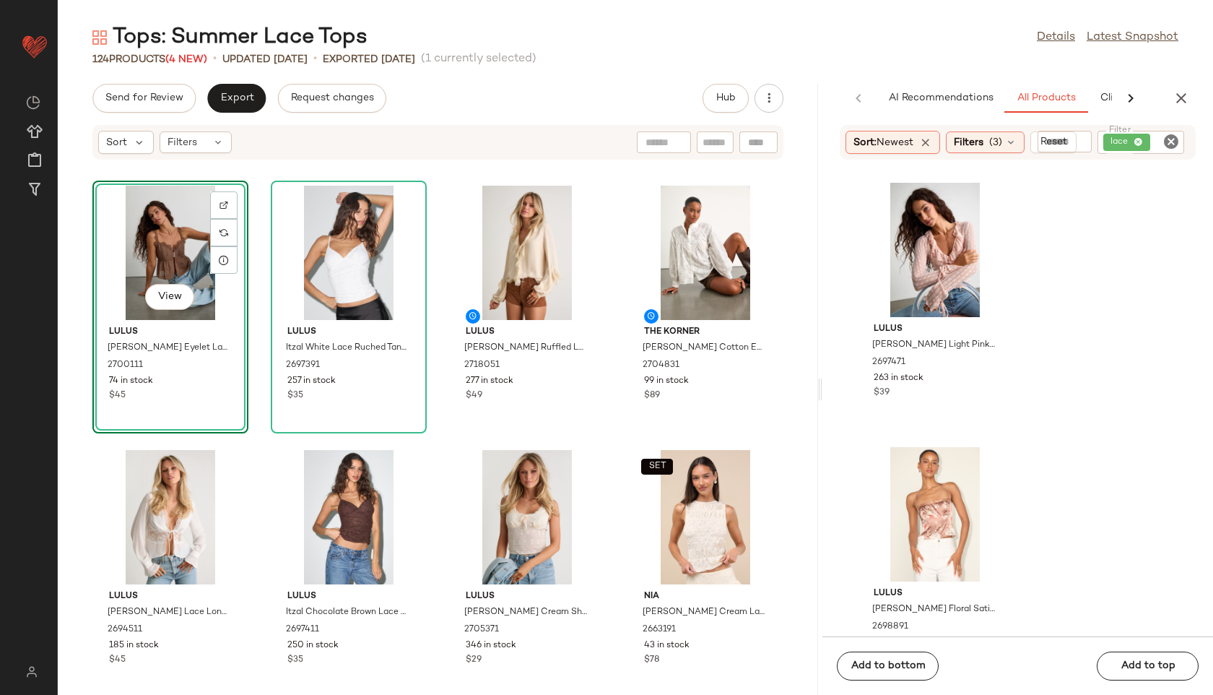
scroll to position [273, 0]
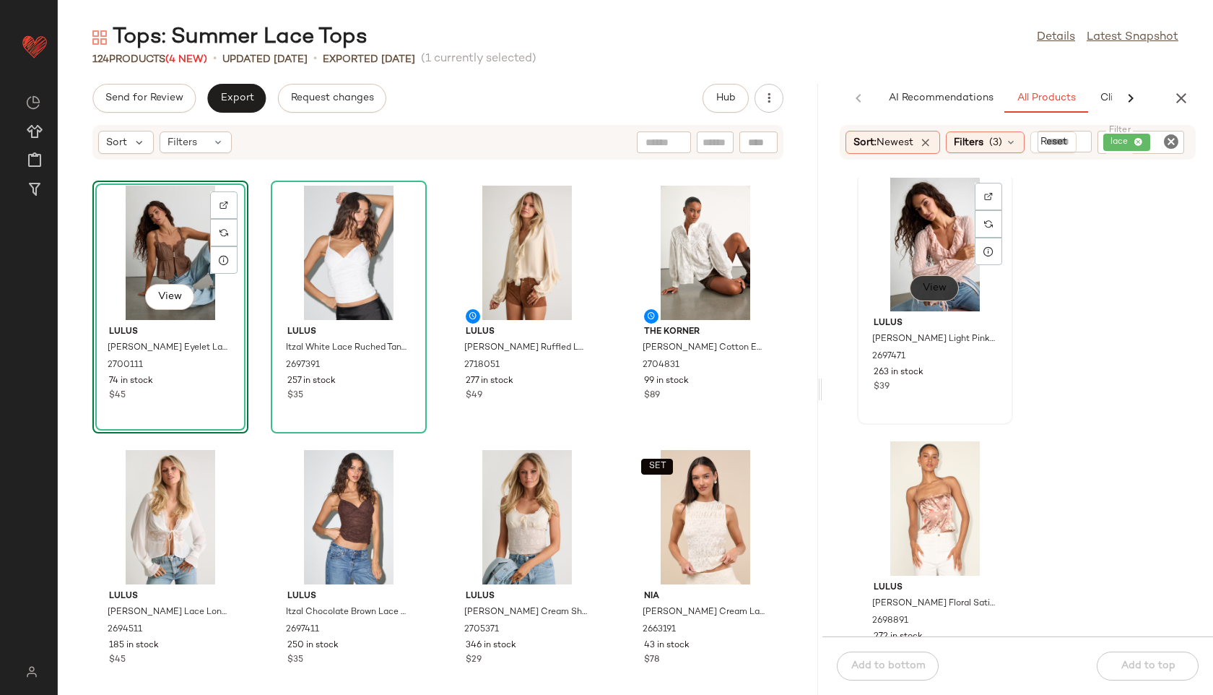
click at [936, 288] on span "View" at bounding box center [934, 288] width 25 height 12
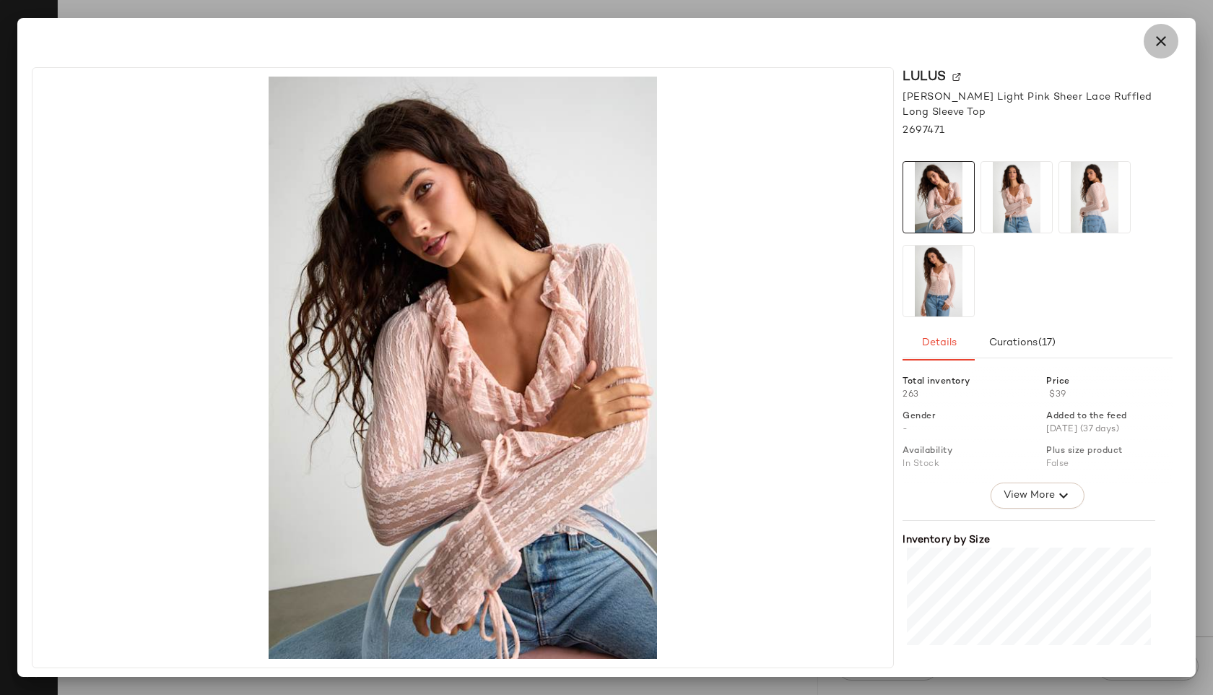
click at [1162, 46] on icon "button" at bounding box center [1160, 40] width 17 height 17
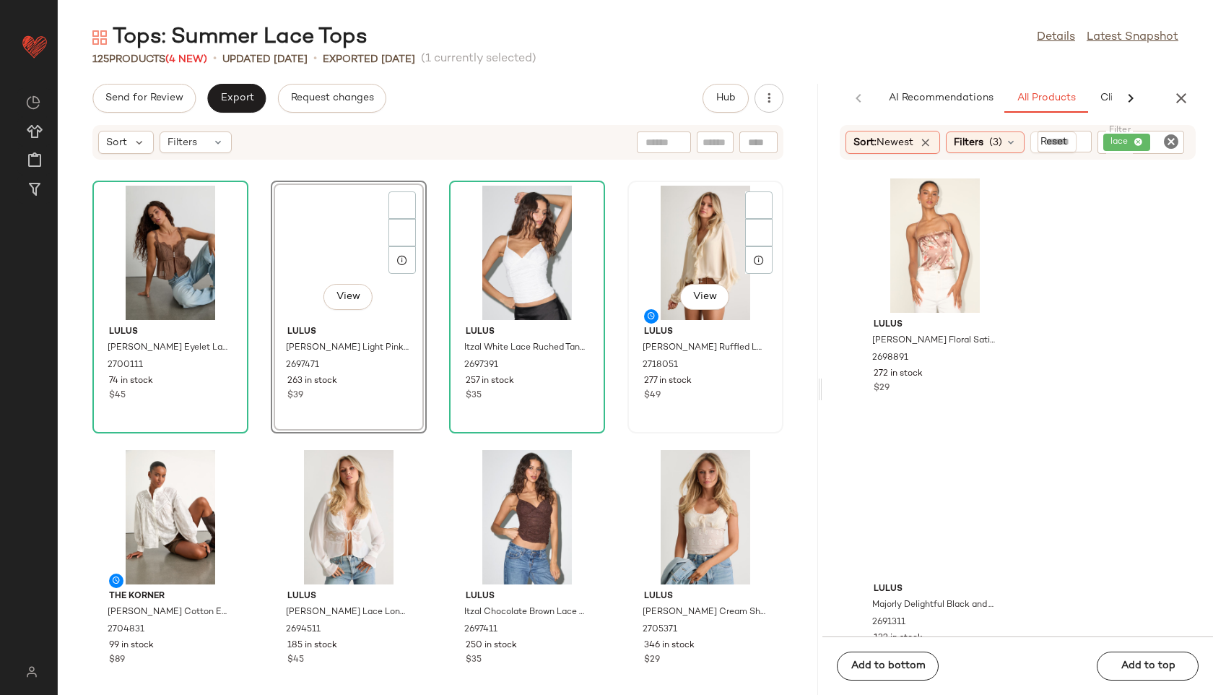
scroll to position [7, 0]
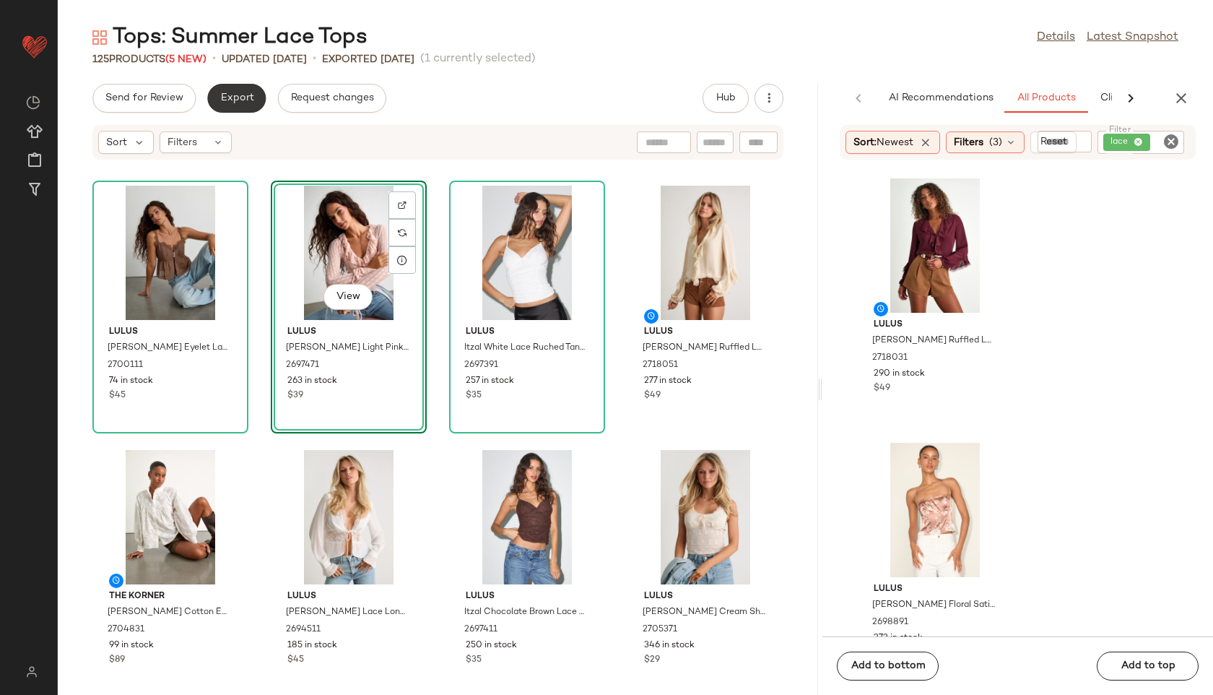
click at [219, 92] on span "Export" at bounding box center [236, 98] width 34 height 12
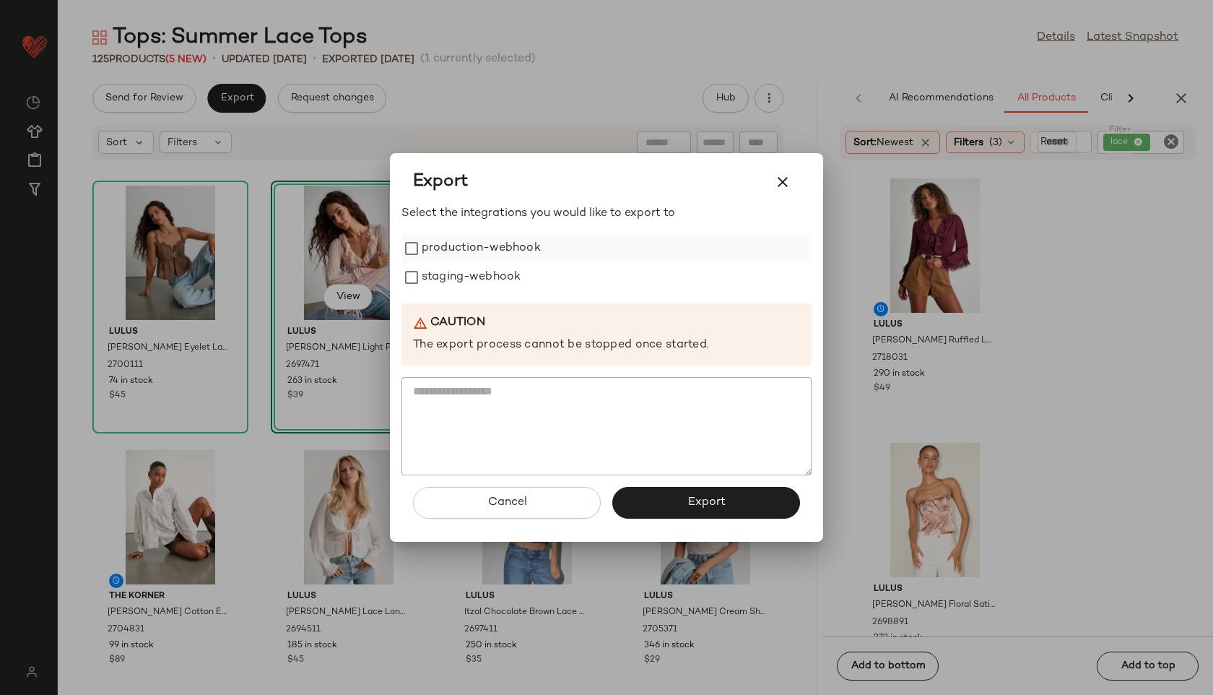
click at [489, 251] on label "production-webhook" at bounding box center [481, 248] width 119 height 29
drag, startPoint x: 490, startPoint y: 268, endPoint x: 480, endPoint y: 268, distance: 10.1
click at [490, 268] on label "staging-webhook" at bounding box center [471, 277] width 99 height 29
click at [712, 499] on span "Export" at bounding box center [706, 502] width 38 height 14
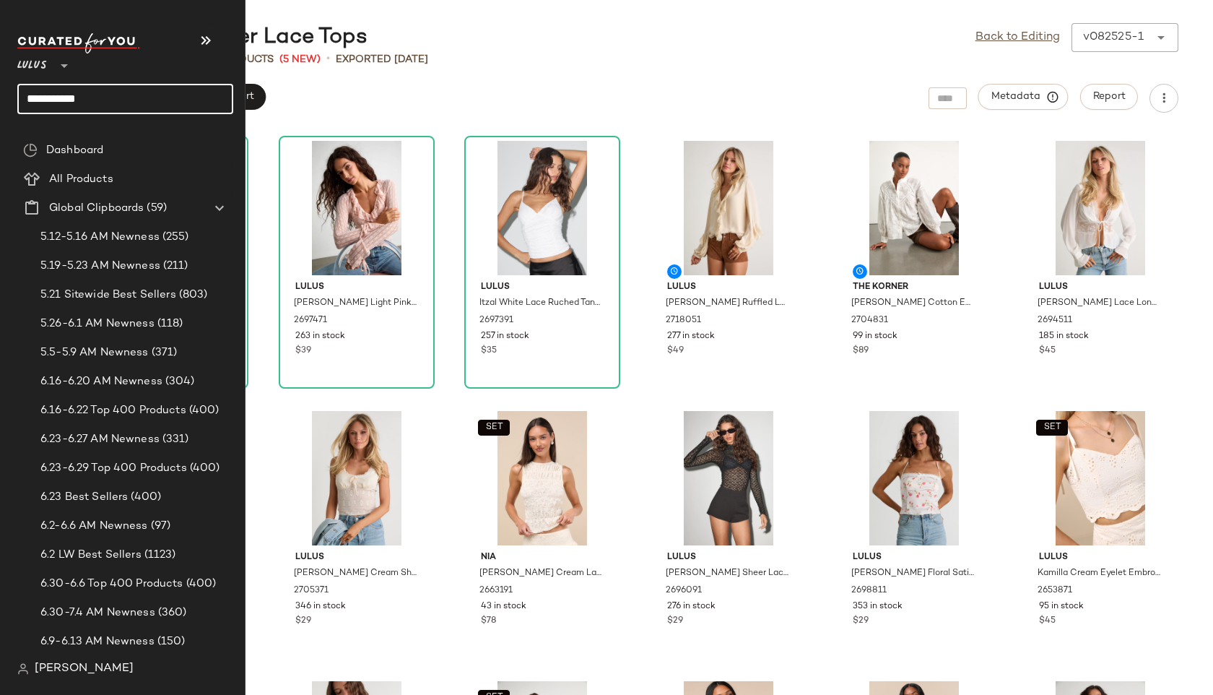
click at [112, 98] on input "**********" at bounding box center [125, 99] width 216 height 30
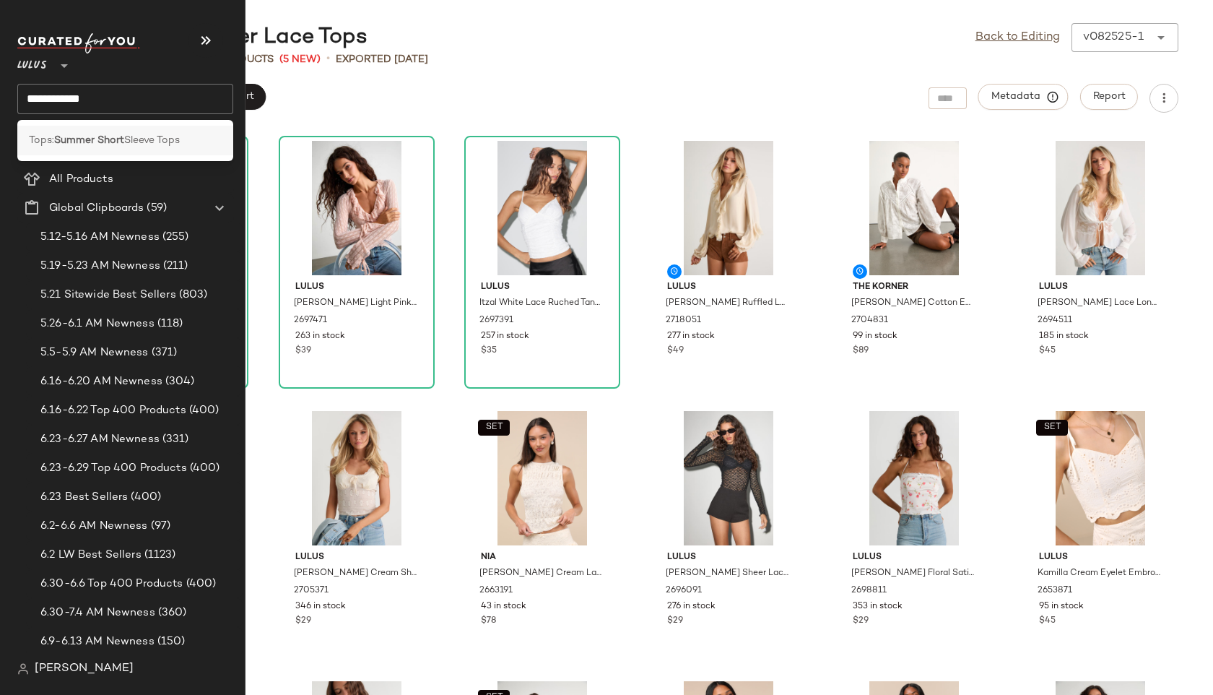
click at [154, 131] on div "Tops: Summer Short Sleeve Tops" at bounding box center [125, 141] width 216 height 30
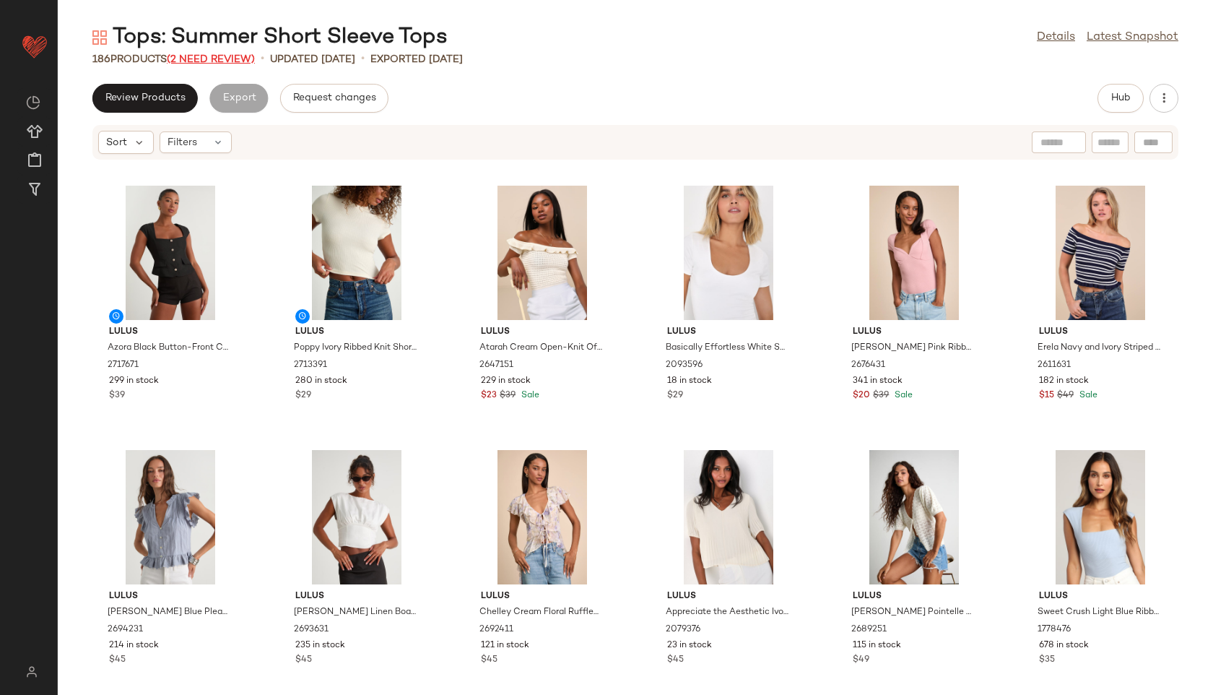
click at [222, 57] on span "(2 Need Review)" at bounding box center [211, 59] width 88 height 11
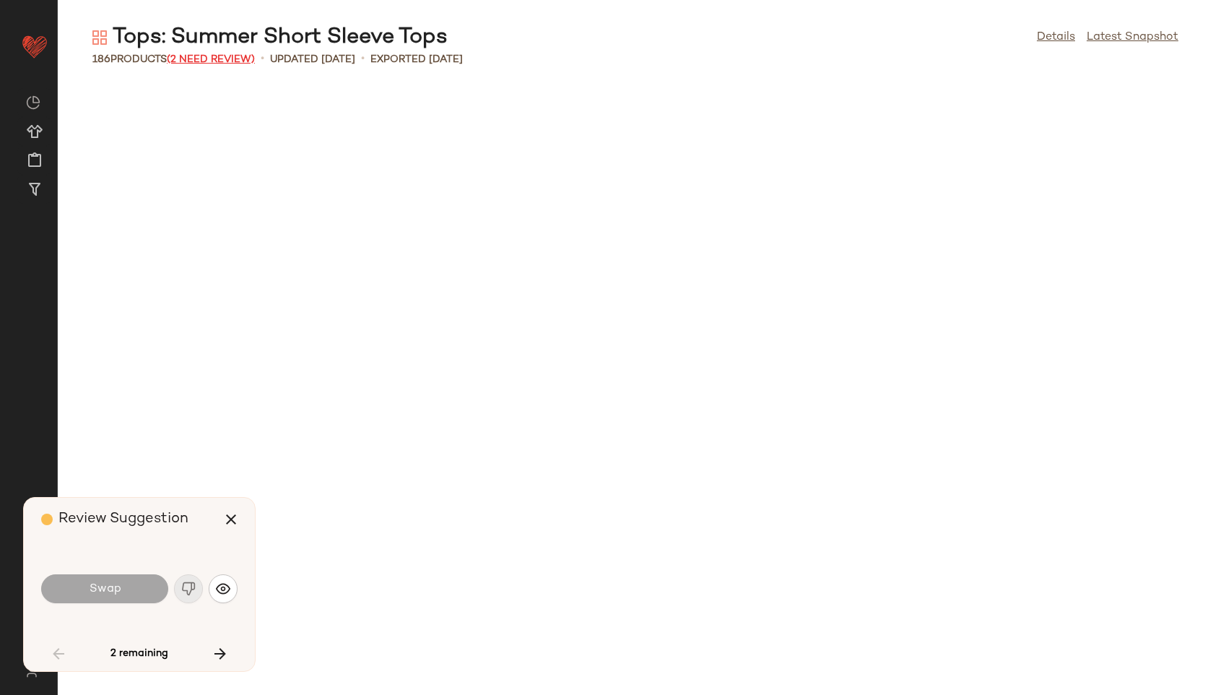
scroll to position [1850, 0]
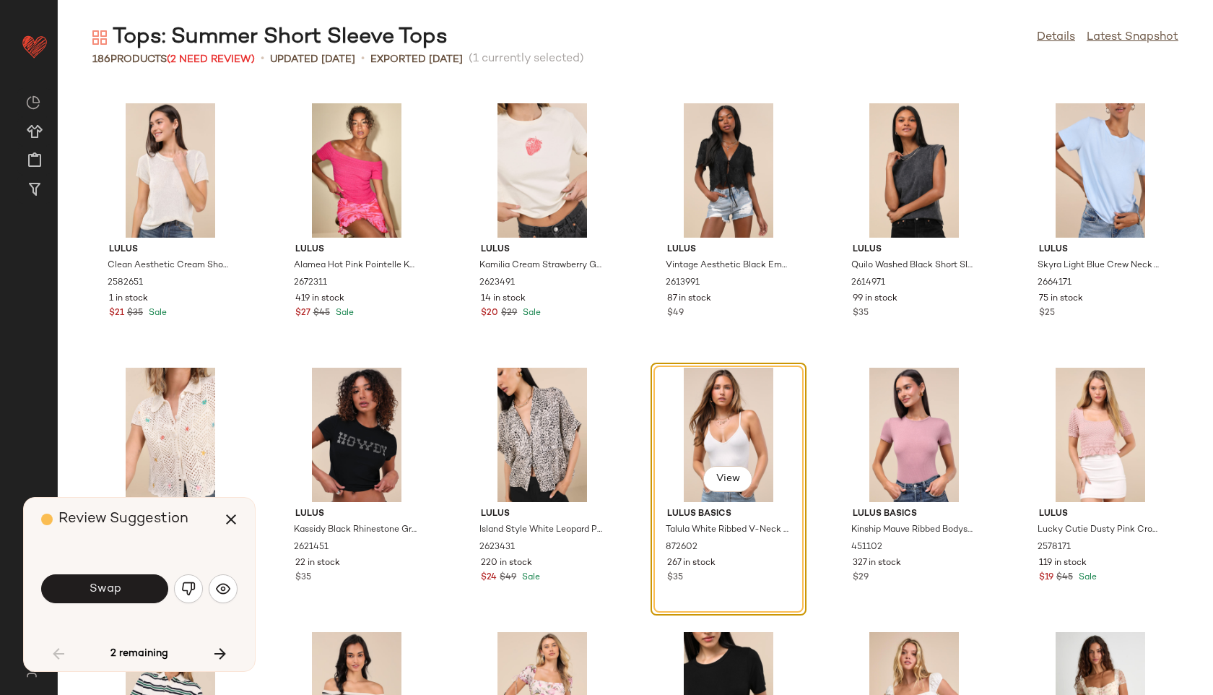
click at [123, 596] on button "Swap" at bounding box center [104, 588] width 127 height 29
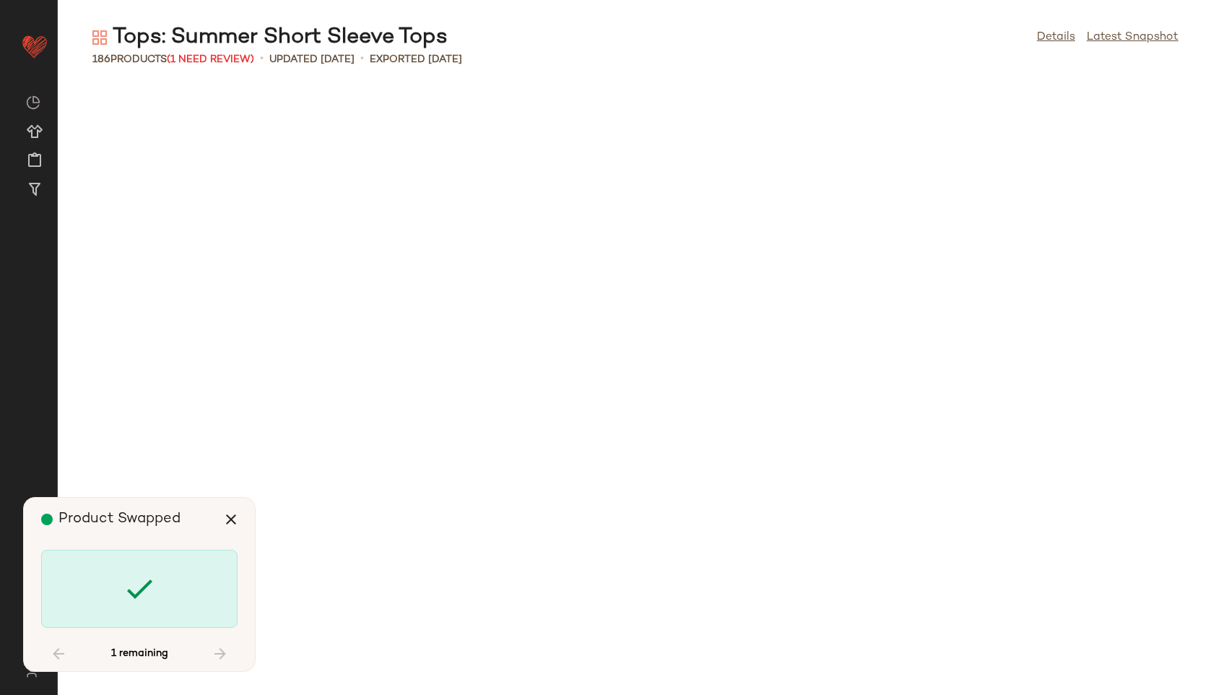
scroll to position [3171, 0]
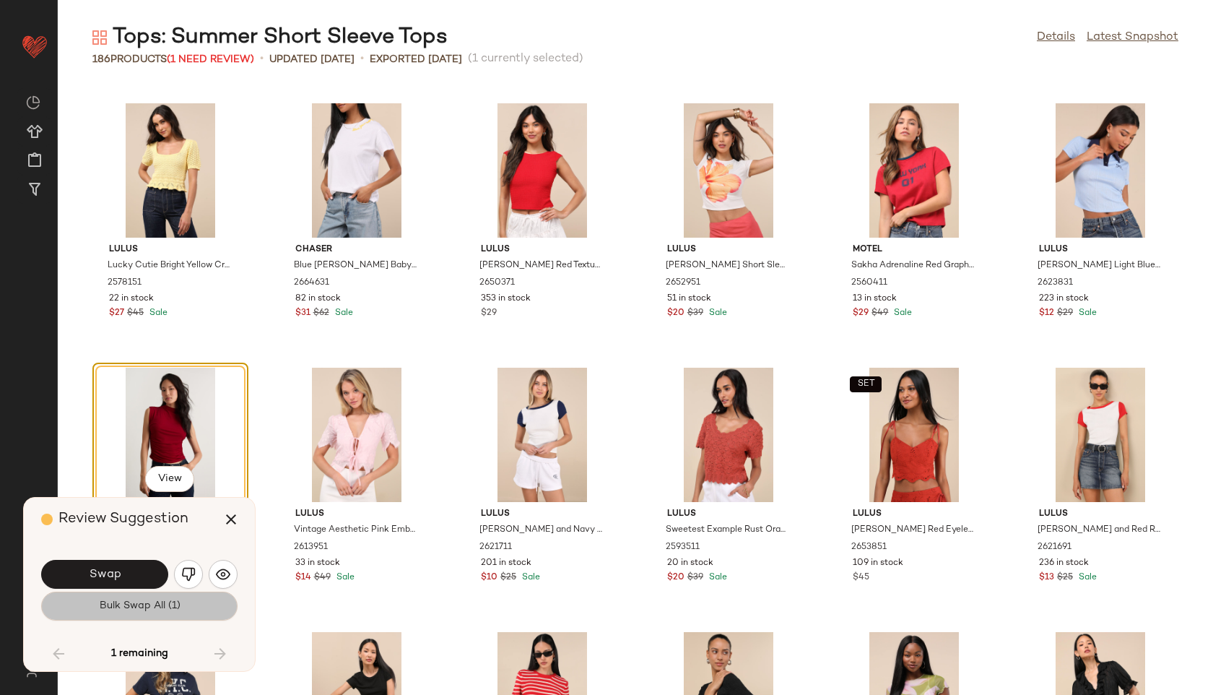
click at [186, 600] on button "Bulk Swap All (1)" at bounding box center [139, 605] width 196 height 29
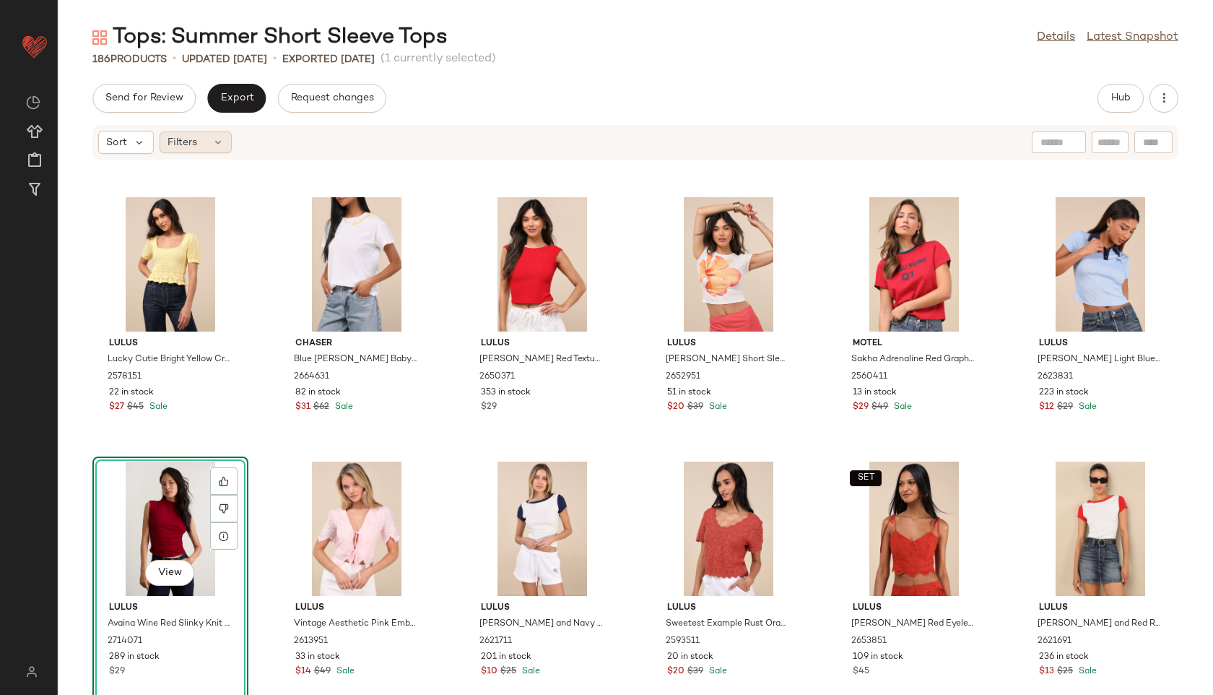
click at [223, 140] on div "Filters" at bounding box center [196, 142] width 72 height 22
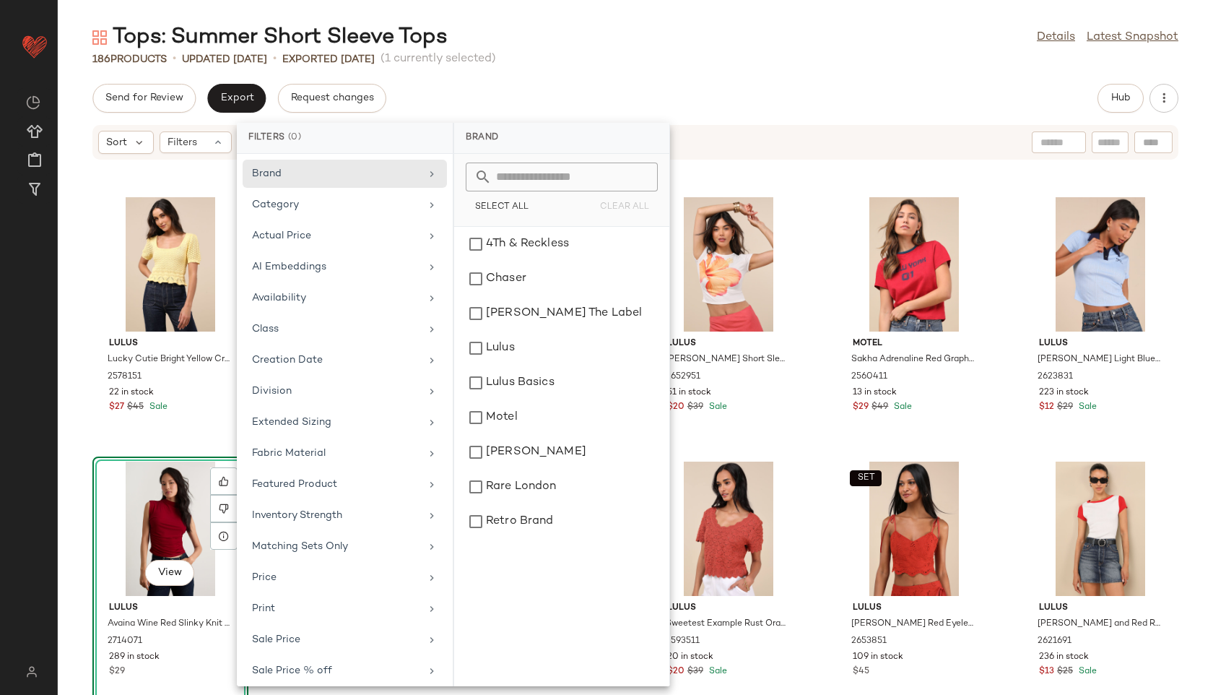
click at [572, 86] on div "Send for Review Export Request changes Hub" at bounding box center [635, 98] width 1155 height 29
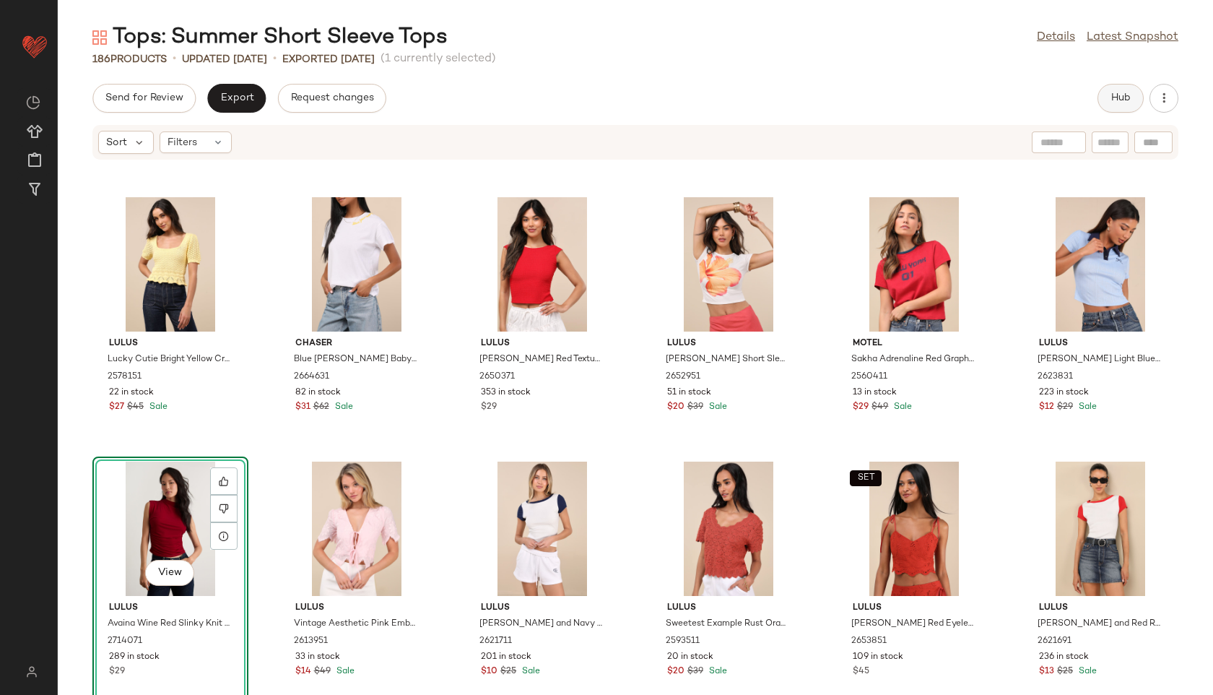
click at [1121, 103] on span "Hub" at bounding box center [1120, 98] width 20 height 12
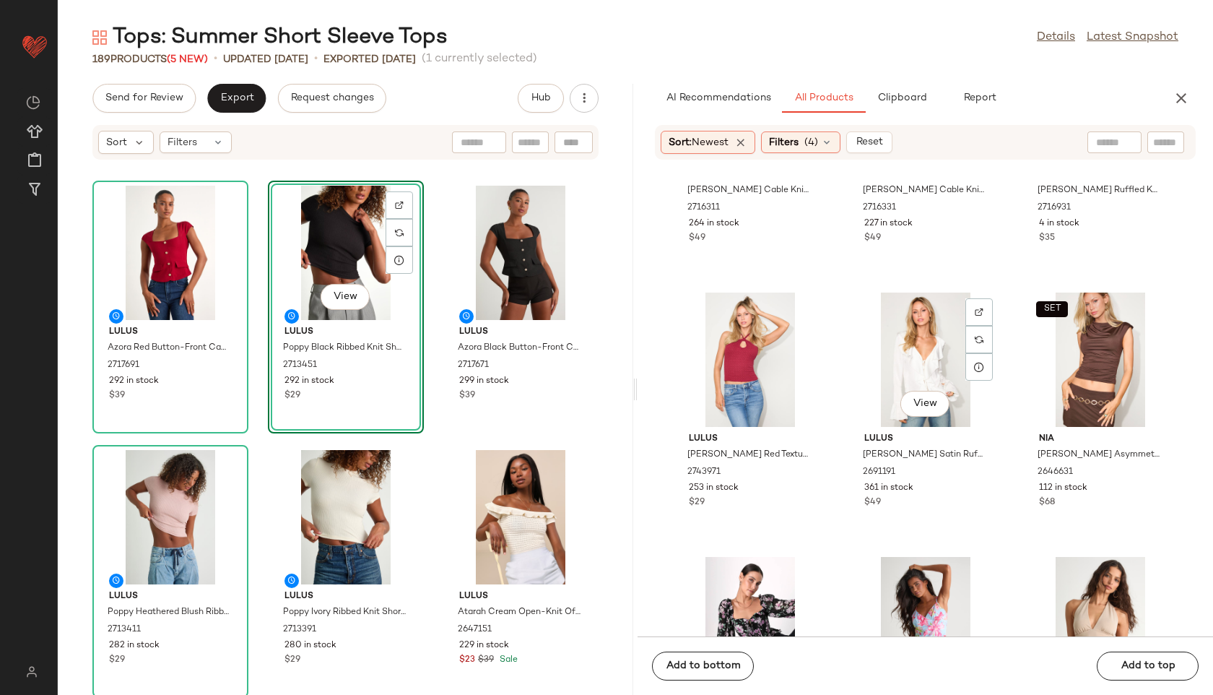
scroll to position [4666, 0]
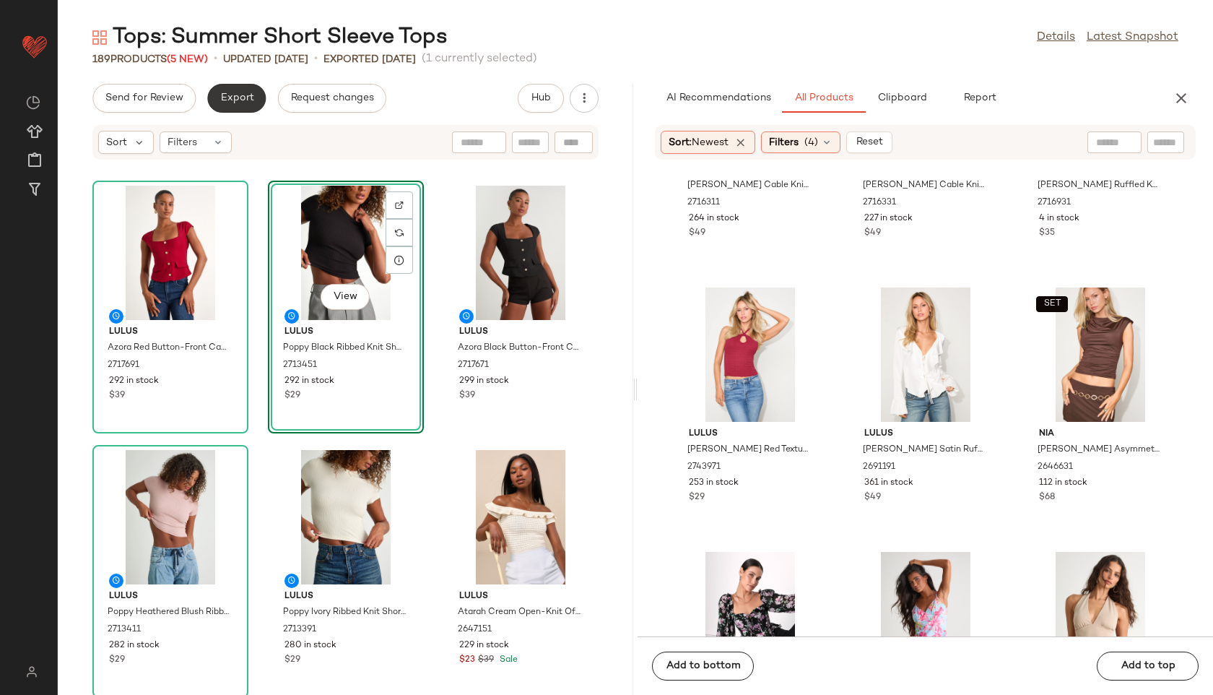
click at [243, 103] on span "Export" at bounding box center [236, 98] width 34 height 12
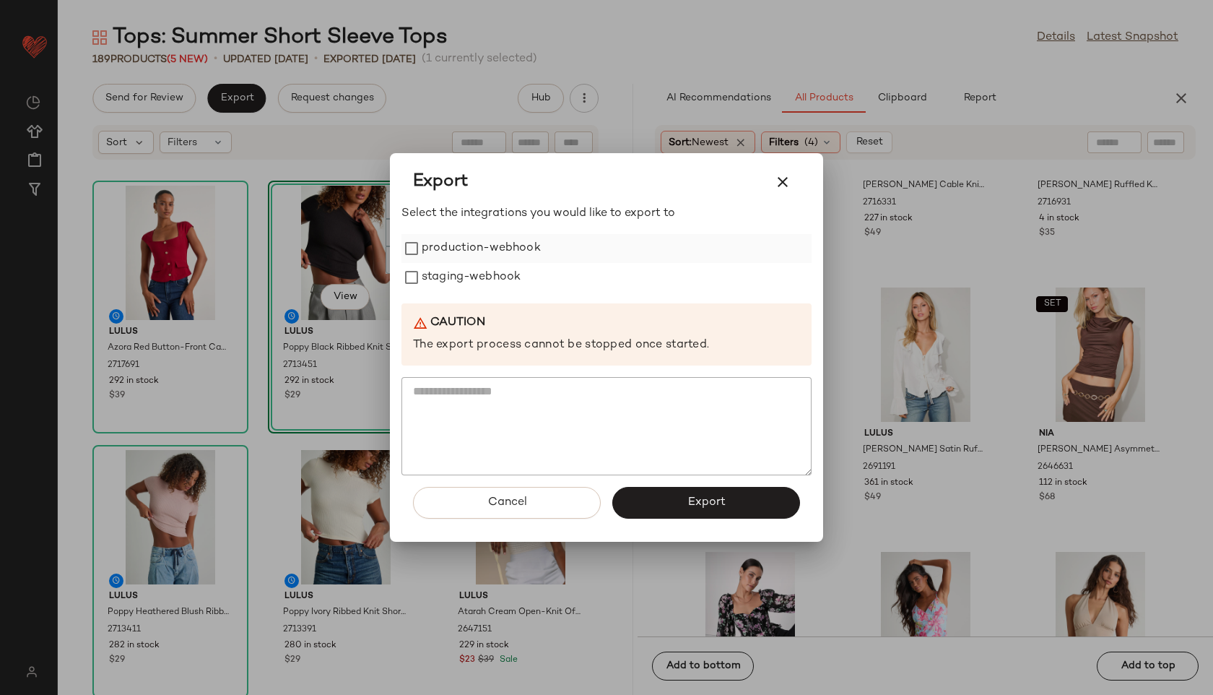
click at [432, 245] on label "production-webhook" at bounding box center [481, 248] width 119 height 29
click at [440, 269] on label "staging-webhook" at bounding box center [471, 277] width 99 height 29
click at [688, 506] on span "Export" at bounding box center [706, 502] width 38 height 14
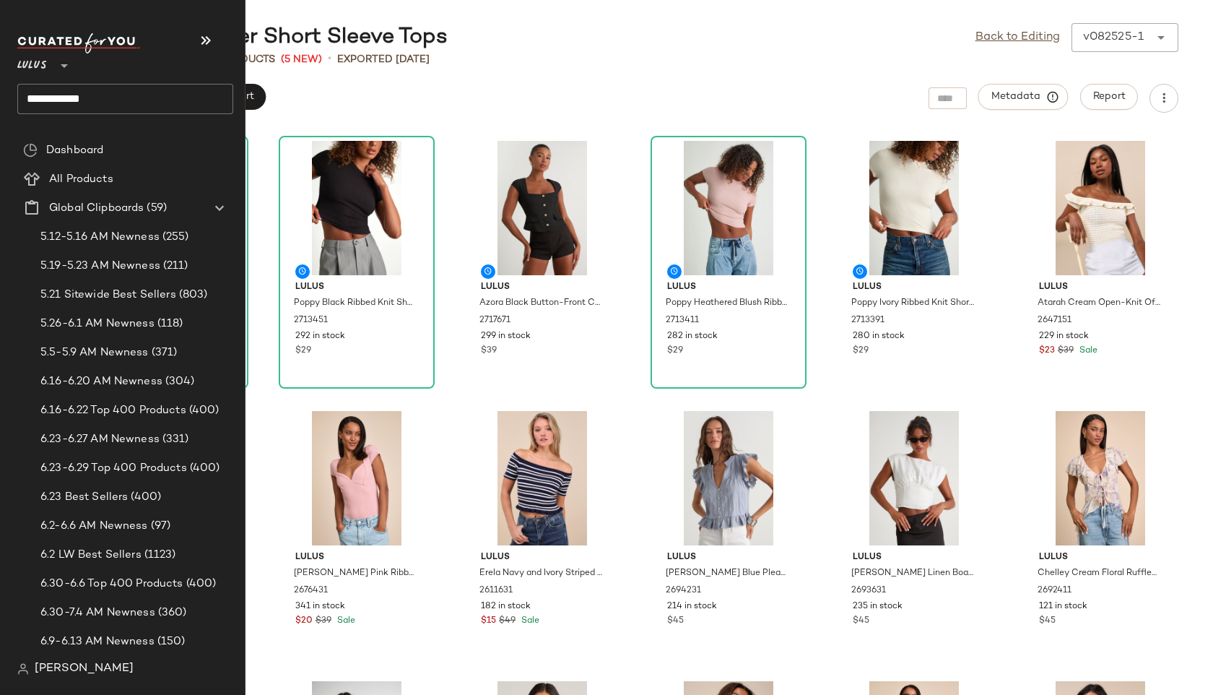
click at [116, 95] on input "**********" at bounding box center [125, 99] width 216 height 30
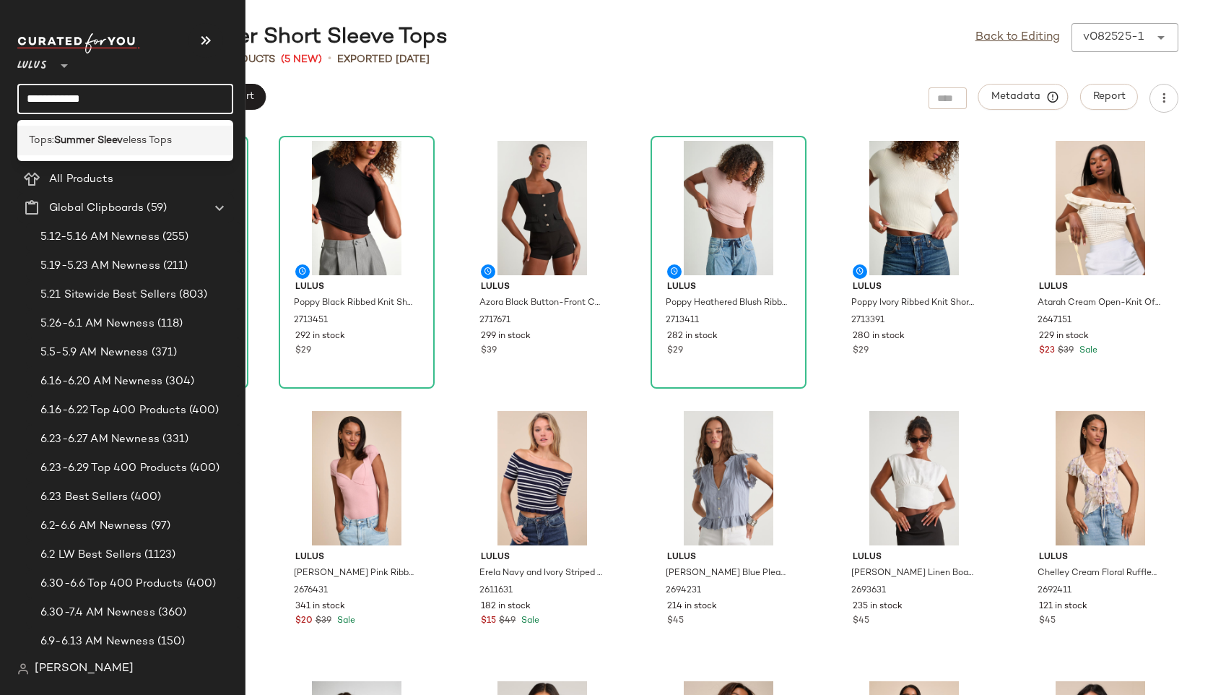
type input "**********"
click at [136, 134] on span "eless Tops" at bounding box center [147, 140] width 49 height 15
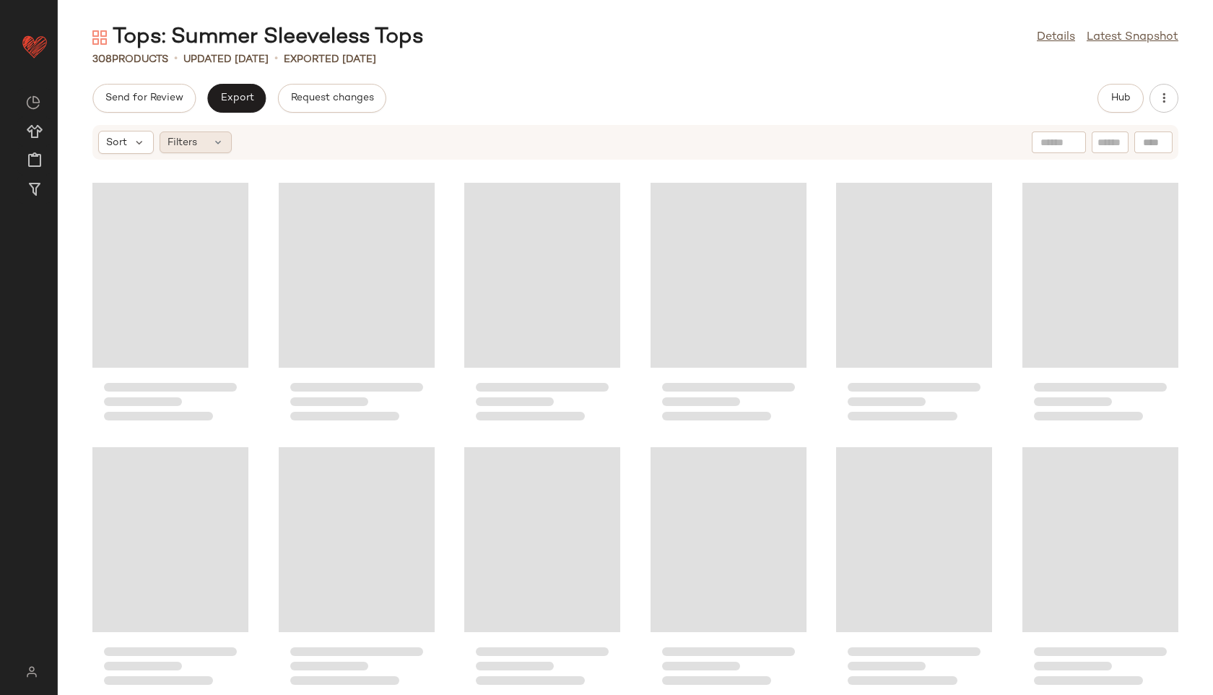
click at [199, 138] on div "Filters" at bounding box center [196, 142] width 72 height 22
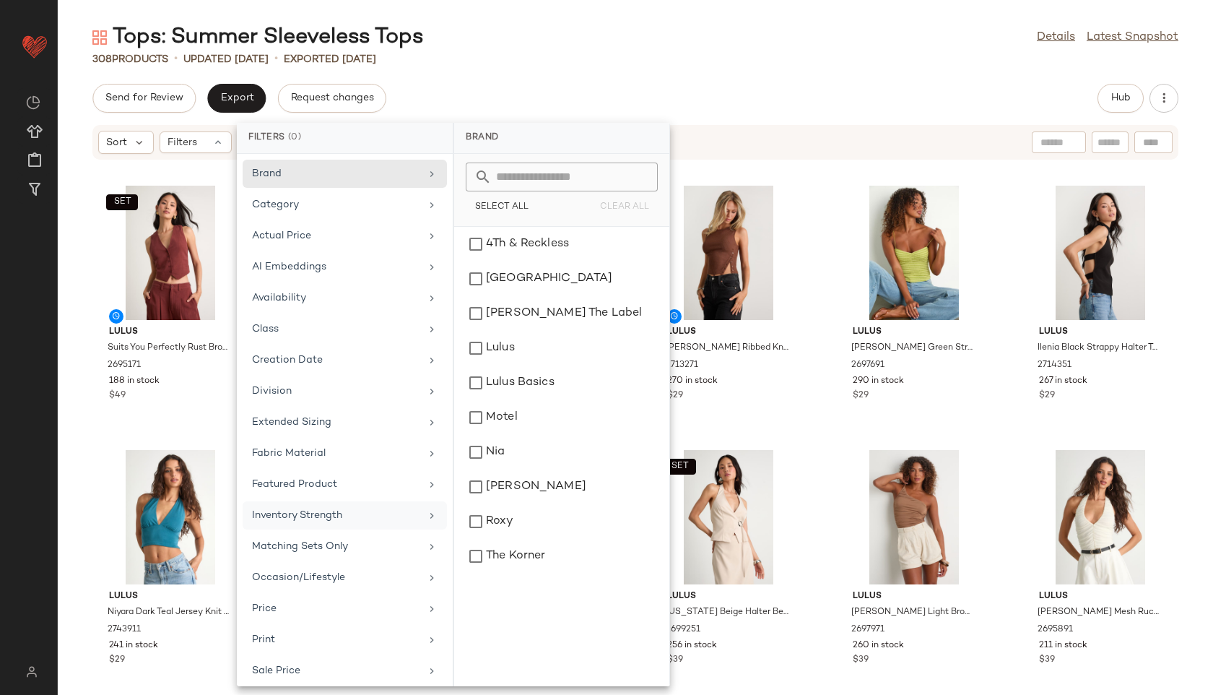
scroll to position [131, 0]
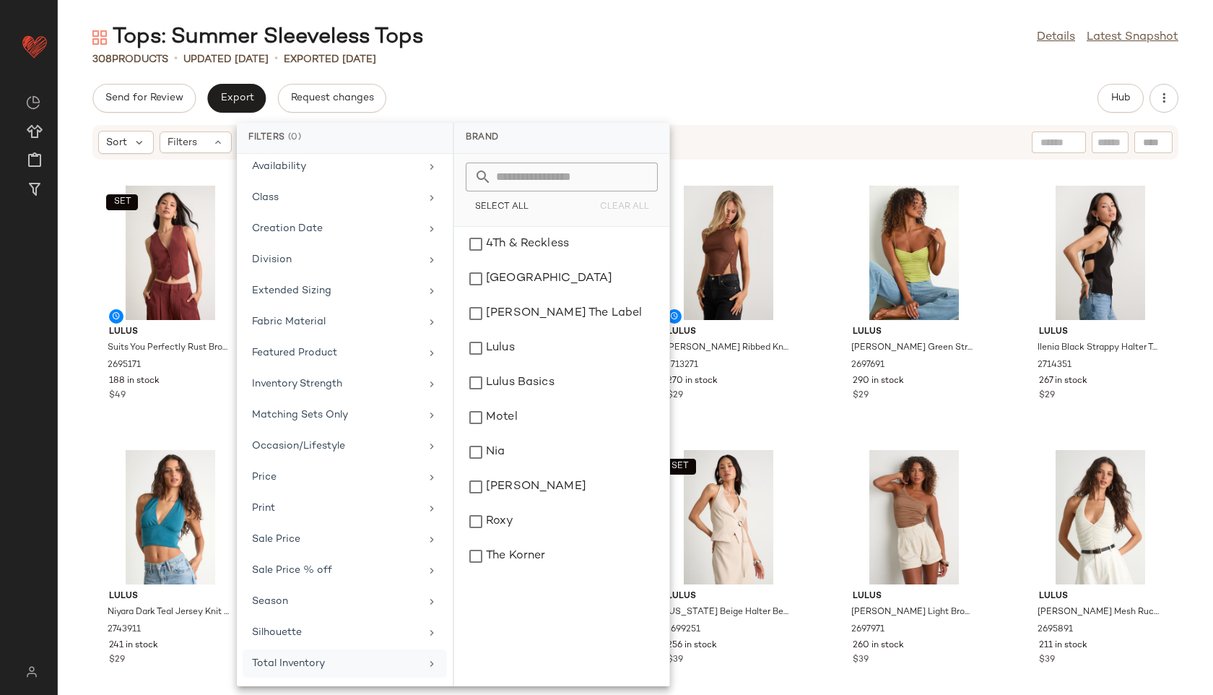
click at [306, 661] on div "Total Inventory" at bounding box center [336, 663] width 168 height 15
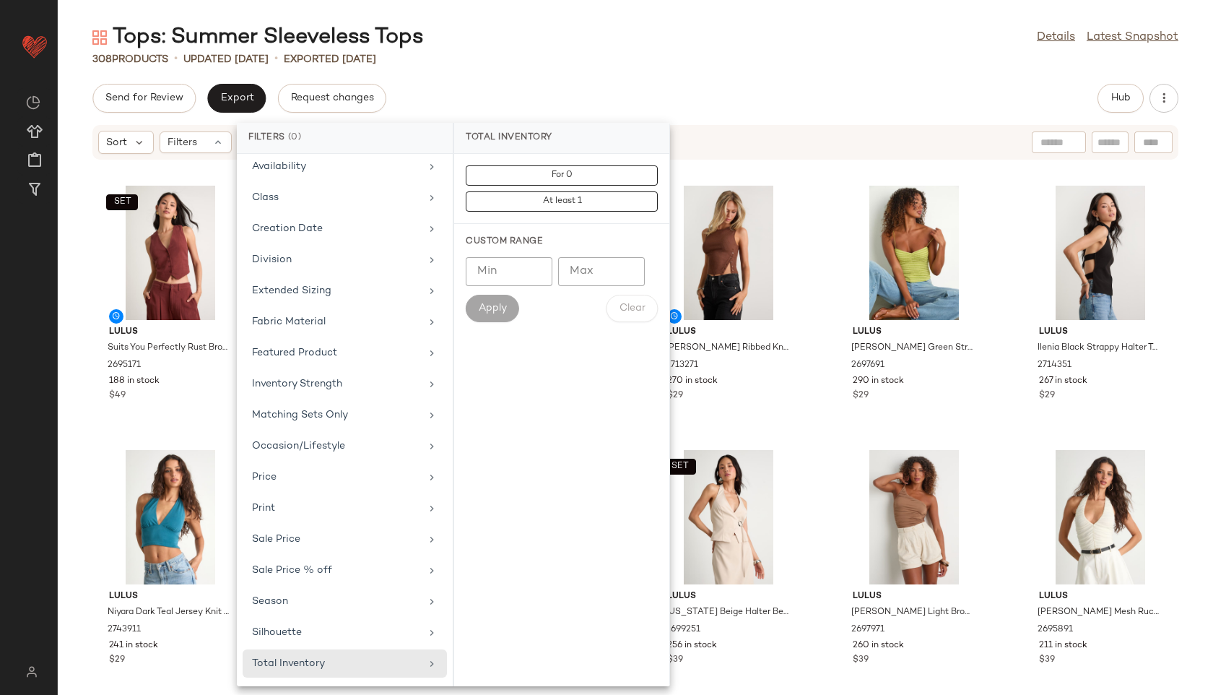
click at [574, 279] on input "Max" at bounding box center [601, 271] width 87 height 29
type input "**"
click at [497, 300] on button "Apply" at bounding box center [492, 308] width 53 height 27
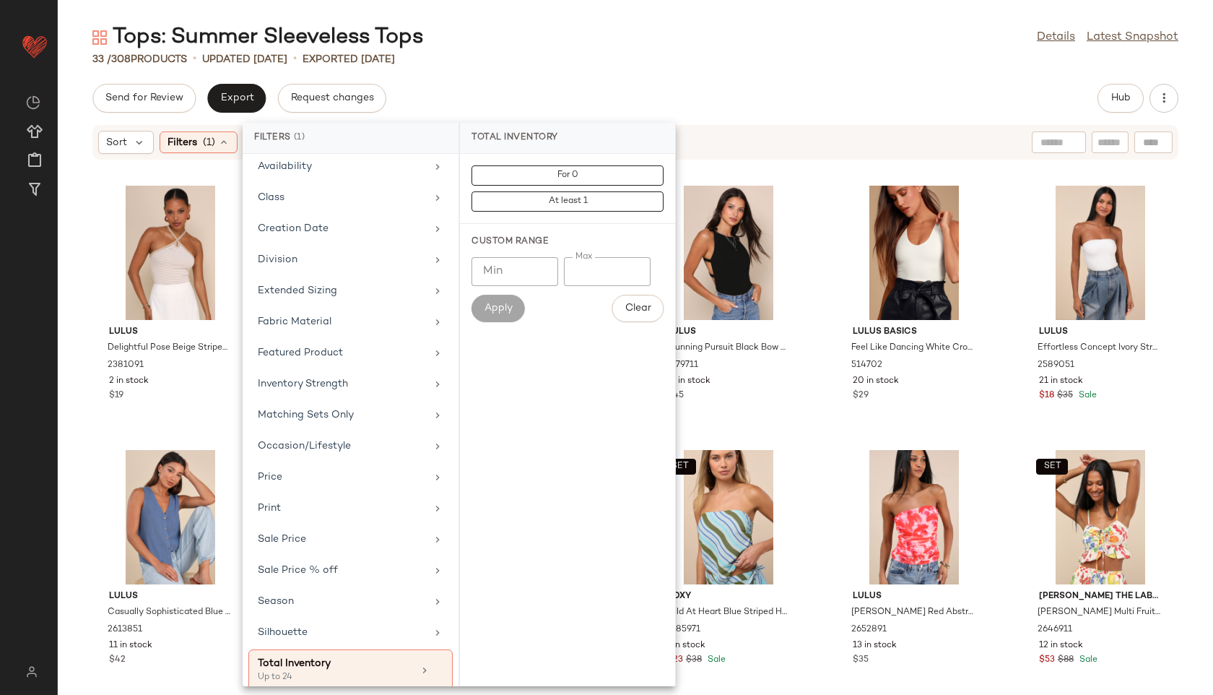
click at [619, 67] on div "Tops: Summer Sleeveless Tops Details Latest Snapshot 33 / 308 Products • update…" at bounding box center [635, 358] width 1155 height 671
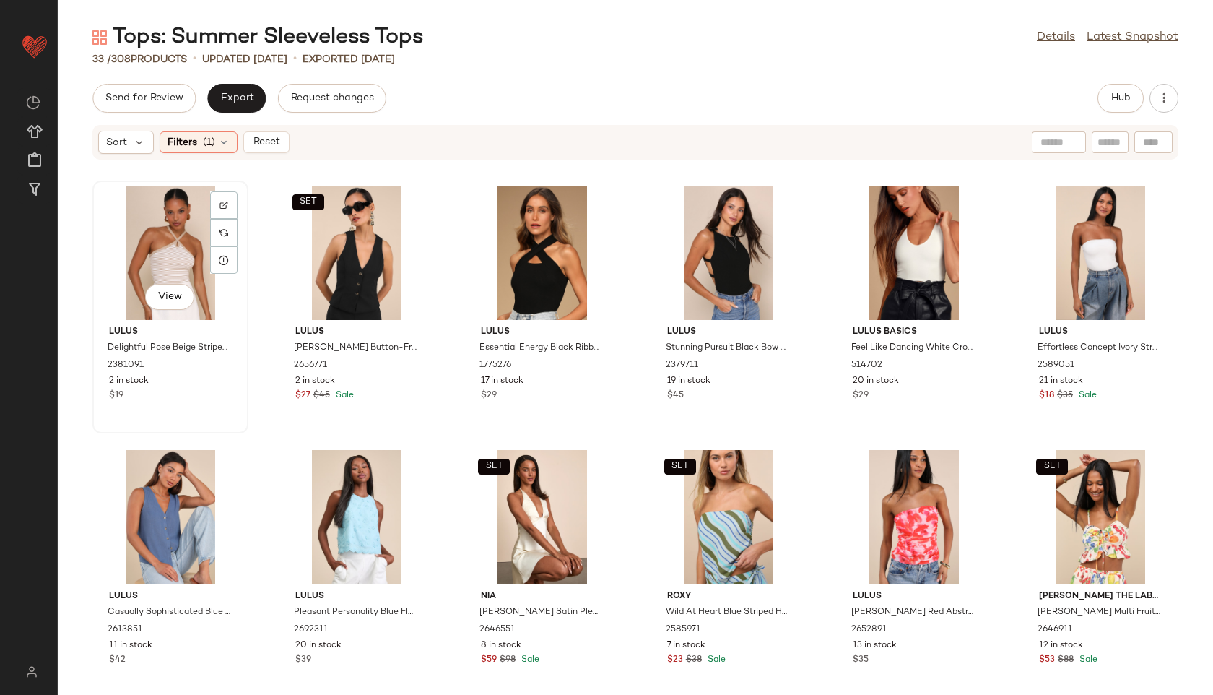
click at [149, 228] on div "View" at bounding box center [170, 253] width 146 height 134
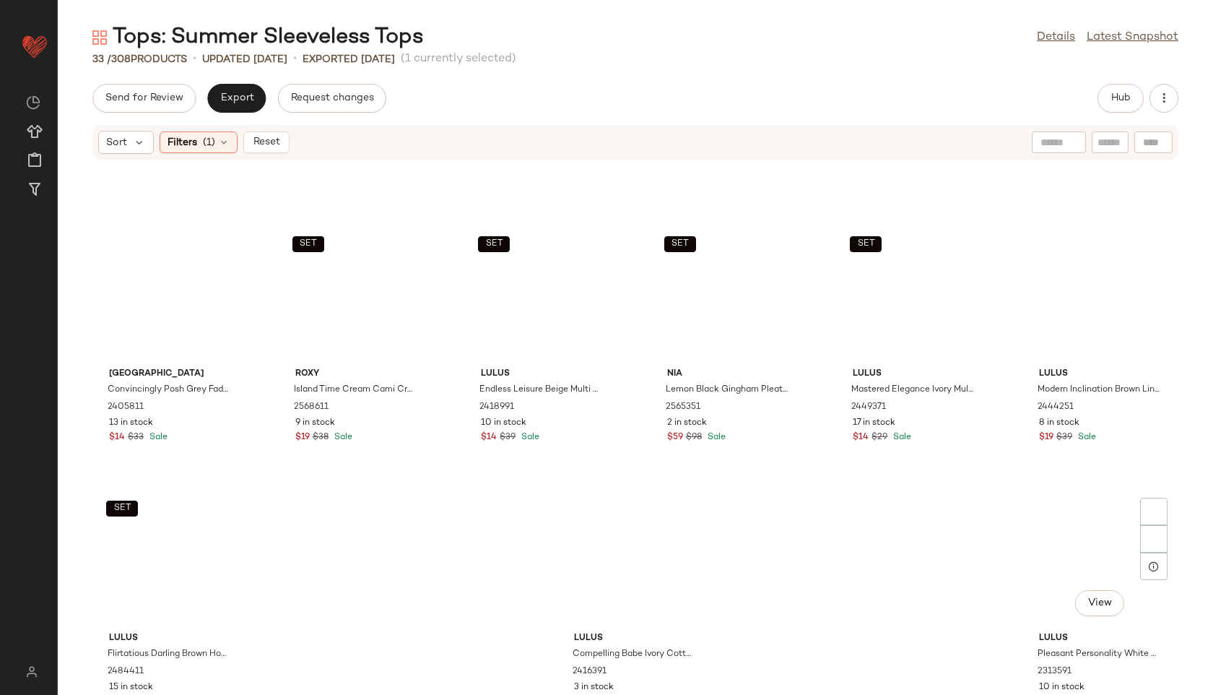
scroll to position [1071, 0]
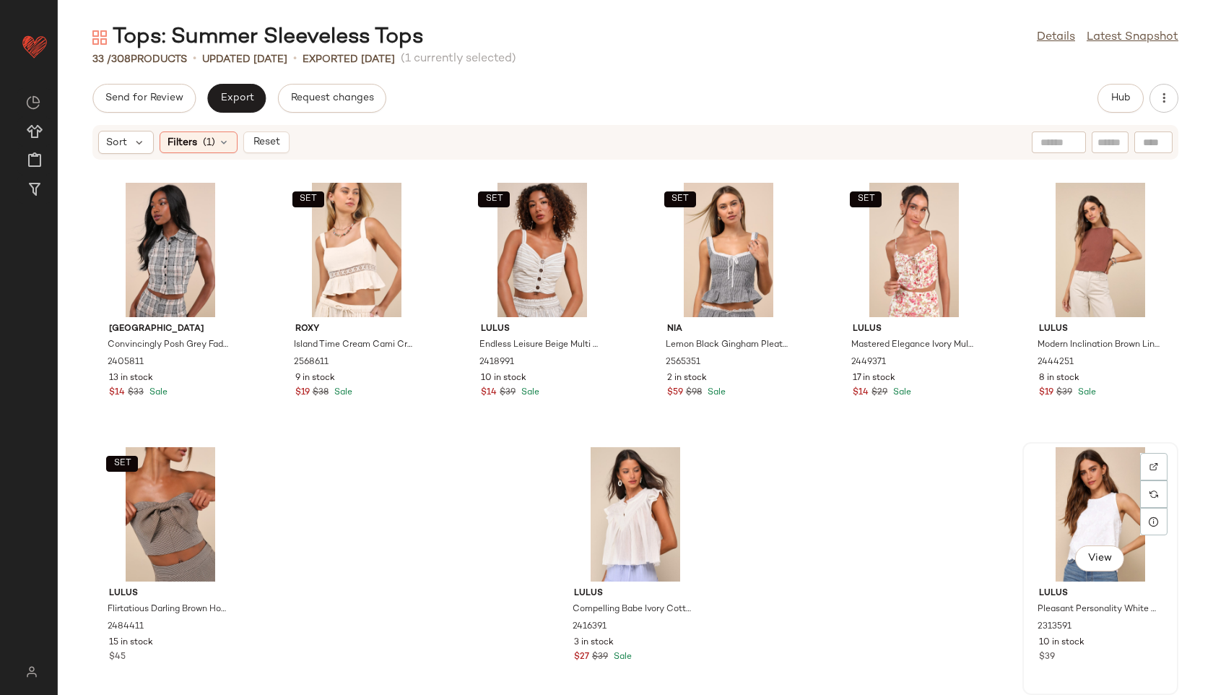
click at [1068, 496] on div "View" at bounding box center [1100, 514] width 146 height 134
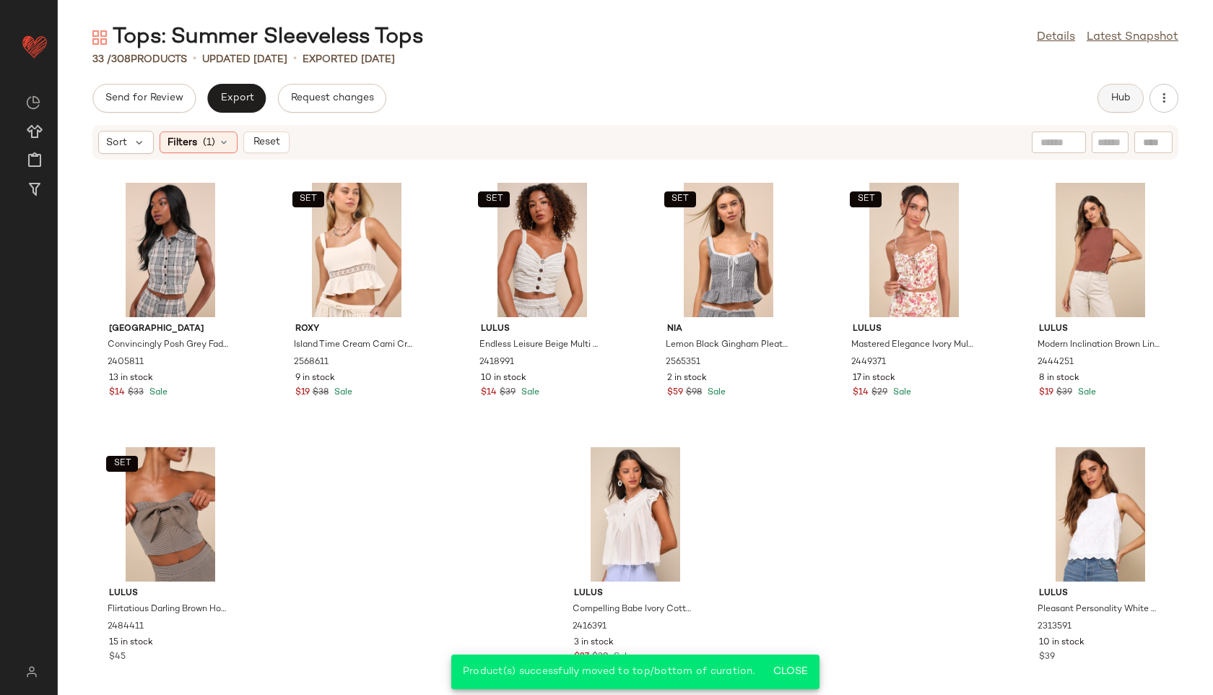
click at [1104, 100] on button "Hub" at bounding box center [1120, 98] width 46 height 29
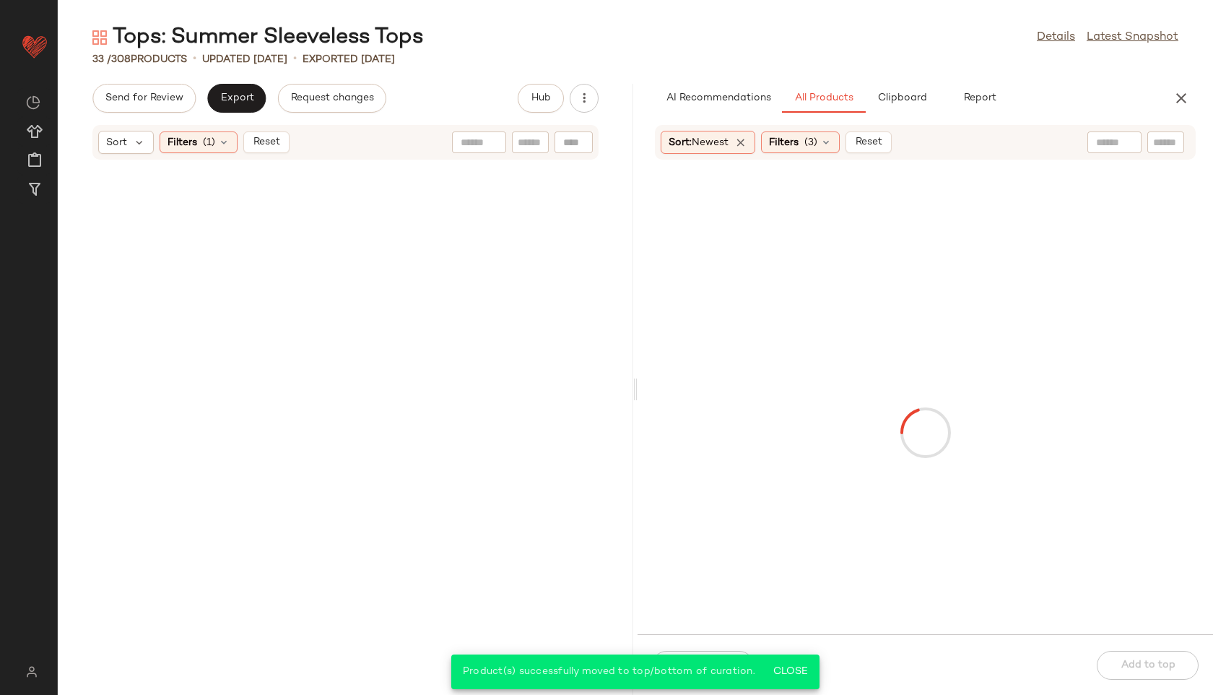
scroll to position [2393, 0]
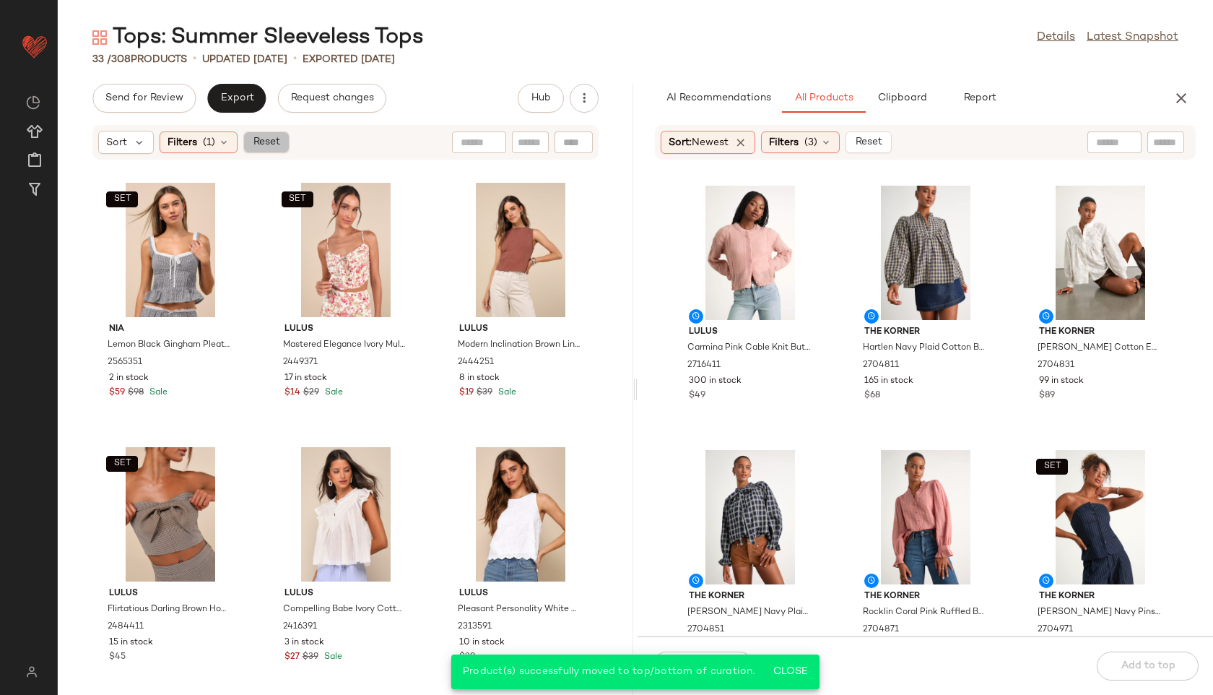
click at [272, 137] on span "Reset" at bounding box center [265, 142] width 27 height 12
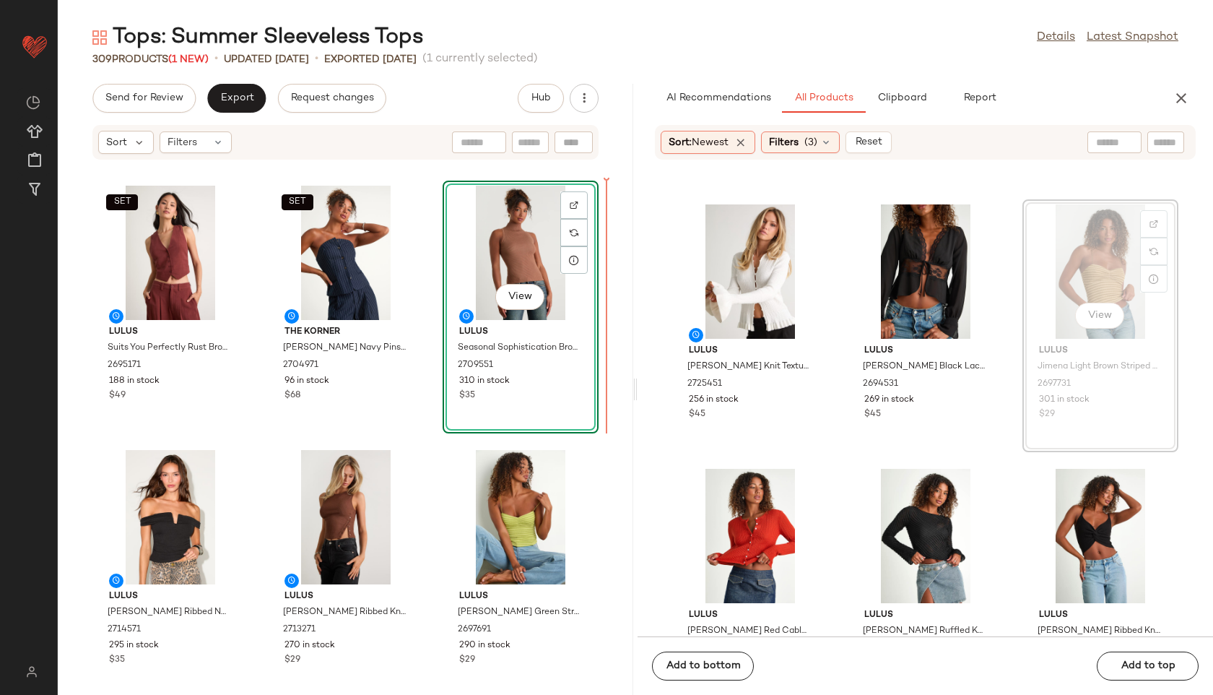
scroll to position [2104, 0]
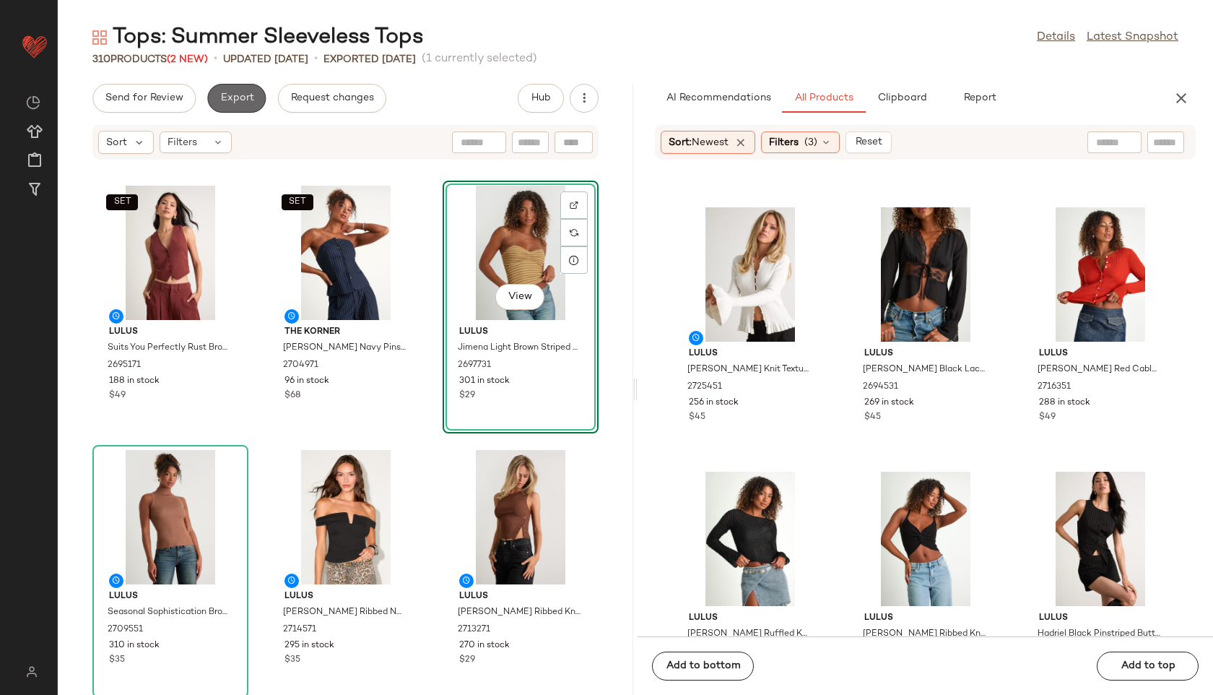
click at [251, 101] on span "Export" at bounding box center [236, 98] width 34 height 12
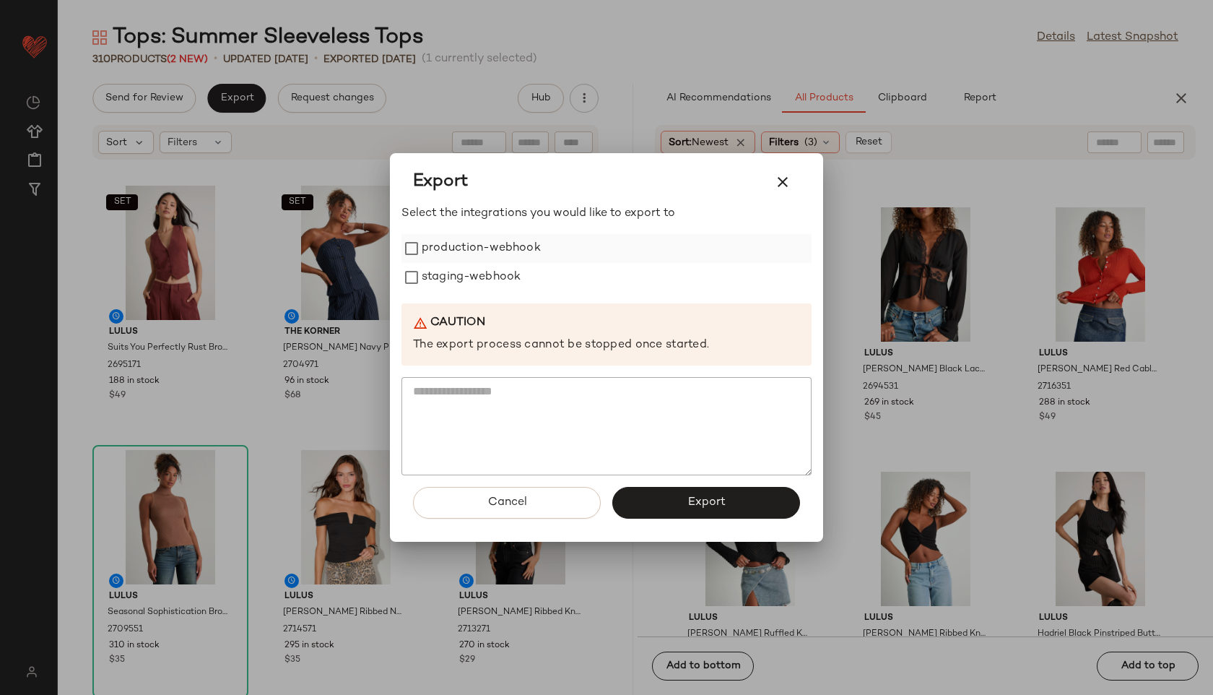
click at [435, 256] on label "production-webhook" at bounding box center [481, 248] width 119 height 29
click at [450, 289] on label "staging-webhook" at bounding box center [471, 277] width 99 height 29
click at [772, 506] on button "Export" at bounding box center [706, 503] width 188 height 32
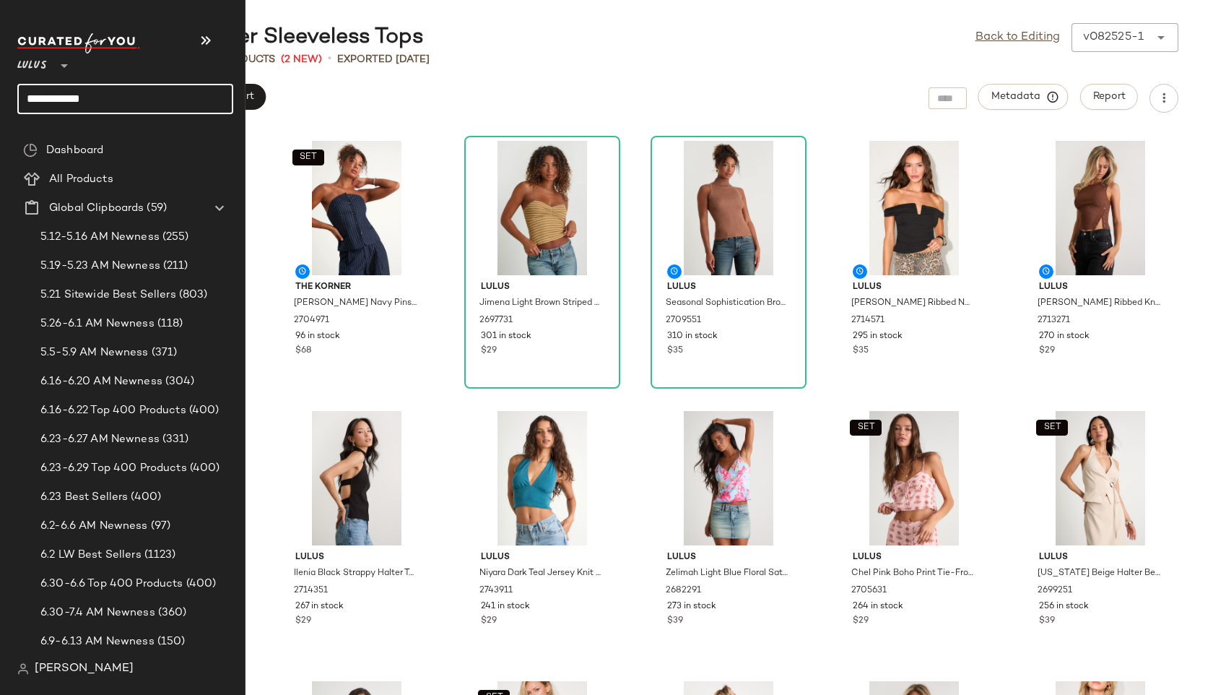
drag, startPoint x: 130, startPoint y: 88, endPoint x: 124, endPoint y: 110, distance: 22.4
click at [124, 110] on input "**********" at bounding box center [125, 99] width 216 height 30
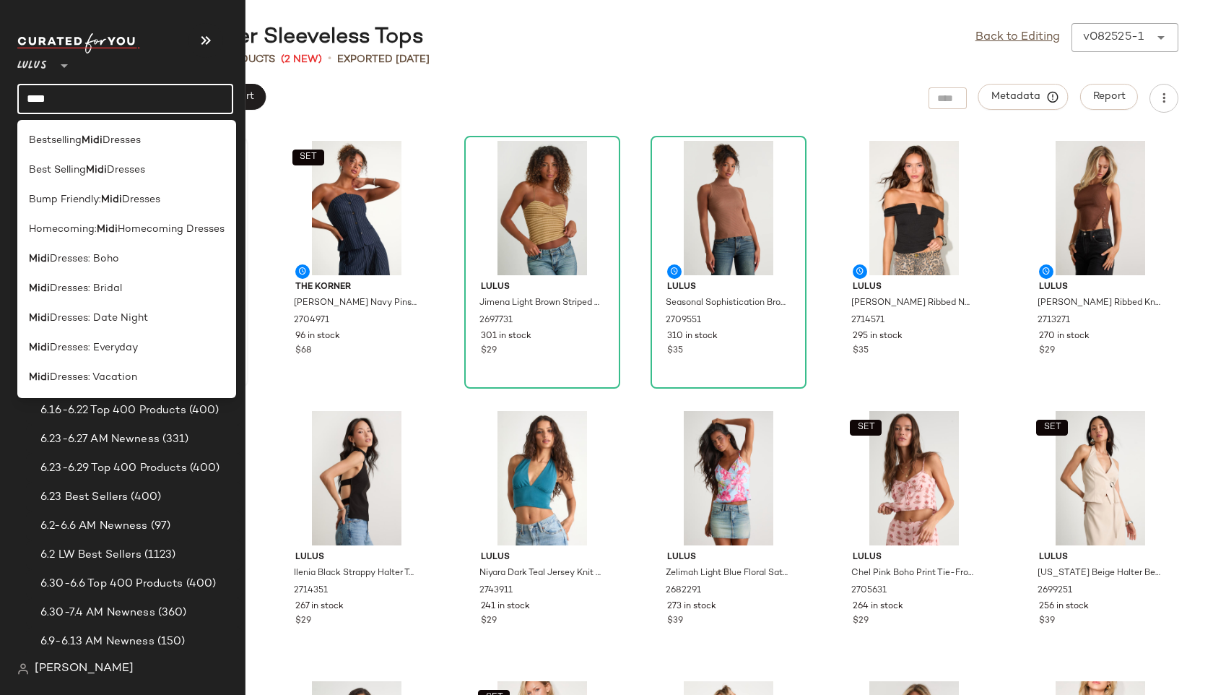
type input "****"
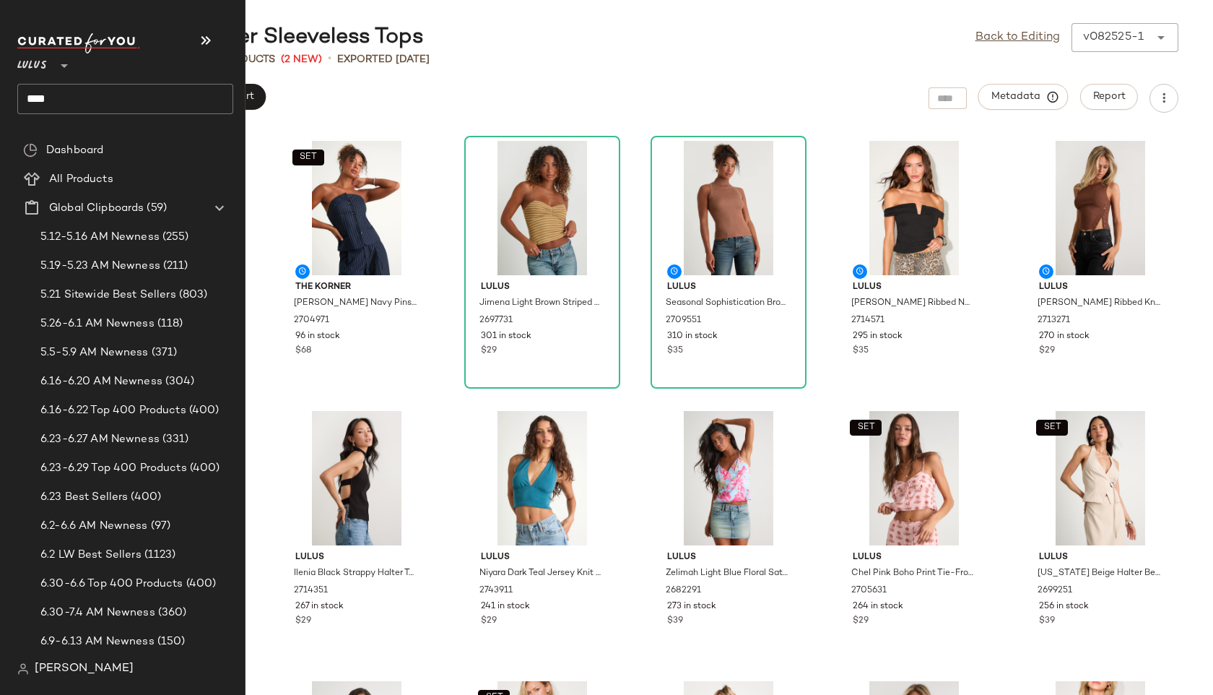
click at [66, 95] on input "****" at bounding box center [125, 99] width 216 height 30
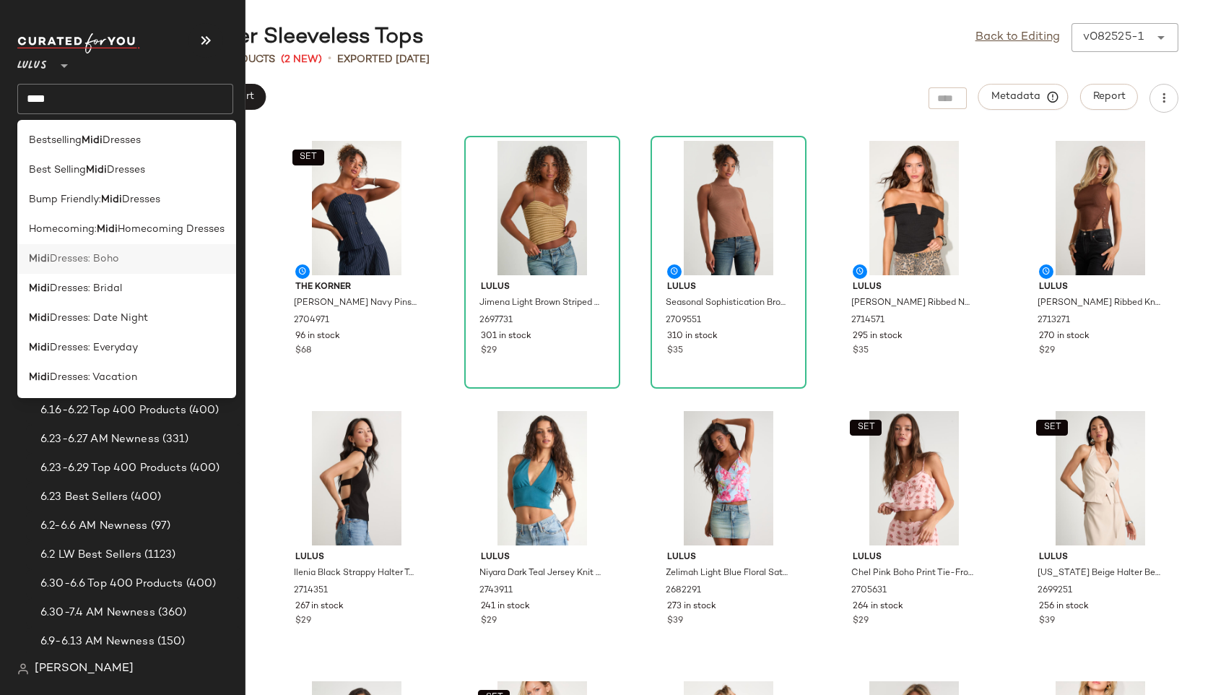
click at [69, 258] on span "Dresses: Boho" at bounding box center [84, 258] width 69 height 15
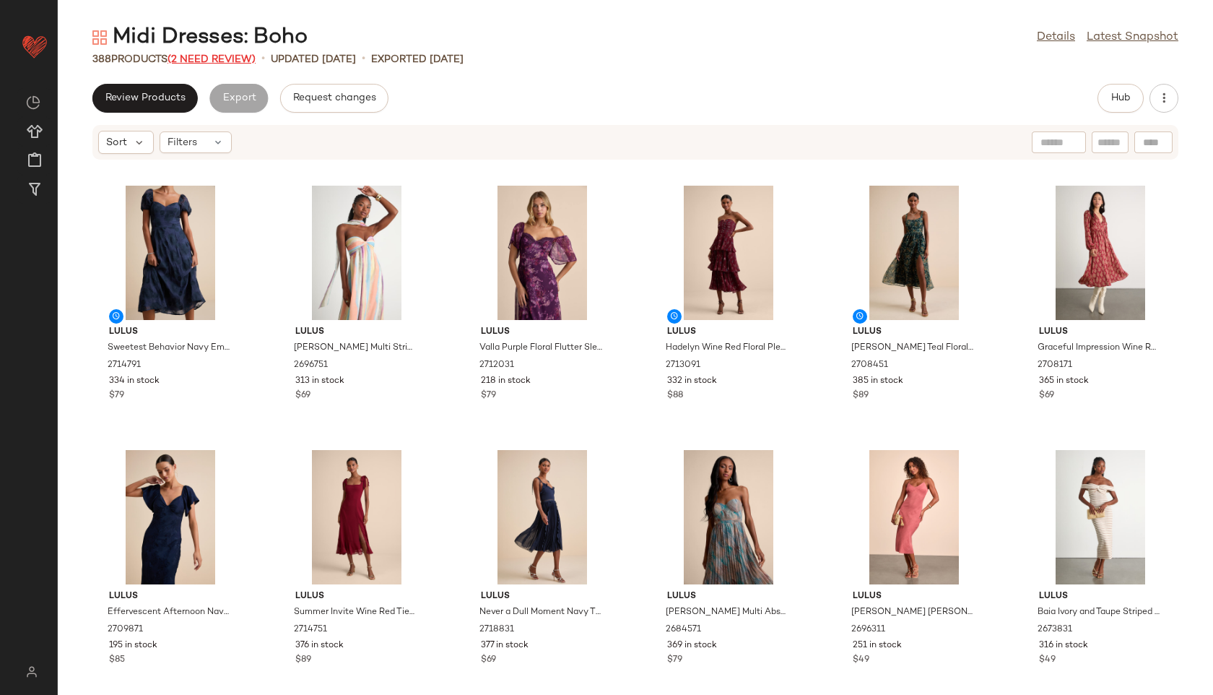
click at [226, 59] on span "(2 Need Review)" at bounding box center [211, 59] width 88 height 11
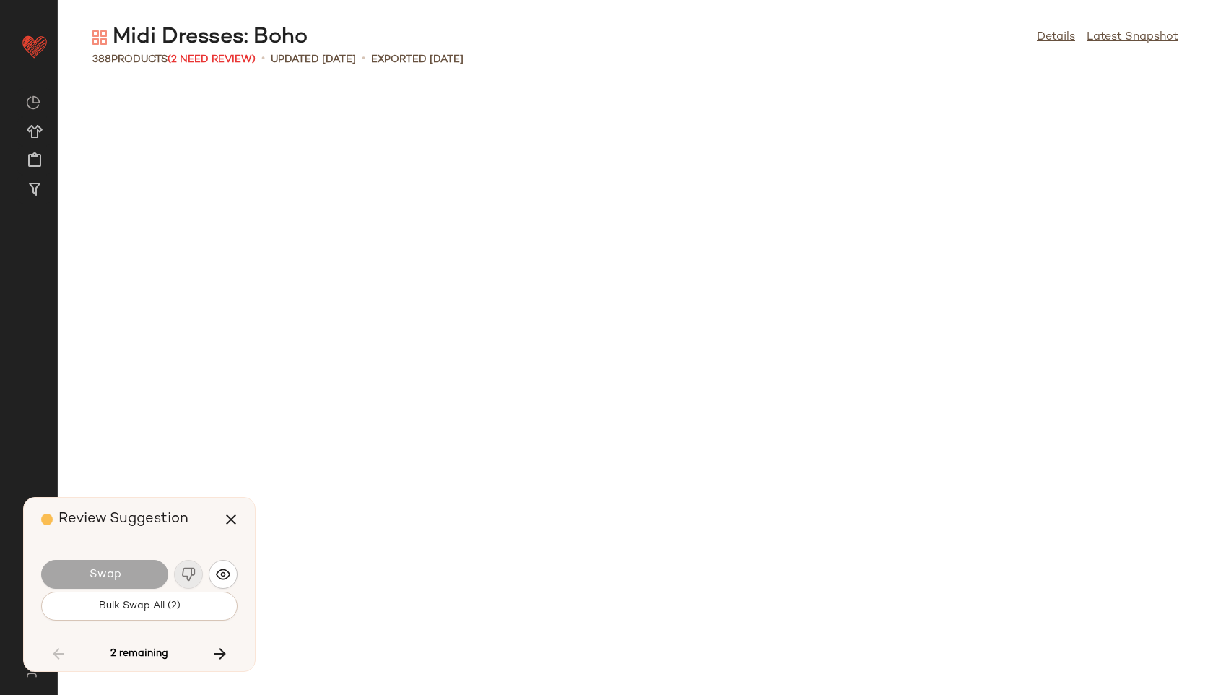
scroll to position [16383, 0]
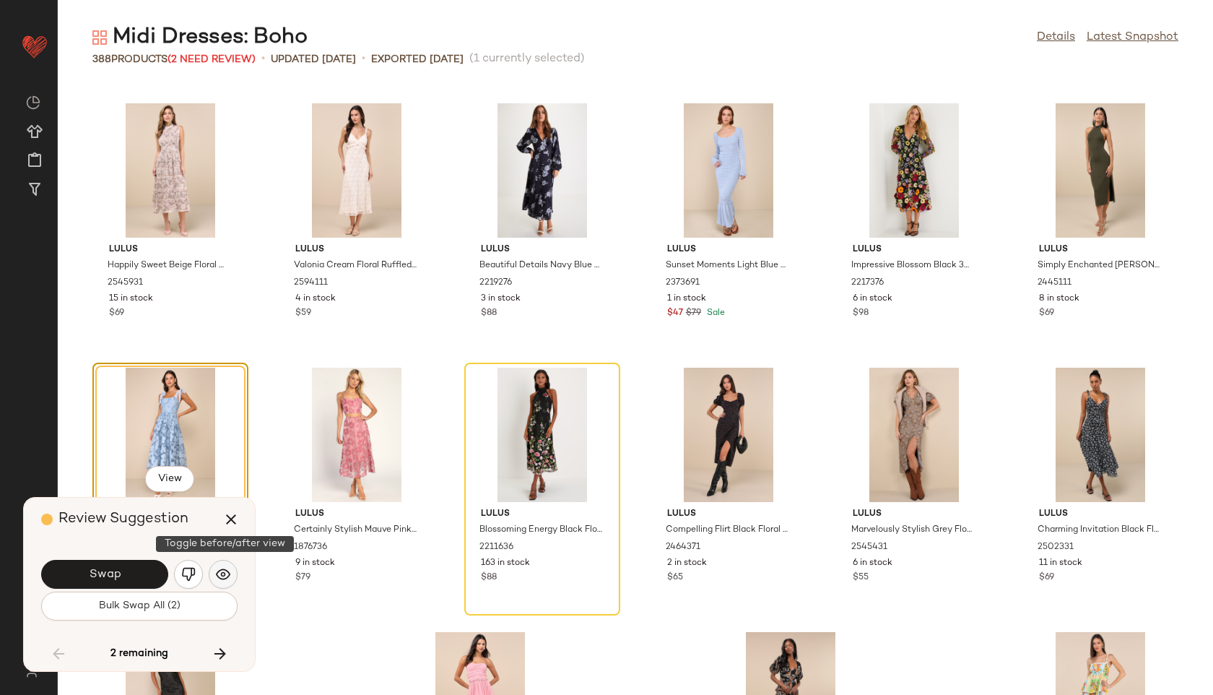
click at [227, 570] on img "button" at bounding box center [223, 574] width 14 height 14
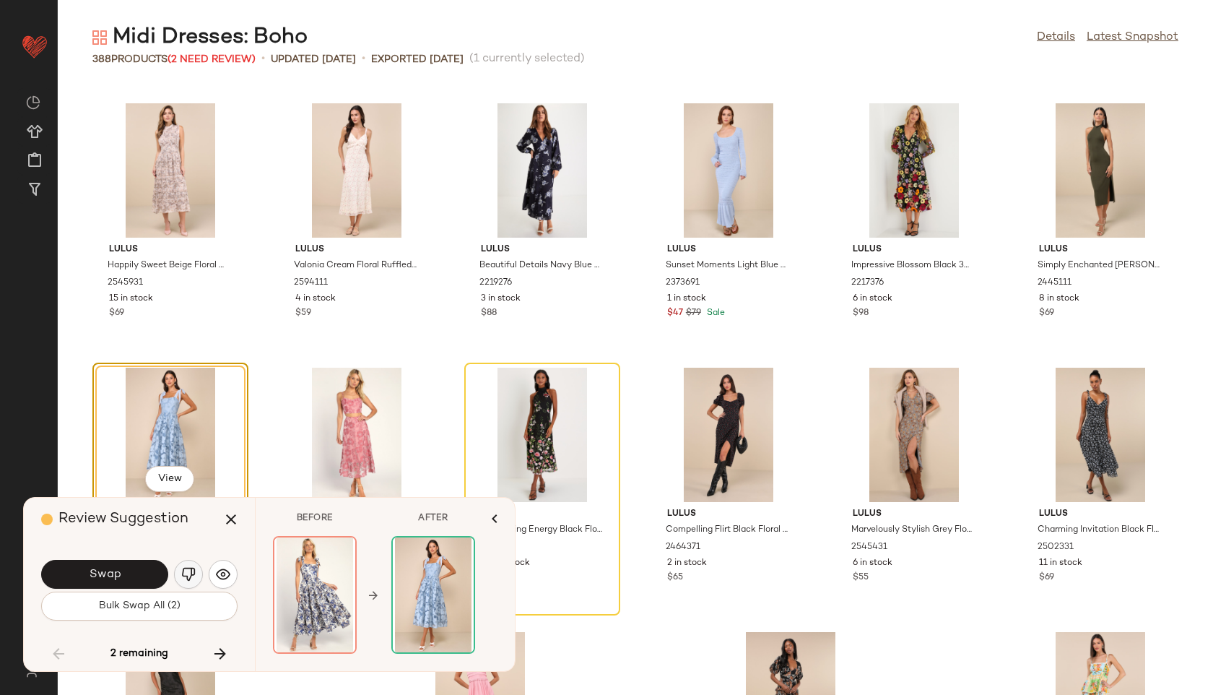
click at [191, 569] on img "button" at bounding box center [188, 574] width 14 height 14
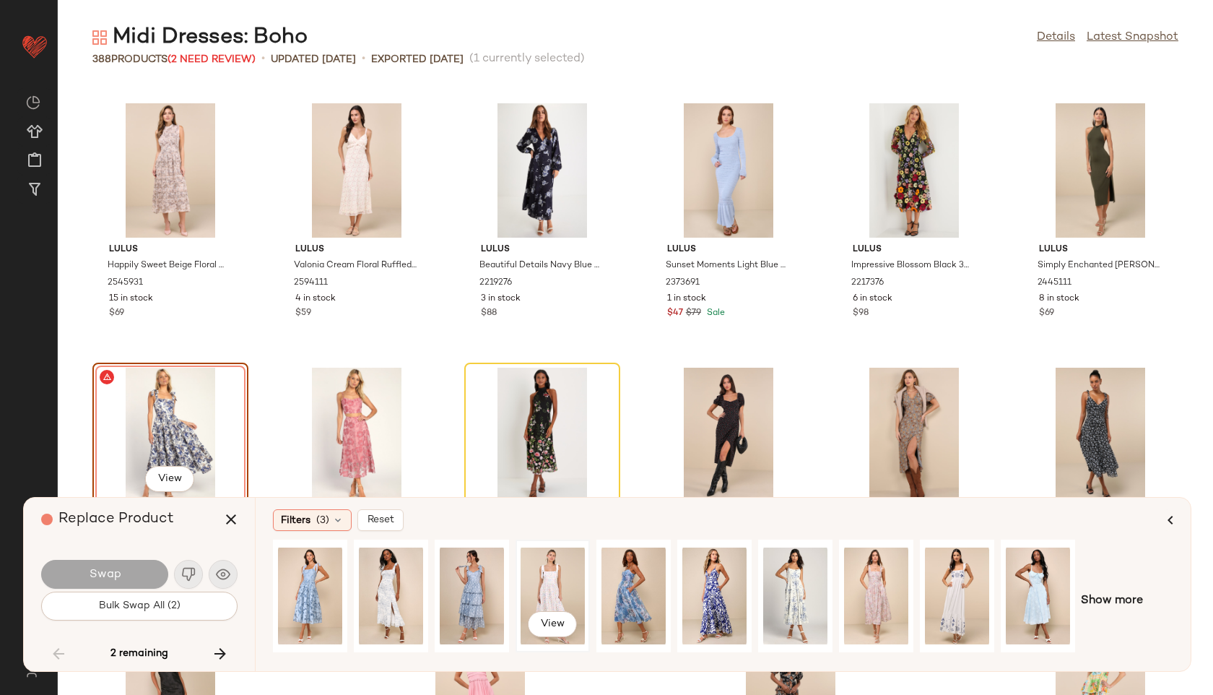
click at [563, 574] on div "View" at bounding box center [553, 595] width 64 height 103
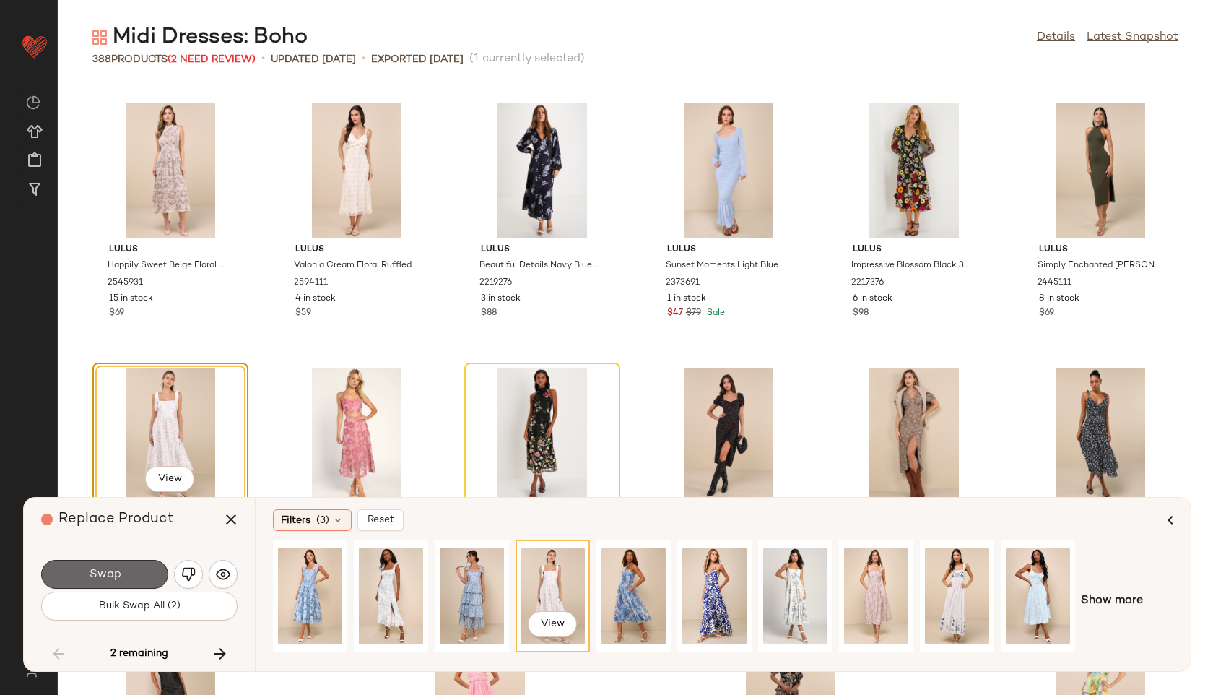
click at [111, 578] on span "Swap" at bounding box center [104, 574] width 32 height 14
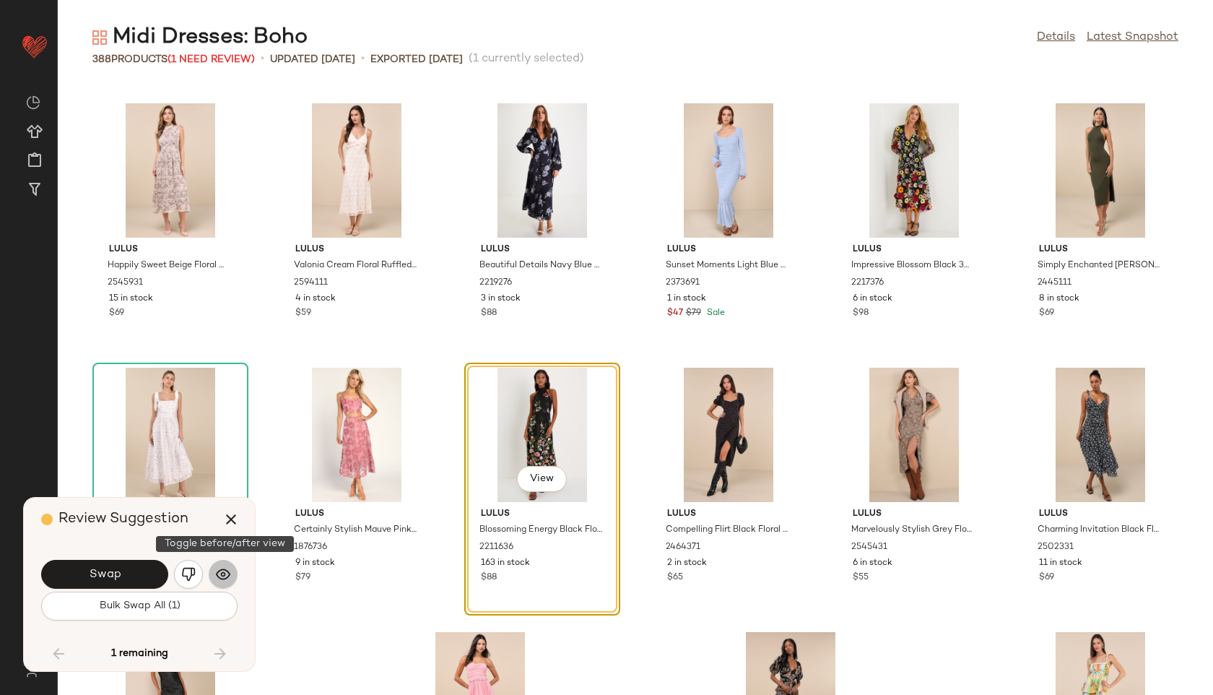
click at [225, 570] on img "button" at bounding box center [223, 574] width 14 height 14
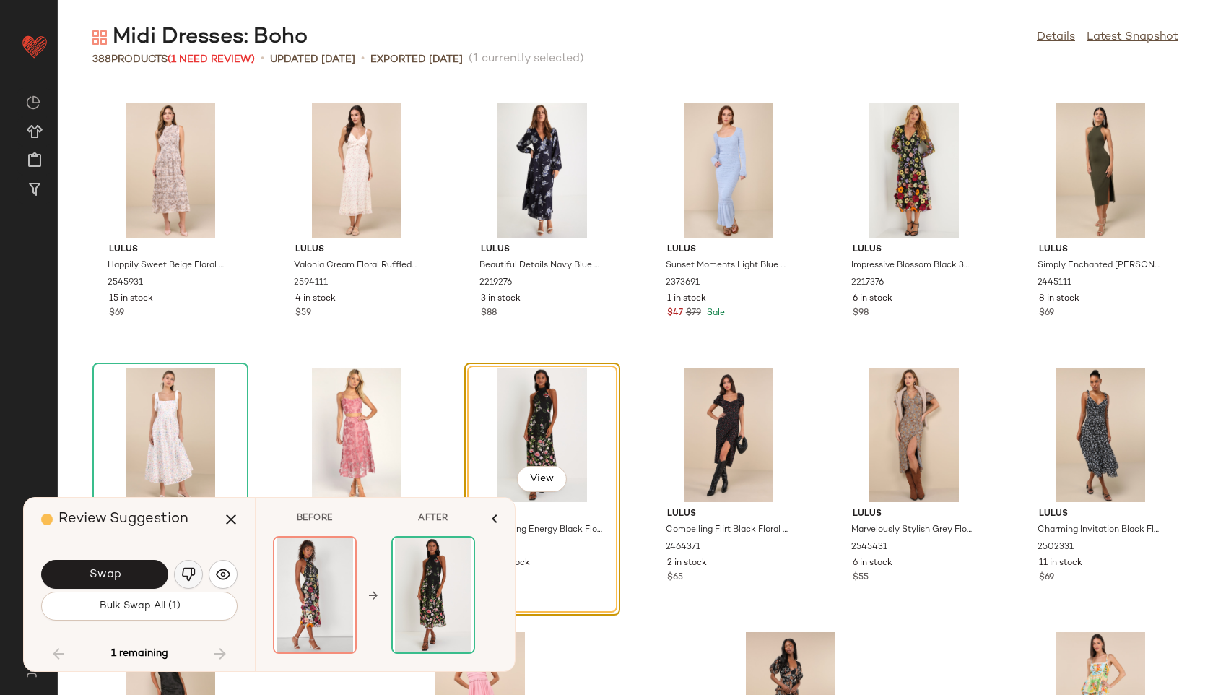
click at [193, 573] on img "button" at bounding box center [188, 574] width 14 height 14
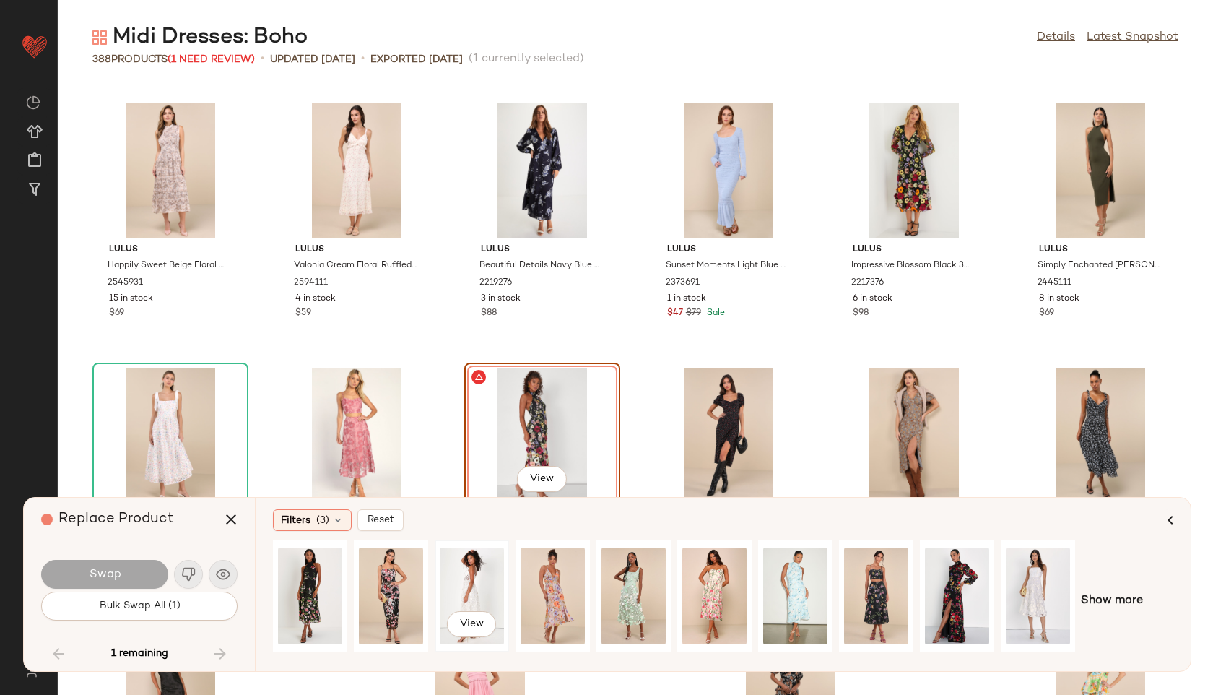
click at [462, 581] on div "View" at bounding box center [472, 595] width 64 height 103
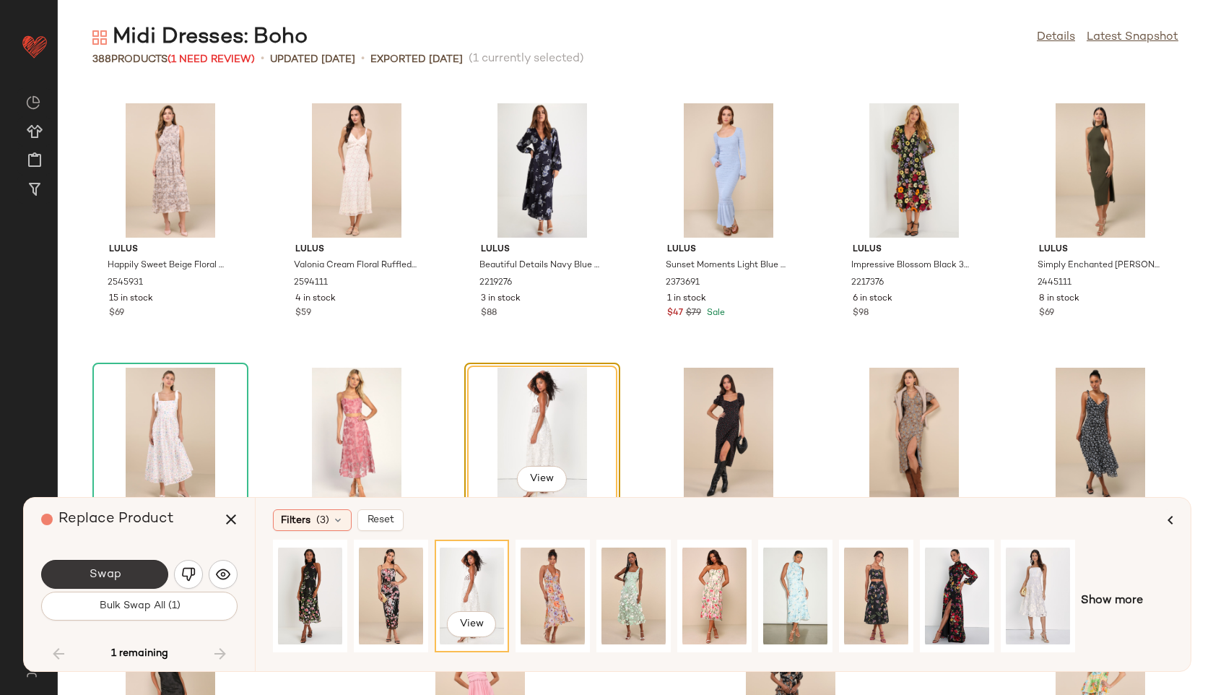
click at [121, 586] on button "Swap" at bounding box center [104, 574] width 127 height 29
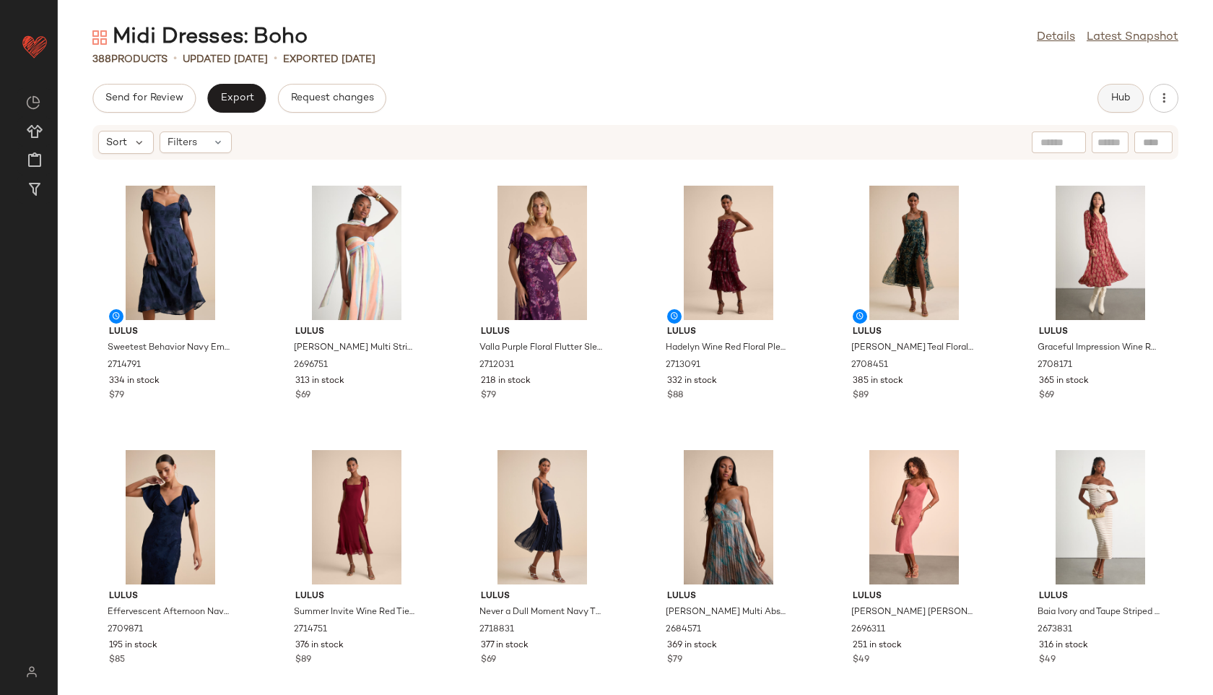
click at [1111, 98] on span "Hub" at bounding box center [1120, 98] width 20 height 12
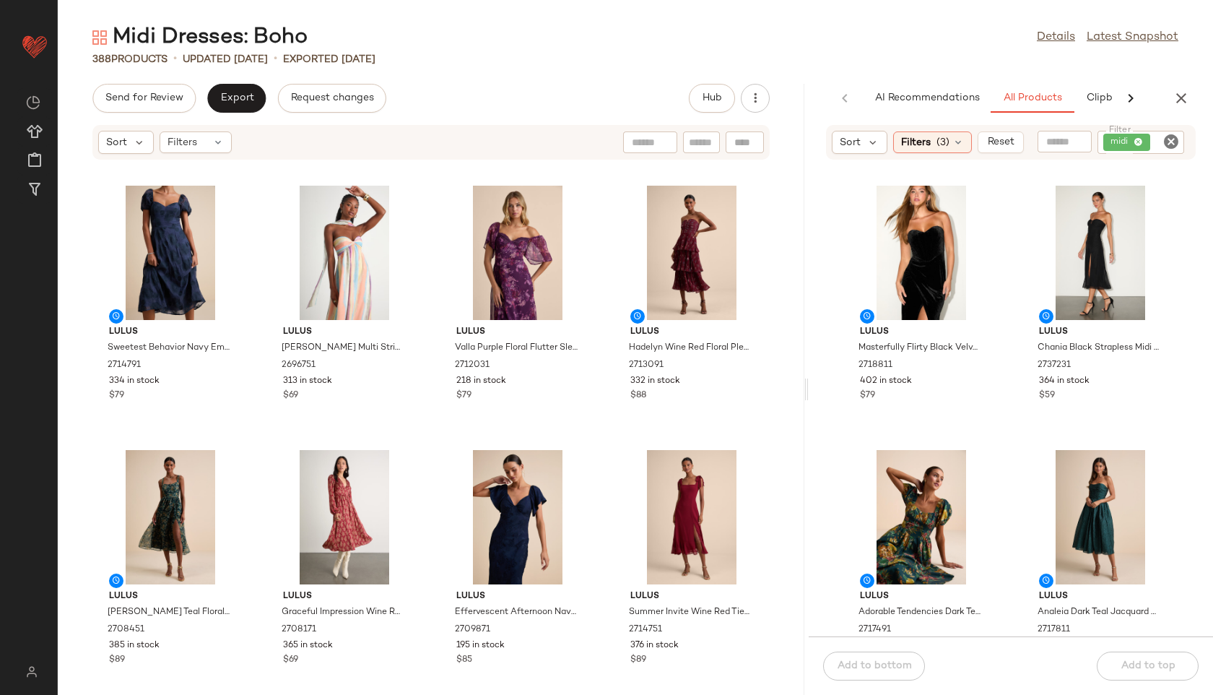
drag, startPoint x: 634, startPoint y: 385, endPoint x: 941, endPoint y: 396, distance: 307.0
click at [941, 396] on div "Midi Dresses: Boho Details Latest Snapshot 388 Products • updated Aug 22nd • Ex…" at bounding box center [635, 358] width 1155 height 671
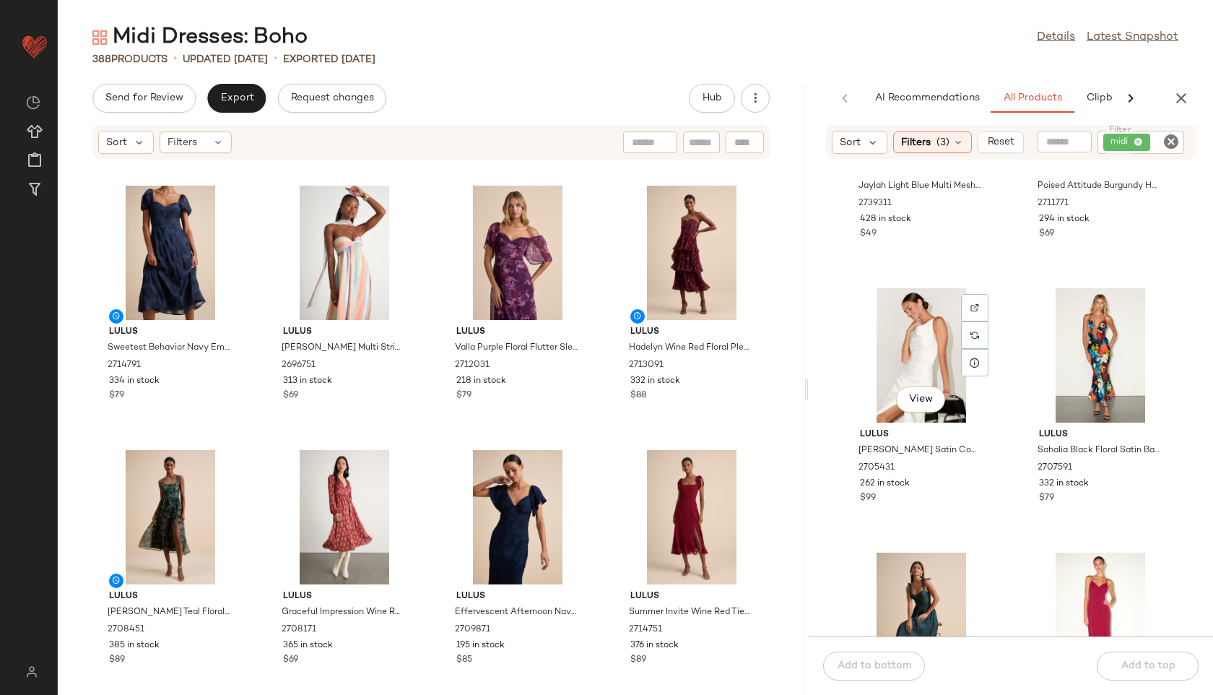
scroll to position [728, 0]
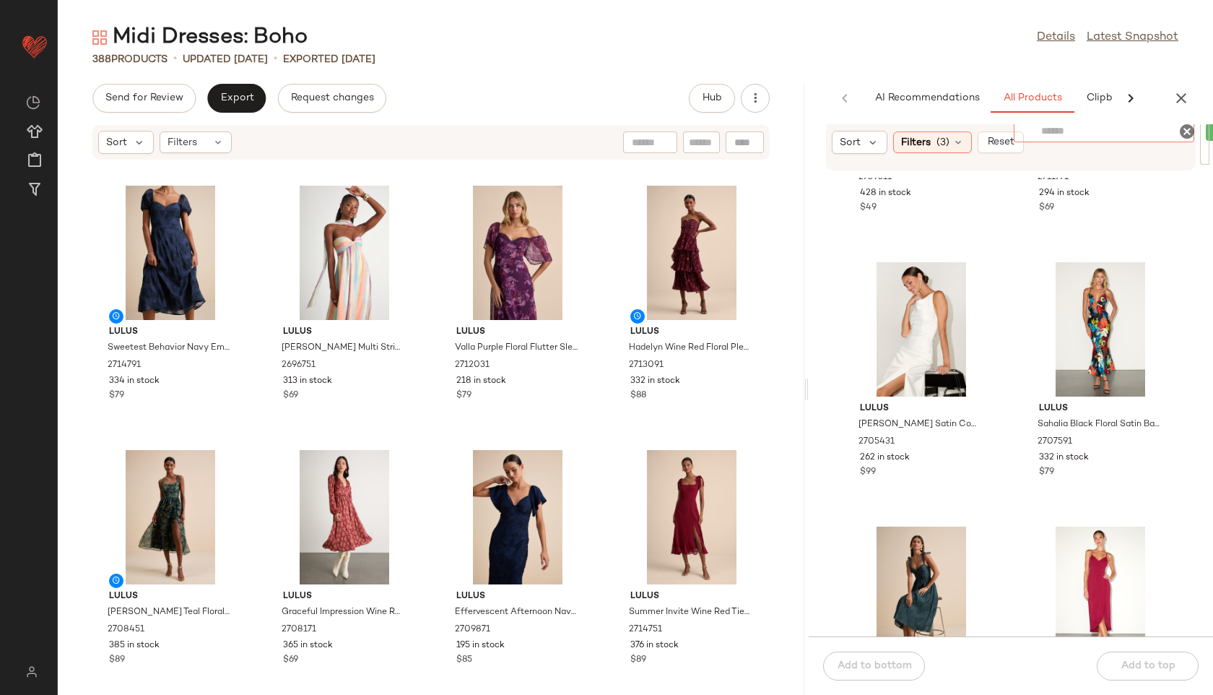
click at [1071, 139] on div at bounding box center [1104, 132] width 126 height 22
type input "****"
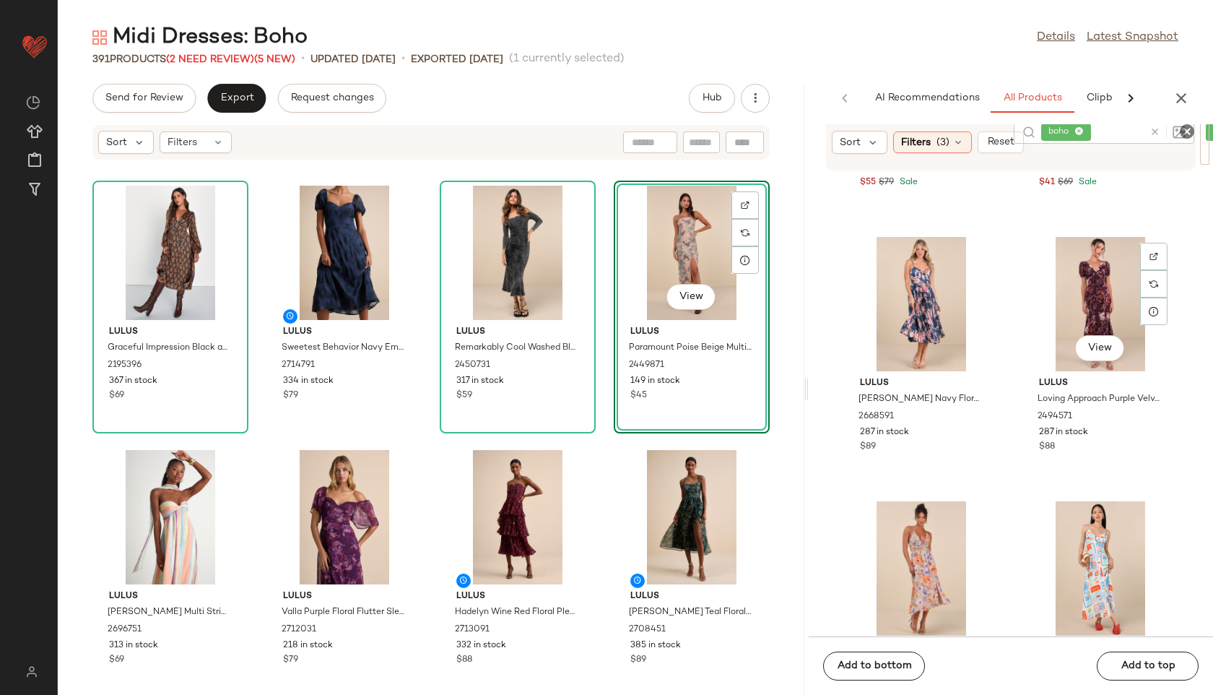
scroll to position [2341, 0]
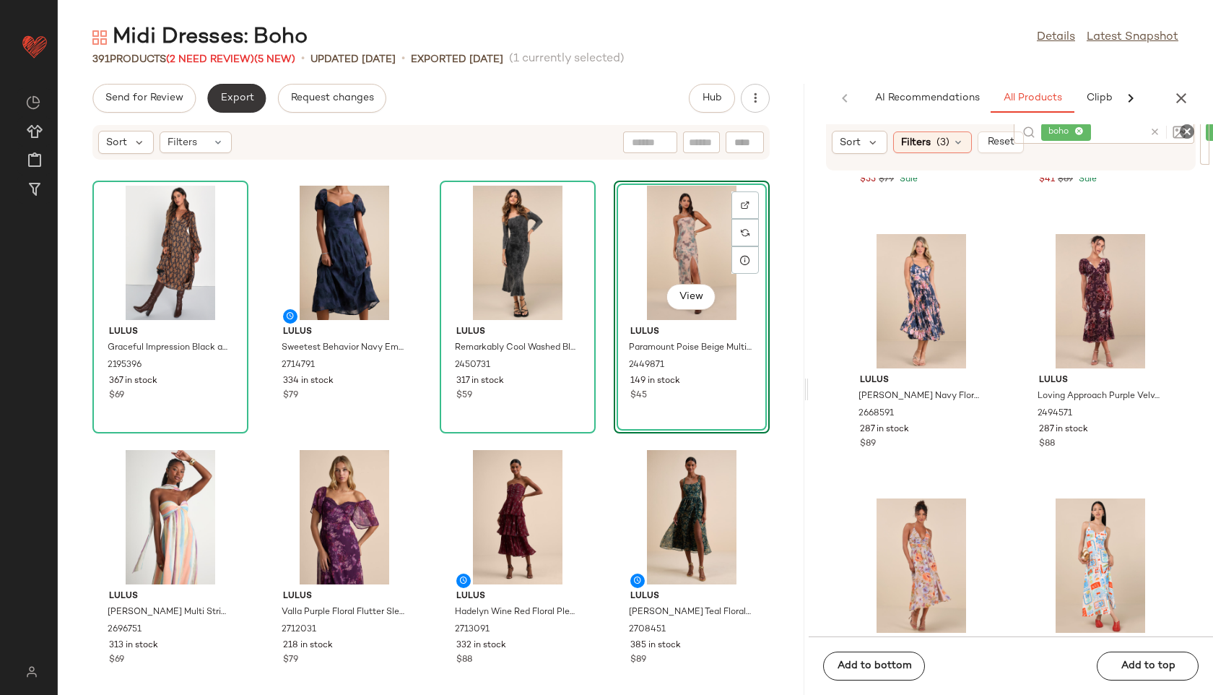
click at [236, 96] on span "Export" at bounding box center [236, 98] width 34 height 12
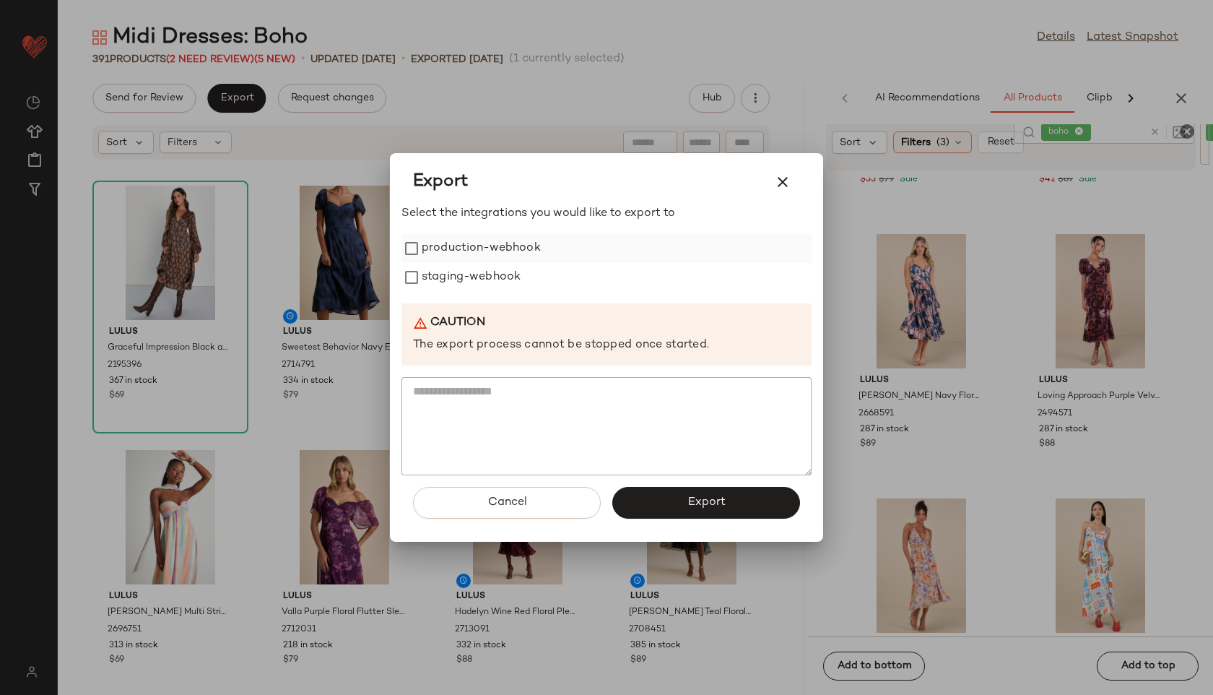
click at [499, 241] on label "production-webhook" at bounding box center [481, 248] width 119 height 29
click at [498, 286] on label "staging-webhook" at bounding box center [471, 277] width 99 height 29
click at [703, 507] on span "Export" at bounding box center [706, 502] width 38 height 14
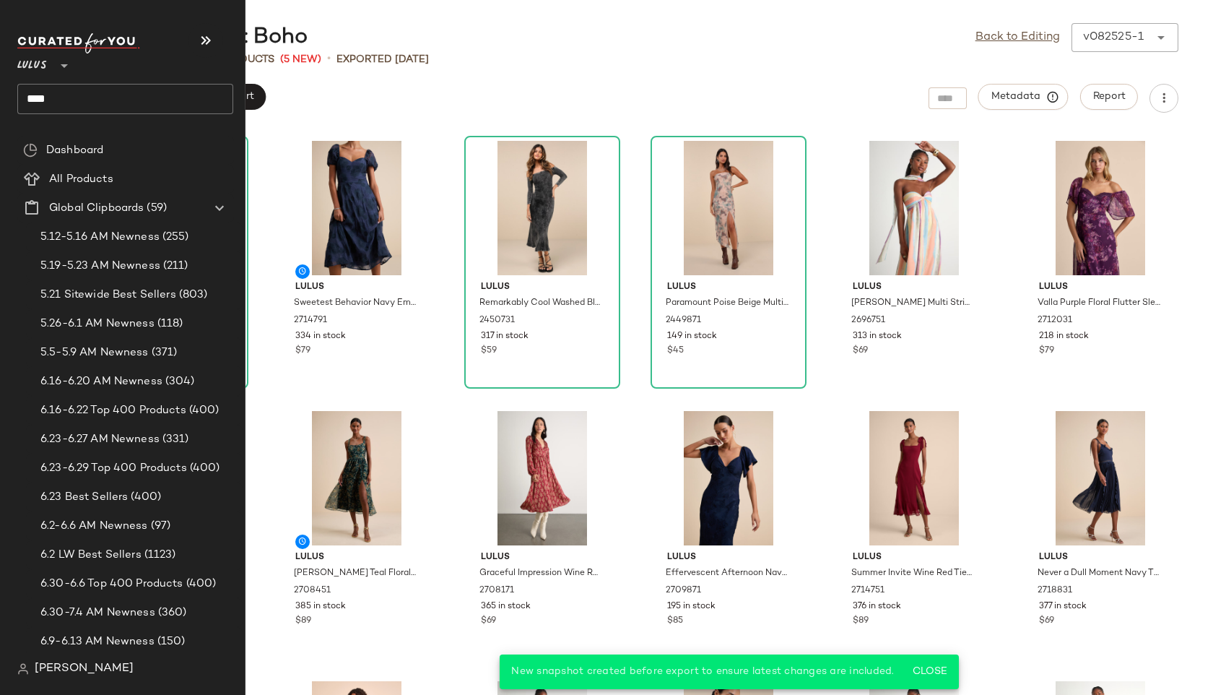
click at [79, 101] on input "****" at bounding box center [125, 99] width 216 height 30
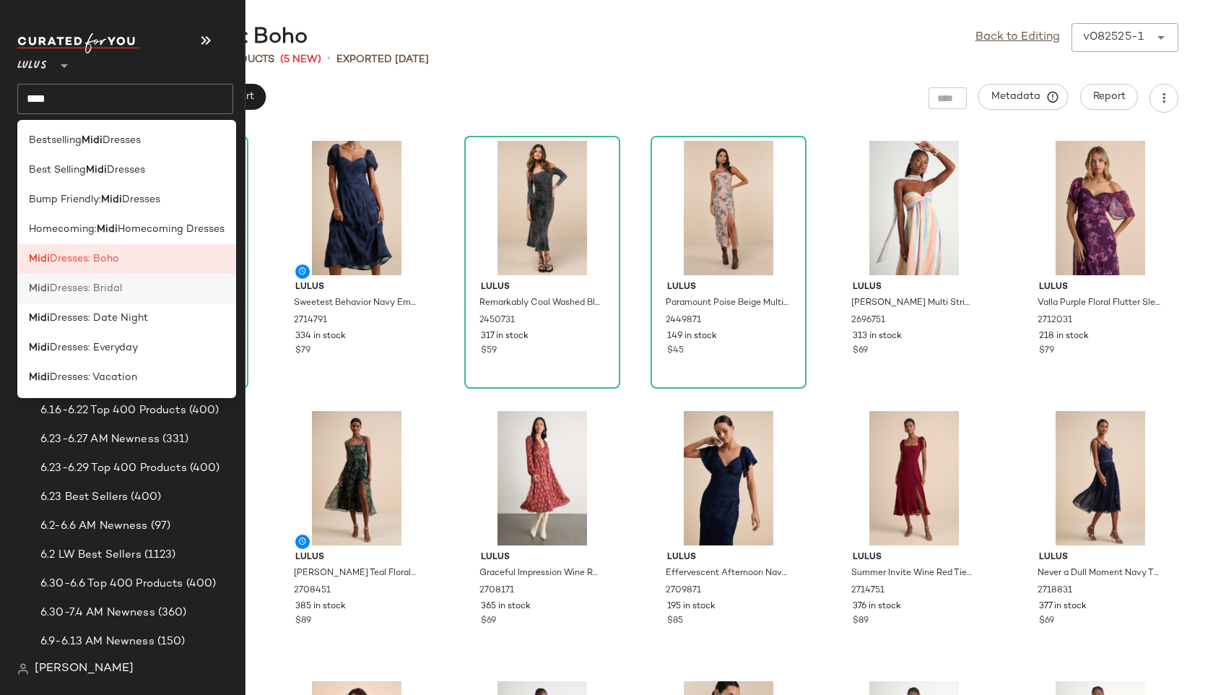
click at [54, 286] on span "Dresses: Bridal" at bounding box center [86, 288] width 72 height 15
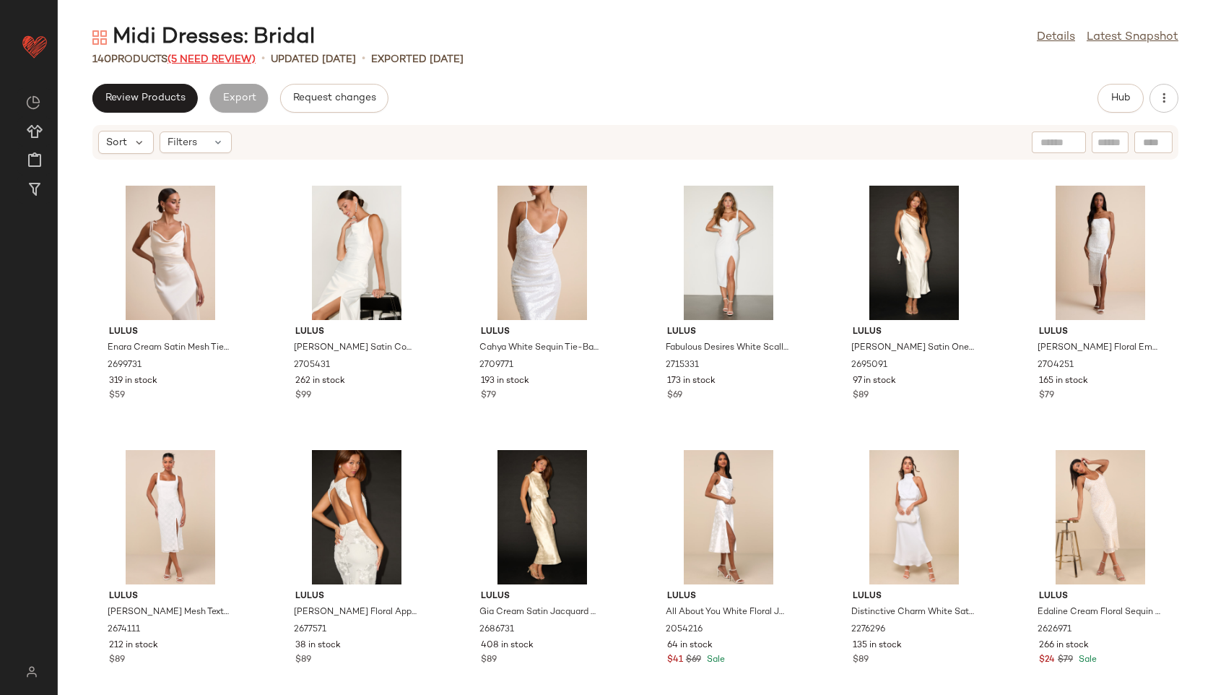
click at [216, 60] on span "(5 Need Review)" at bounding box center [211, 59] width 88 height 11
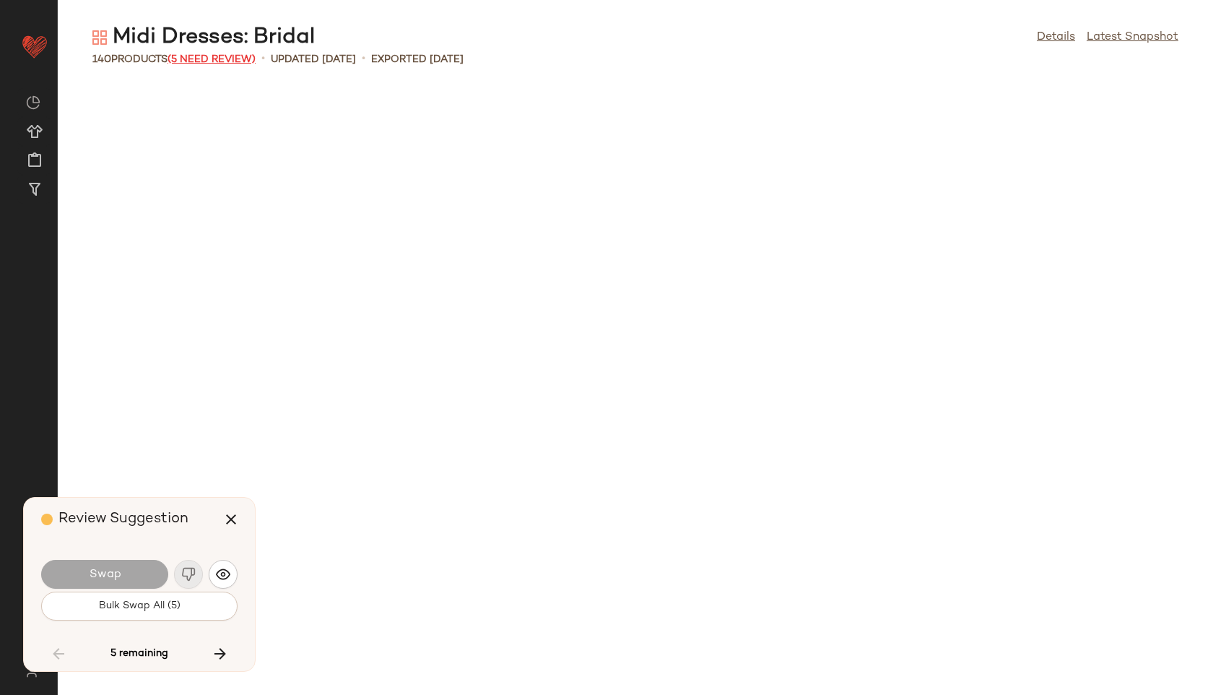
scroll to position [5549, 0]
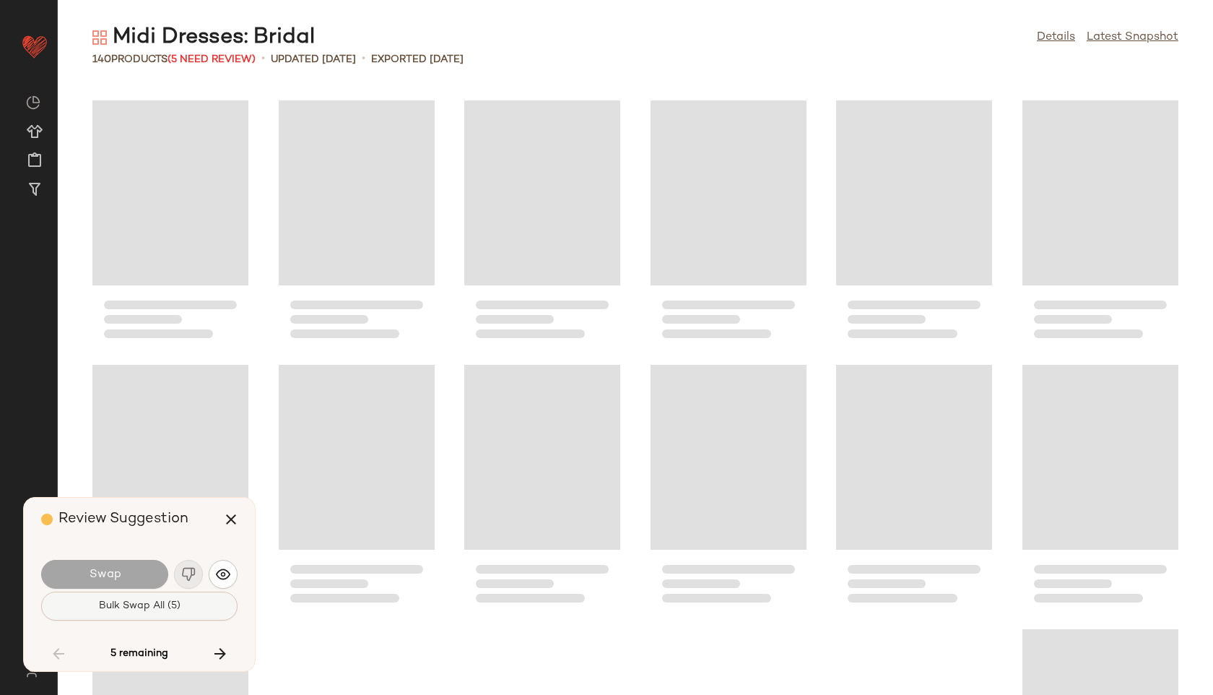
click at [152, 609] on span "Bulk Swap All (5)" at bounding box center [139, 606] width 82 height 12
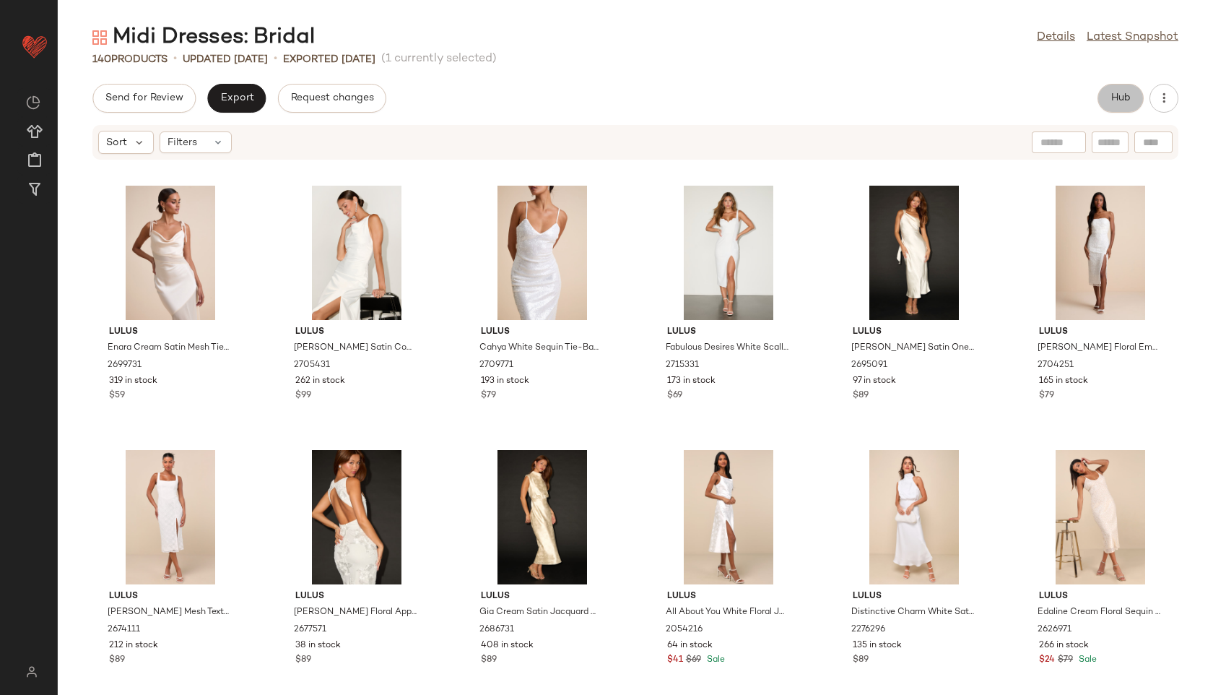
click at [1133, 107] on button "Hub" at bounding box center [1120, 98] width 46 height 29
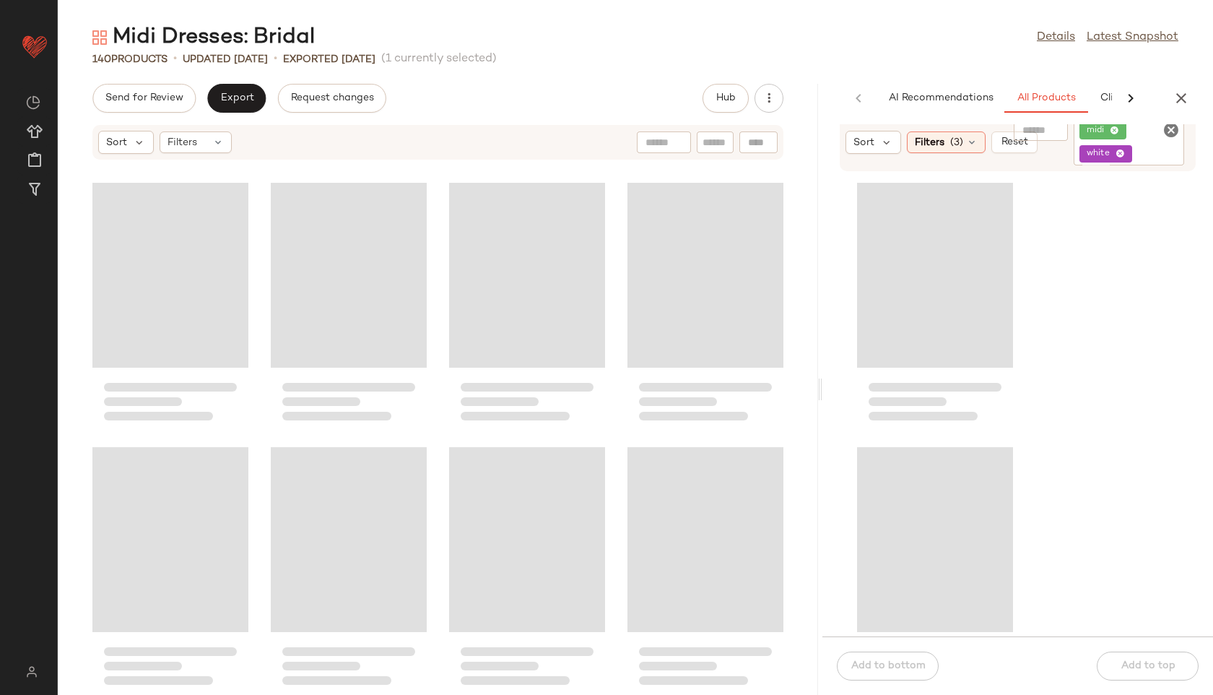
drag, startPoint x: 633, startPoint y: 387, endPoint x: 855, endPoint y: 380, distance: 221.8
click at [855, 380] on div "Midi Dresses: Bridal Details Latest Snapshot 140 Products • updated Aug 22nd • …" at bounding box center [635, 358] width 1155 height 671
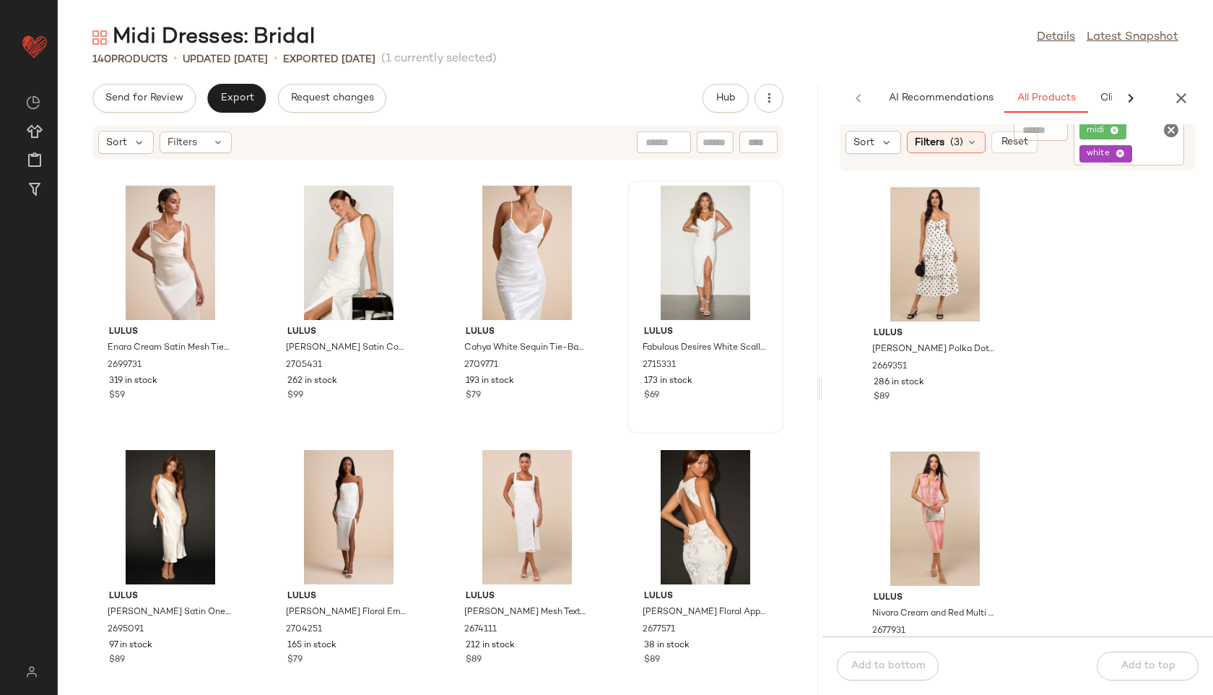
scroll to position [1863, 0]
click at [209, 137] on div "Filters" at bounding box center [196, 142] width 72 height 22
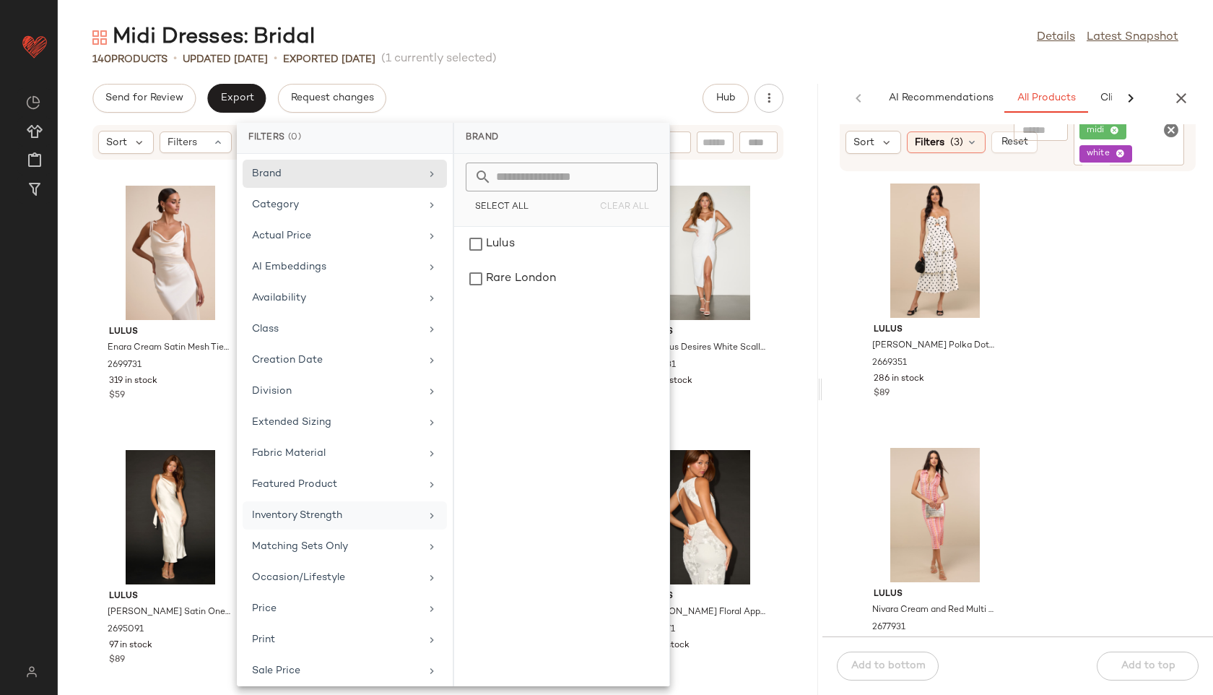
scroll to position [131, 0]
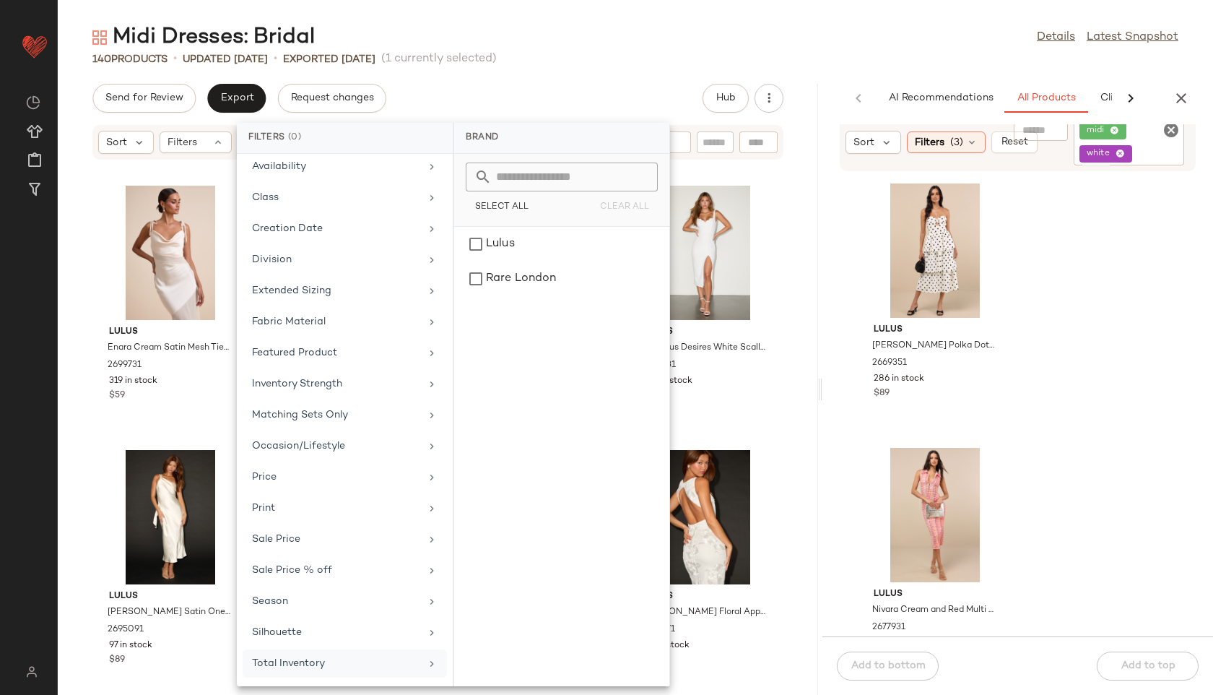
click at [286, 666] on div "Total Inventory" at bounding box center [336, 663] width 168 height 15
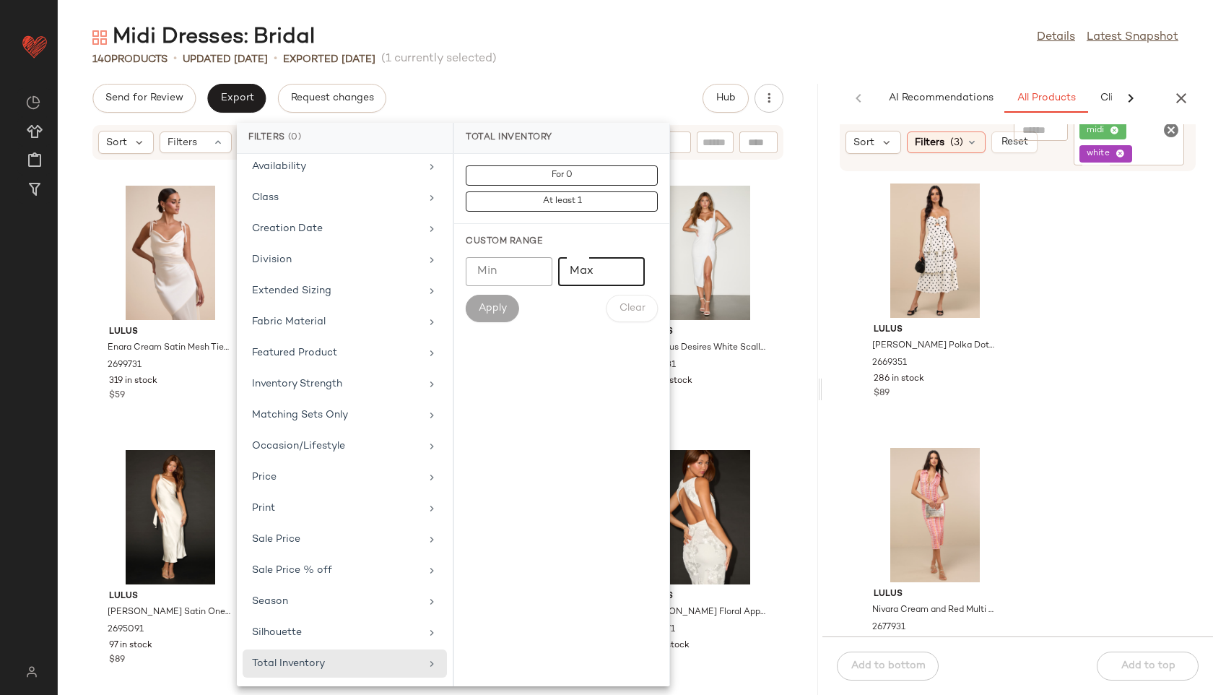
click at [606, 278] on input "Max" at bounding box center [601, 271] width 87 height 29
type input "**"
click at [492, 302] on span "Apply" at bounding box center [492, 308] width 29 height 12
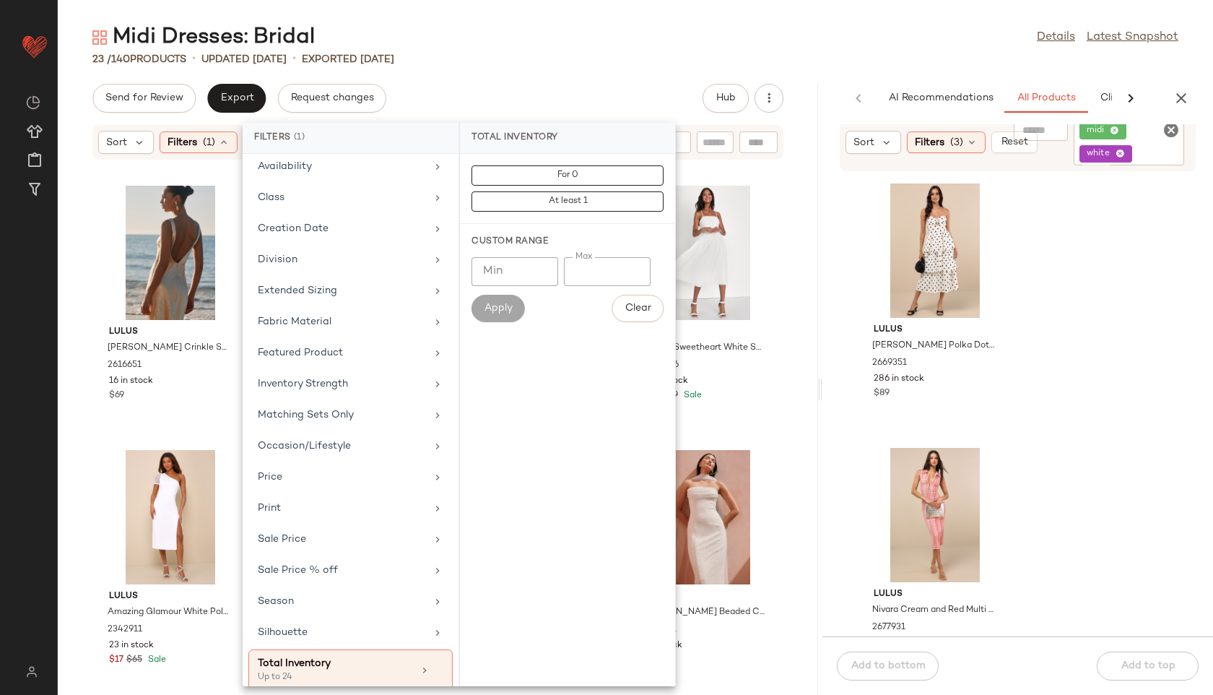
click at [604, 52] on div "23 / 140 Products • updated Aug 22nd • Exported Aug 22nd" at bounding box center [635, 59] width 1155 height 14
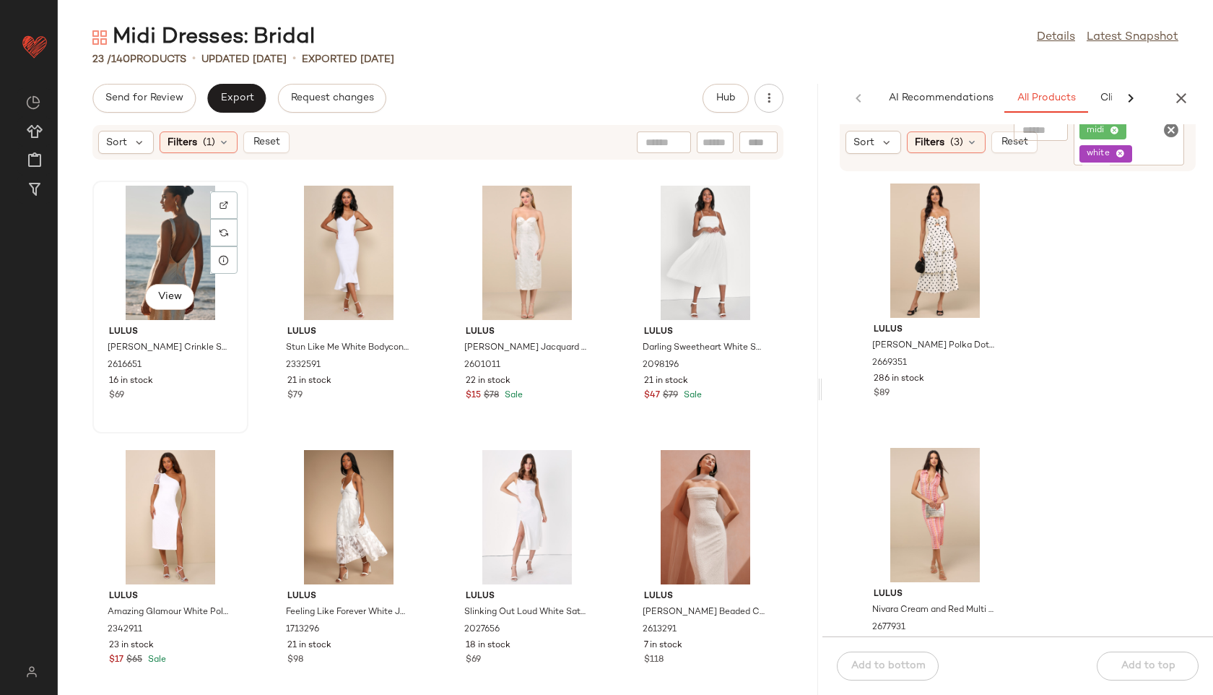
click at [157, 252] on div "View" at bounding box center [170, 253] width 146 height 134
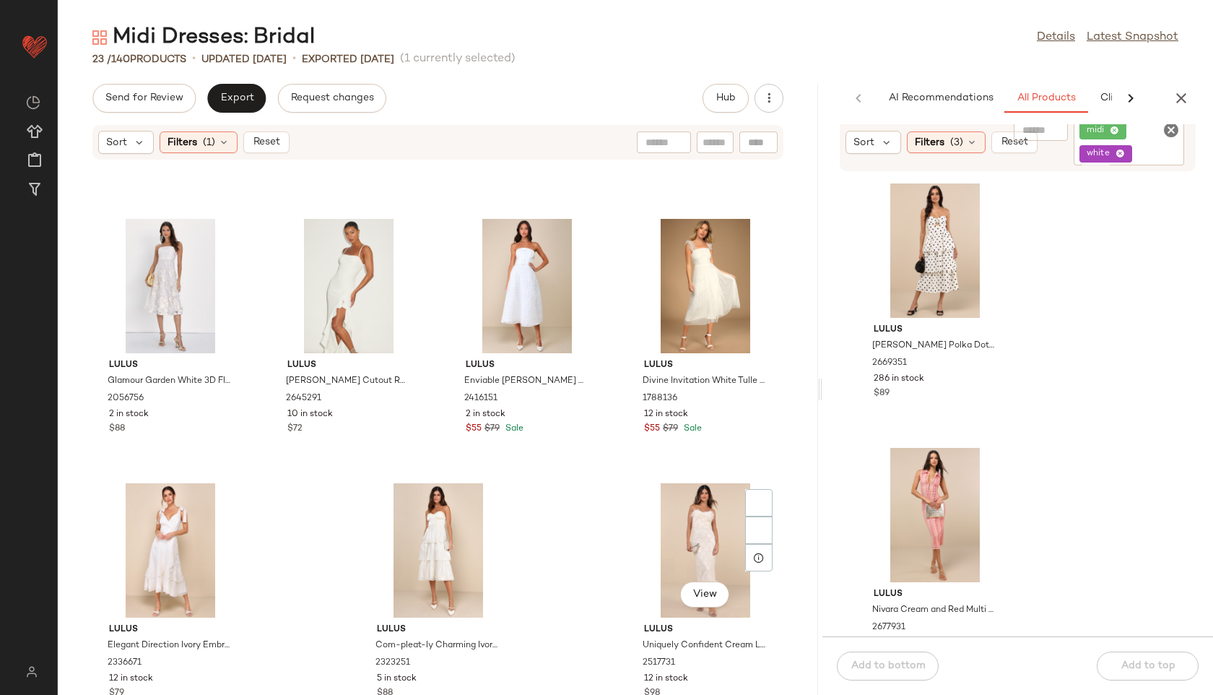
scroll to position [1071, 0]
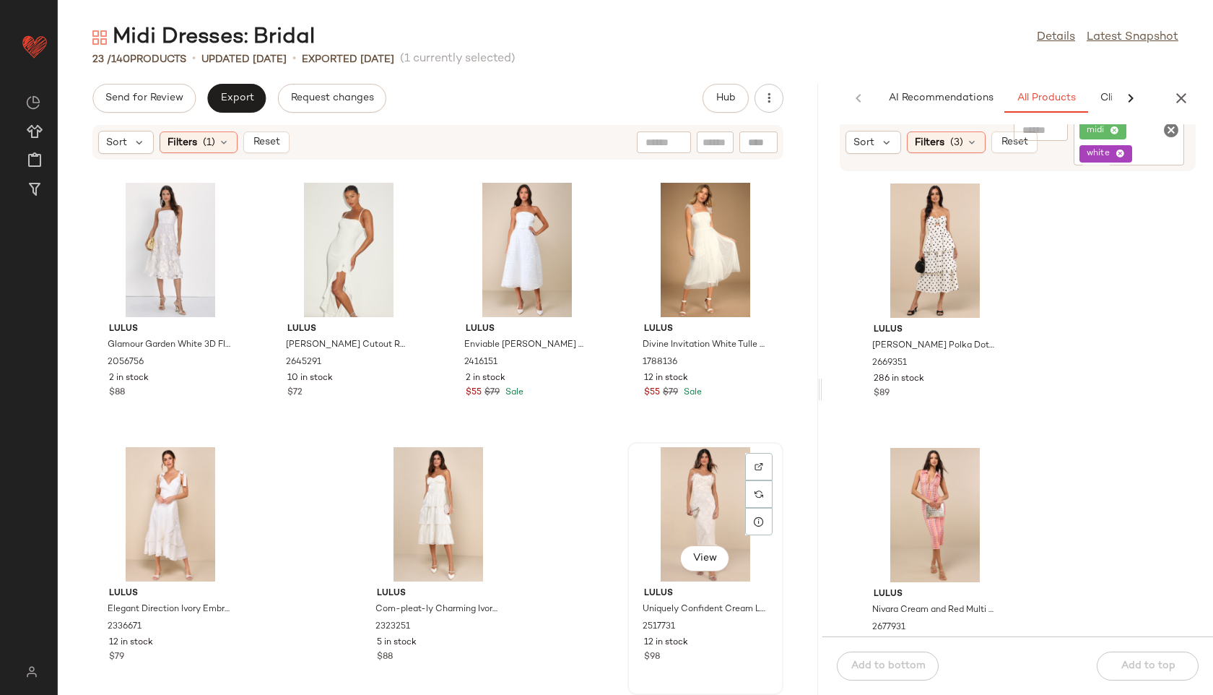
click at [695, 513] on div "View" at bounding box center [705, 514] width 146 height 134
click at [239, 110] on button "Export" at bounding box center [236, 98] width 58 height 29
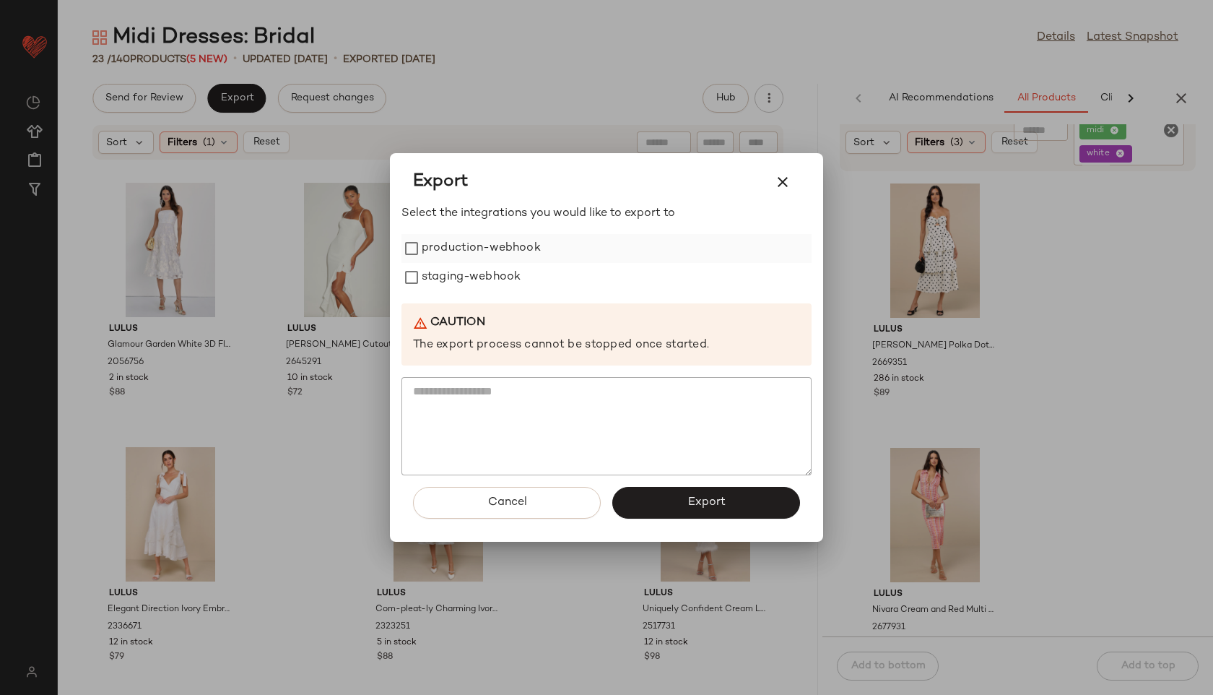
click at [473, 251] on label "production-webhook" at bounding box center [481, 248] width 119 height 29
click at [470, 279] on label "staging-webhook" at bounding box center [471, 277] width 99 height 29
click at [714, 500] on span "Export" at bounding box center [706, 502] width 38 height 14
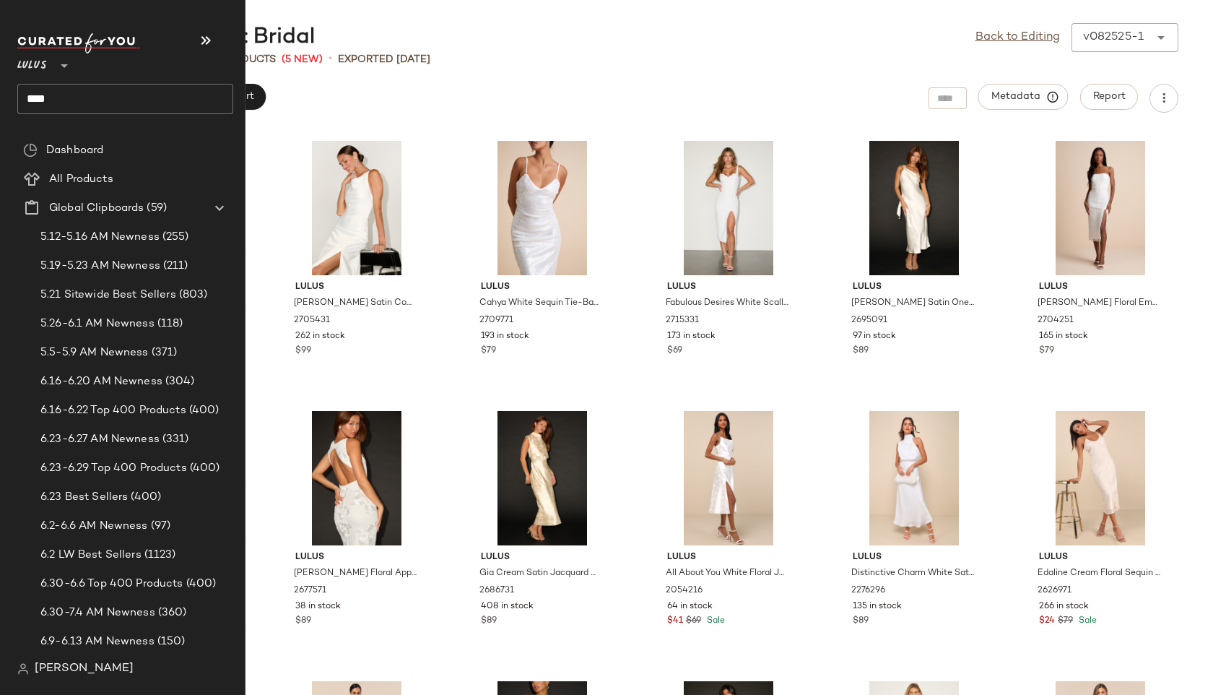
click at [66, 95] on input "****" at bounding box center [125, 99] width 216 height 30
click at [79, 103] on input "****" at bounding box center [125, 99] width 216 height 30
click at [79, 97] on input "****" at bounding box center [125, 99] width 216 height 30
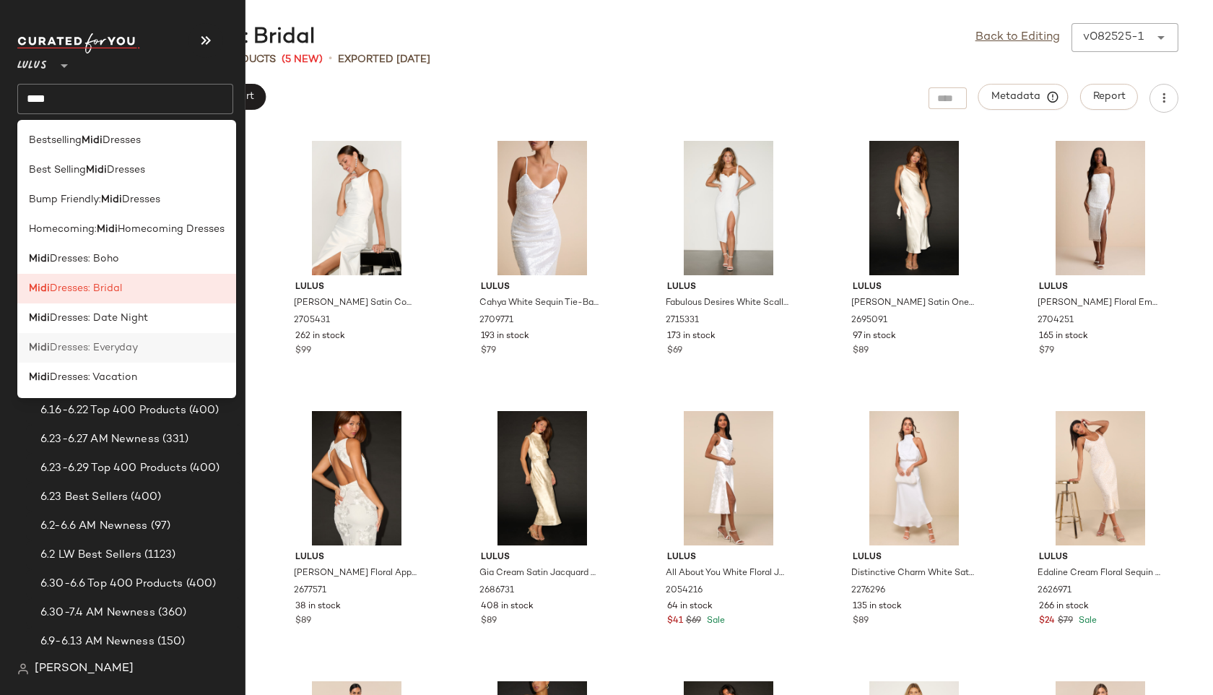
click at [53, 344] on span "Dresses: Everyday" at bounding box center [94, 347] width 88 height 15
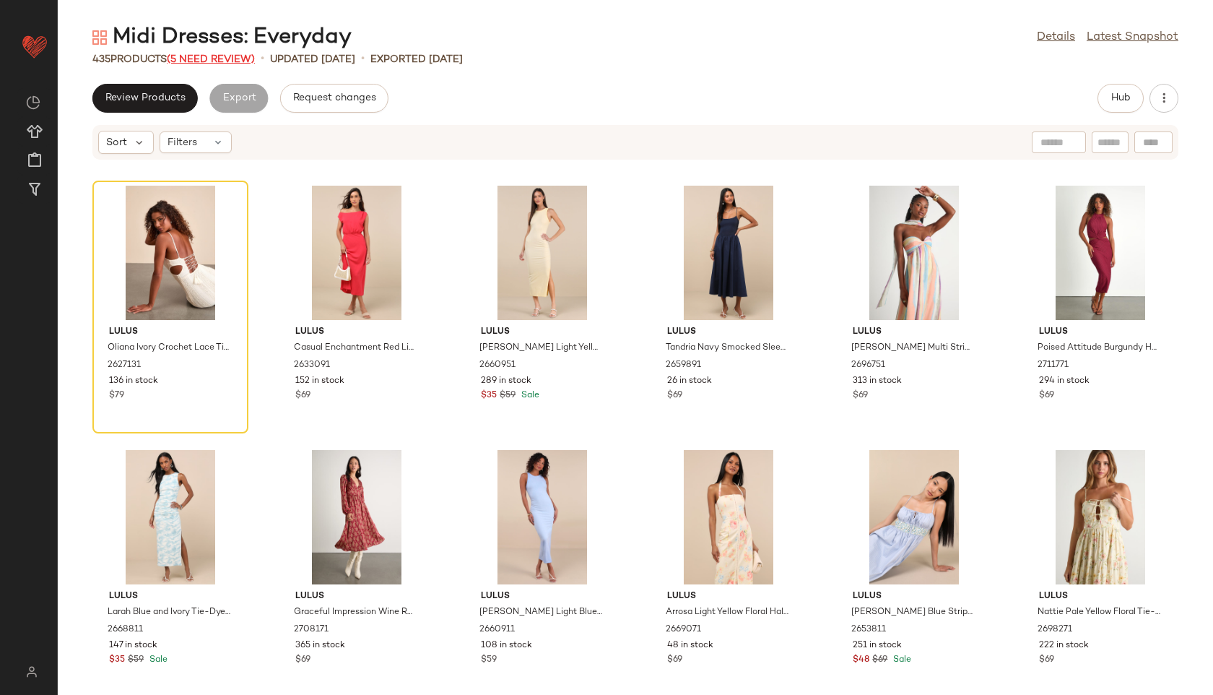
click at [216, 60] on span "(5 Need Review)" at bounding box center [211, 59] width 88 height 11
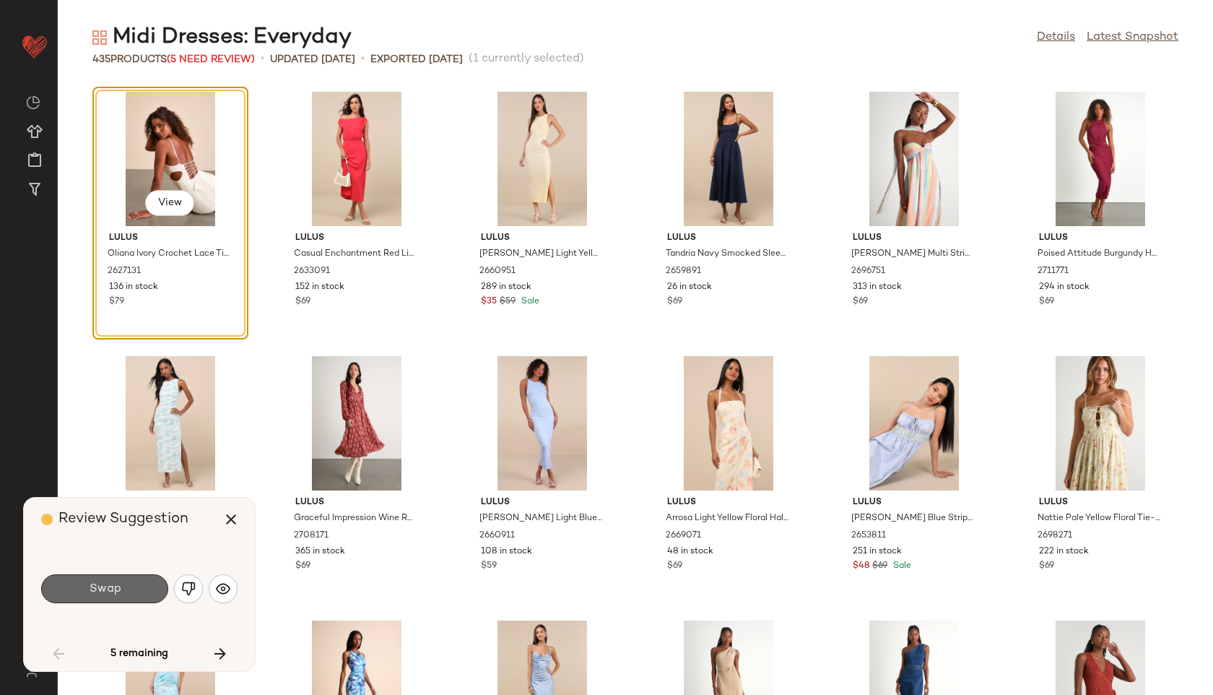
click at [121, 593] on button "Swap" at bounding box center [104, 588] width 127 height 29
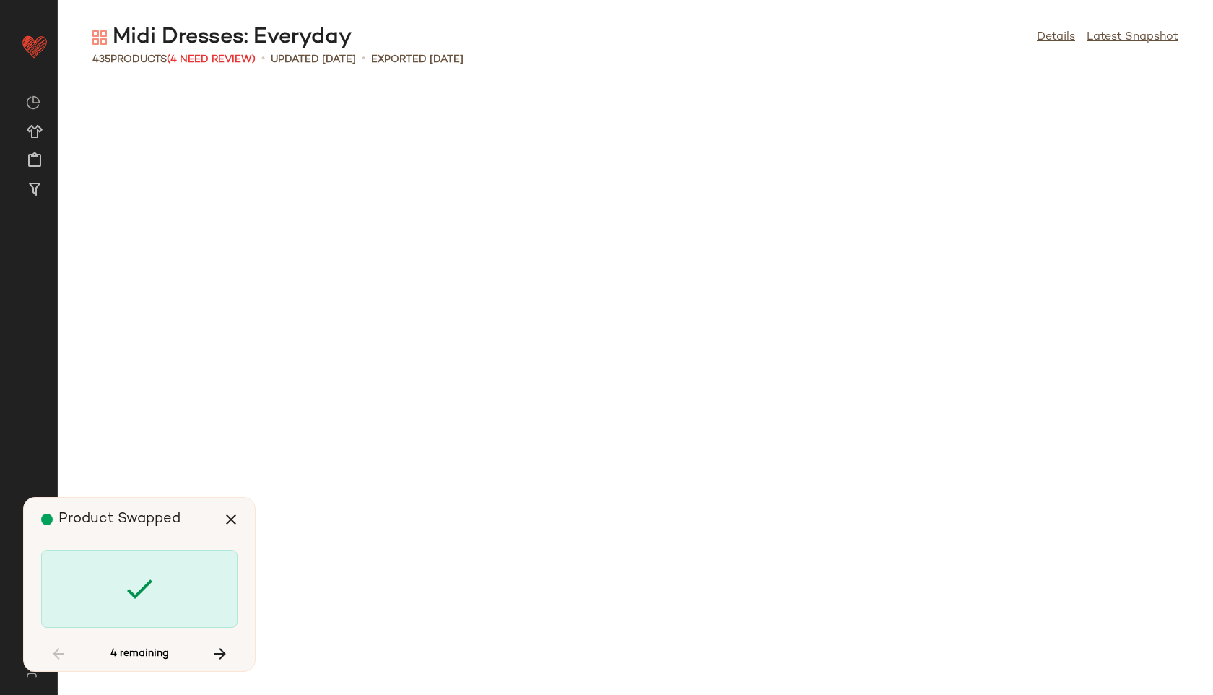
scroll to position [16118, 0]
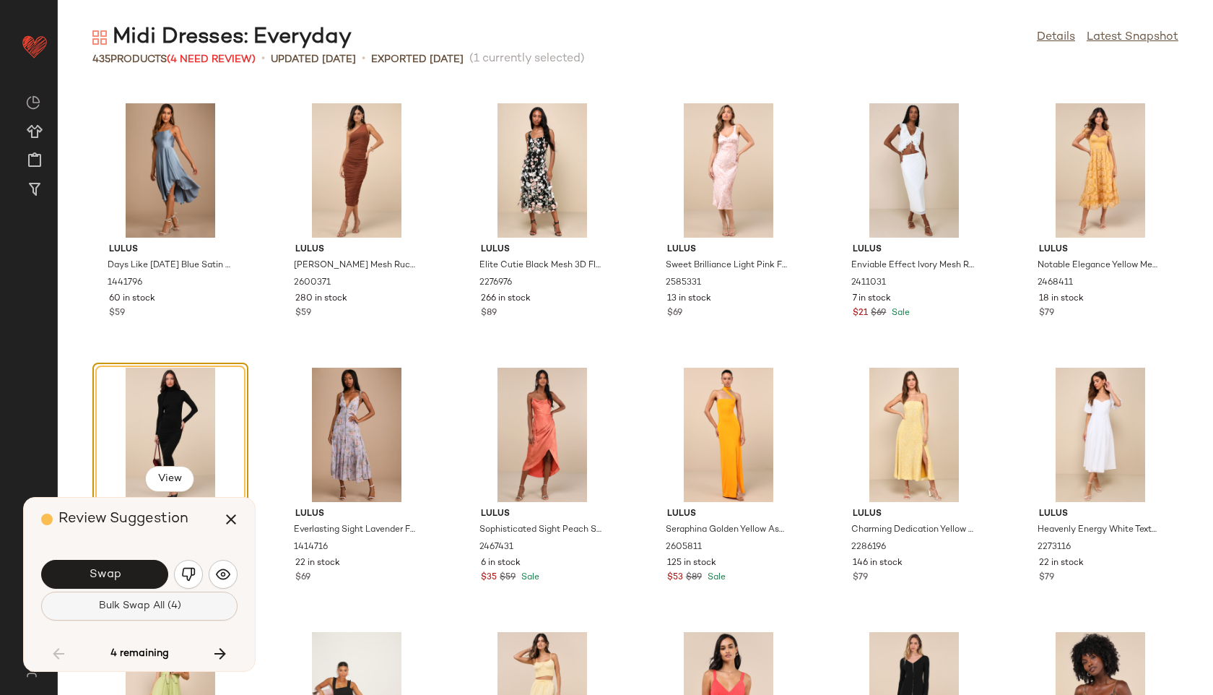
click at [143, 610] on span "Bulk Swap All (4)" at bounding box center [138, 606] width 83 height 12
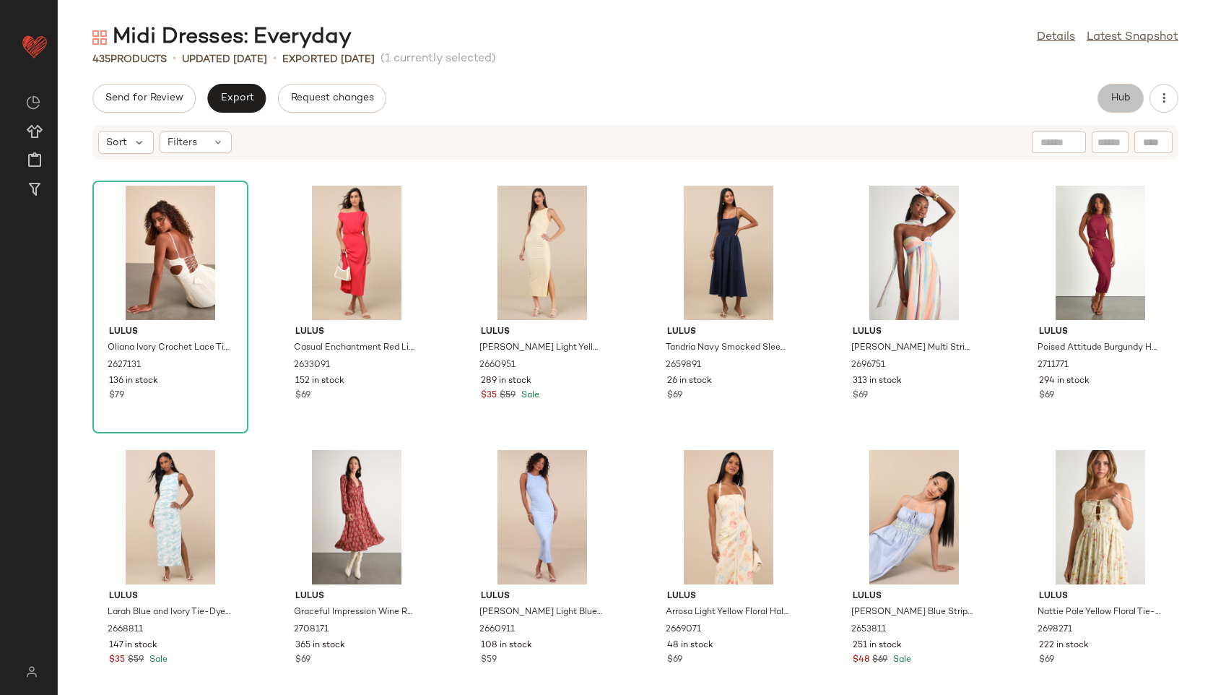
click at [1123, 107] on button "Hub" at bounding box center [1120, 98] width 46 height 29
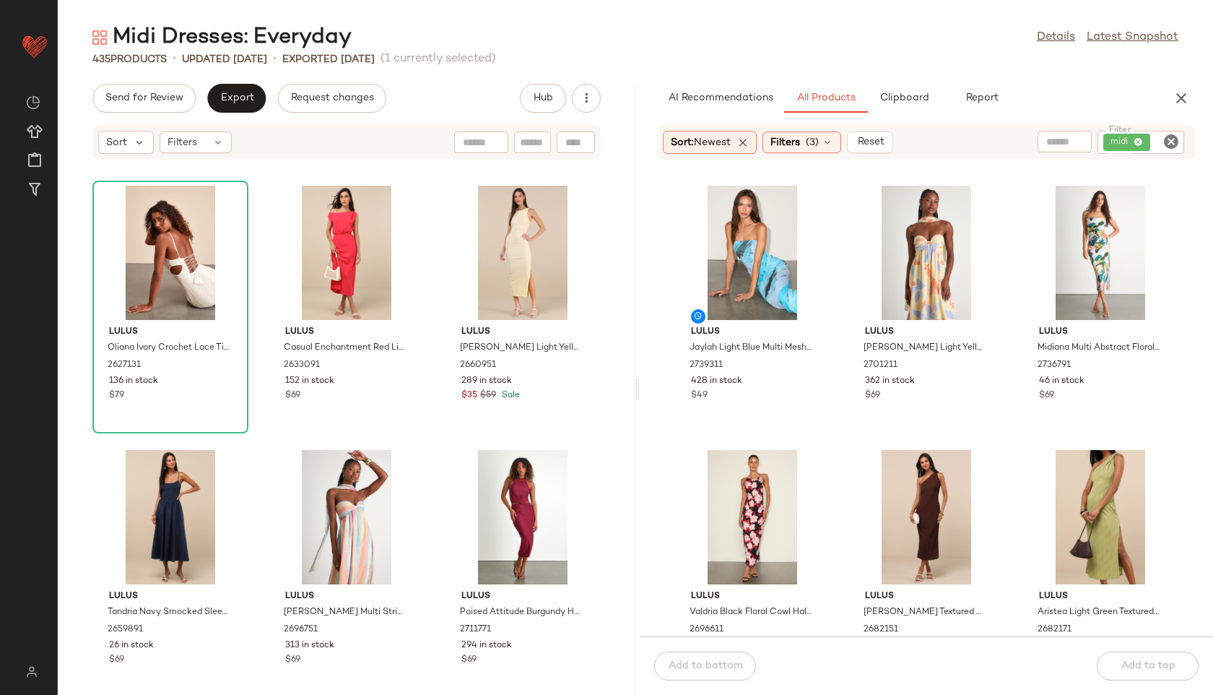
drag, startPoint x: 634, startPoint y: 391, endPoint x: 1068, endPoint y: 396, distance: 433.9
click at [1068, 396] on div "Midi Dresses: Everyday Details Latest Snapshot 435 Products • updated Aug 22nd …" at bounding box center [635, 358] width 1155 height 671
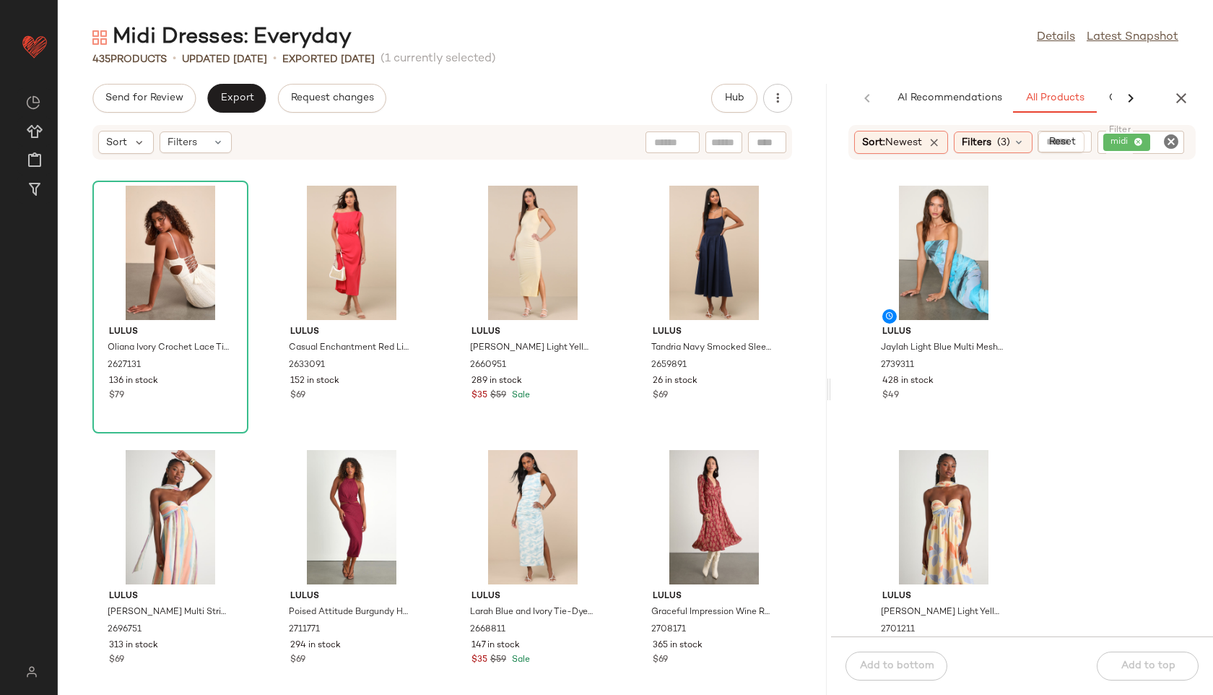
drag, startPoint x: 635, startPoint y: 387, endPoint x: 1001, endPoint y: 388, distance: 366.0
click at [1001, 388] on div "Midi Dresses: Everyday Details Latest Snapshot 435 Products • updated Aug 22nd …" at bounding box center [635, 358] width 1155 height 671
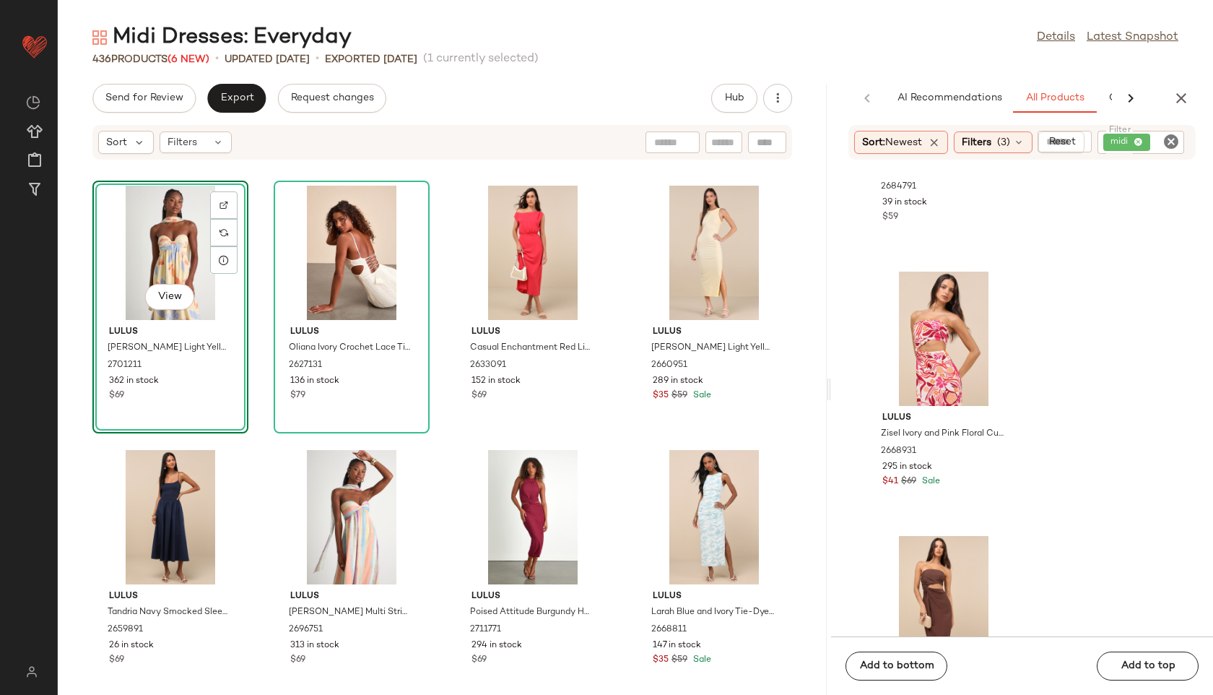
scroll to position [2309, 0]
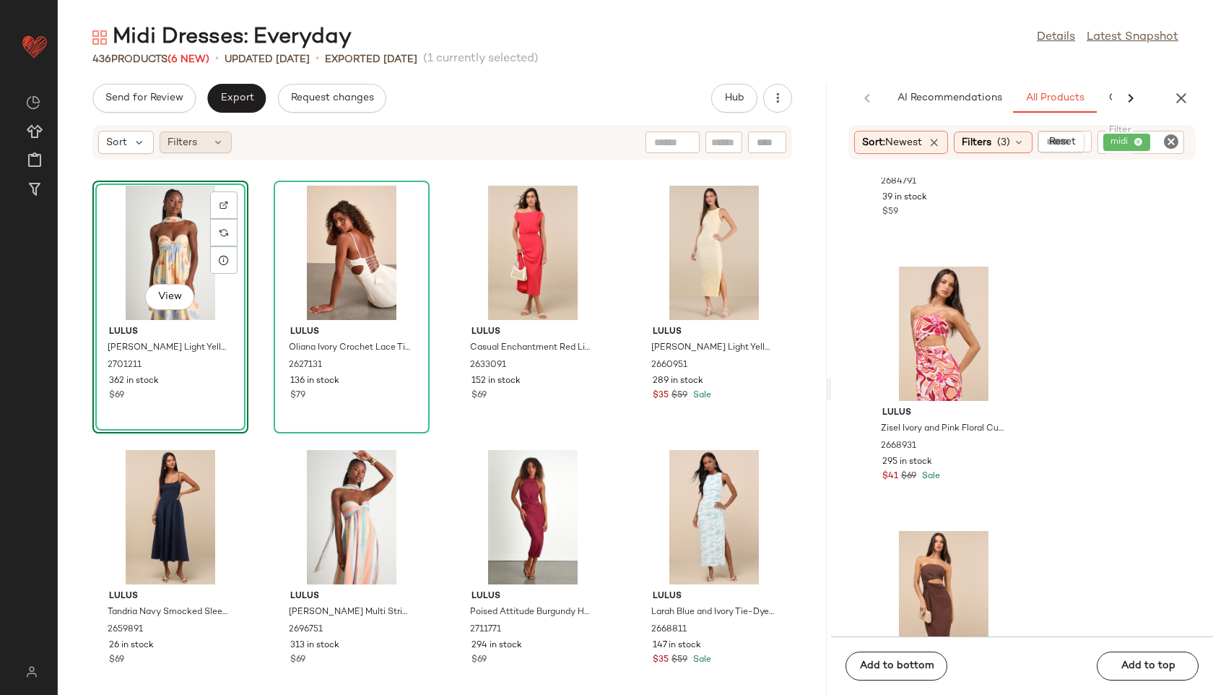
click at [209, 145] on div "Filters" at bounding box center [196, 142] width 72 height 22
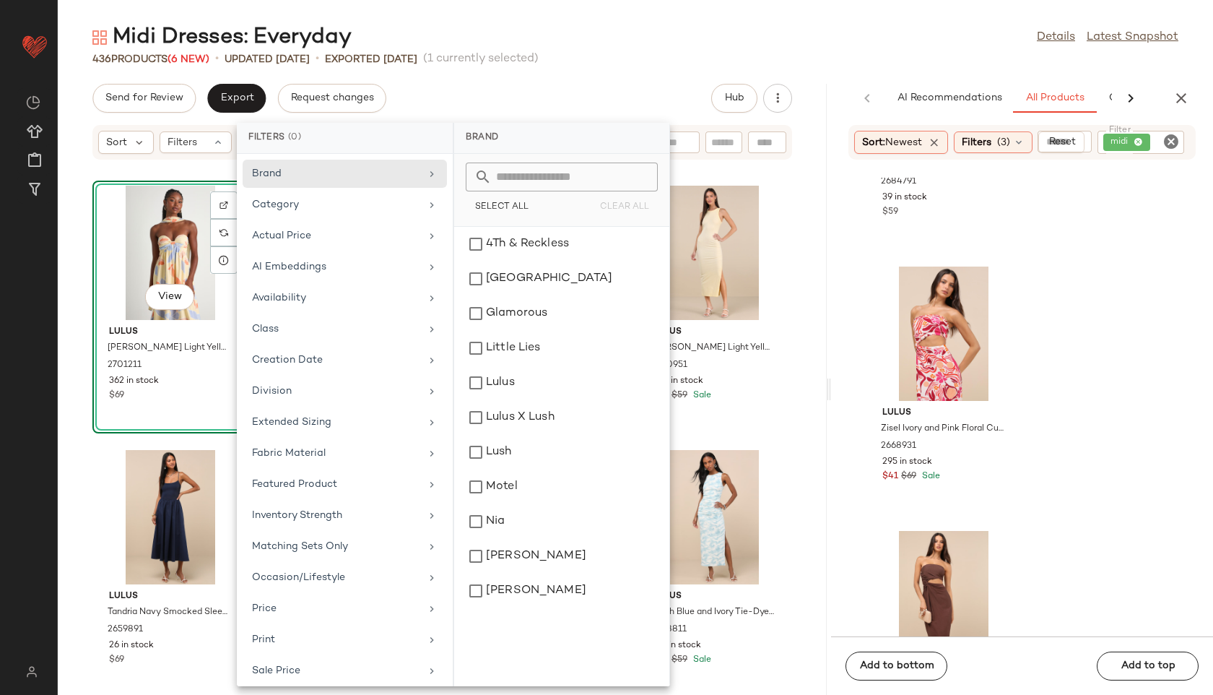
scroll to position [131, 0]
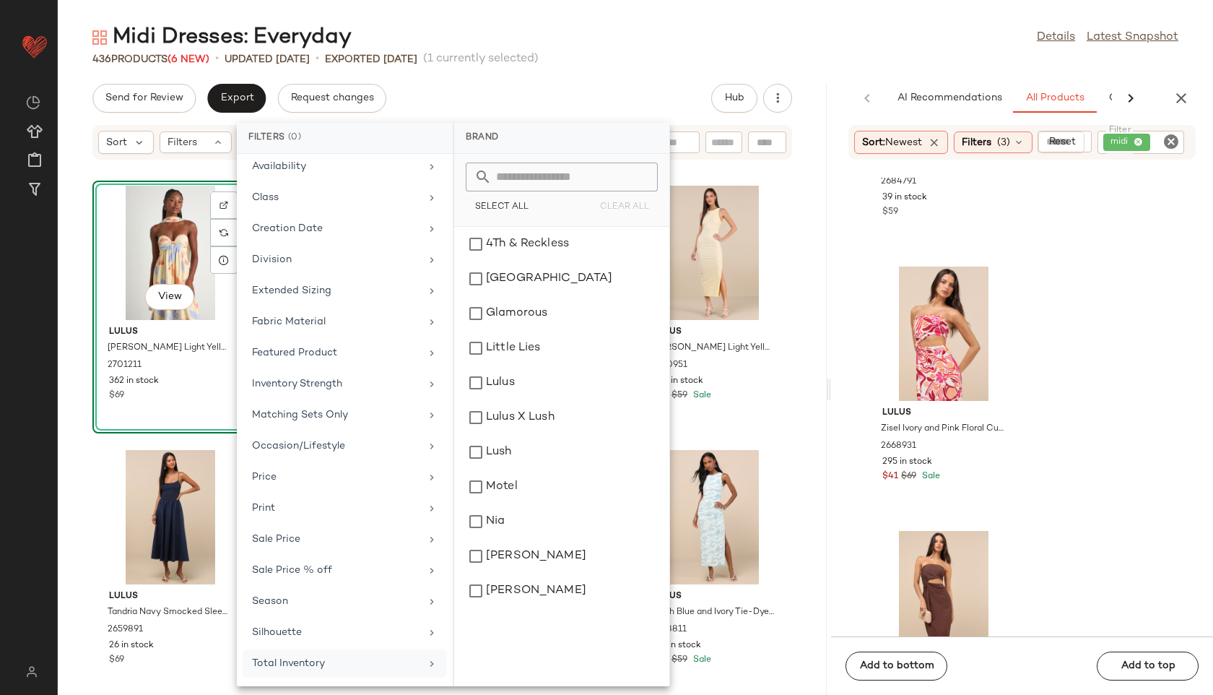
click at [305, 667] on div "Total Inventory" at bounding box center [336, 663] width 168 height 15
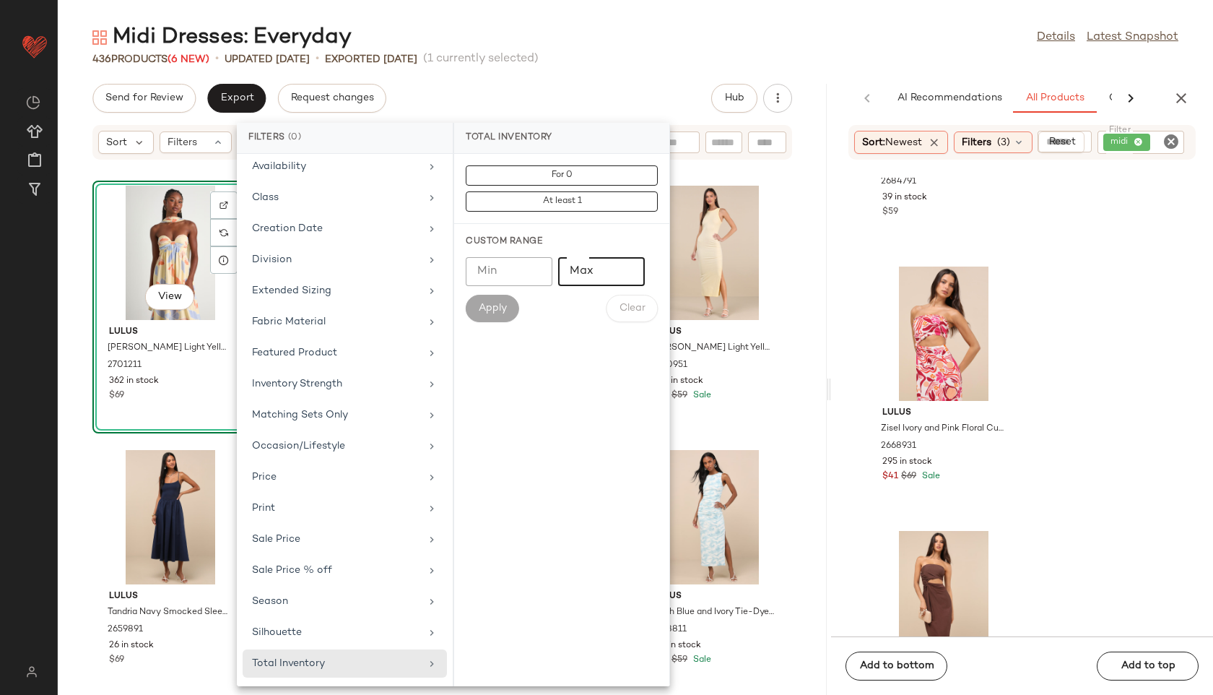
click at [597, 273] on input "Max" at bounding box center [601, 271] width 87 height 29
type input "**"
click at [501, 305] on span "Apply" at bounding box center [492, 308] width 29 height 12
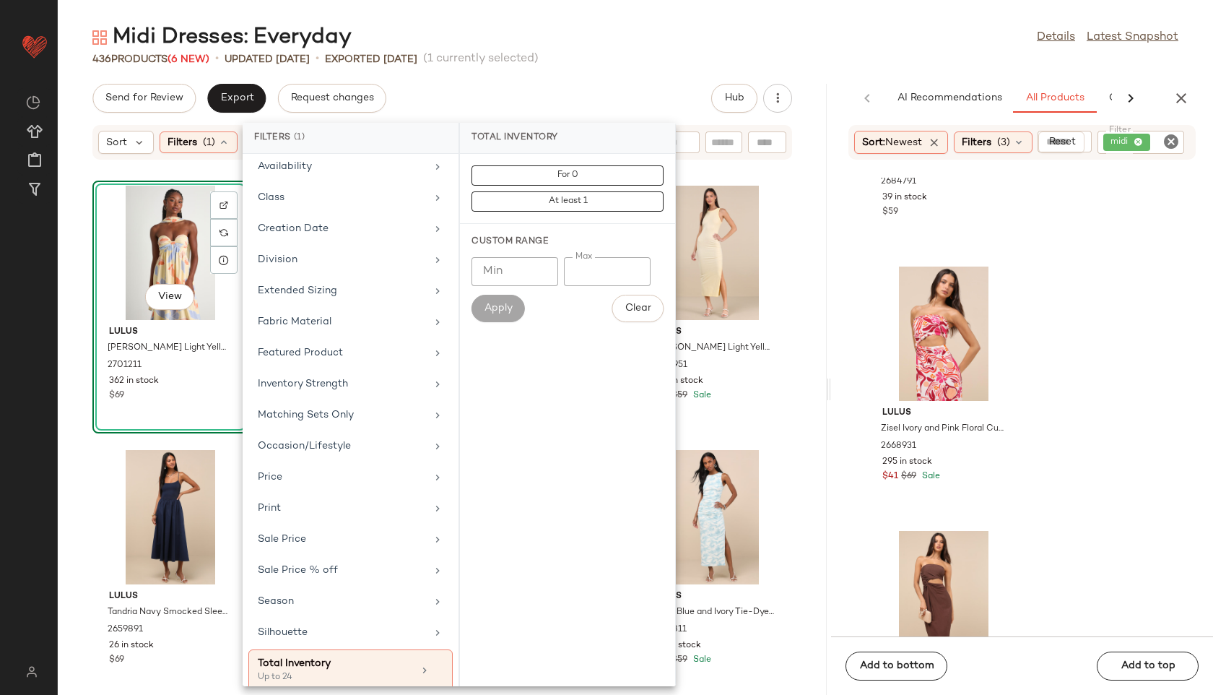
click at [632, 69] on div "Midi Dresses: Everyday Details Latest Snapshot 436 Products (6 New) • updated A…" at bounding box center [635, 358] width 1155 height 671
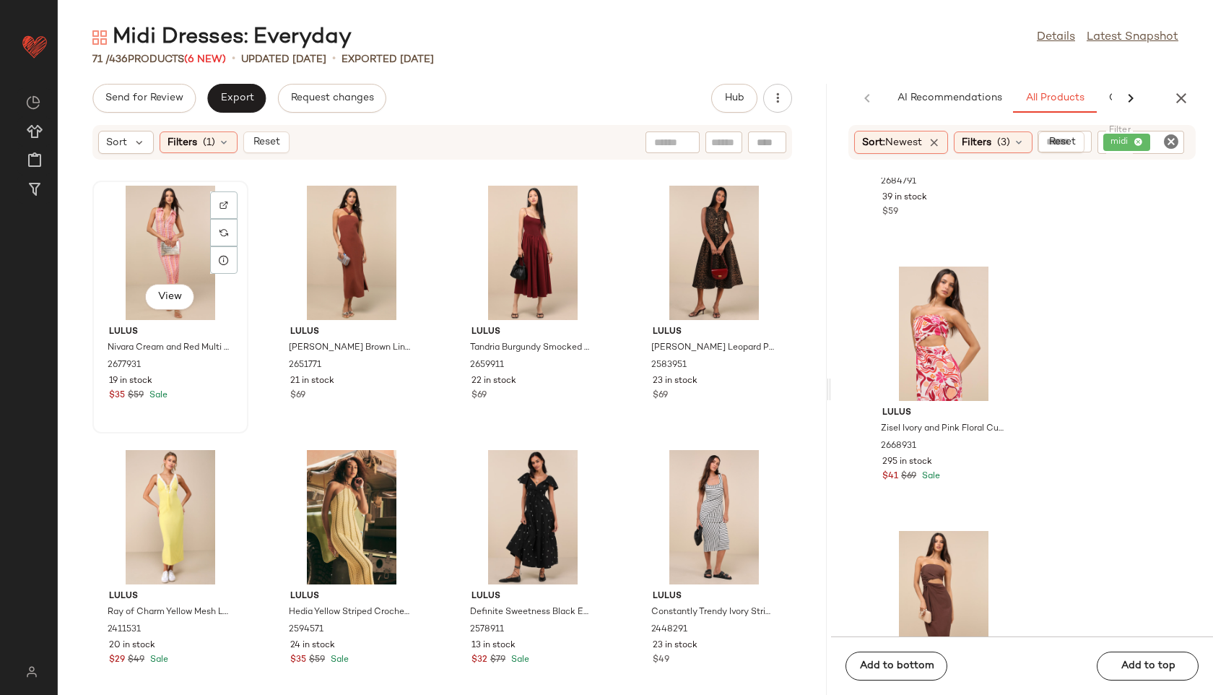
click at [164, 232] on div "View" at bounding box center [170, 253] width 146 height 134
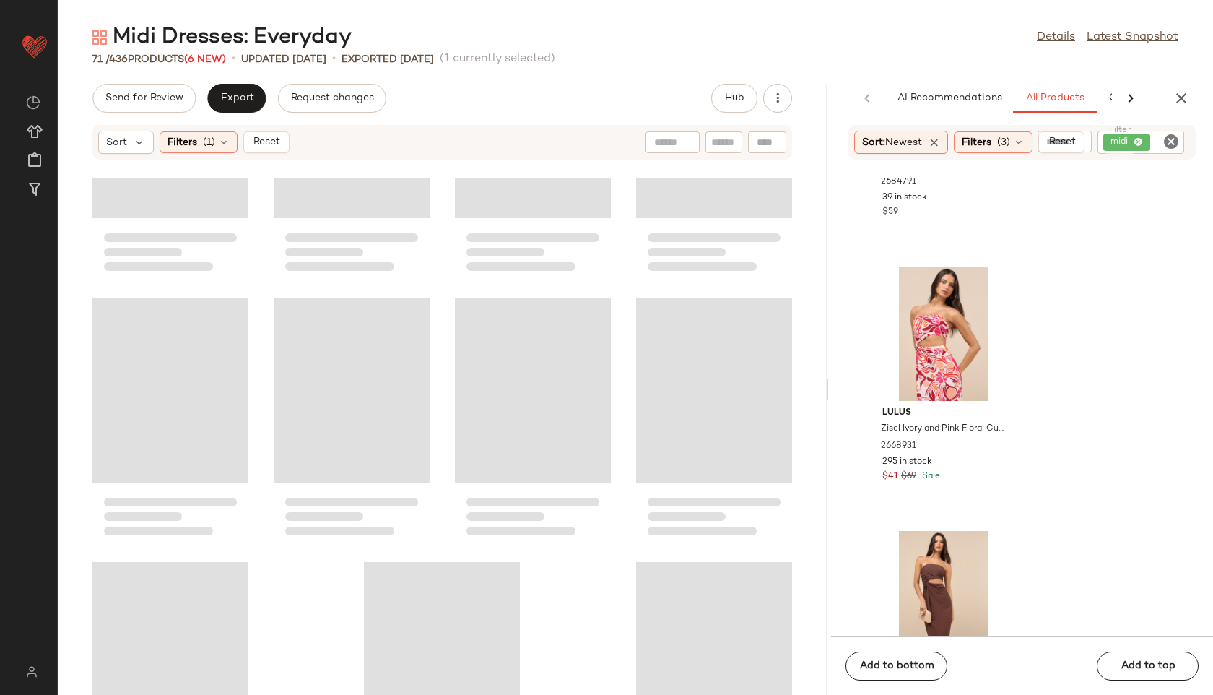
scroll to position [4242, 0]
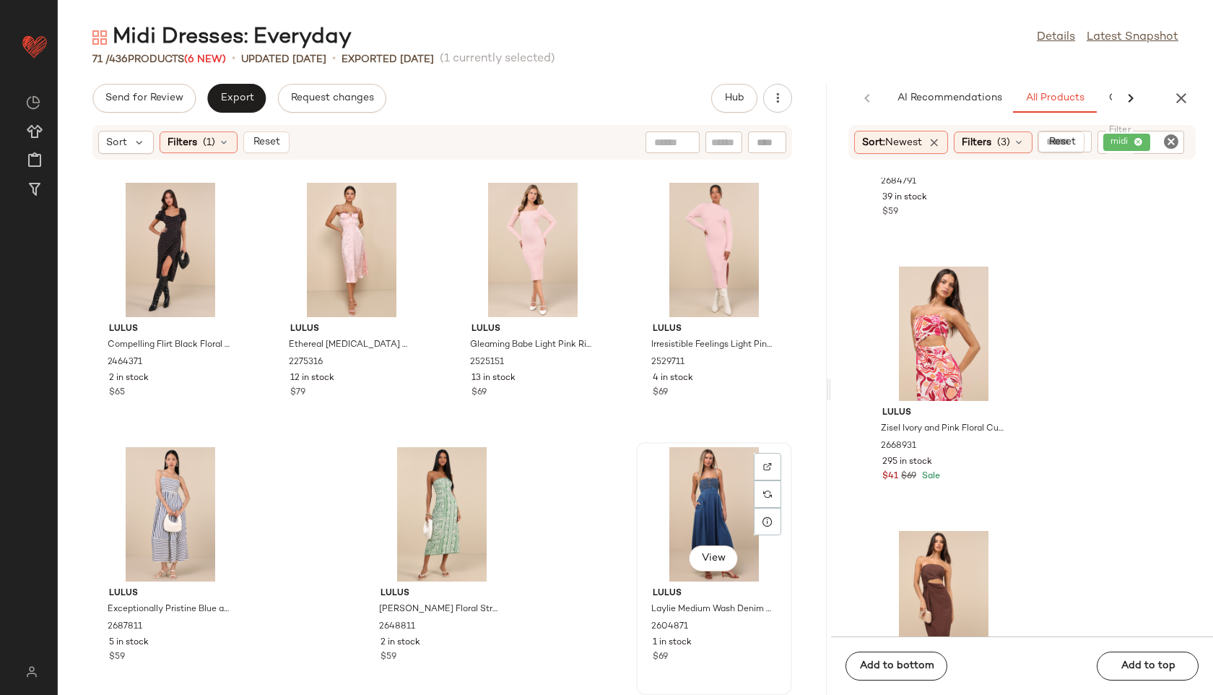
click at [701, 498] on div "View" at bounding box center [714, 514] width 146 height 134
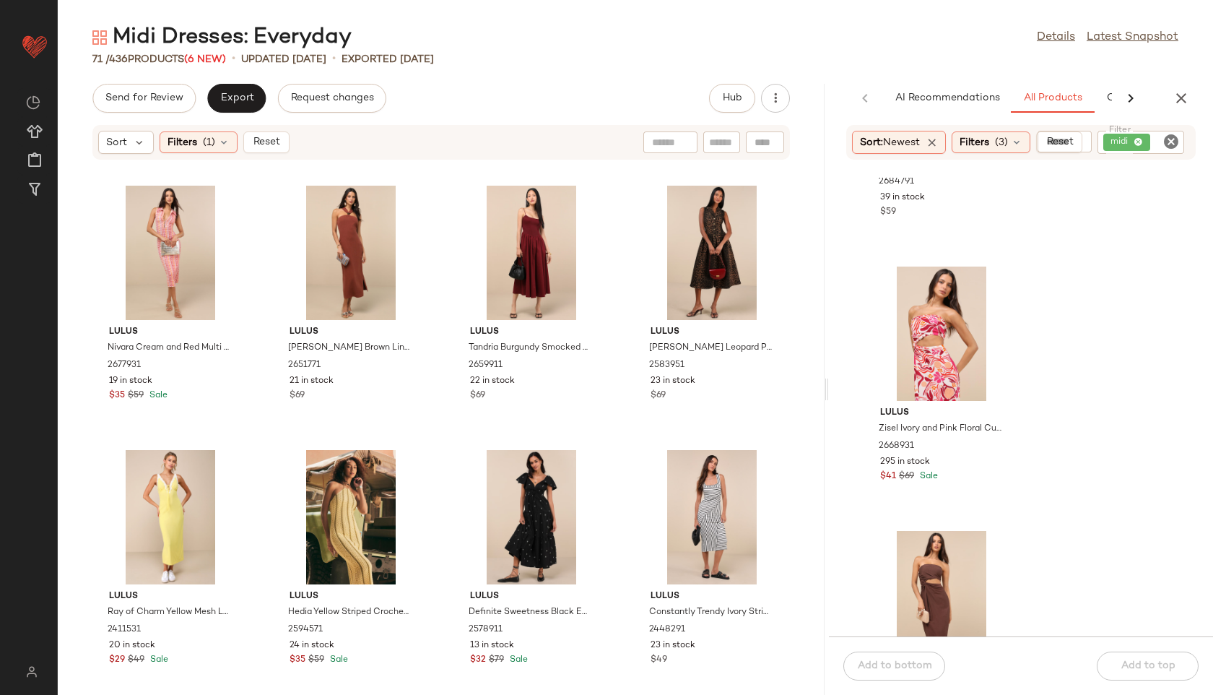
drag, startPoint x: 829, startPoint y: 390, endPoint x: 1032, endPoint y: 390, distance: 202.9
click at [1025, 391] on div "Midi Dresses: Everyday Details Latest Snapshot 71 / 436 Products (6 New) • upda…" at bounding box center [635, 358] width 1155 height 671
click at [253, 144] on span "Reset" at bounding box center [265, 142] width 27 height 12
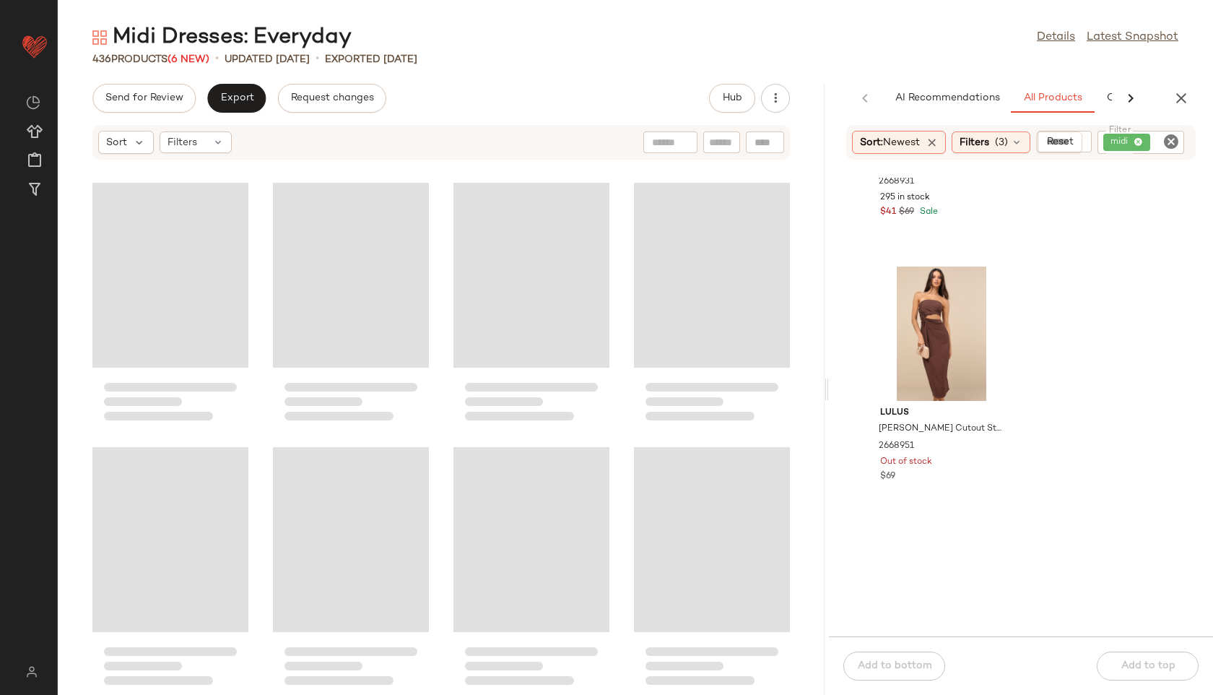
scroll to position [2045, 0]
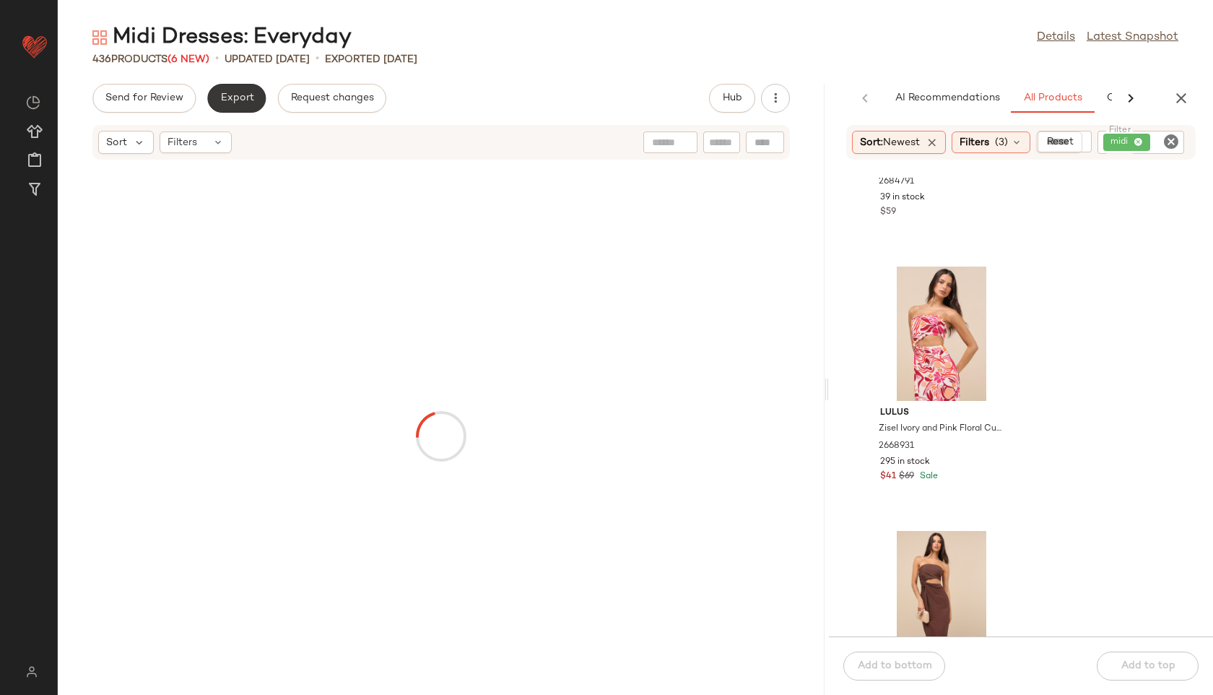
click at [243, 103] on span "Export" at bounding box center [236, 98] width 34 height 12
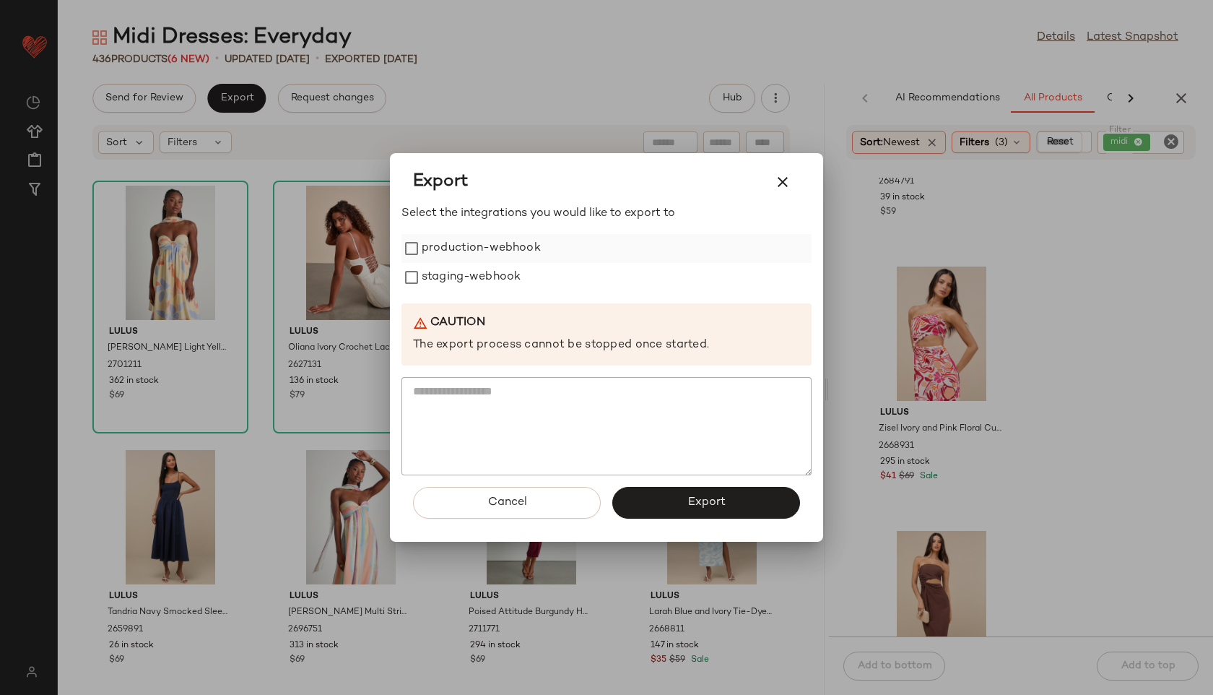
click at [469, 243] on label "production-webhook" at bounding box center [481, 248] width 119 height 29
click at [469, 272] on label "staging-webhook" at bounding box center [471, 277] width 99 height 29
click at [674, 508] on button "Export" at bounding box center [706, 503] width 188 height 32
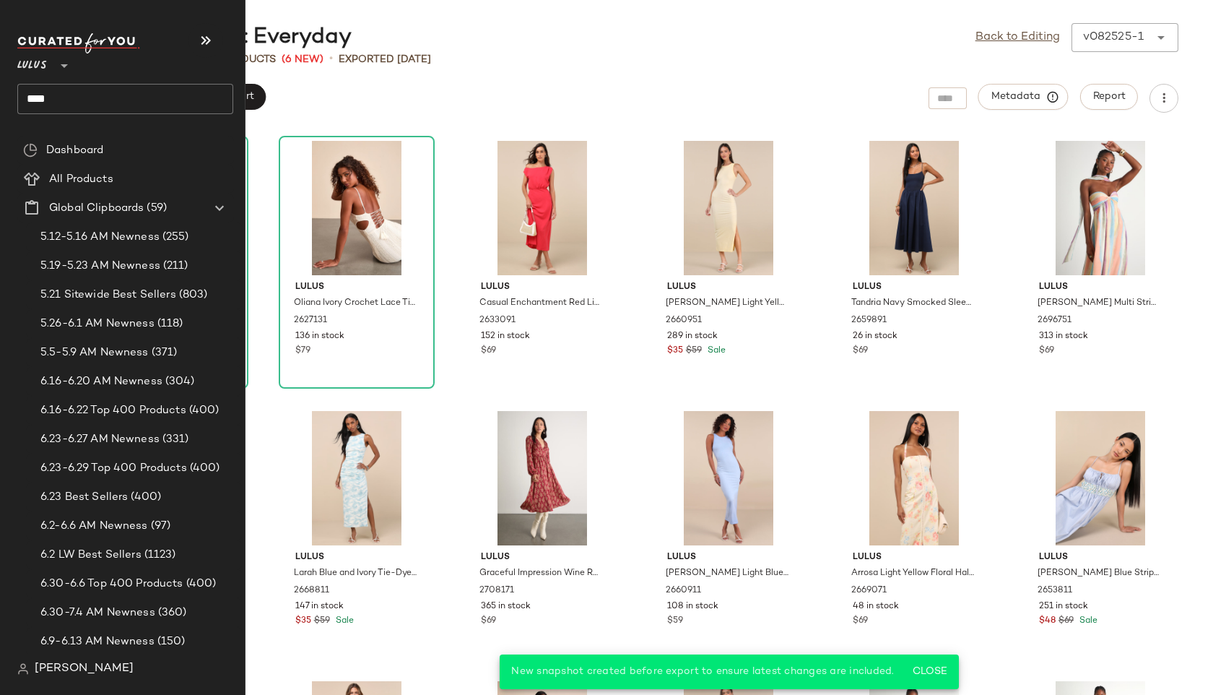
click at [99, 97] on input "****" at bounding box center [125, 99] width 216 height 30
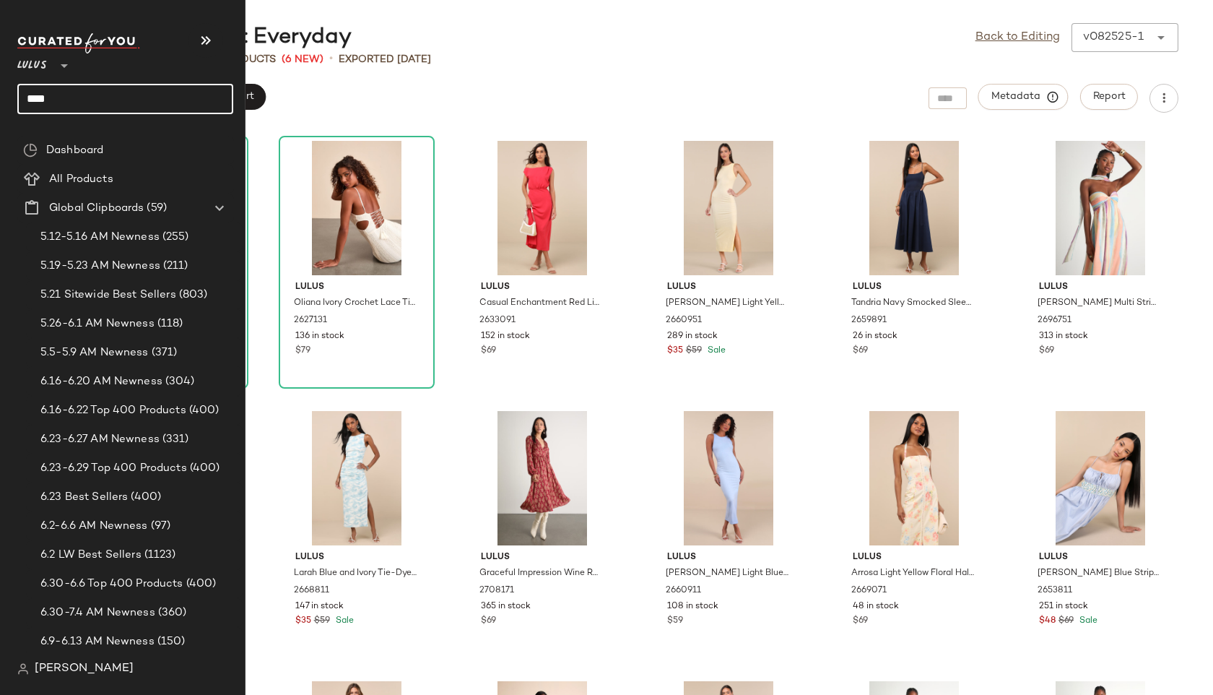
click at [70, 100] on input "****" at bounding box center [125, 99] width 216 height 30
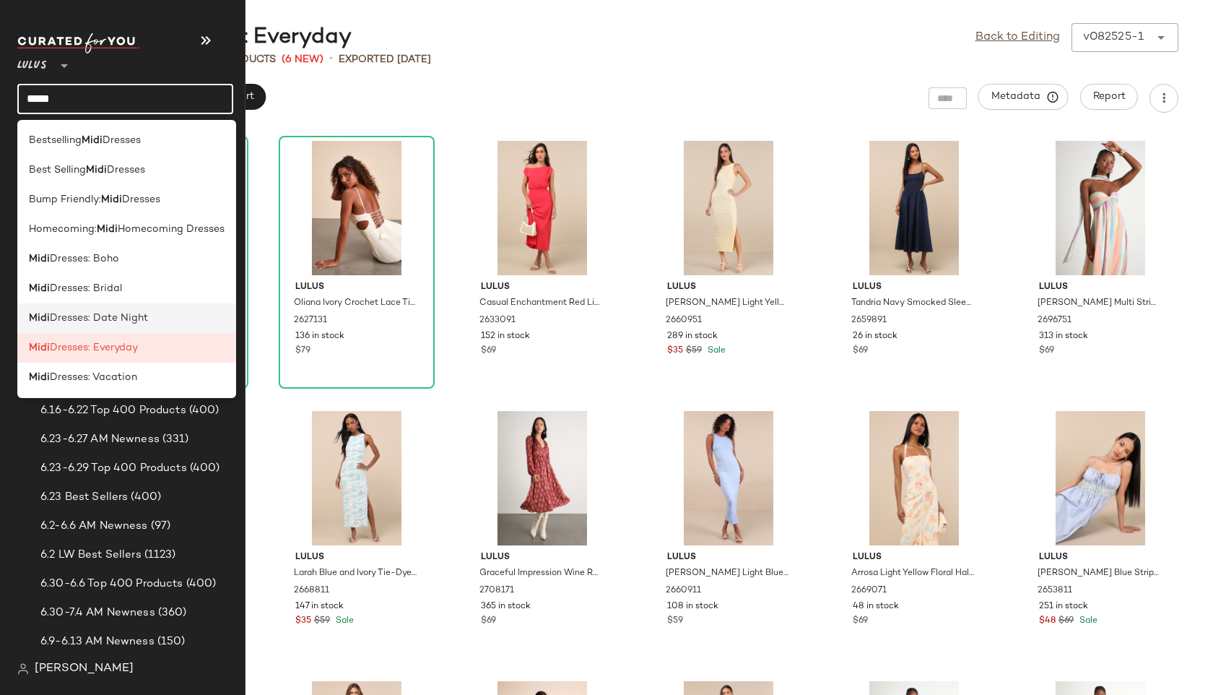
type input "****"
click at [75, 308] on div "Midi Dresses: Date Night" at bounding box center [126, 318] width 219 height 30
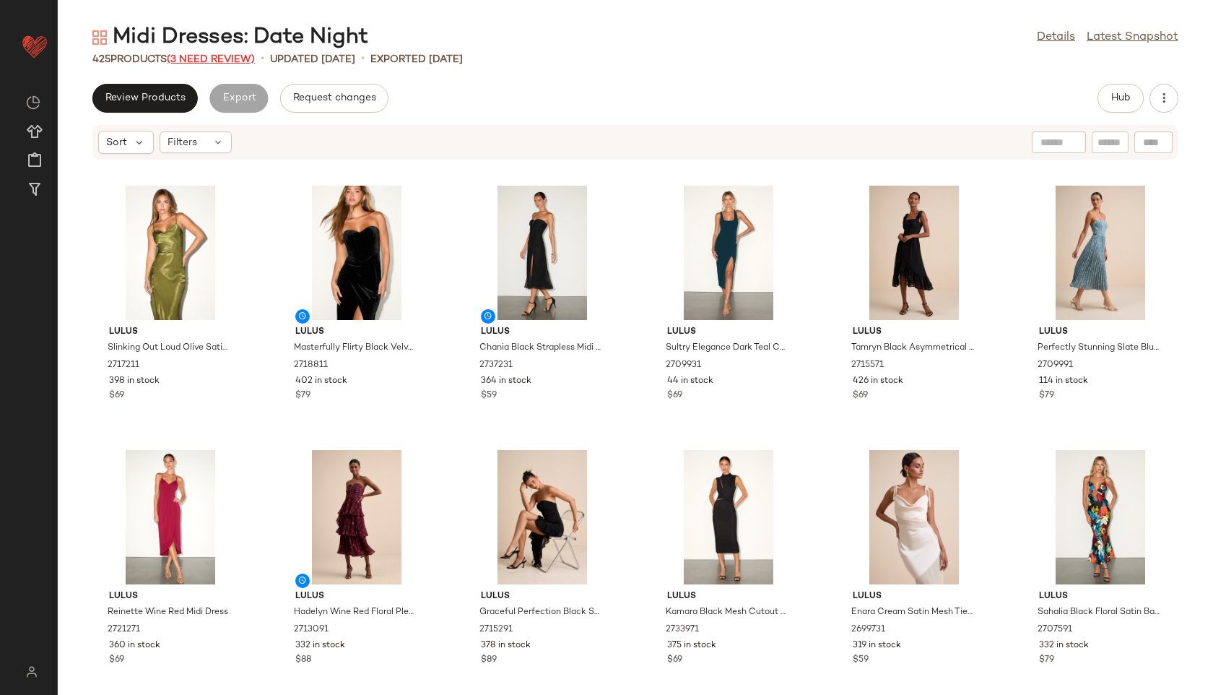
click at [213, 61] on span "(3 Need Review)" at bounding box center [211, 59] width 88 height 11
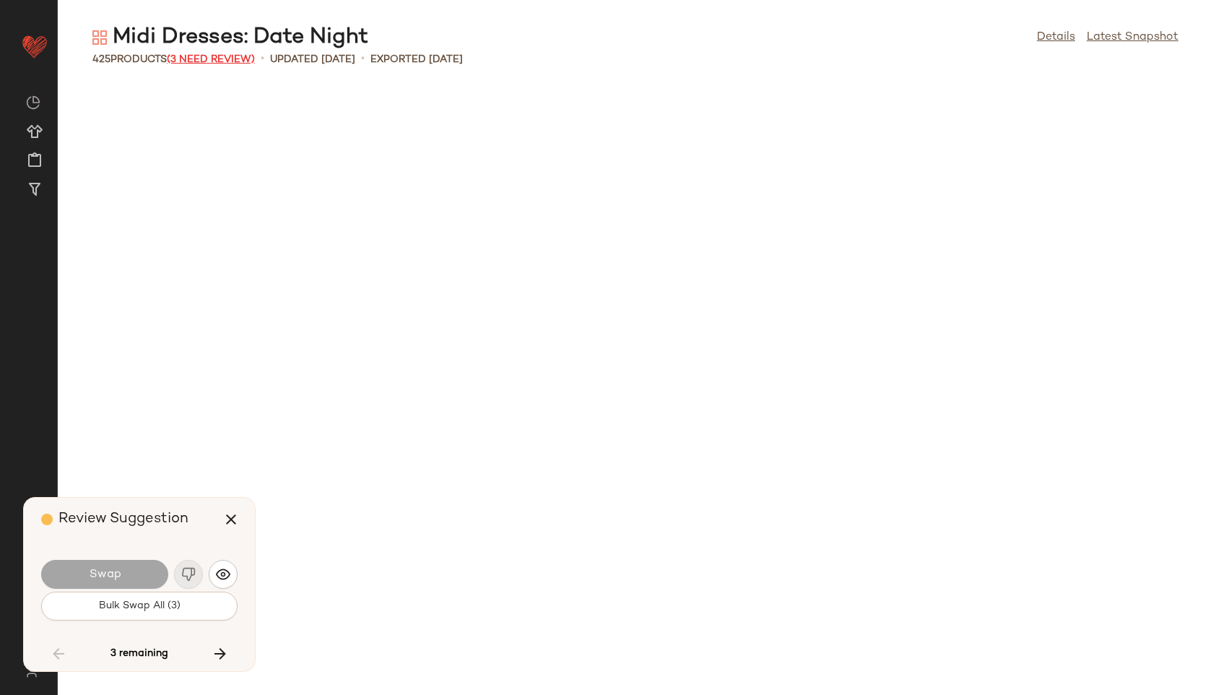
scroll to position [16383, 0]
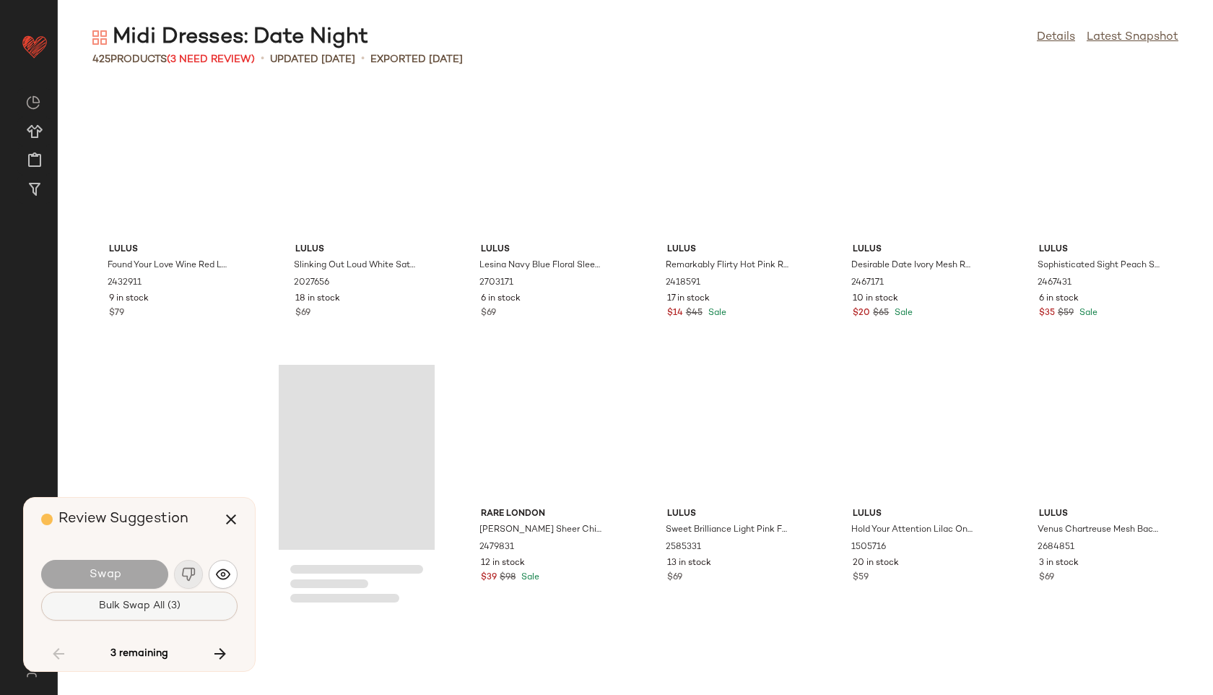
click at [158, 608] on span "Bulk Swap All (3)" at bounding box center [139, 606] width 82 height 12
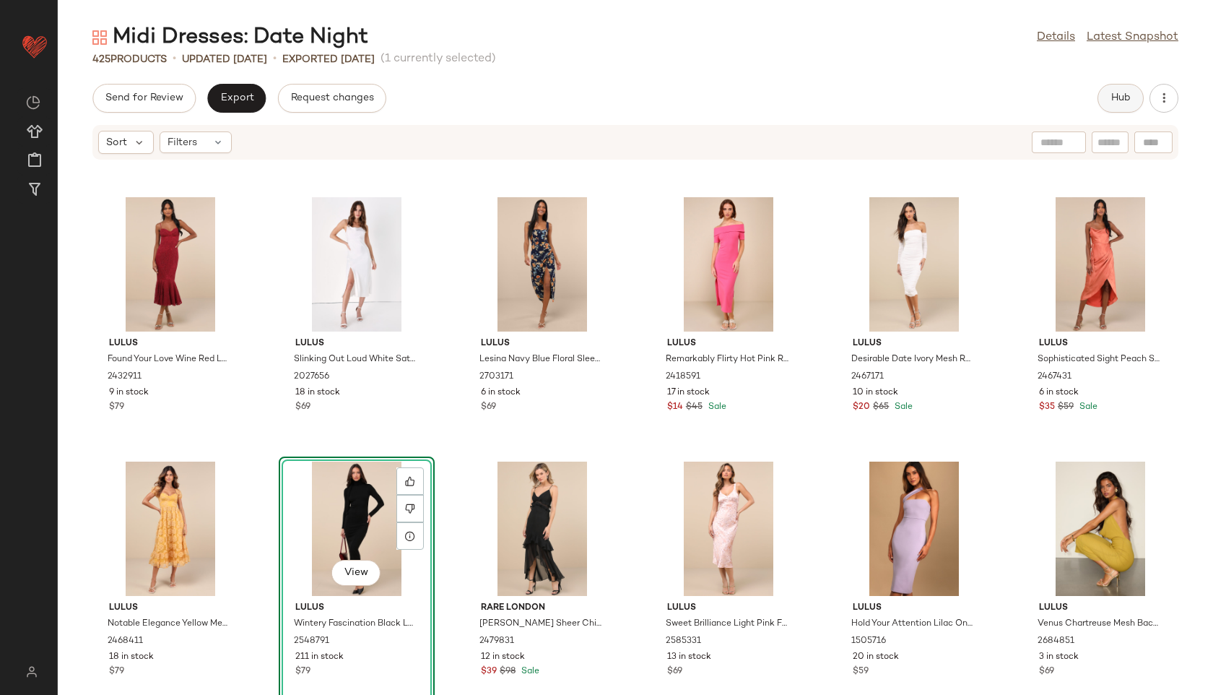
click at [1125, 101] on span "Hub" at bounding box center [1120, 98] width 20 height 12
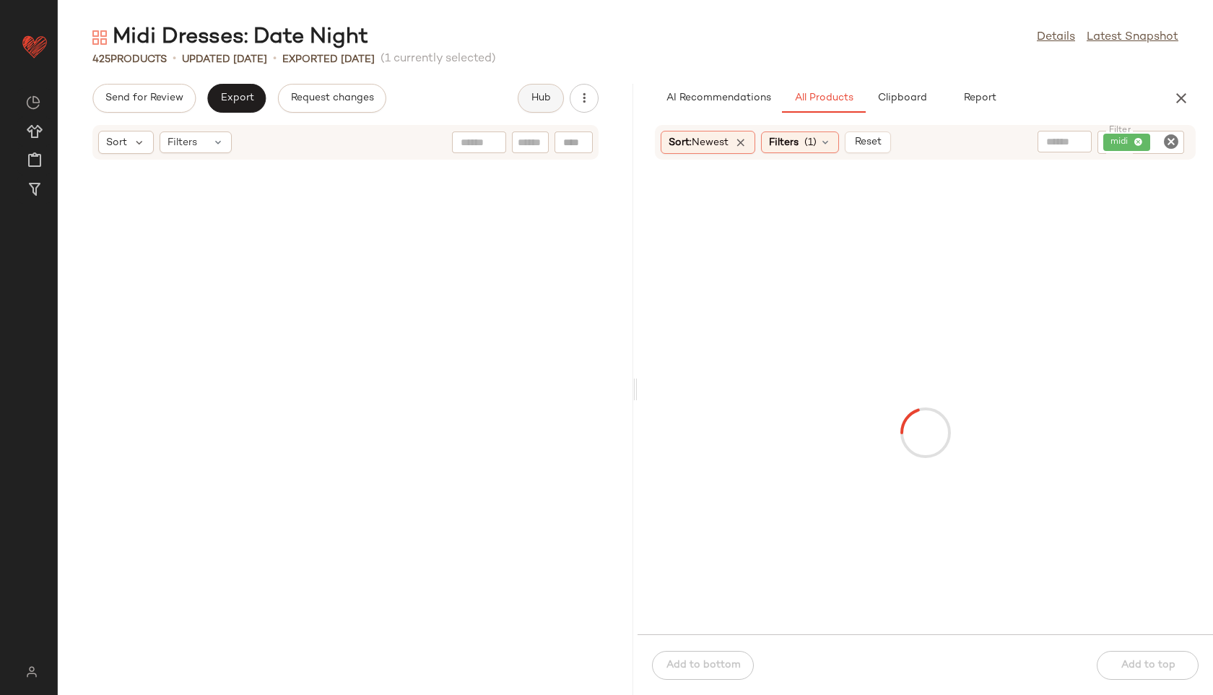
scroll to position [32765, 0]
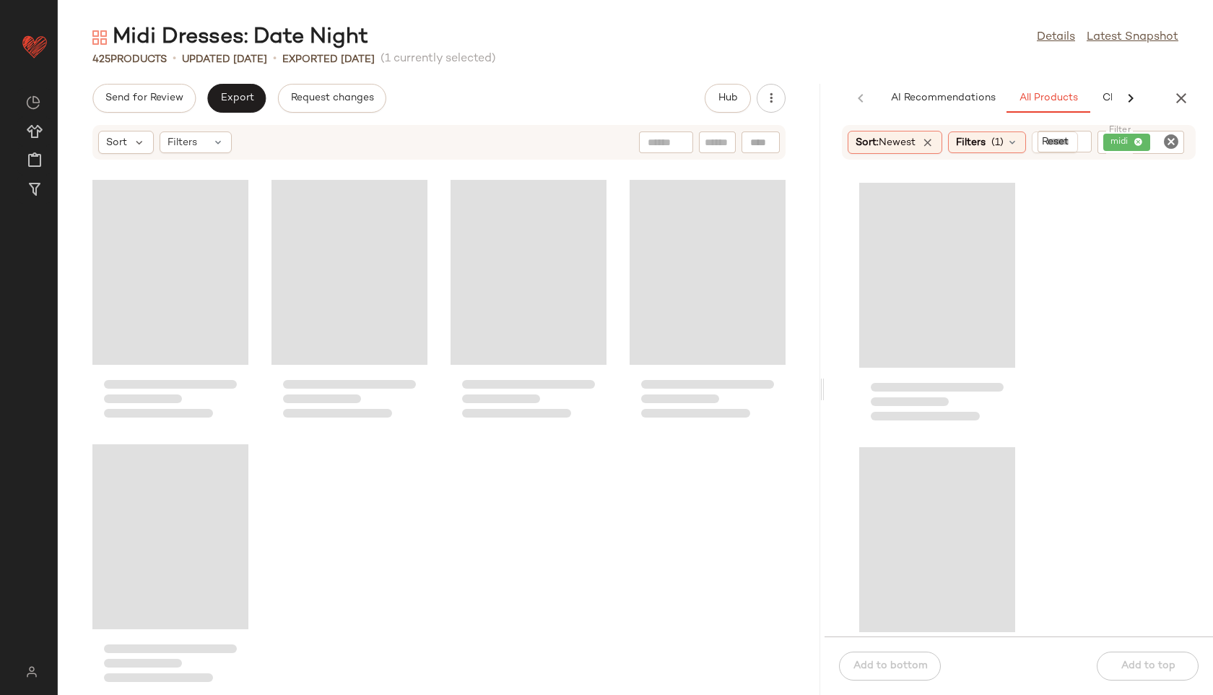
drag, startPoint x: 635, startPoint y: 389, endPoint x: 954, endPoint y: 393, distance: 318.4
click at [954, 393] on div "Midi Dresses: Date Night Details Latest Snapshot 425 Products • updated Aug 22n…" at bounding box center [635, 358] width 1155 height 671
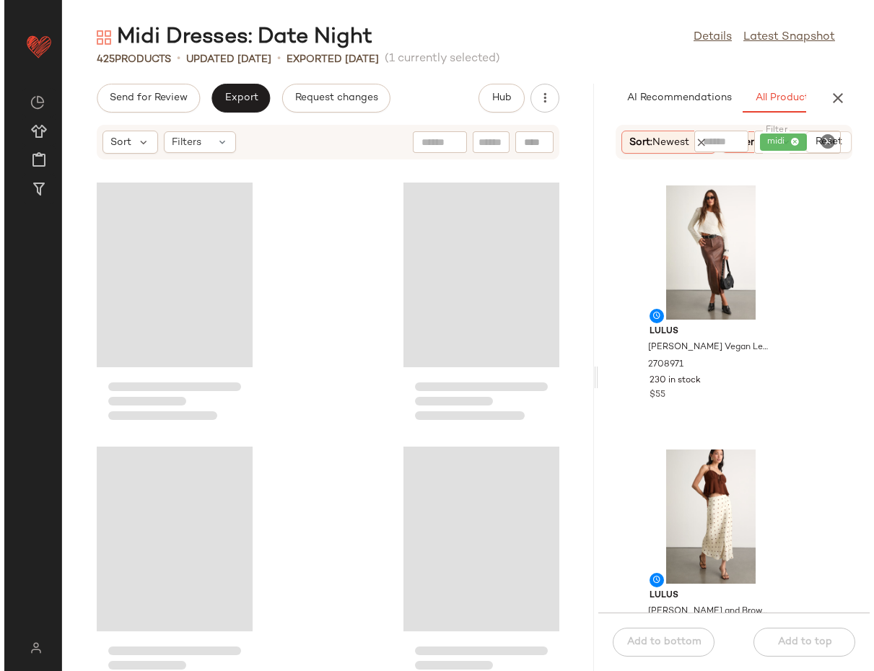
scroll to position [0, 53]
